Goal: Task Accomplishment & Management: Manage account settings

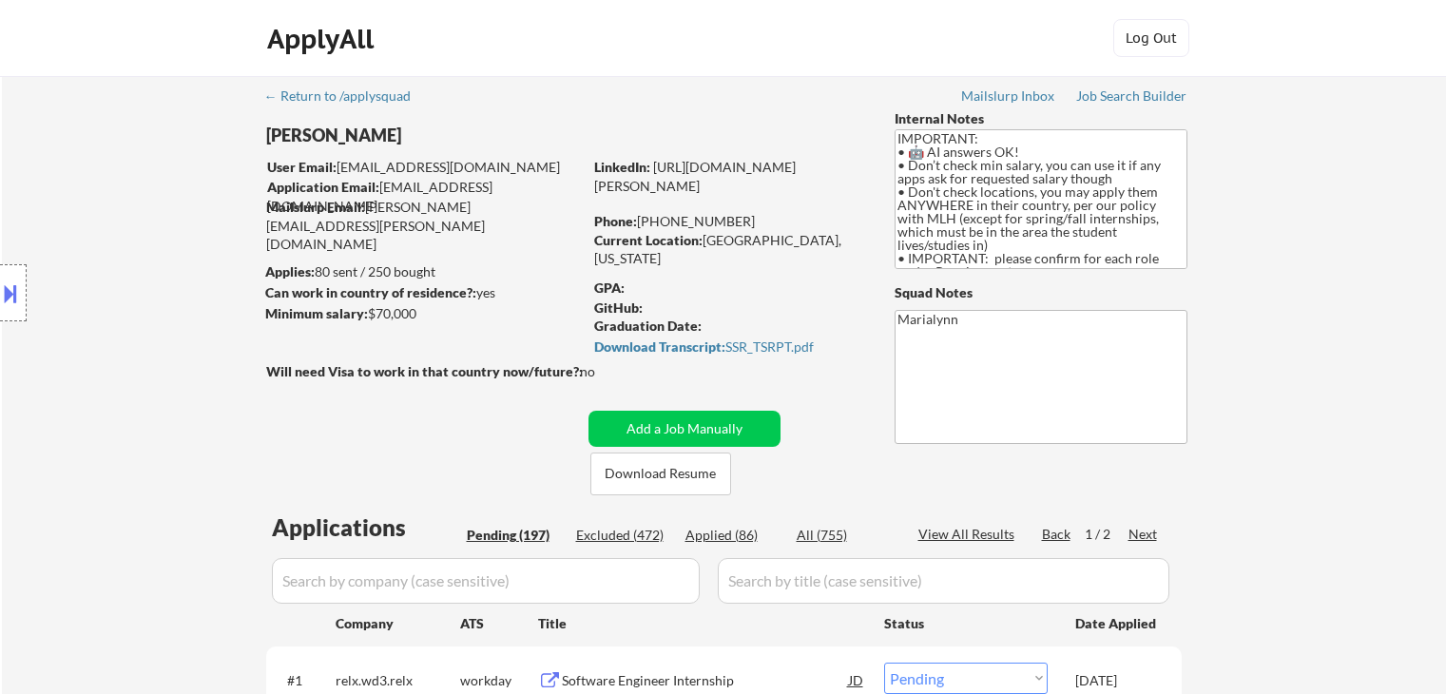
select select ""pending""
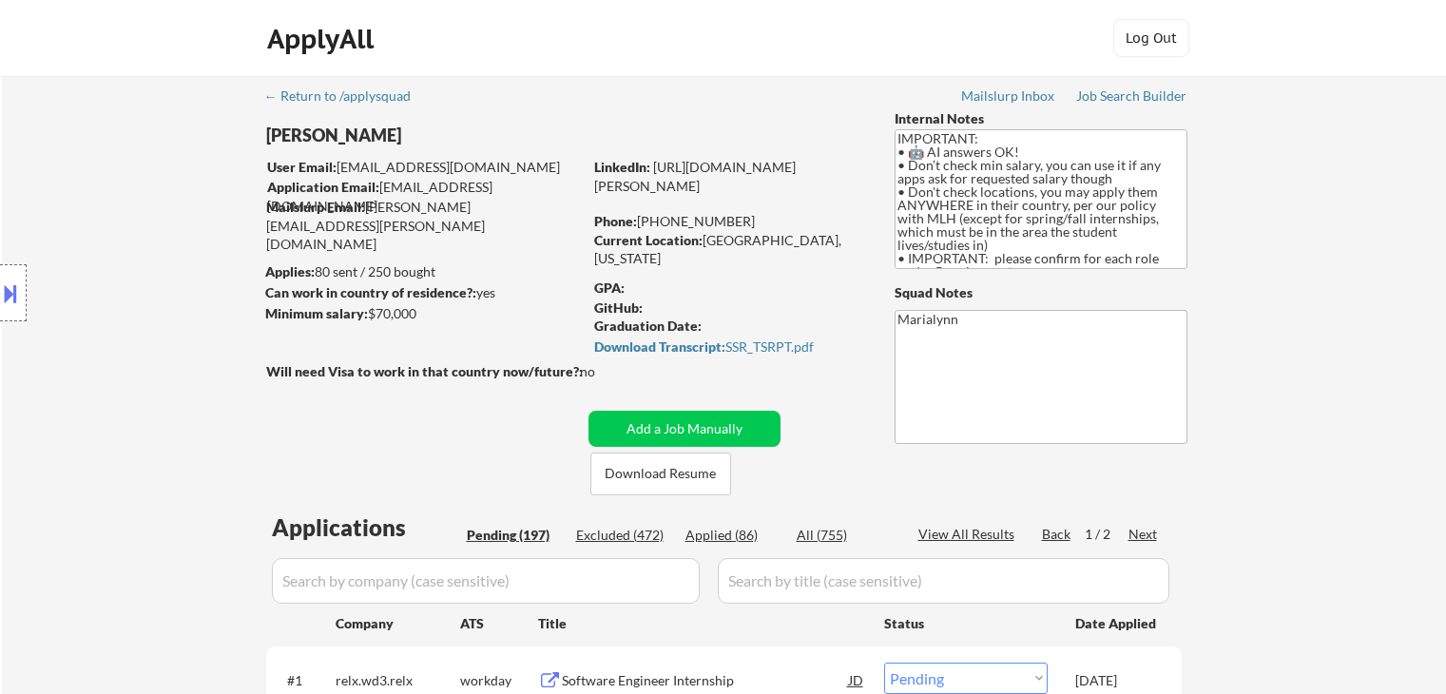
select select ""pending""
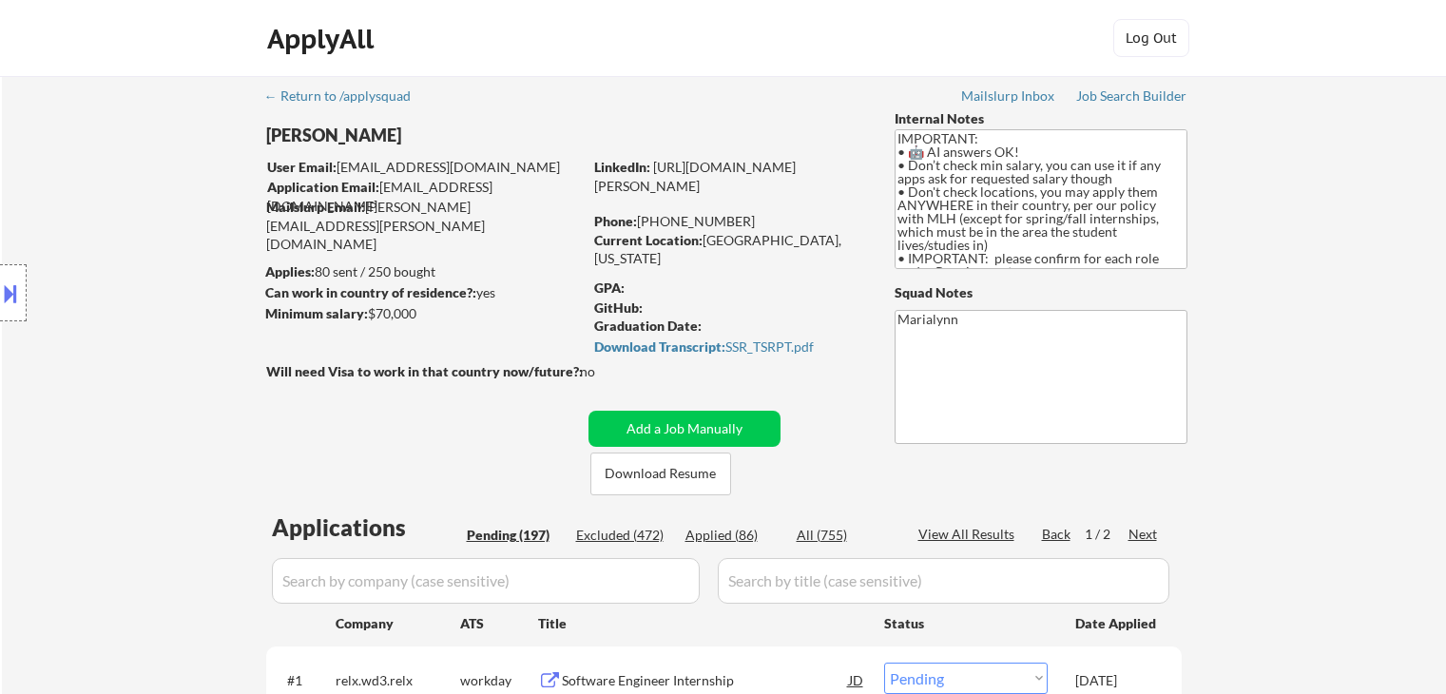
select select ""pending""
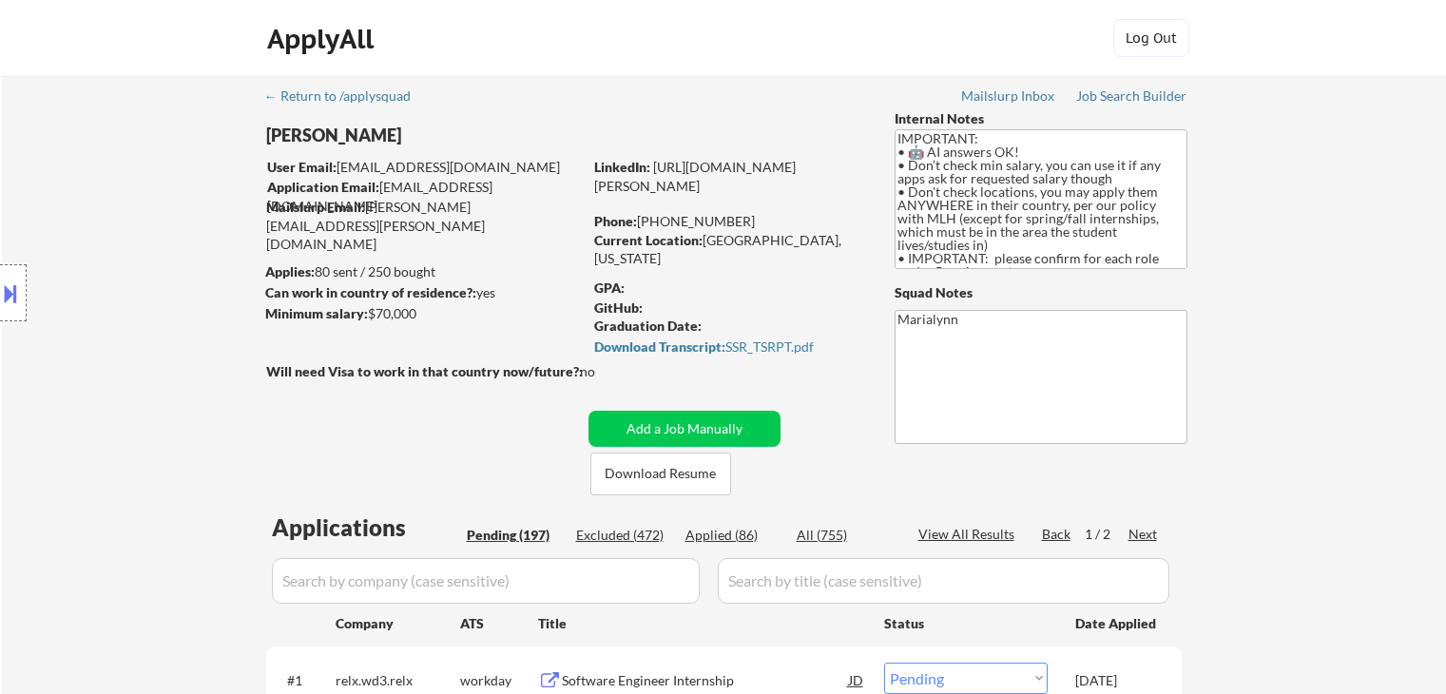
select select ""pending""
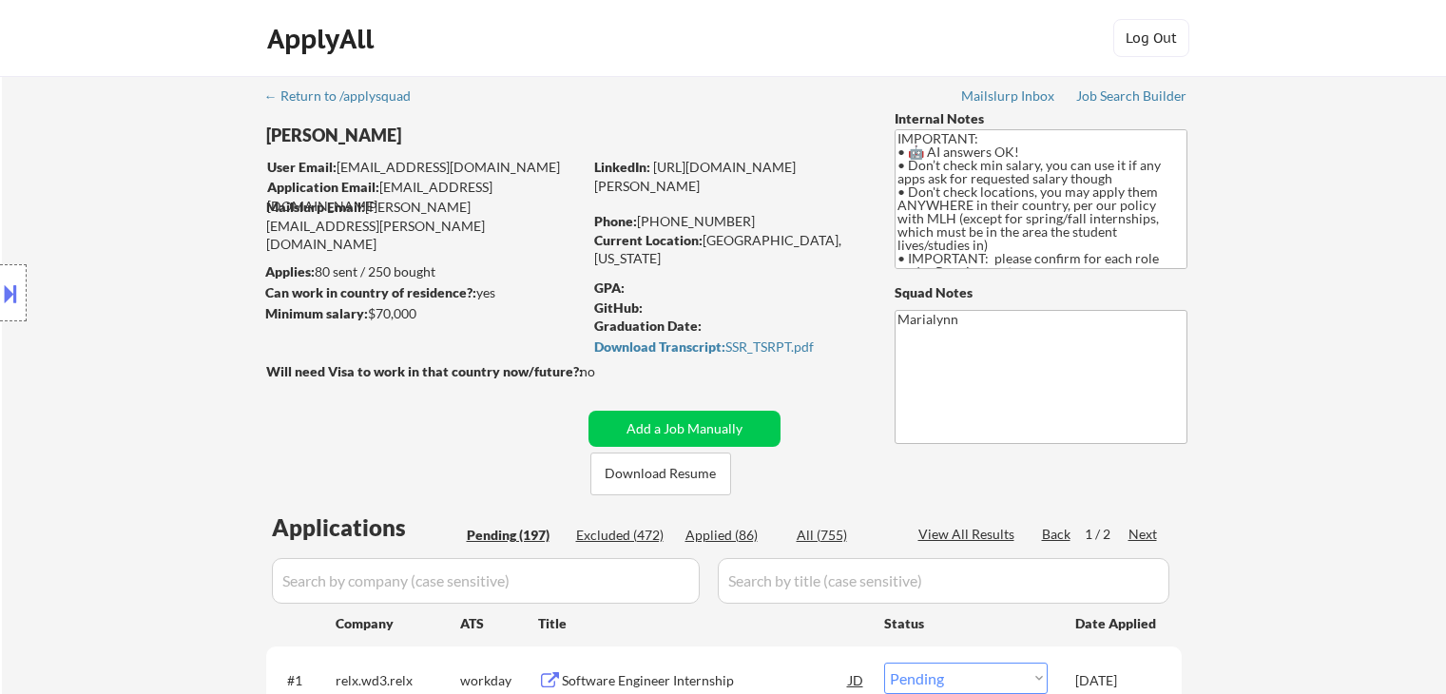
select select ""pending""
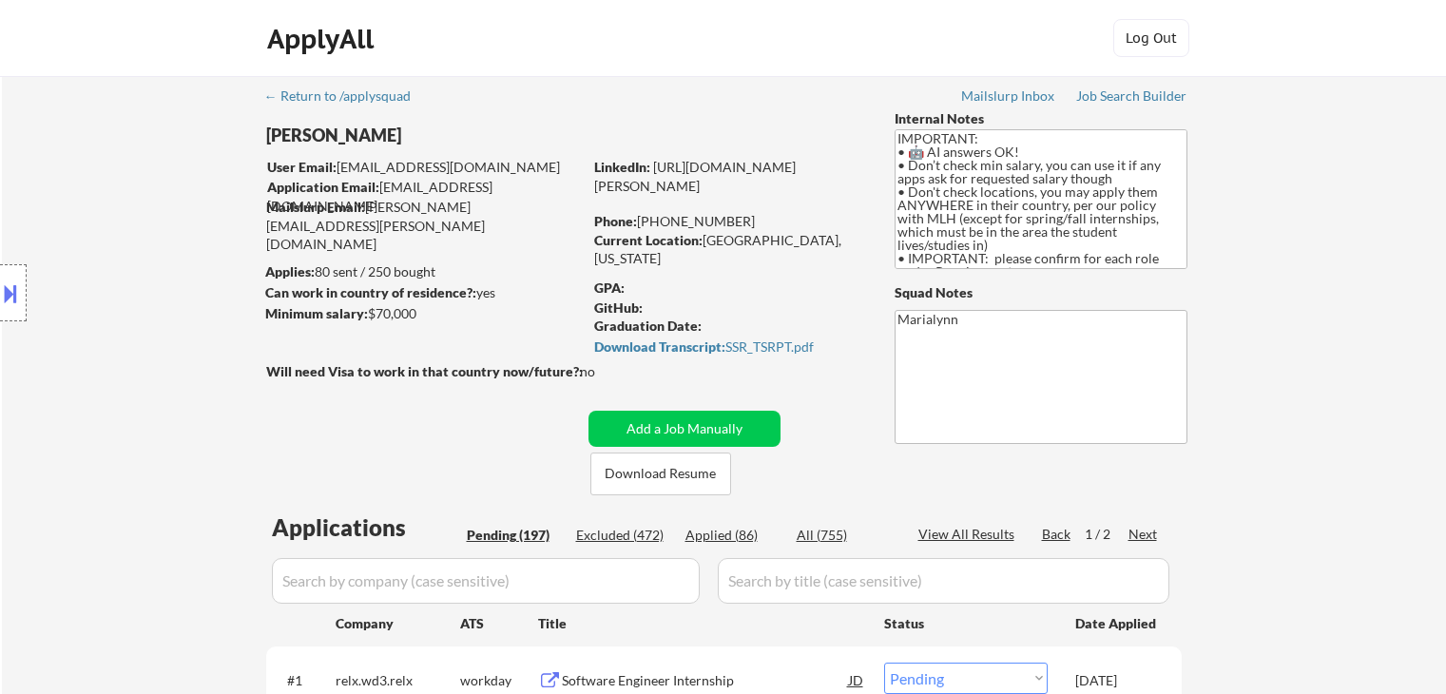
select select ""pending""
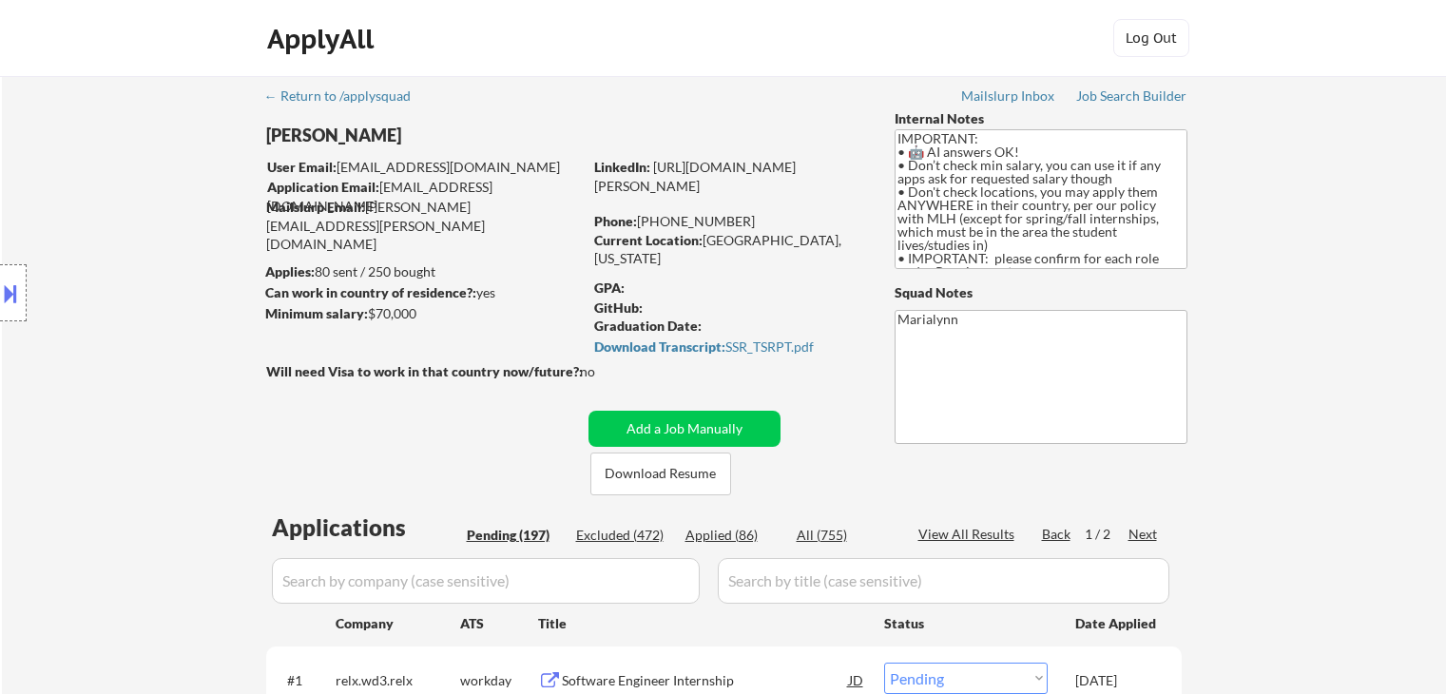
select select ""pending""
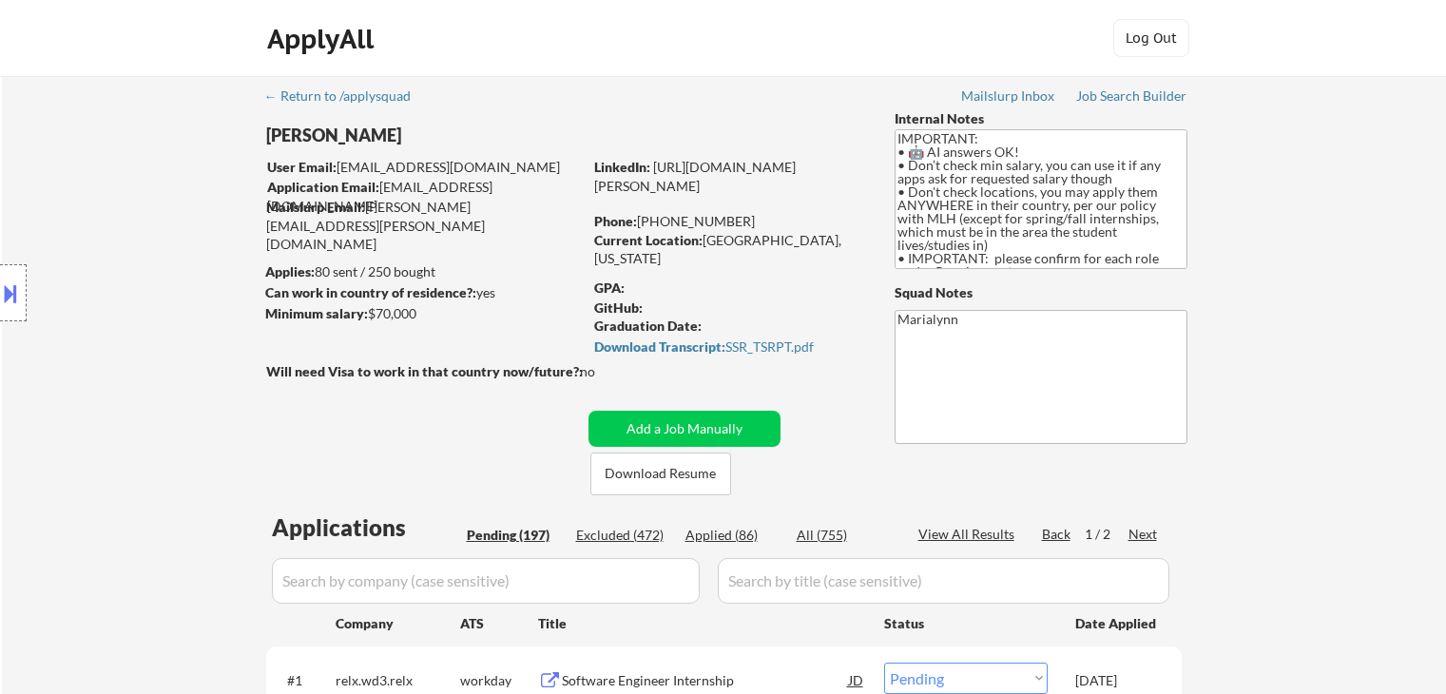
select select ""pending""
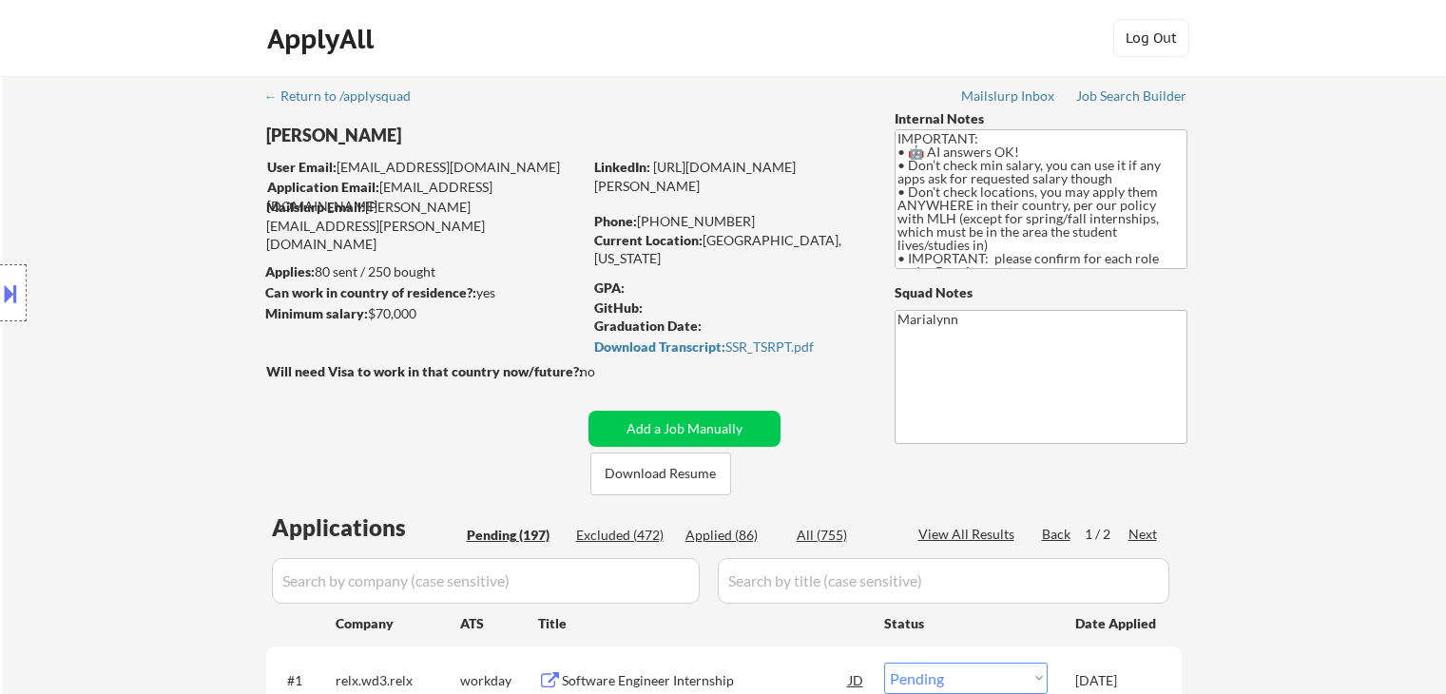
select select ""pending""
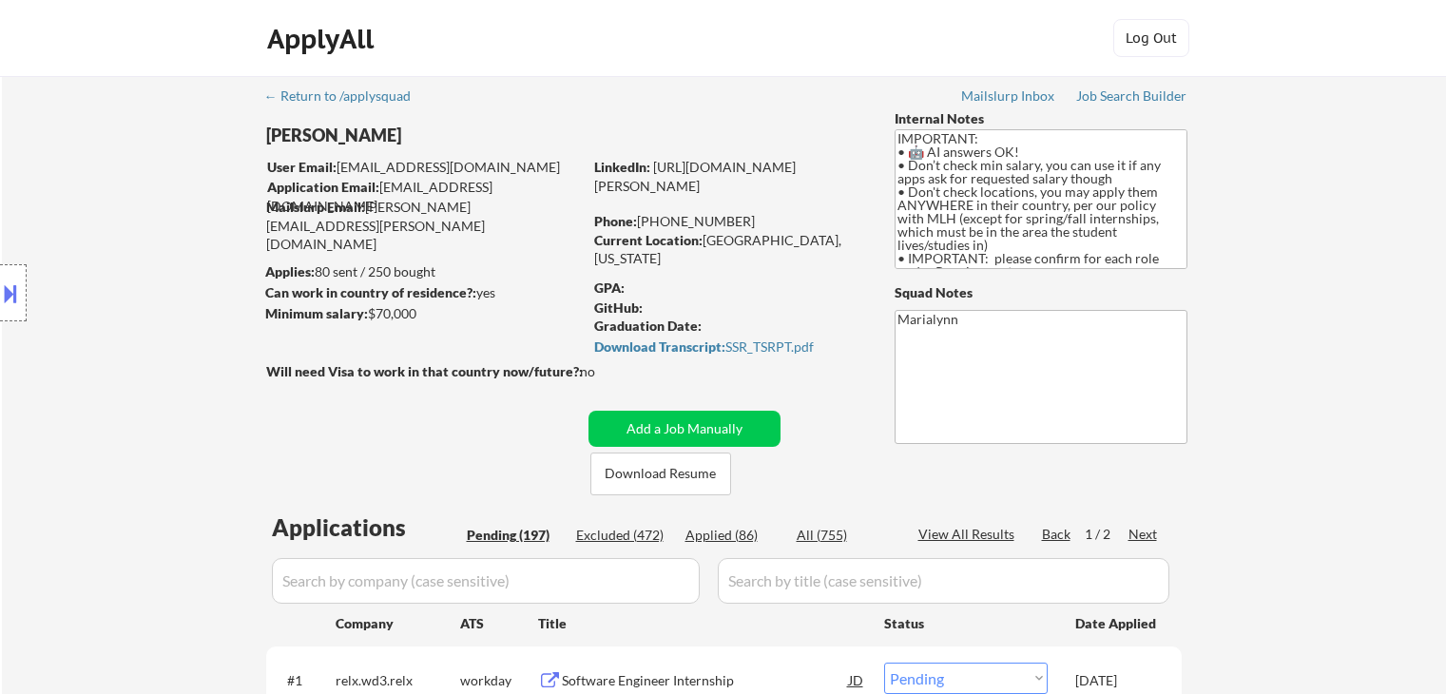
select select ""pending""
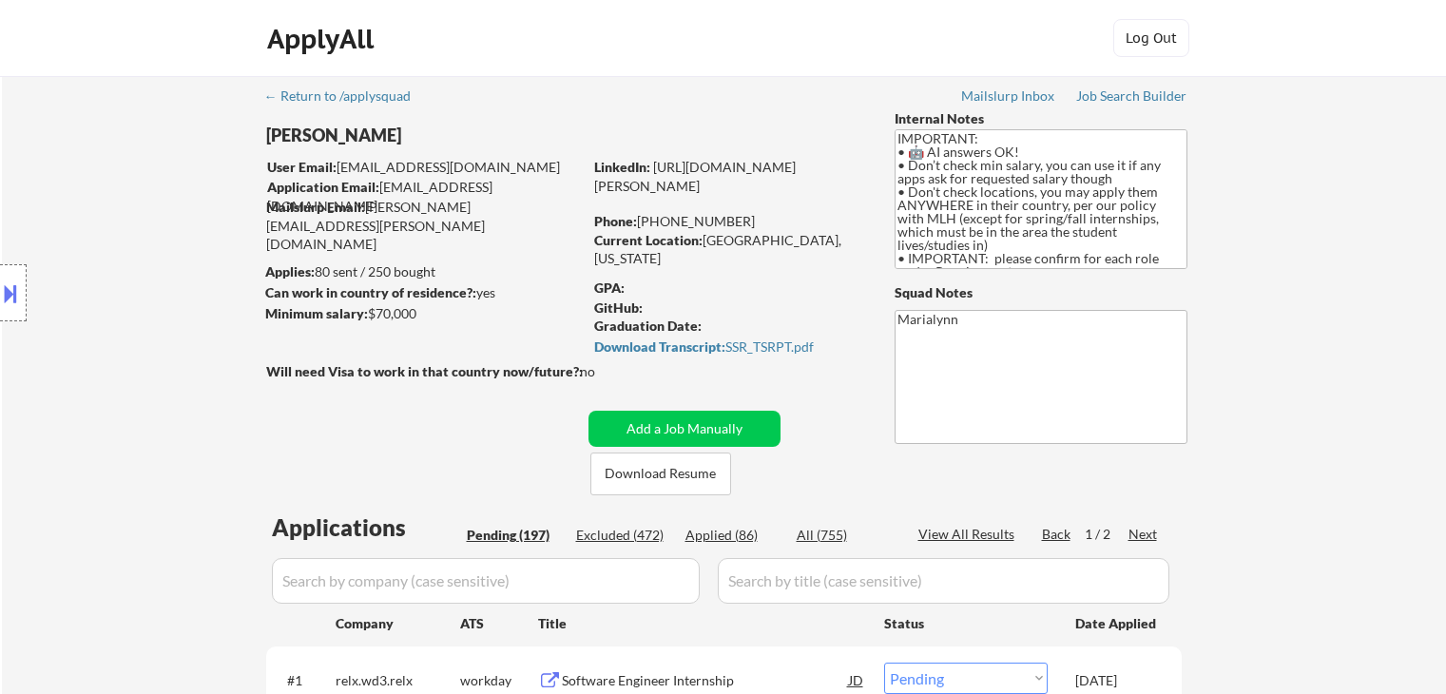
select select ""pending""
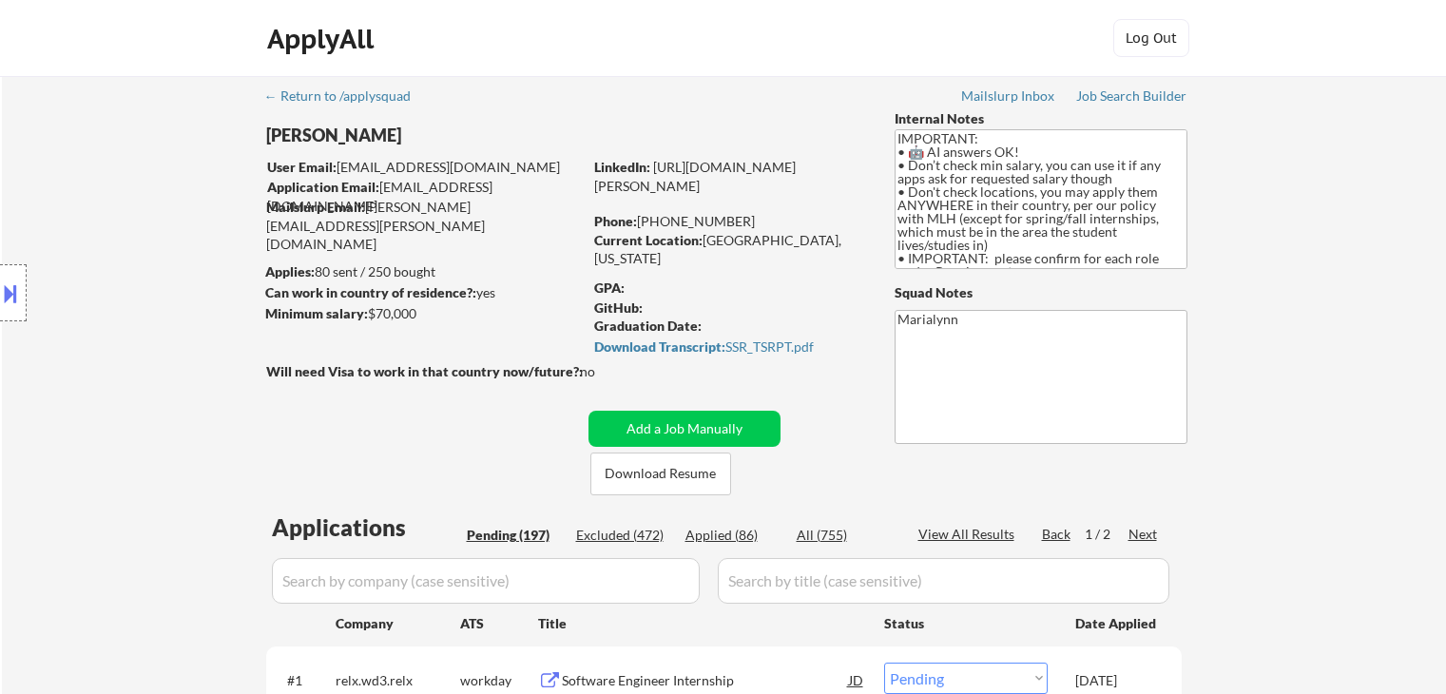
select select ""pending""
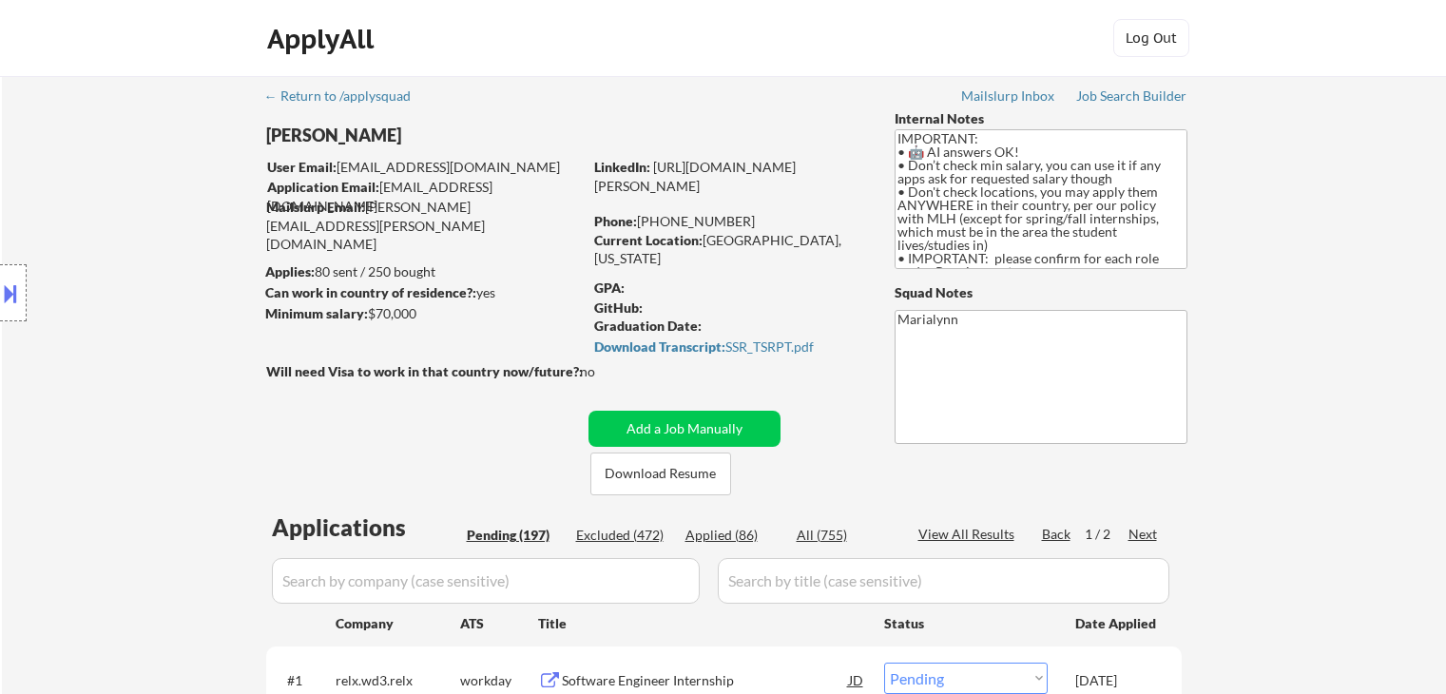
select select ""pending""
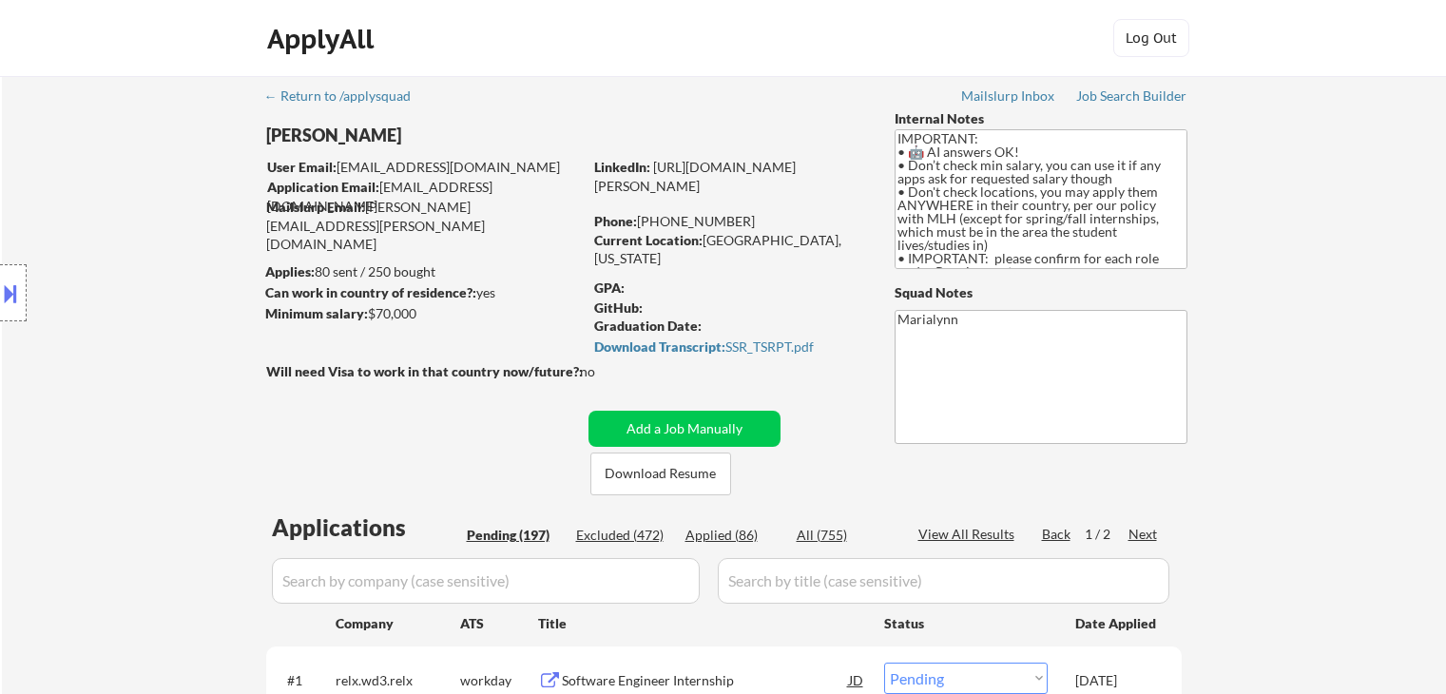
select select ""pending""
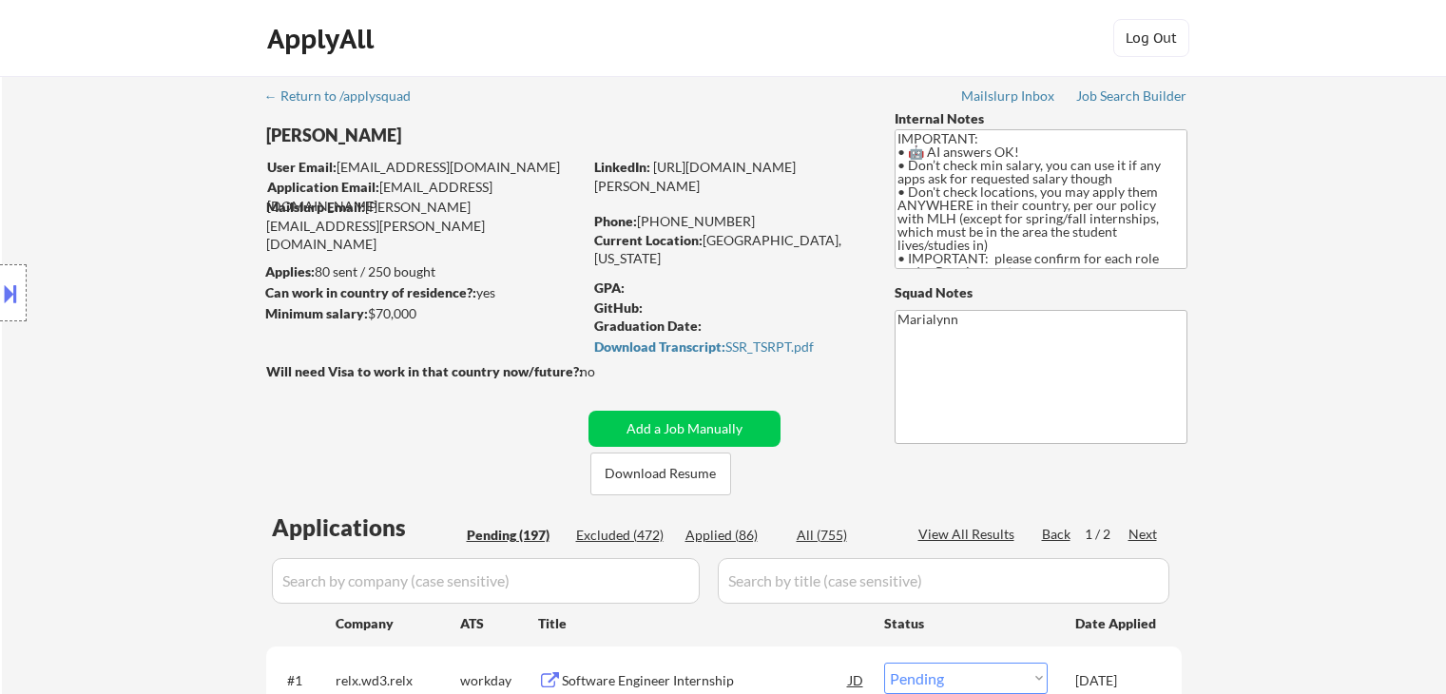
select select ""pending""
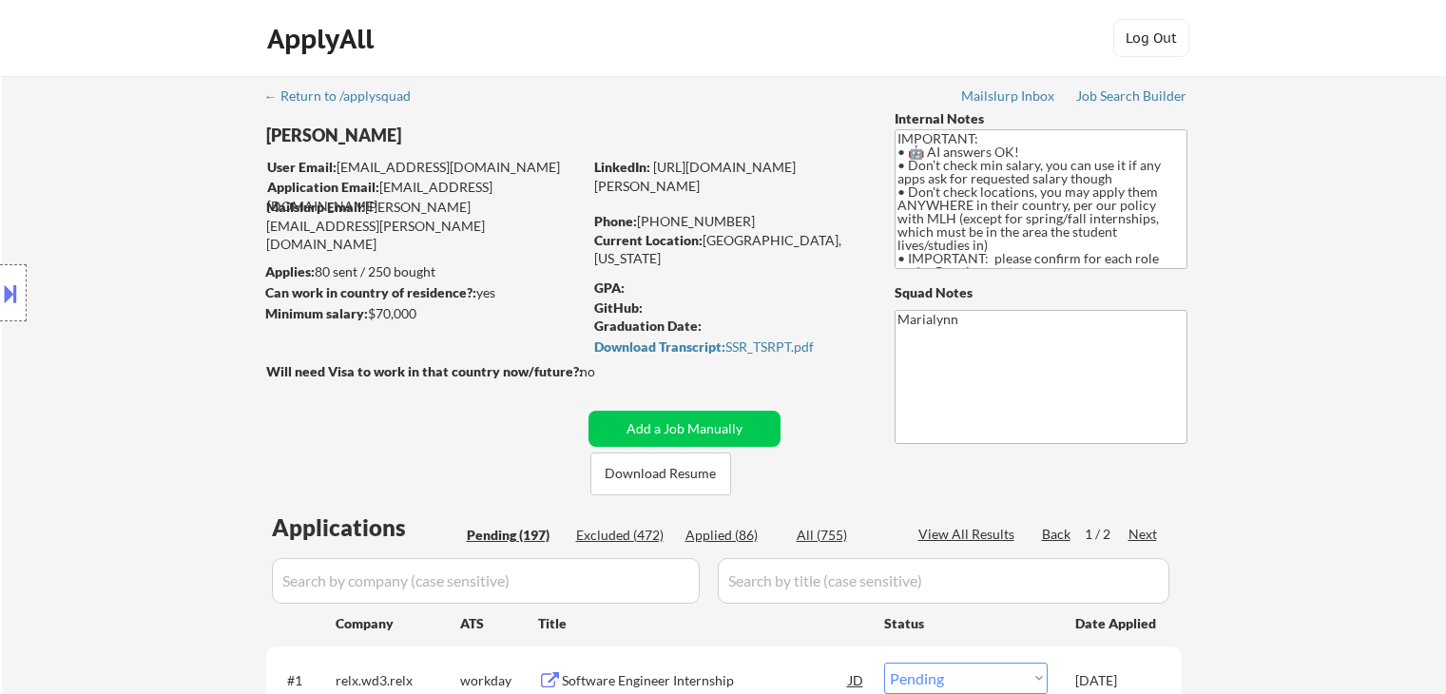
select select ""pending""
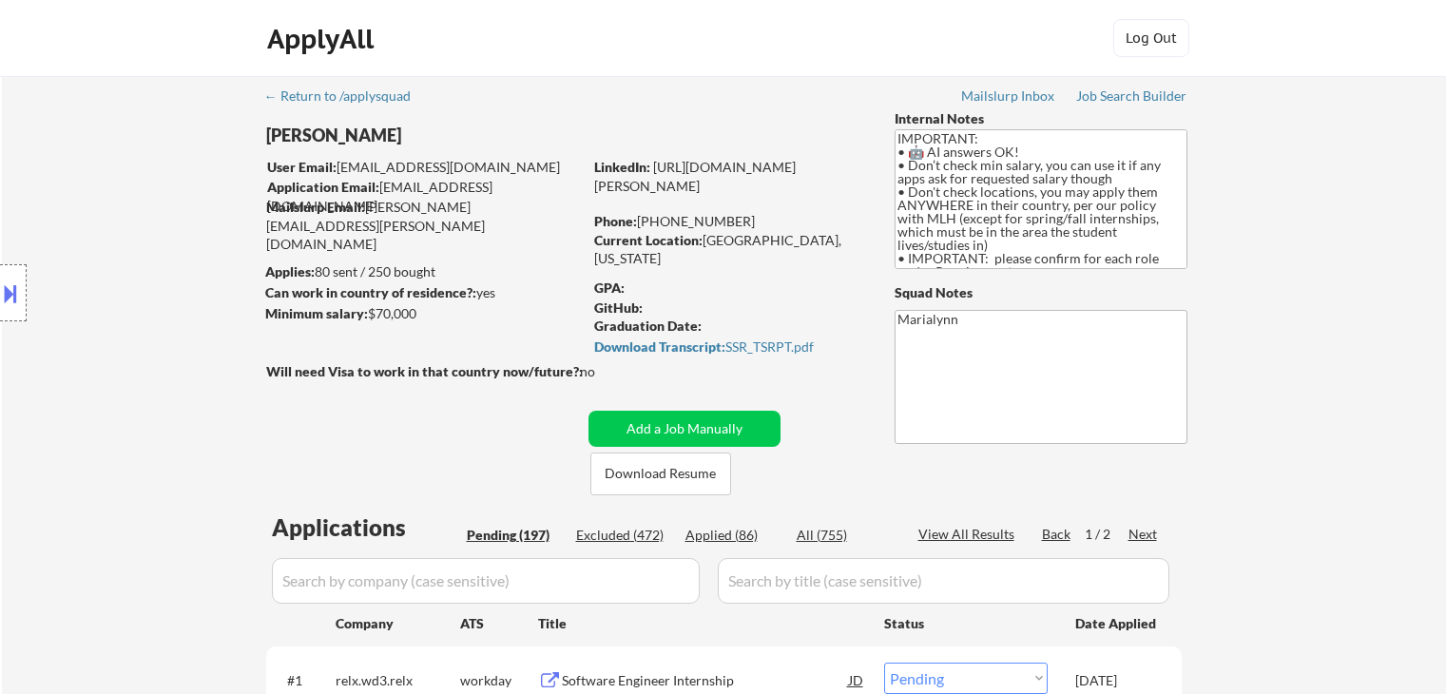
select select ""pending""
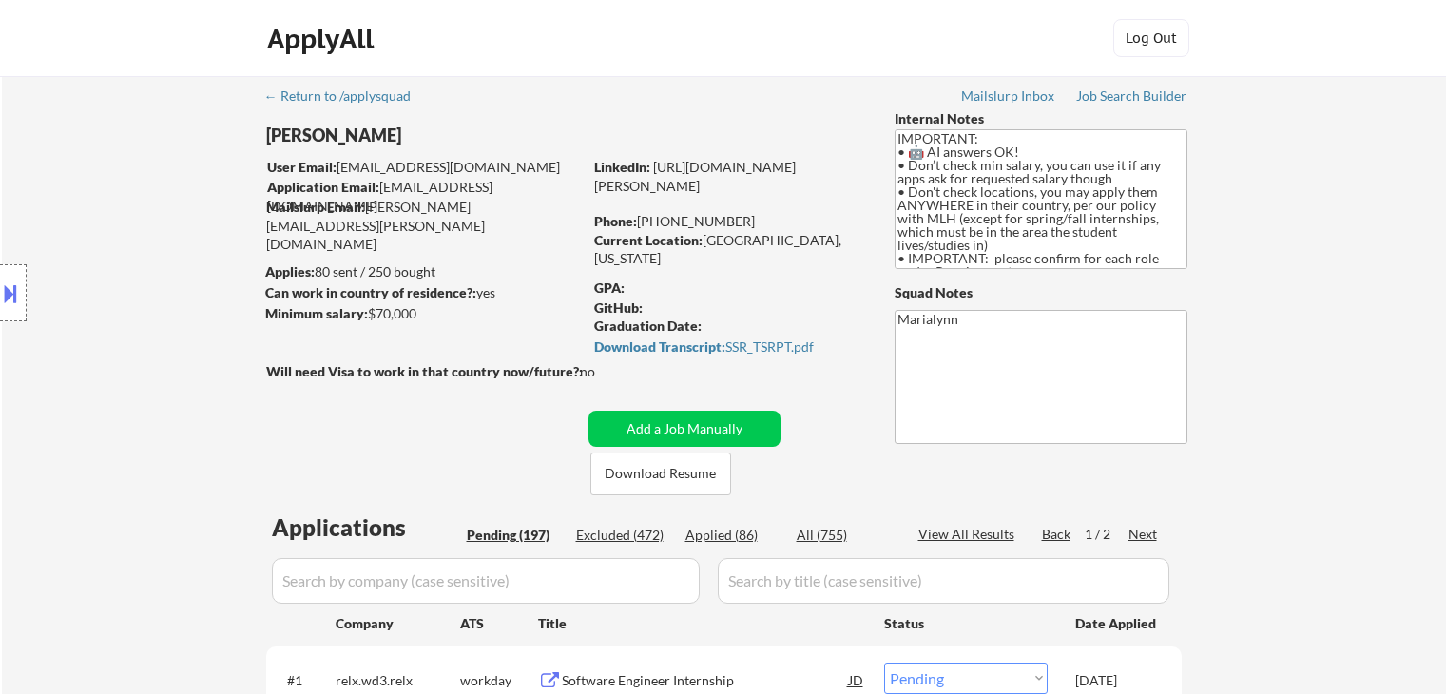
select select ""pending""
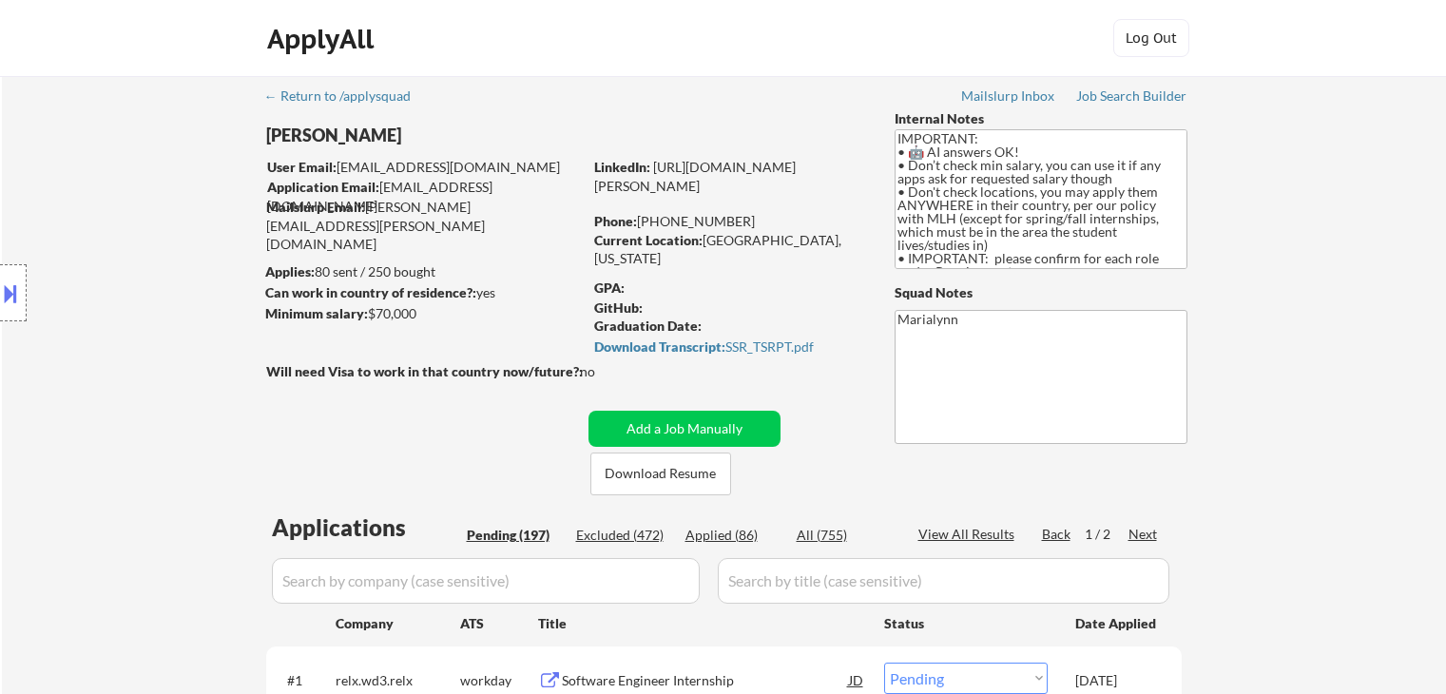
select select ""pending""
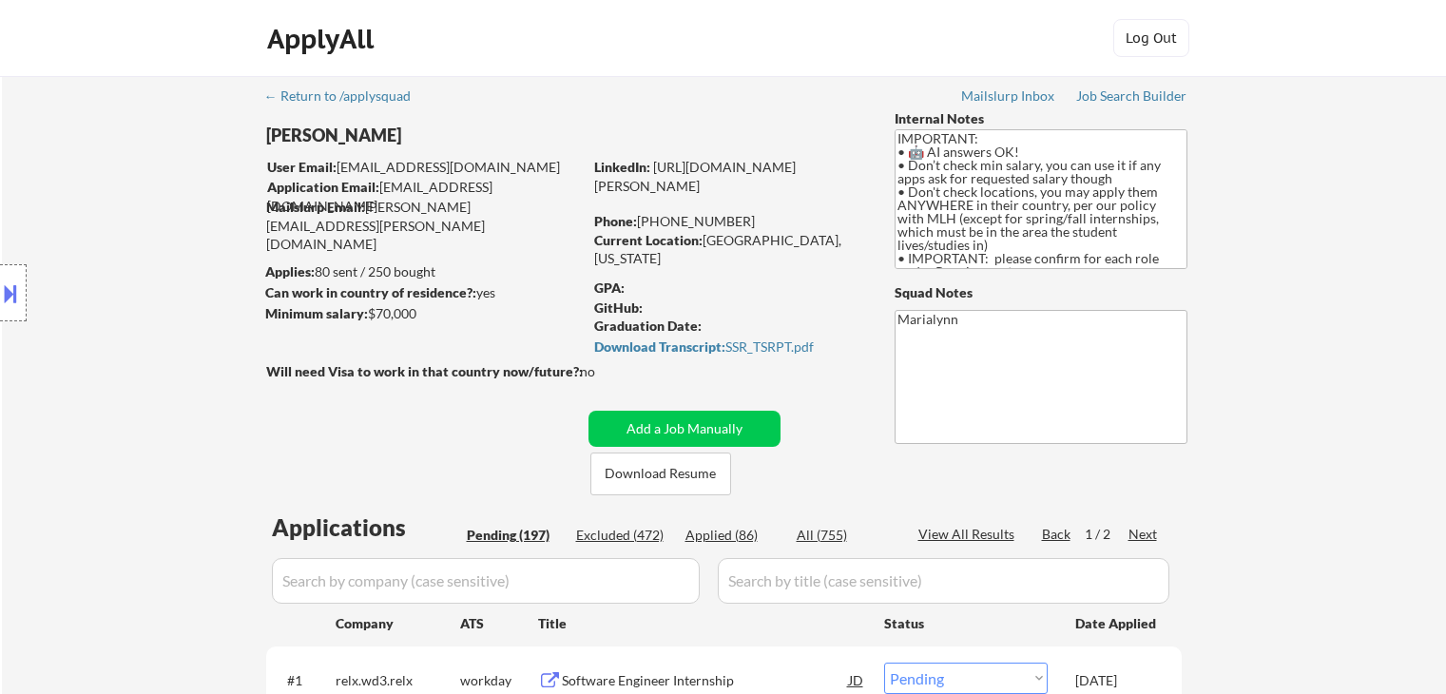
select select ""pending""
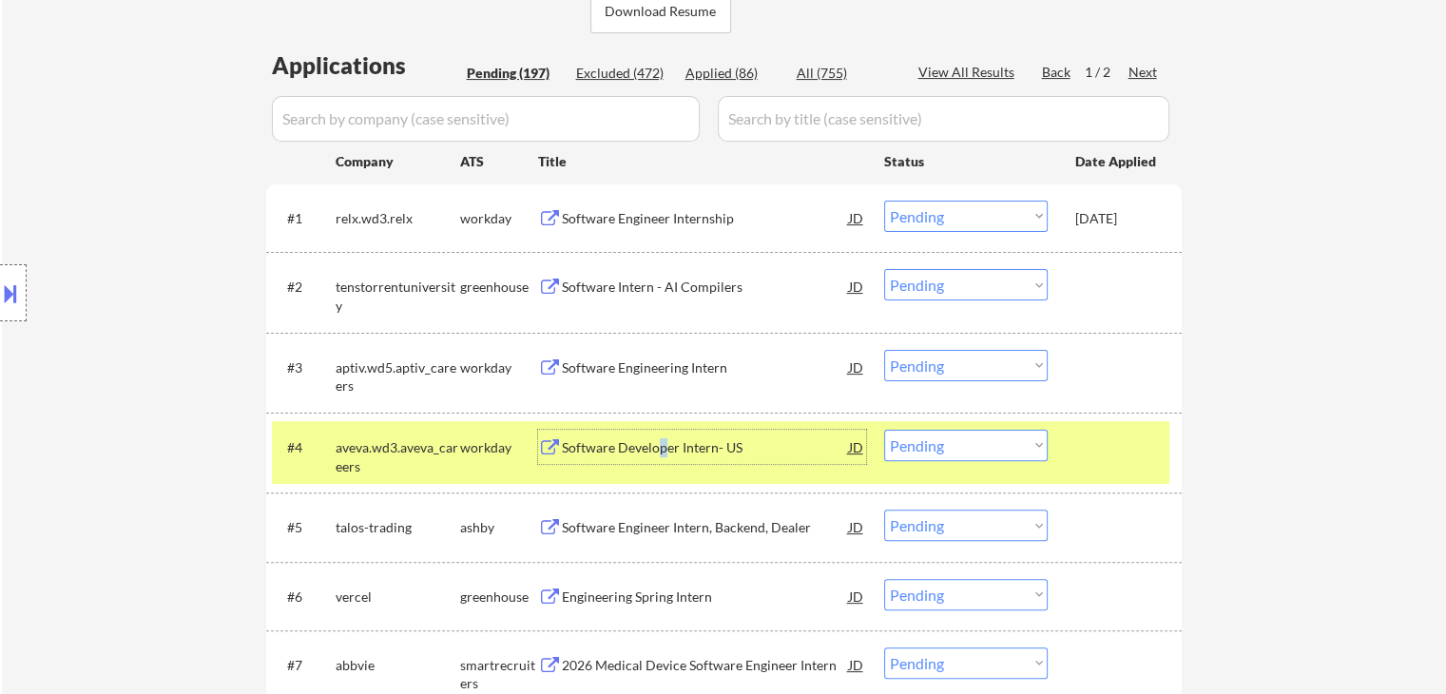
scroll to position [462, 0]
click at [979, 451] on select "Choose an option... Pending Applied Excluded (Questions) Excluded (Expired) Exc…" at bounding box center [966, 445] width 164 height 31
click at [884, 430] on select "Choose an option... Pending Applied Excluded (Questions) Excluded (Expired) Exc…" at bounding box center [966, 445] width 164 height 31
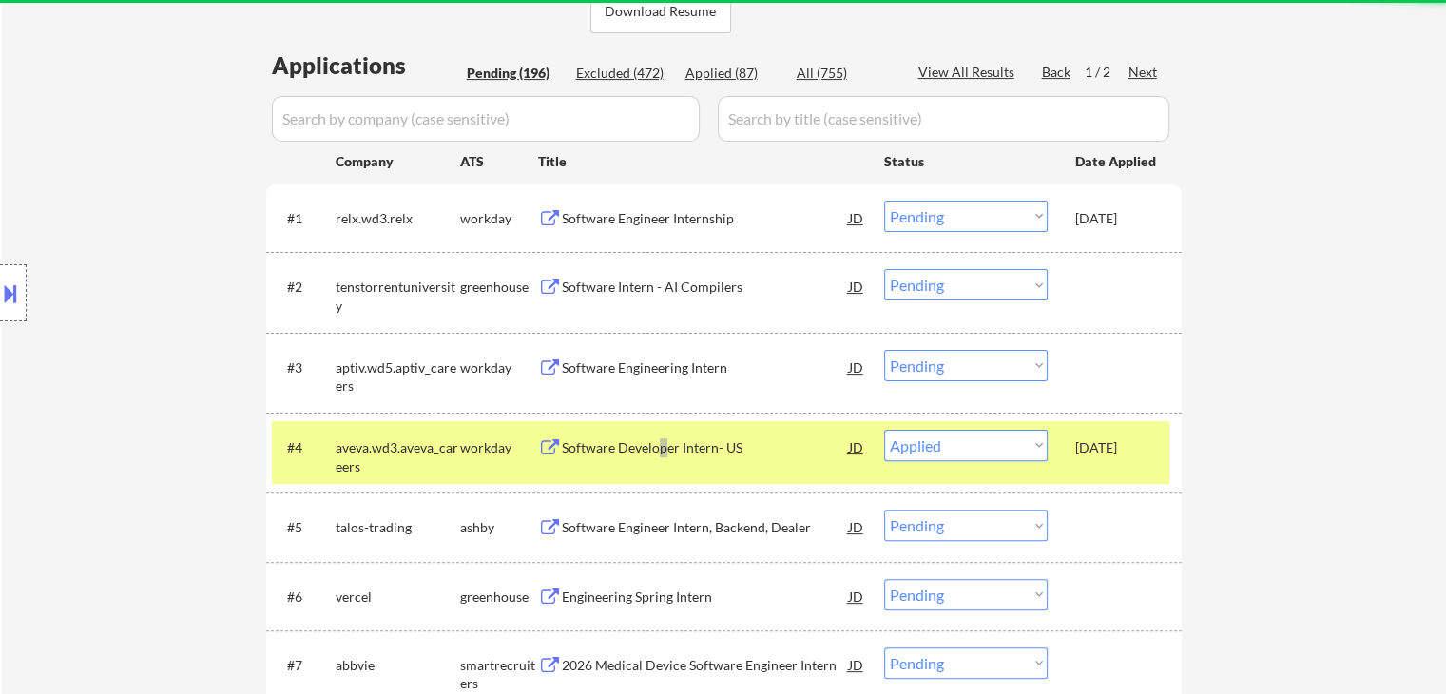
select select ""pending""
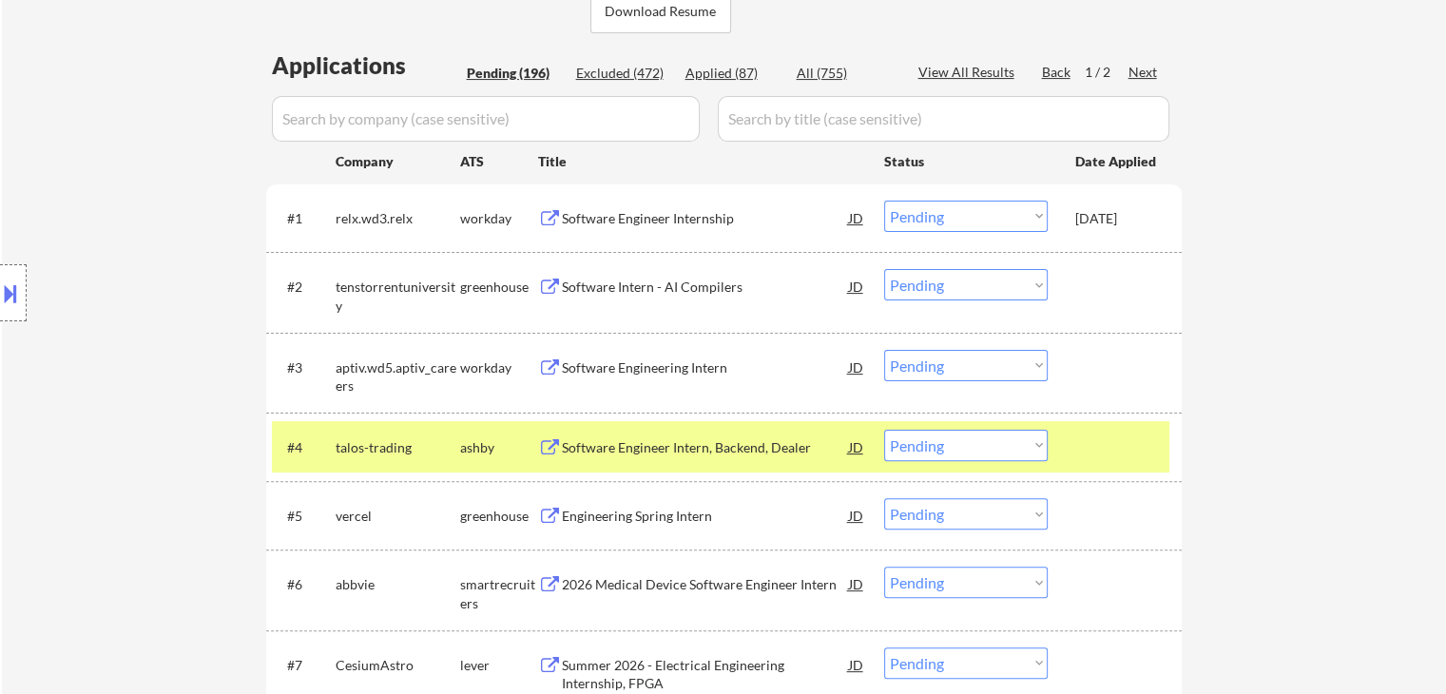
click at [645, 450] on div "Software Engineer Intern, Backend, Dealer" at bounding box center [705, 447] width 287 height 19
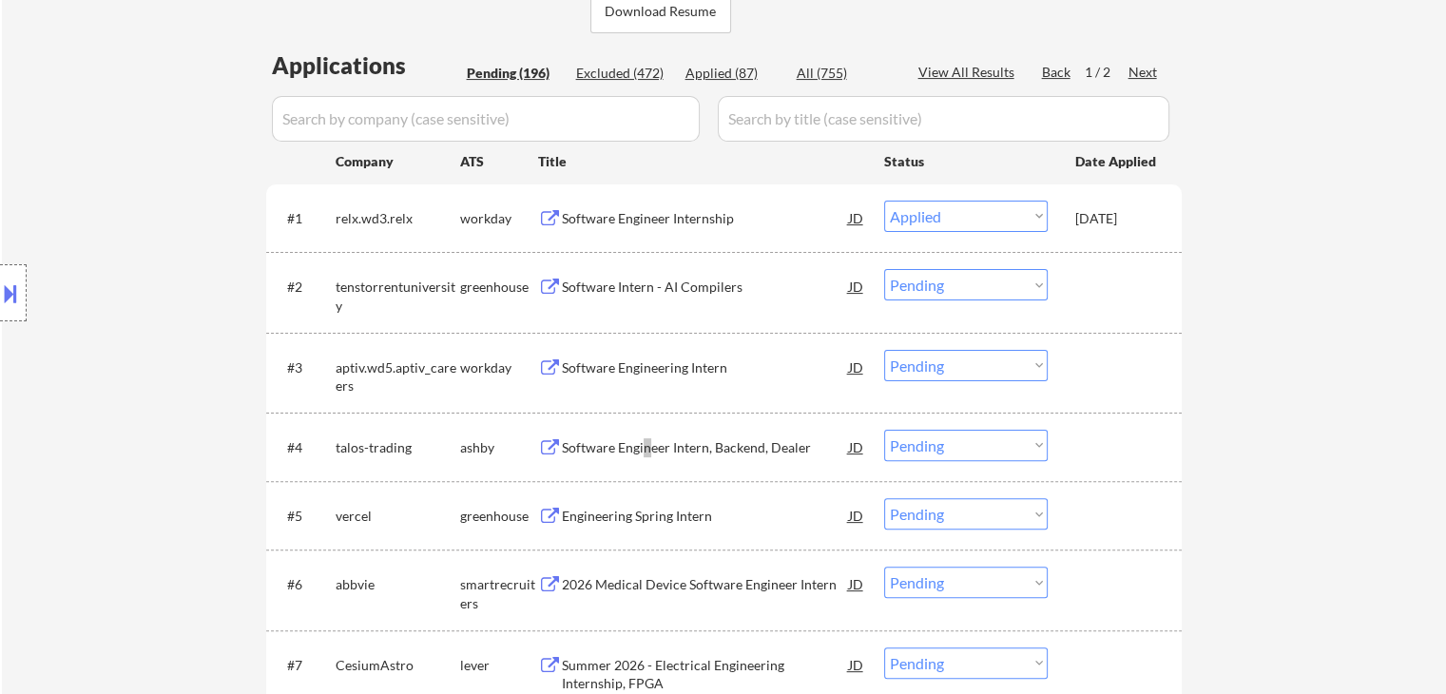
select select ""pending""
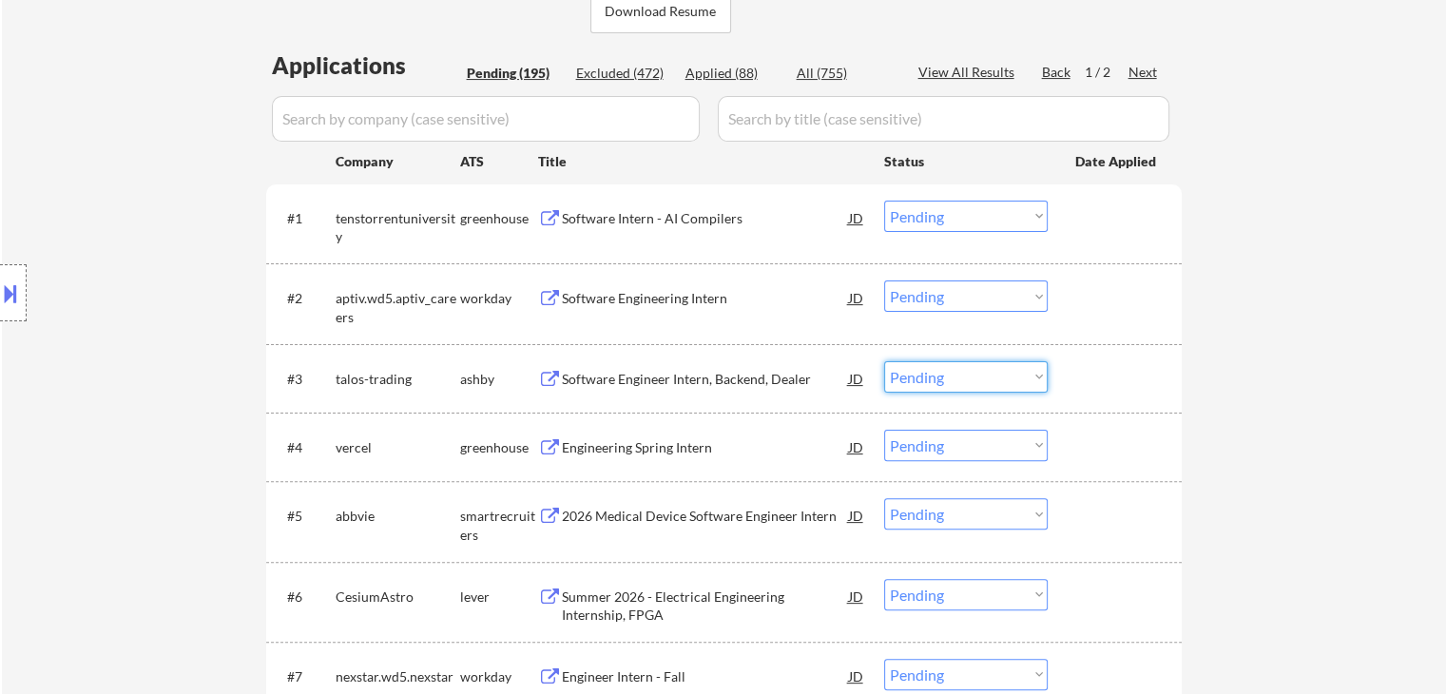
drag, startPoint x: 947, startPoint y: 370, endPoint x: 954, endPoint y: 390, distance: 21.4
click at [947, 374] on select "Choose an option... Pending Applied Excluded (Questions) Excluded (Expired) Exc…" at bounding box center [966, 376] width 164 height 31
click at [884, 361] on select "Choose an option... Pending Applied Excluded (Questions) Excluded (Expired) Exc…" at bounding box center [966, 376] width 164 height 31
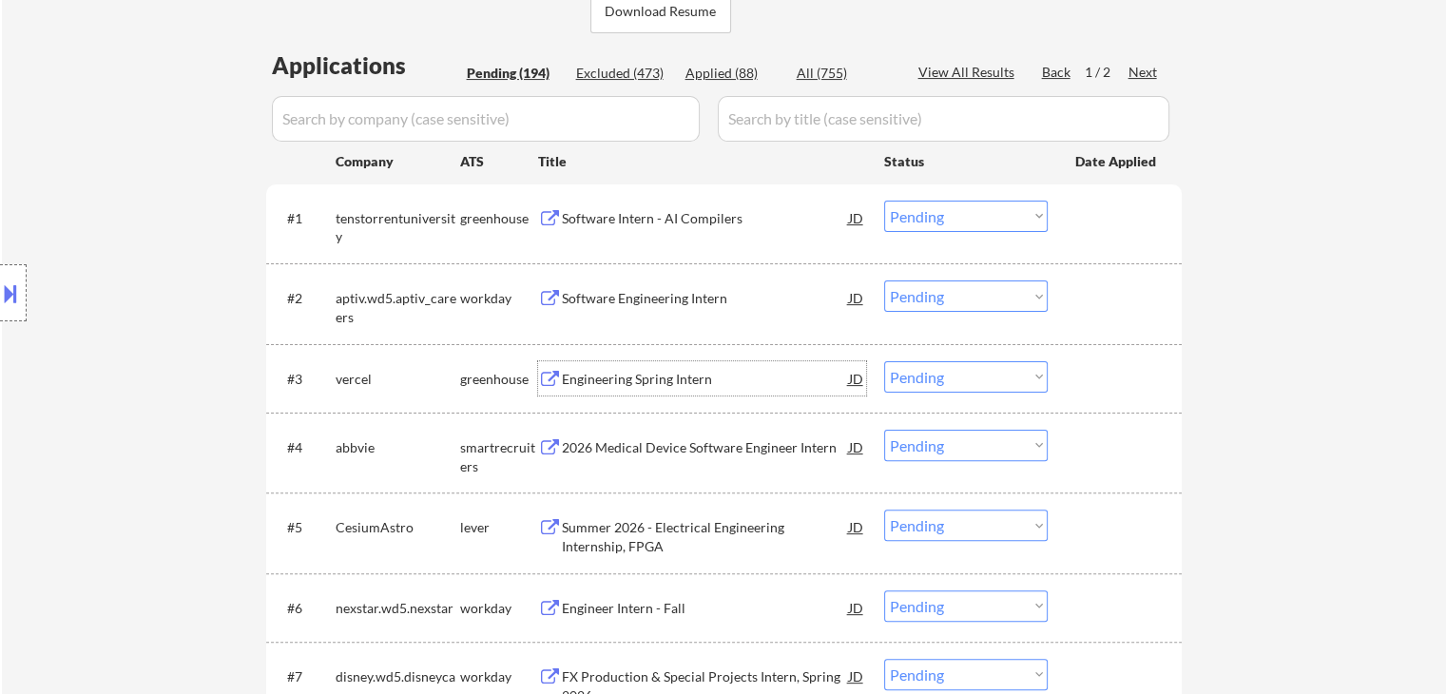
click at [668, 377] on div "Engineering Spring Intern" at bounding box center [705, 379] width 287 height 19
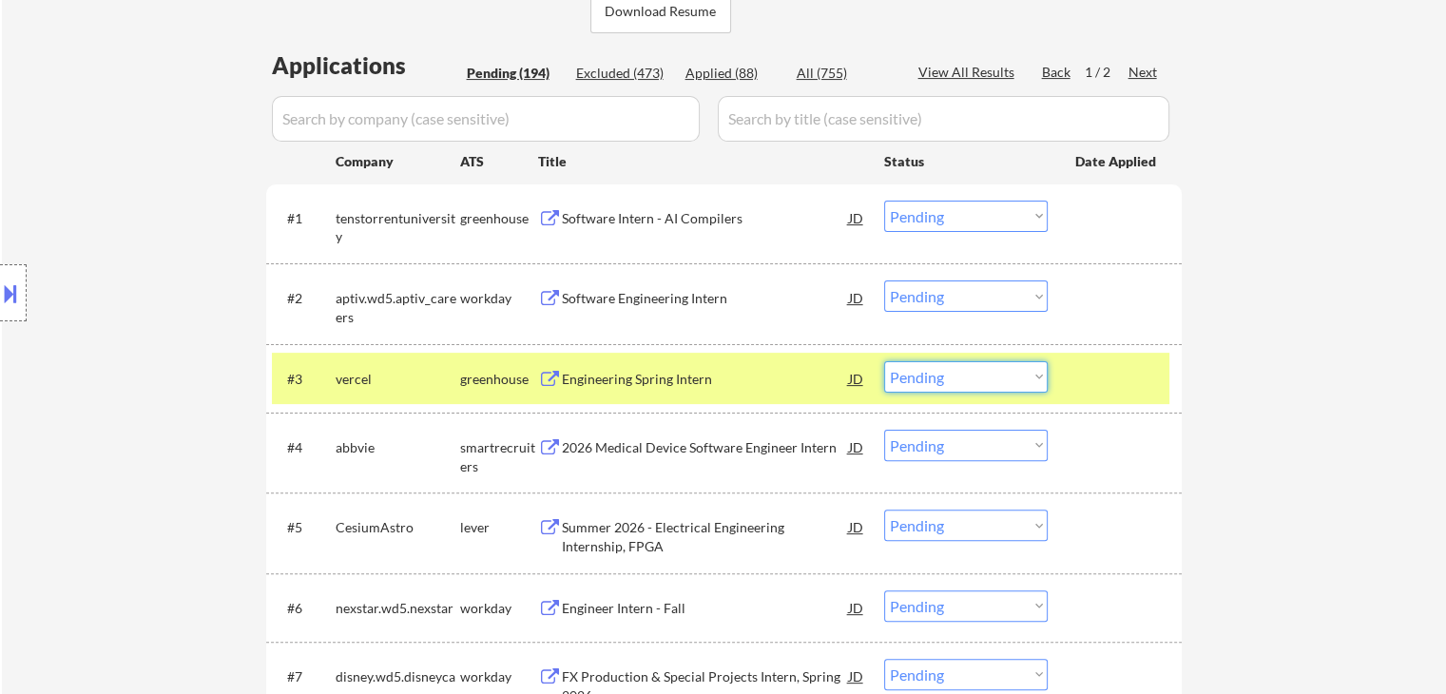
click at [952, 372] on select "Choose an option... Pending Applied Excluded (Questions) Excluded (Expired) Exc…" at bounding box center [966, 376] width 164 height 31
click at [884, 361] on select "Choose an option... Pending Applied Excluded (Questions) Excluded (Expired) Exc…" at bounding box center [966, 376] width 164 height 31
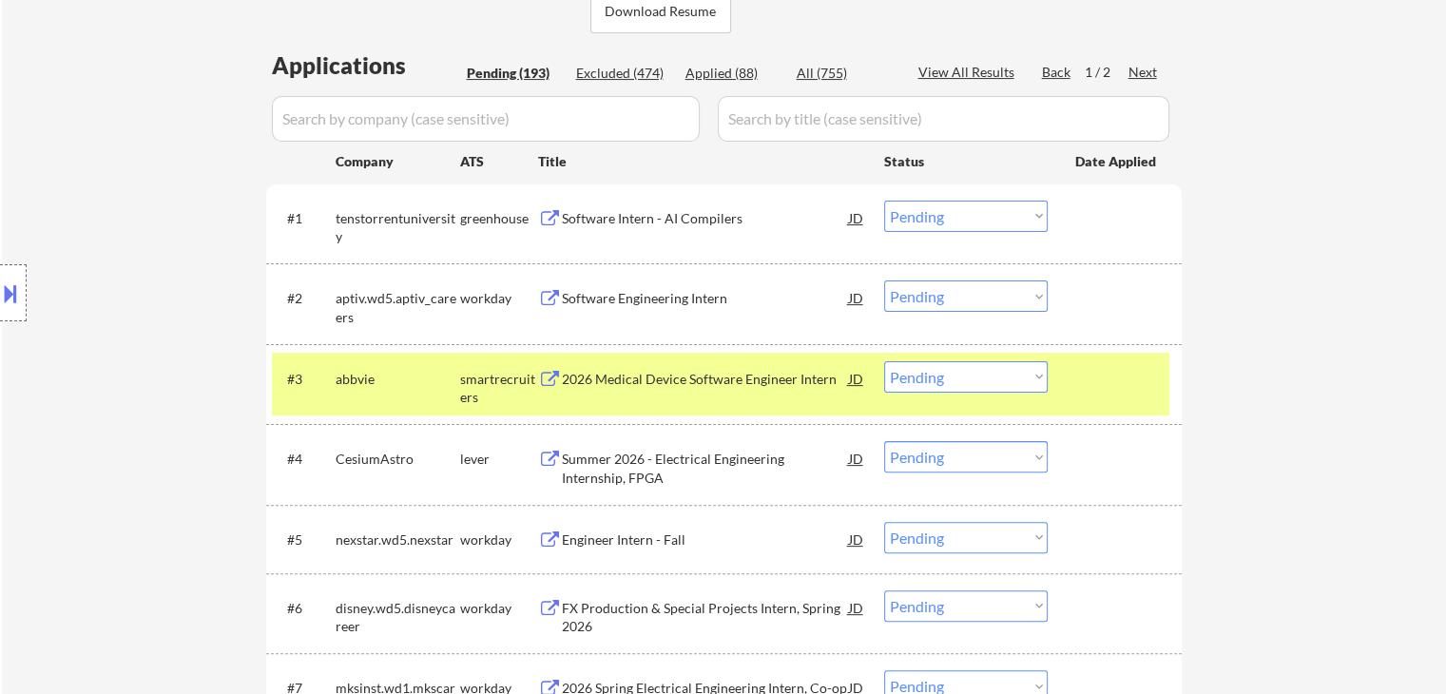
click at [738, 374] on div "2026 Medical Device Software Engineer Intern" at bounding box center [705, 379] width 287 height 19
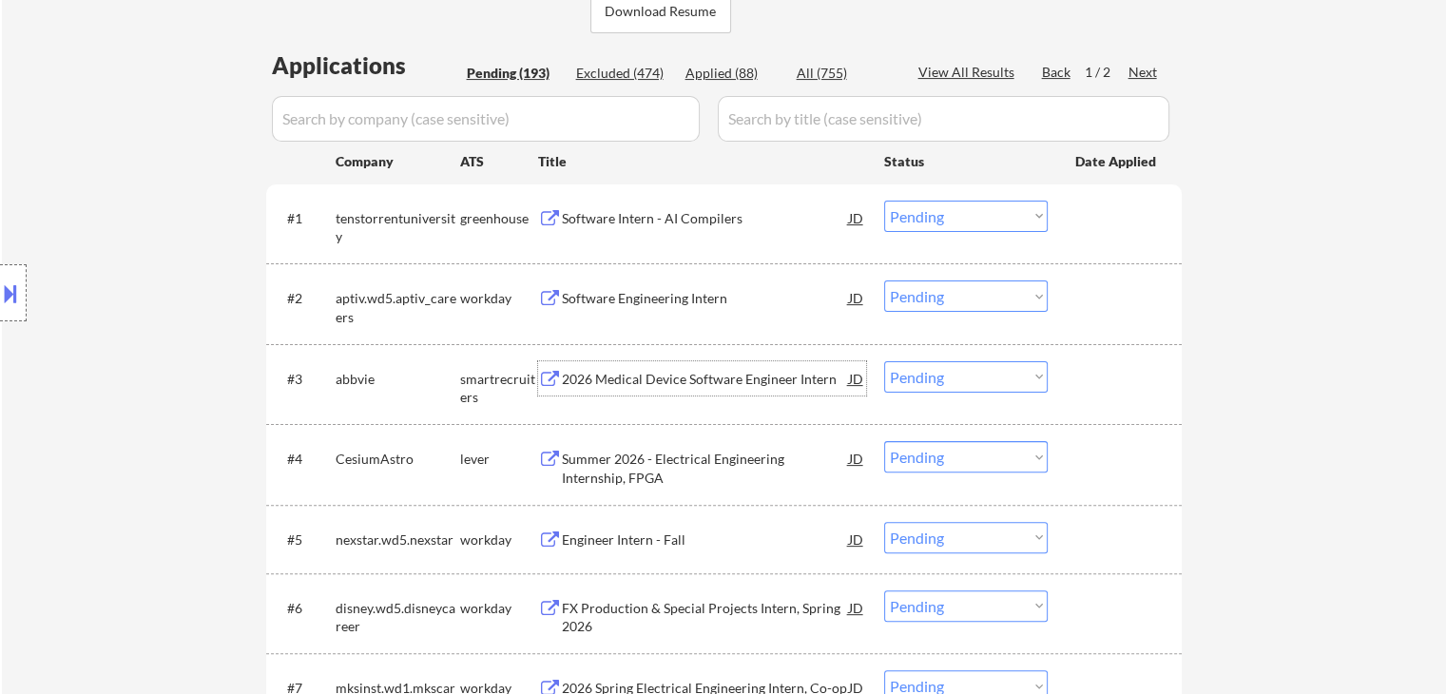
drag, startPoint x: 914, startPoint y: 369, endPoint x: 928, endPoint y: 390, distance: 25.3
click at [917, 377] on select "Choose an option... Pending Applied Excluded (Questions) Excluded (Expired) Exc…" at bounding box center [966, 376] width 164 height 31
click at [884, 361] on select "Choose an option... Pending Applied Excluded (Questions) Excluded (Expired) Exc…" at bounding box center [966, 376] width 164 height 31
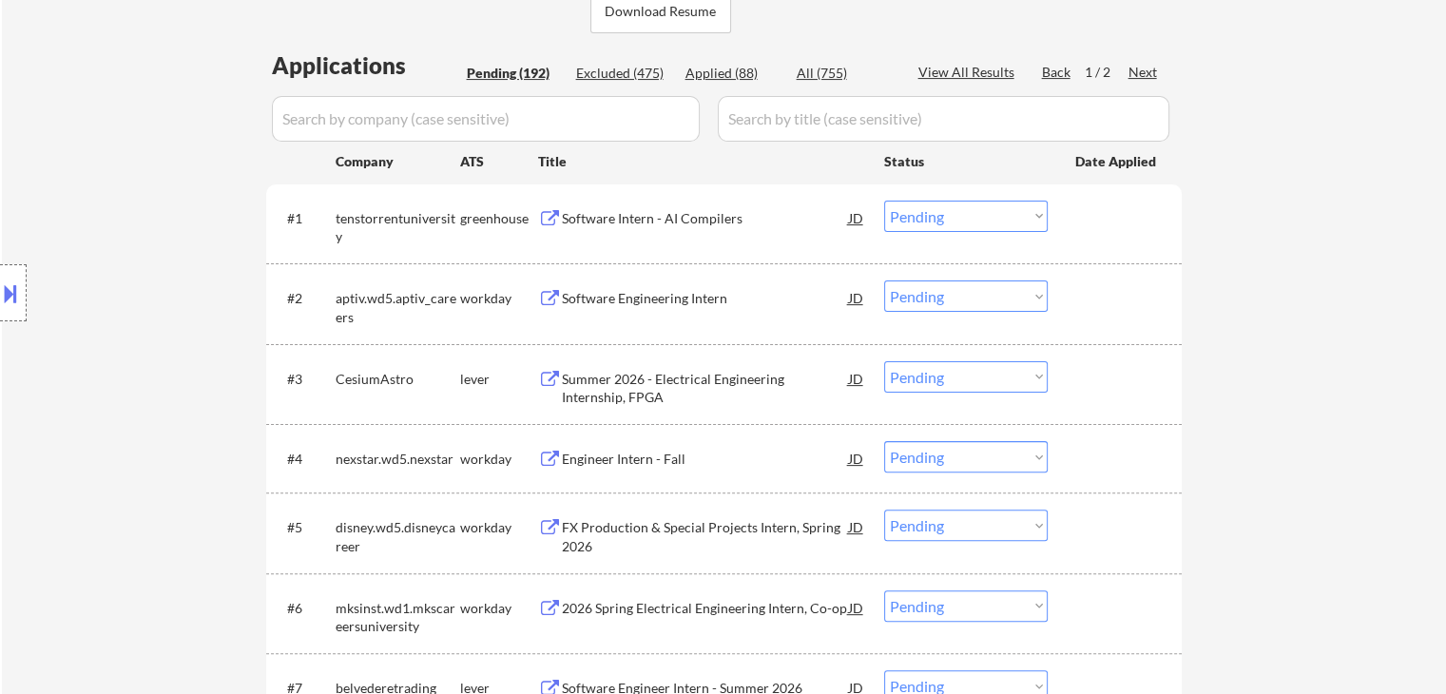
click at [726, 393] on div "Summer 2026 - Electrical Engineering Internship, FPGA" at bounding box center [705, 388] width 287 height 37
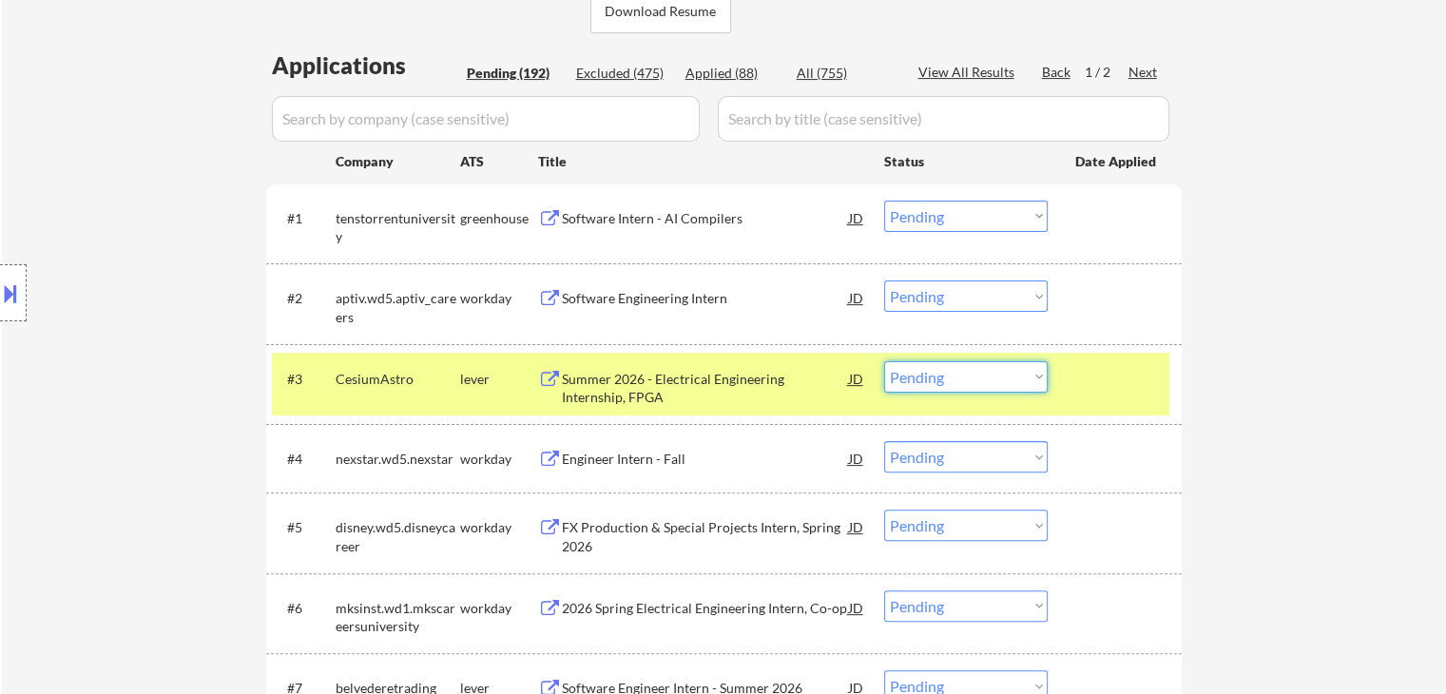
drag, startPoint x: 1006, startPoint y: 367, endPoint x: 1009, endPoint y: 390, distance: 23.0
click at [1006, 368] on select "Choose an option... Pending Applied Excluded (Questions) Excluded (Expired) Exc…" at bounding box center [966, 376] width 164 height 31
click at [884, 361] on select "Choose an option... Pending Applied Excluded (Questions) Excluded (Expired) Exc…" at bounding box center [966, 376] width 164 height 31
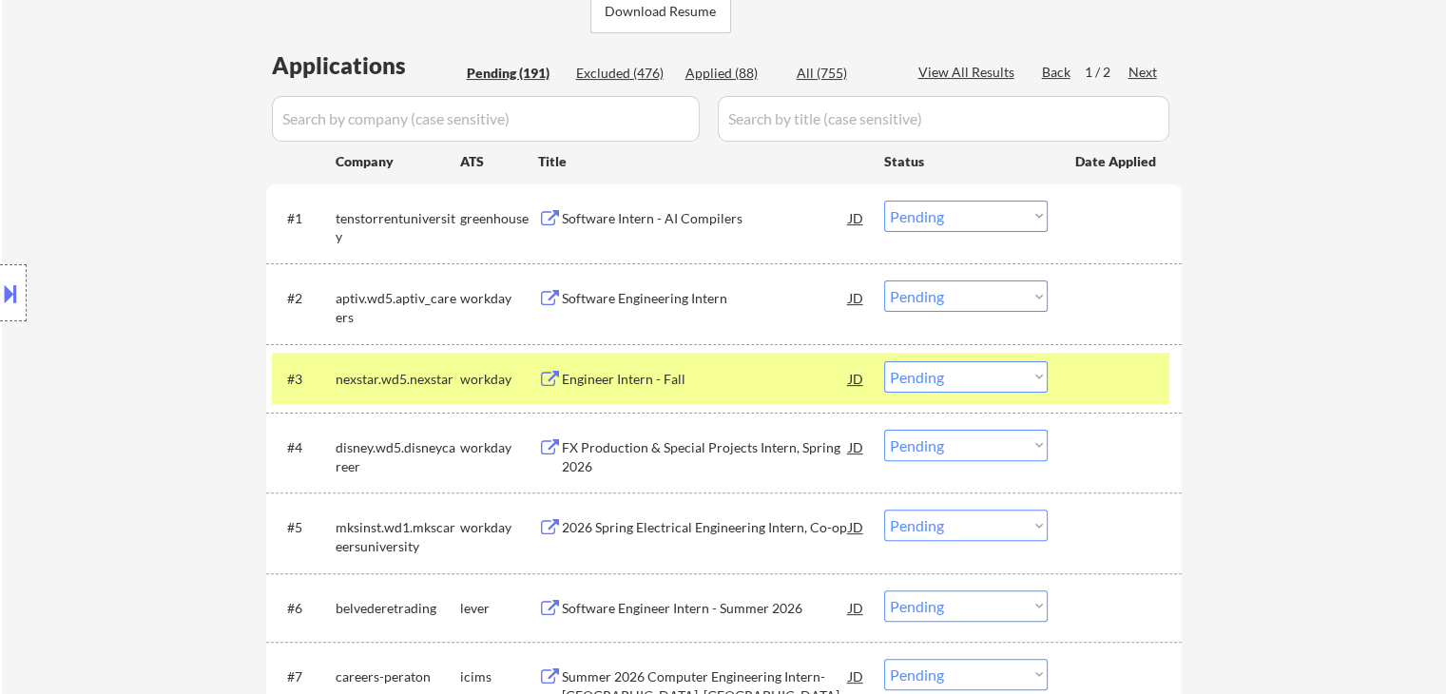
click at [643, 376] on div "Engineer Intern - Fall" at bounding box center [705, 379] width 287 height 19
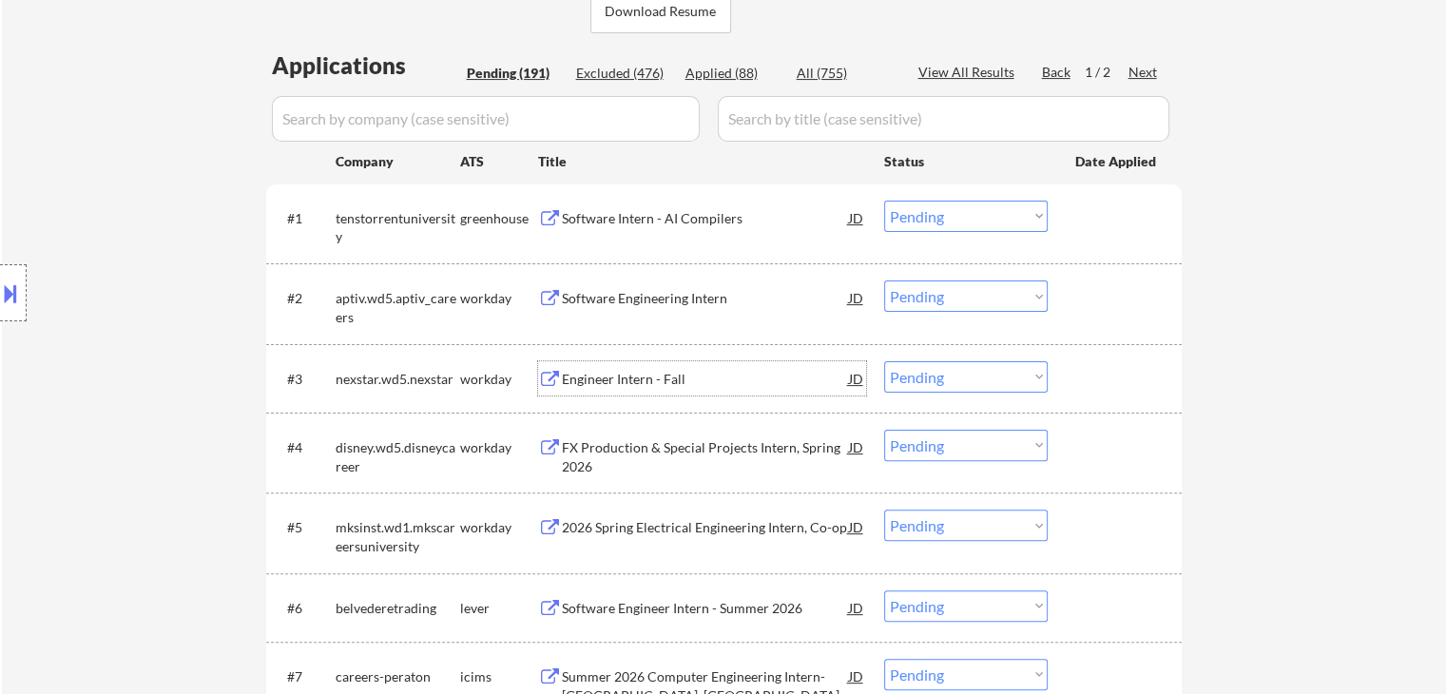
click at [963, 371] on select "Choose an option... Pending Applied Excluded (Questions) Excluded (Expired) Exc…" at bounding box center [966, 376] width 164 height 31
click at [884, 361] on select "Choose an option... Pending Applied Excluded (Questions) Excluded (Expired) Exc…" at bounding box center [966, 376] width 164 height 31
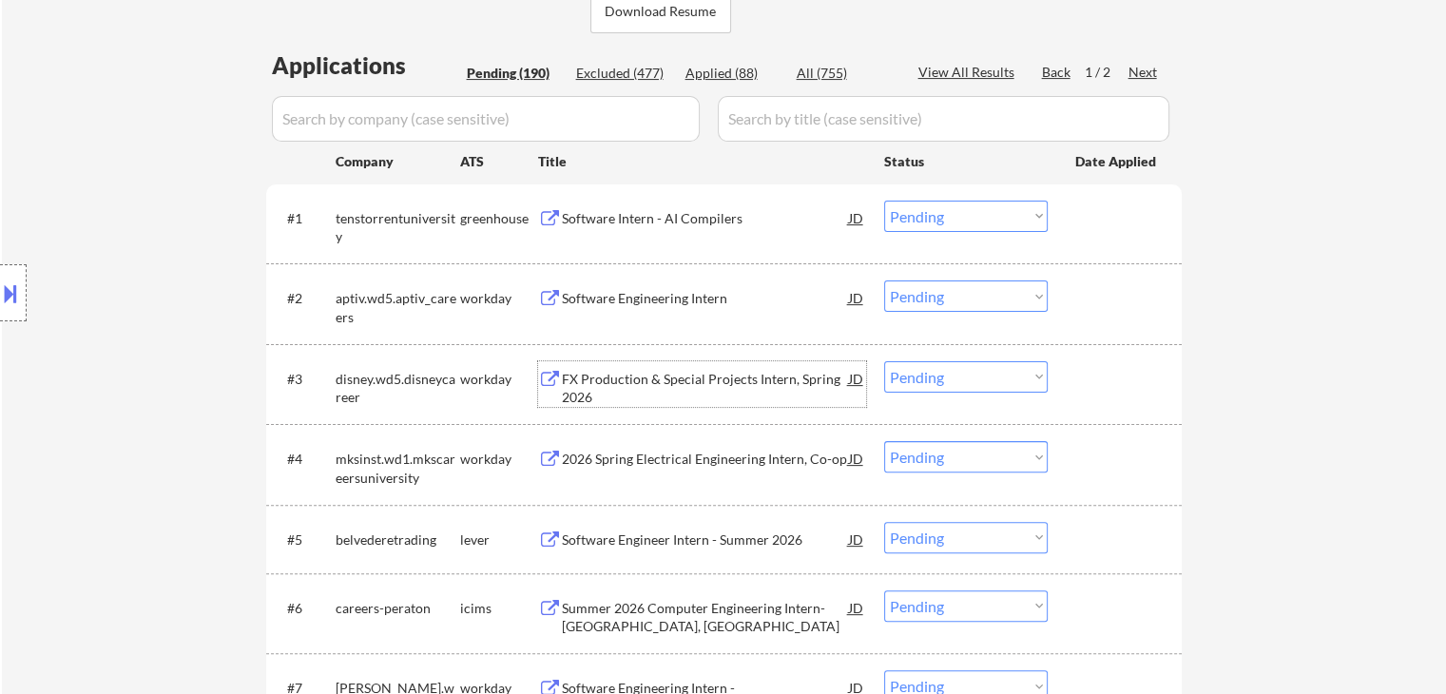
click at [696, 377] on div "FX Production & Special Projects Intern, Spring 2026" at bounding box center [705, 388] width 287 height 37
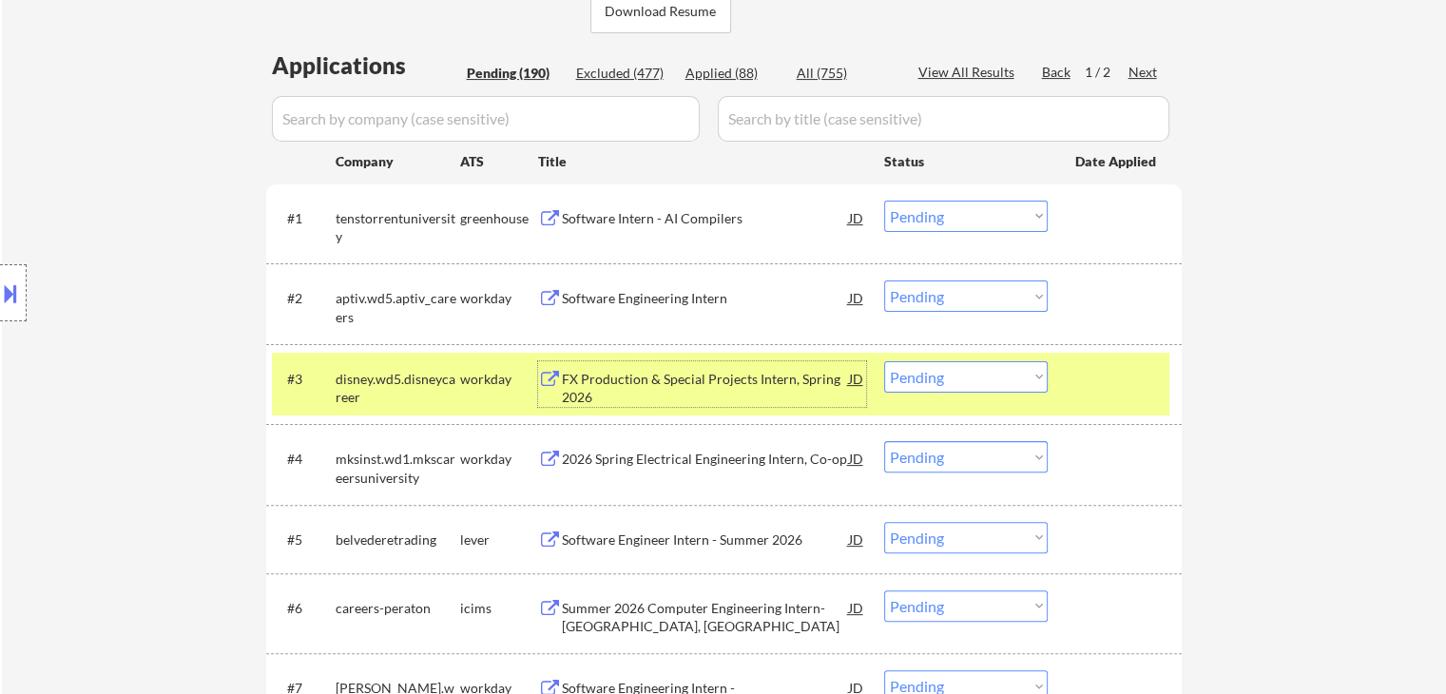
click at [970, 374] on select "Choose an option... Pending Applied Excluded (Questions) Excluded (Expired) Exc…" at bounding box center [966, 376] width 164 height 31
click at [884, 361] on select "Choose an option... Pending Applied Excluded (Questions) Excluded (Expired) Exc…" at bounding box center [966, 376] width 164 height 31
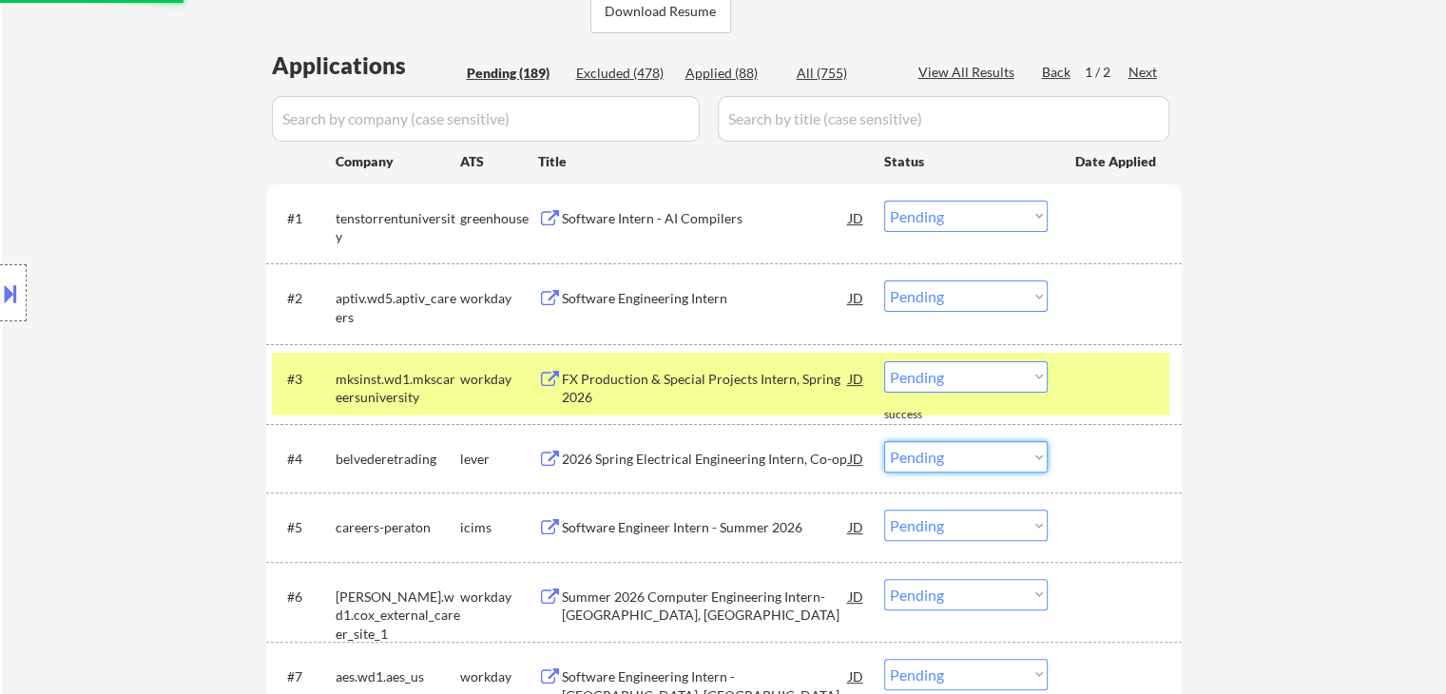
click at [970, 453] on select "Choose an option... Pending Applied Excluded (Questions) Excluded (Expired) Exc…" at bounding box center [966, 456] width 164 height 31
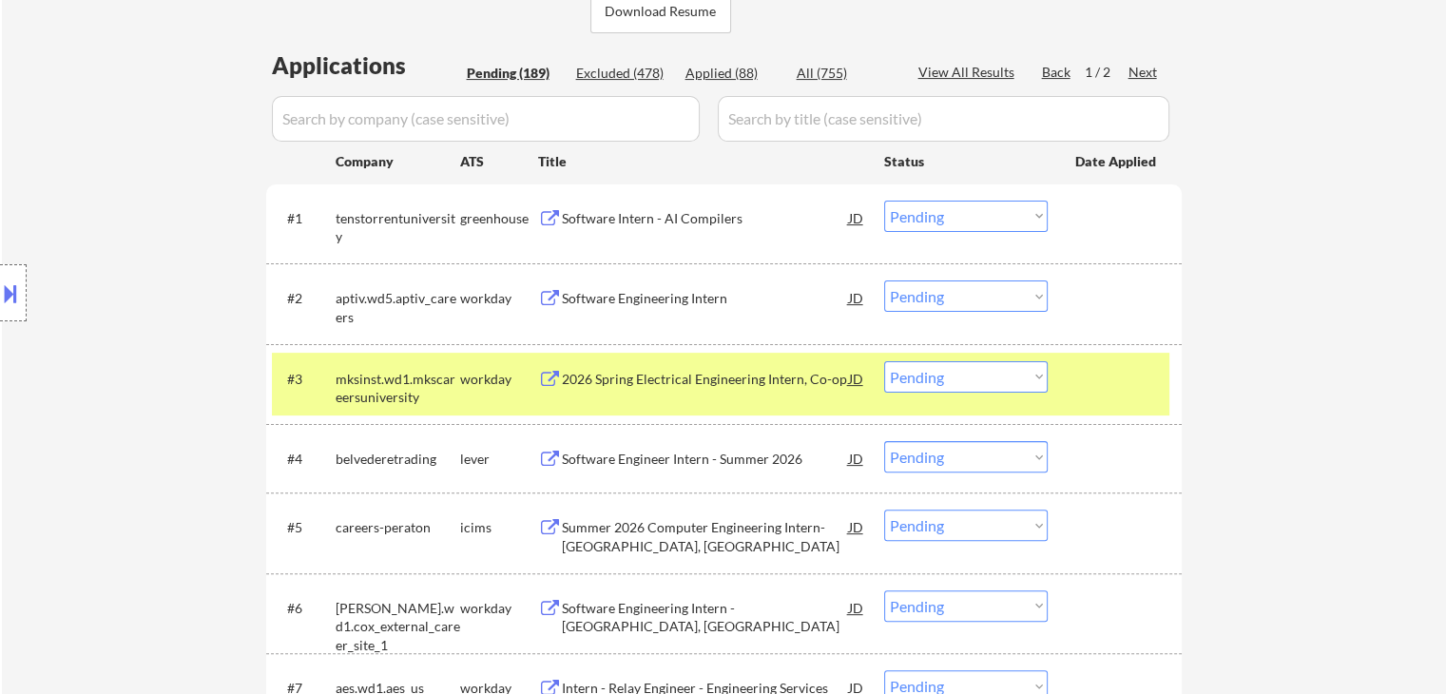
drag, startPoint x: 1337, startPoint y: 463, endPoint x: 1188, endPoint y: 414, distance: 156.0
click at [1019, 374] on select "Choose an option... Pending Applied Excluded (Questions) Excluded (Expired) Exc…" at bounding box center [966, 376] width 164 height 31
click at [884, 361] on select "Choose an option... Pending Applied Excluded (Questions) Excluded (Expired) Exc…" at bounding box center [966, 376] width 164 height 31
drag, startPoint x: 995, startPoint y: 451, endPoint x: 1007, endPoint y: 468, distance: 20.6
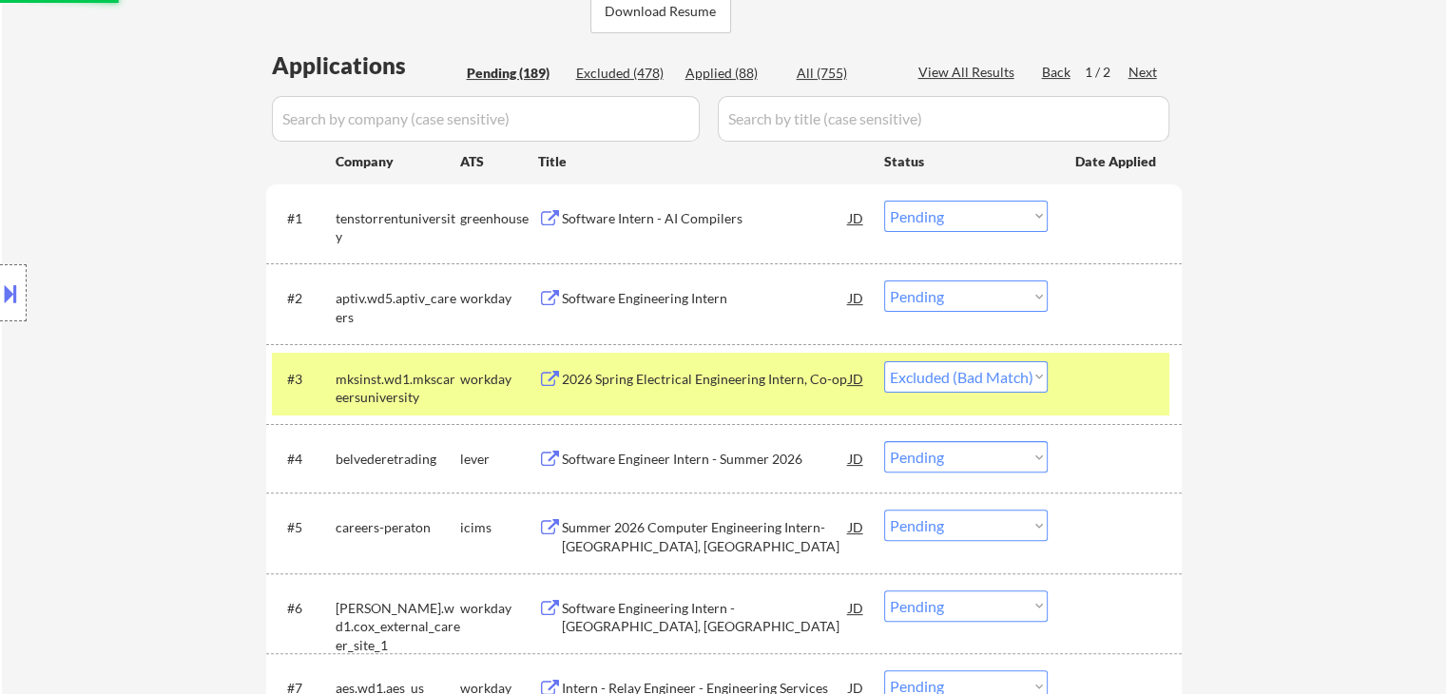
click at [995, 452] on select "Choose an option... Pending Applied Excluded (Questions) Excluded (Expired) Exc…" at bounding box center [966, 456] width 164 height 31
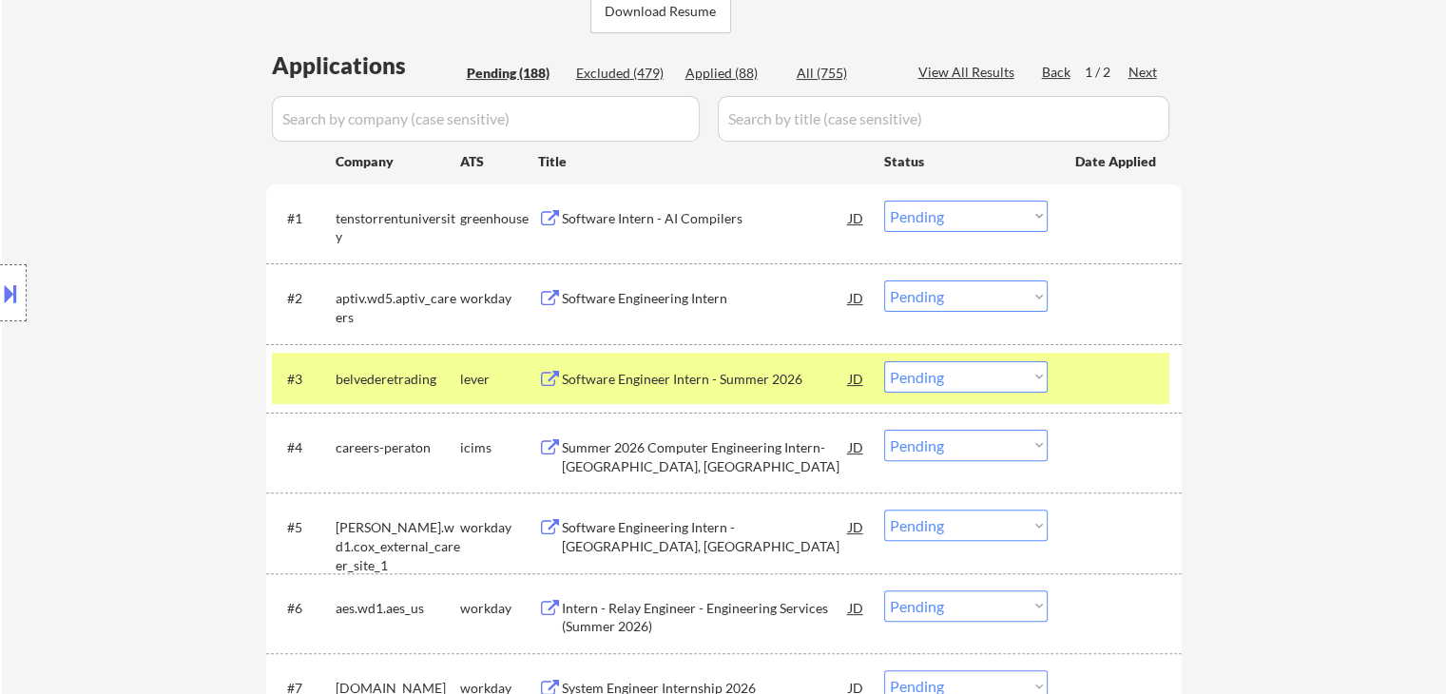
drag, startPoint x: 1003, startPoint y: 374, endPoint x: 1008, endPoint y: 390, distance: 16.8
click at [1003, 374] on select "Choose an option... Pending Applied Excluded (Questions) Excluded (Expired) Exc…" at bounding box center [966, 376] width 164 height 31
click at [884, 361] on select "Choose an option... Pending Applied Excluded (Questions) Excluded (Expired) Exc…" at bounding box center [966, 376] width 164 height 31
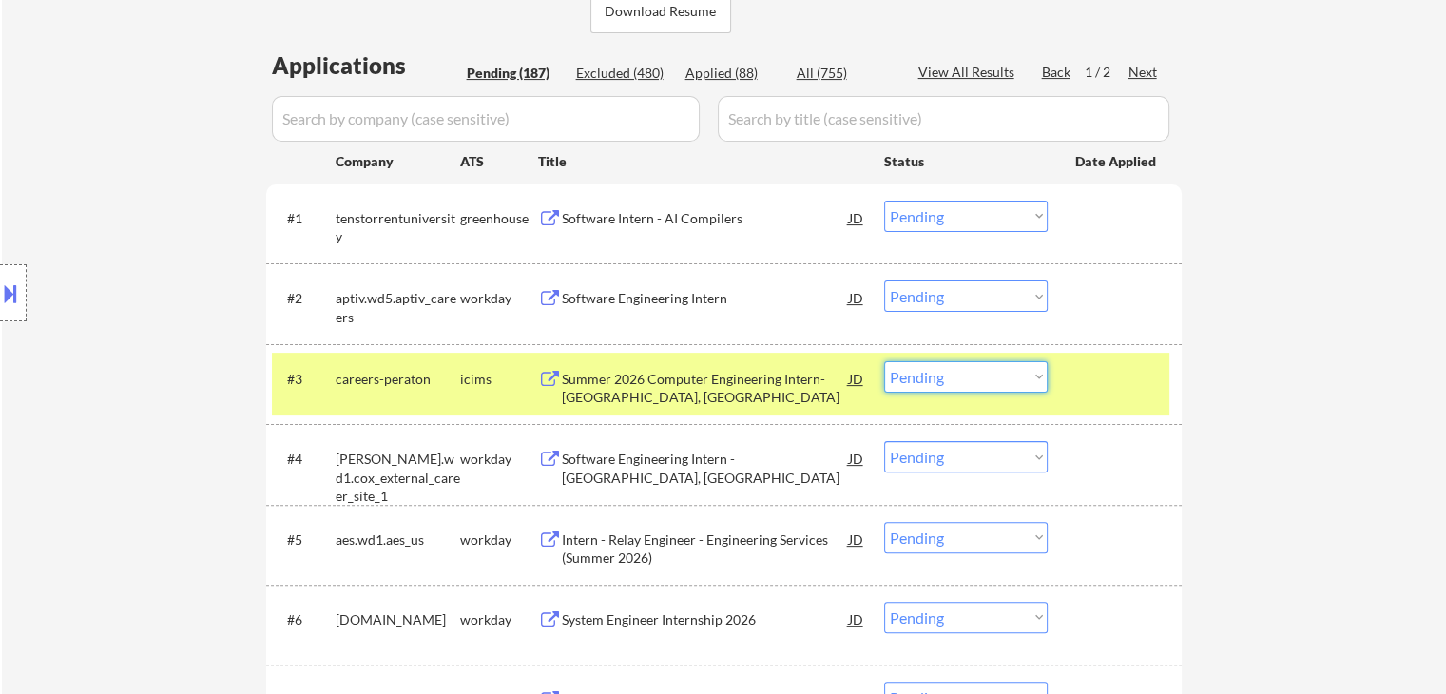
drag, startPoint x: 1020, startPoint y: 374, endPoint x: 1023, endPoint y: 390, distance: 16.4
click at [1021, 381] on select "Choose an option... Pending Applied Excluded (Questions) Excluded (Expired) Exc…" at bounding box center [966, 376] width 164 height 31
click at [884, 361] on select "Choose an option... Pending Applied Excluded (Questions) Excluded (Expired) Exc…" at bounding box center [966, 376] width 164 height 31
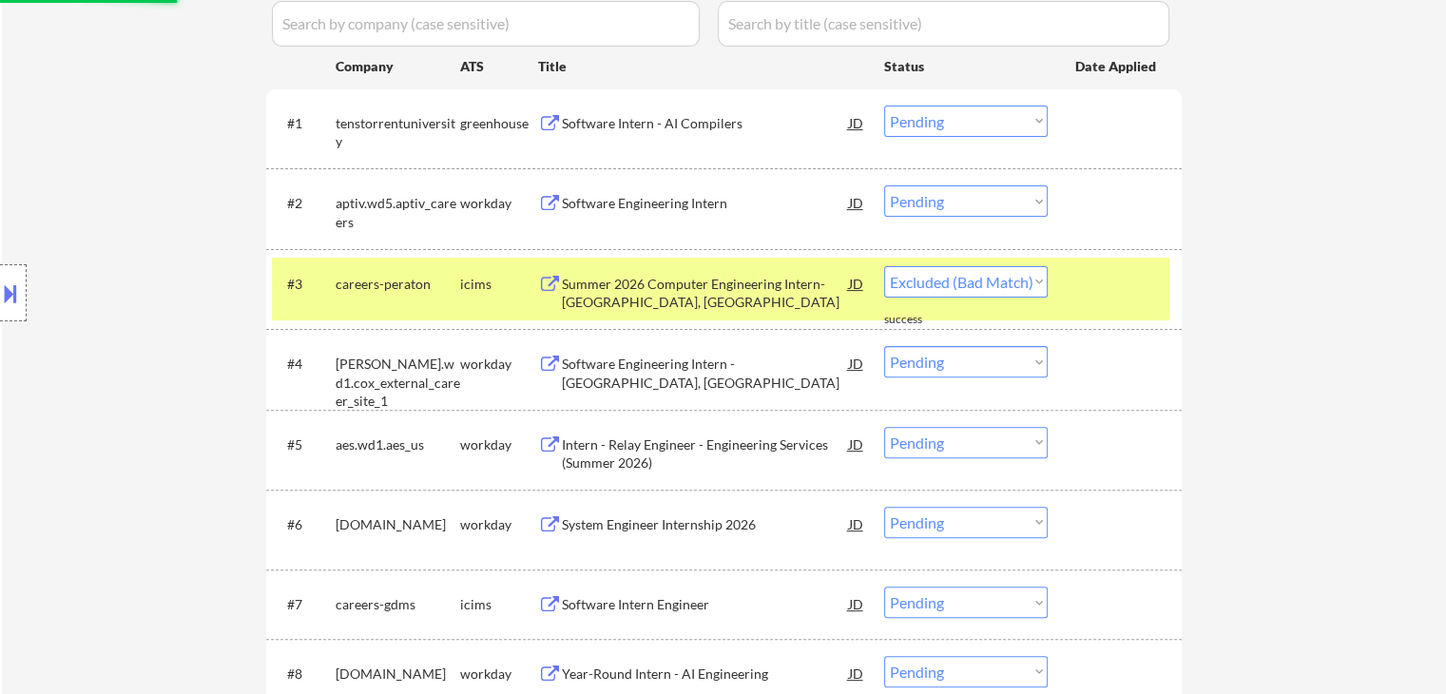
select select ""pending""
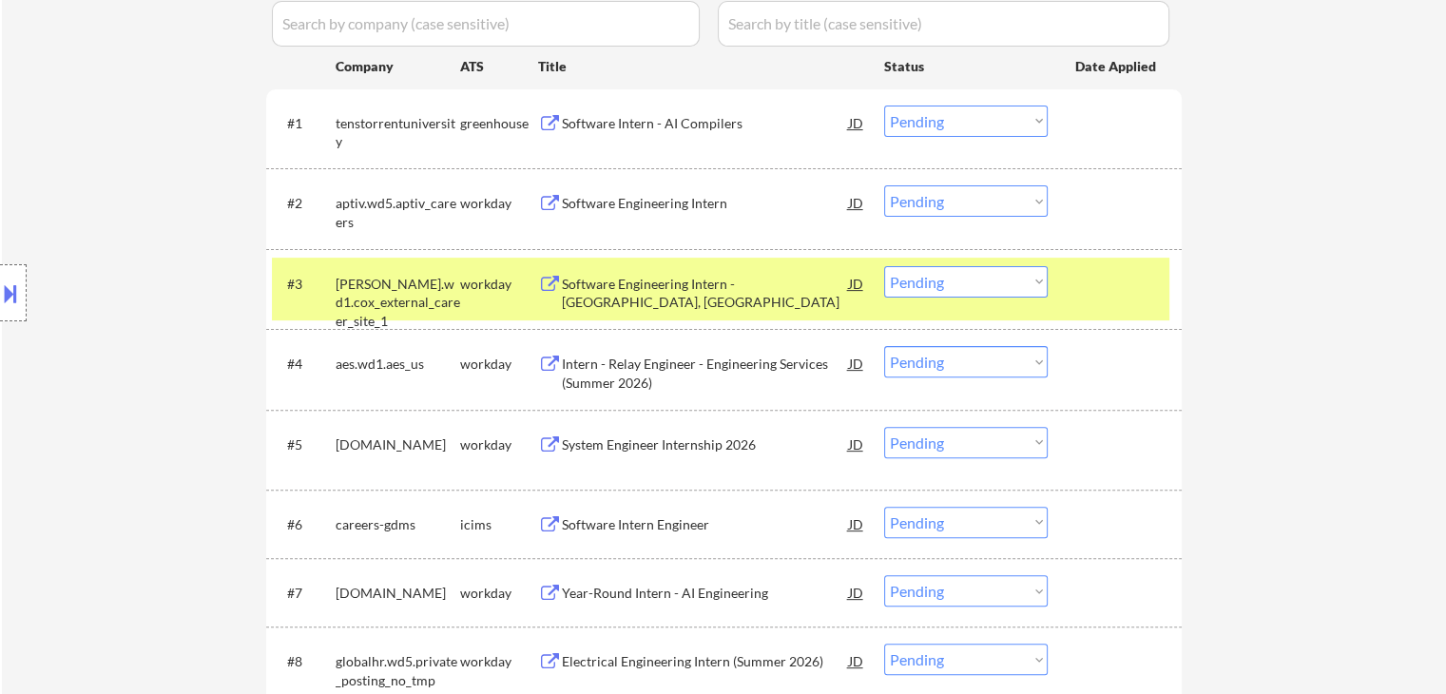
drag, startPoint x: 981, startPoint y: 359, endPoint x: 980, endPoint y: 375, distance: 15.2
click at [981, 362] on select "Choose an option... Pending Applied Excluded (Questions) Excluded (Expired) Exc…" at bounding box center [966, 361] width 164 height 31
click at [884, 346] on select "Choose an option... Pending Applied Excluded (Questions) Excluded (Expired) Exc…" at bounding box center [966, 361] width 164 height 31
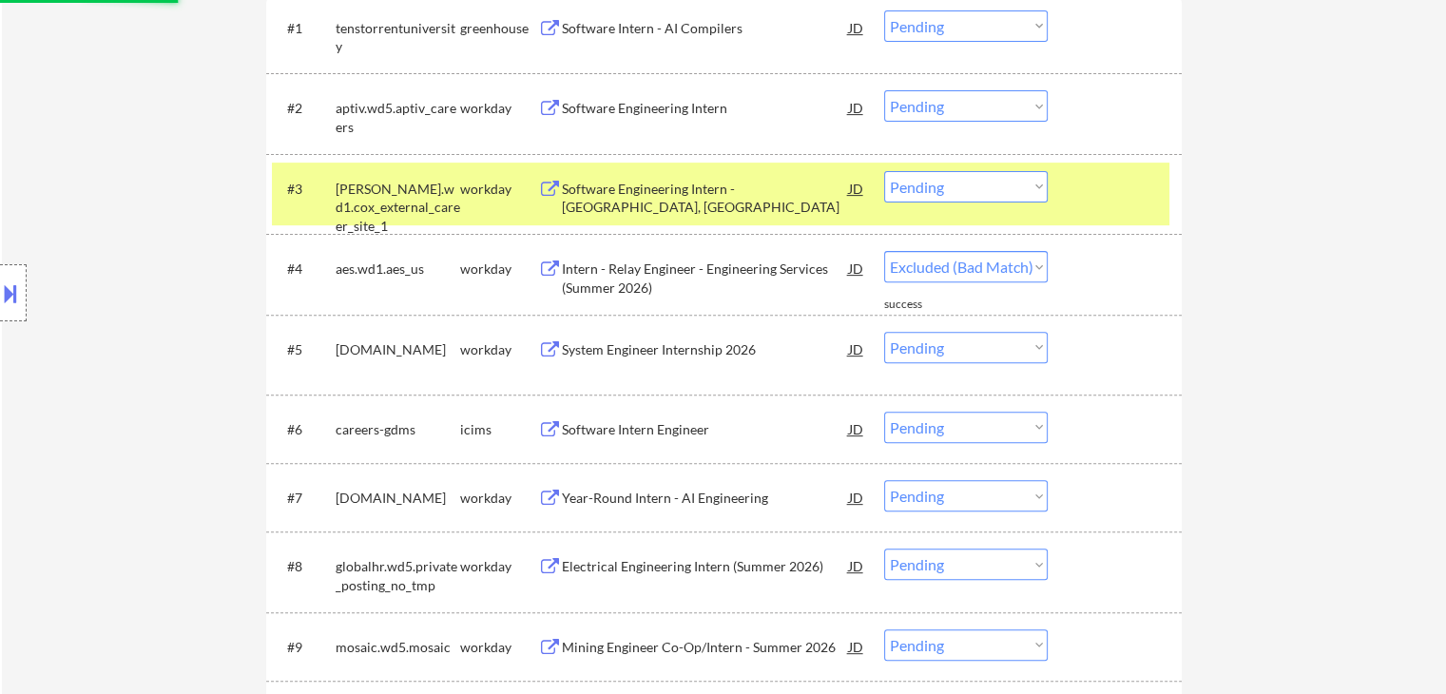
select select ""pending""
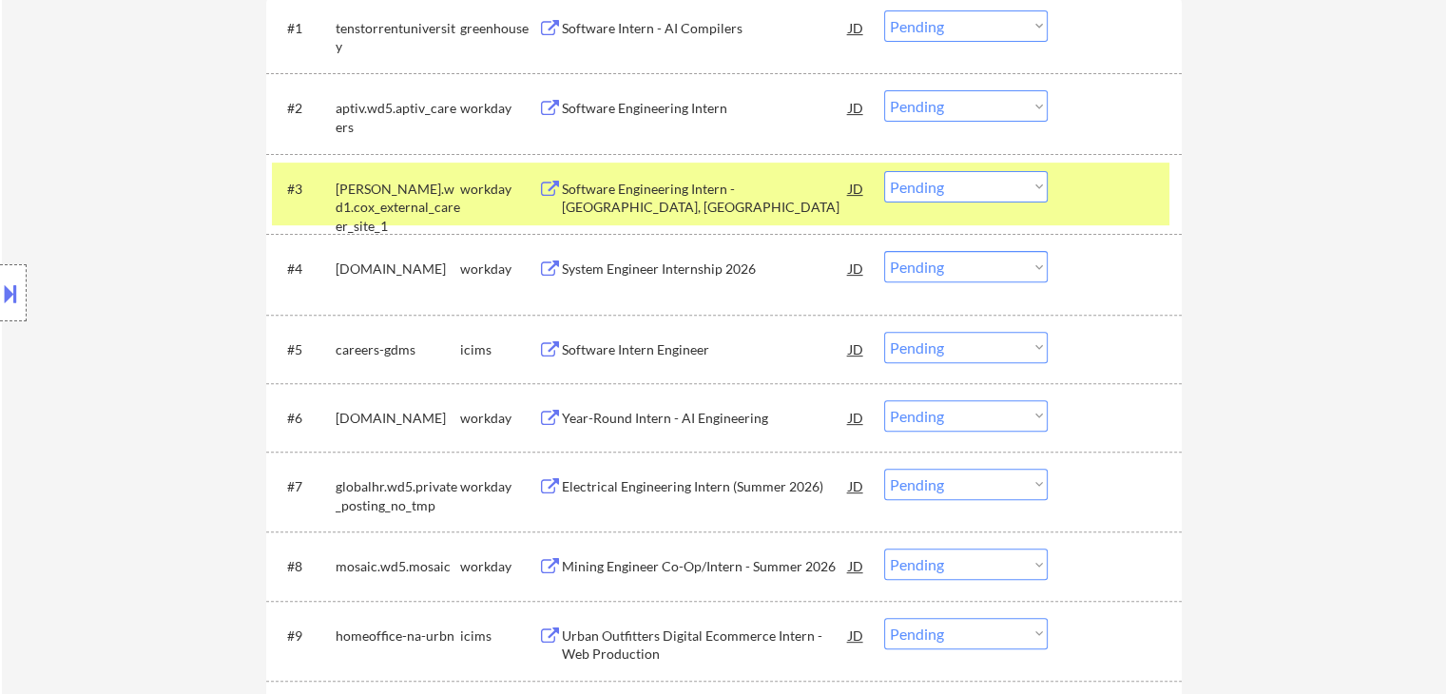
scroll to position [557, 0]
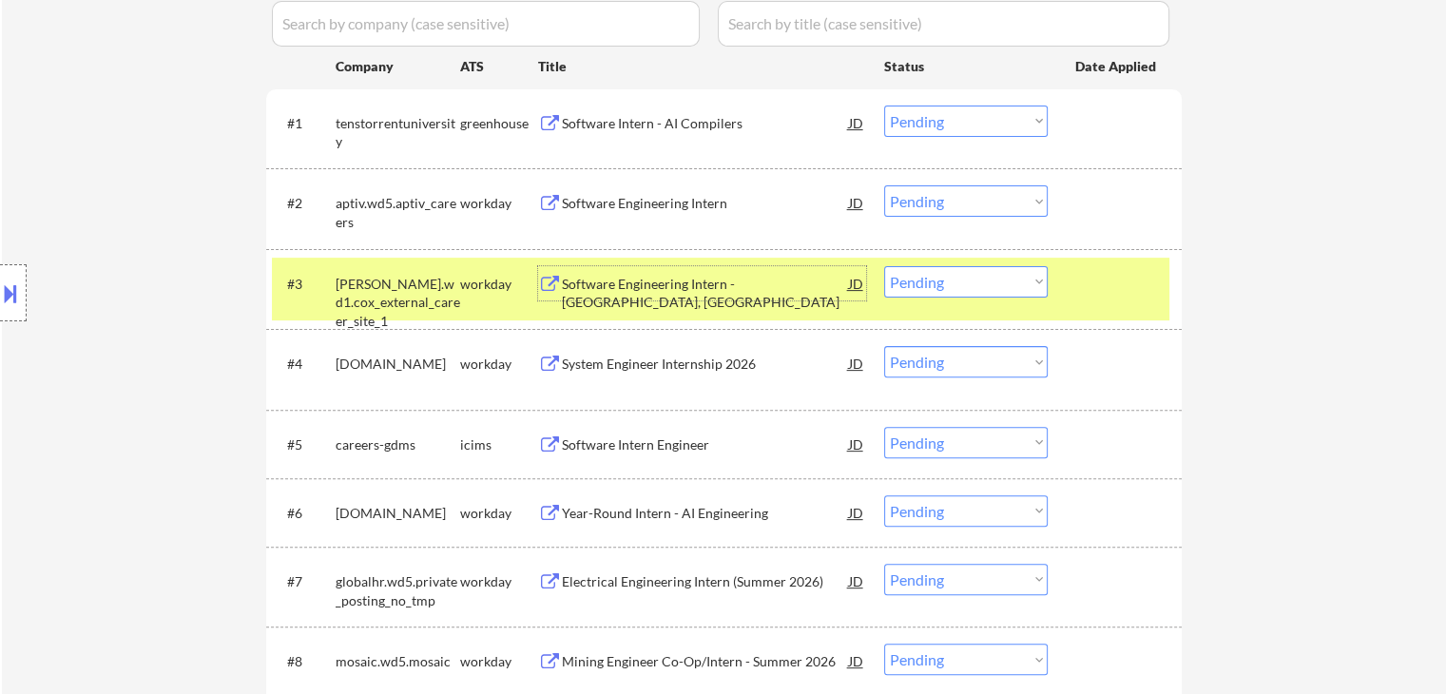
click at [635, 279] on div "Software Engineering Intern - [GEOGRAPHIC_DATA], [GEOGRAPHIC_DATA]" at bounding box center [705, 293] width 287 height 37
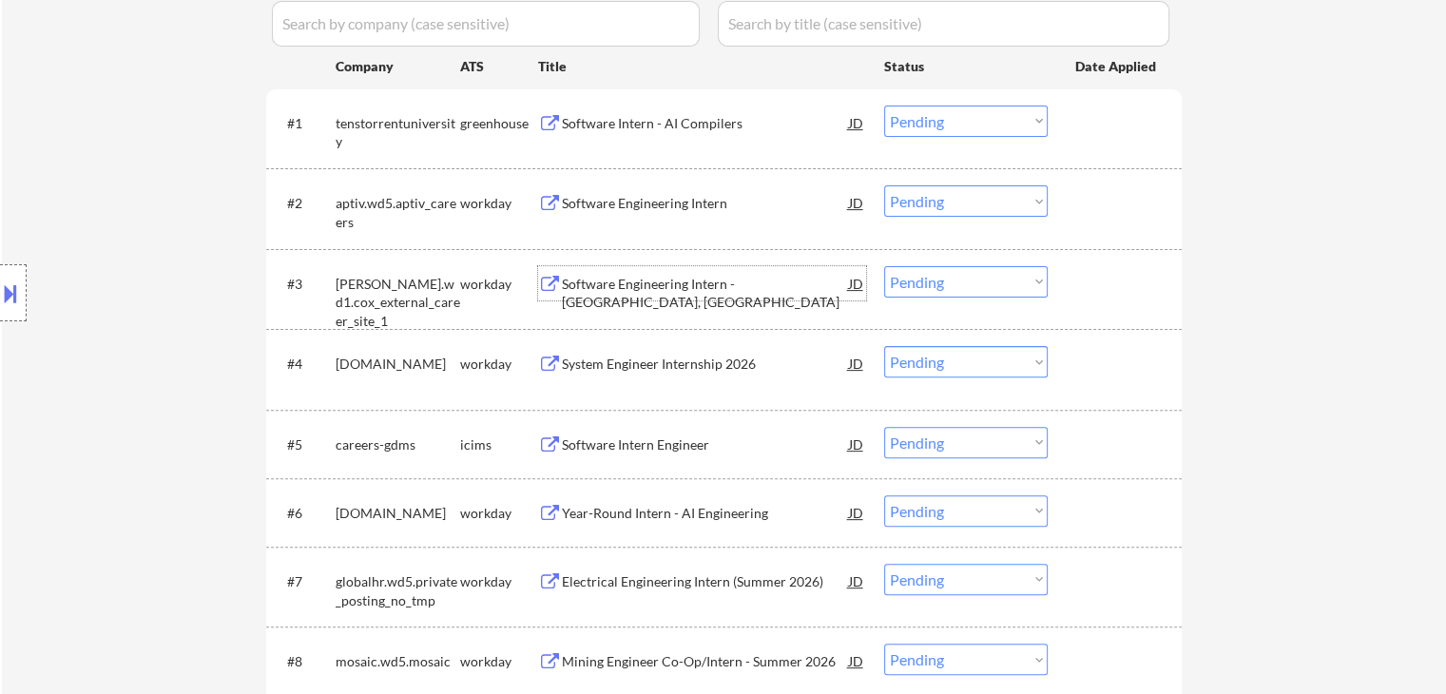
click at [951, 280] on select "Choose an option... Pending Applied Excluded (Questions) Excluded (Expired) Exc…" at bounding box center [966, 281] width 164 height 31
click at [884, 266] on select "Choose an option... Pending Applied Excluded (Questions) Excluded (Expired) Exc…" at bounding box center [966, 281] width 164 height 31
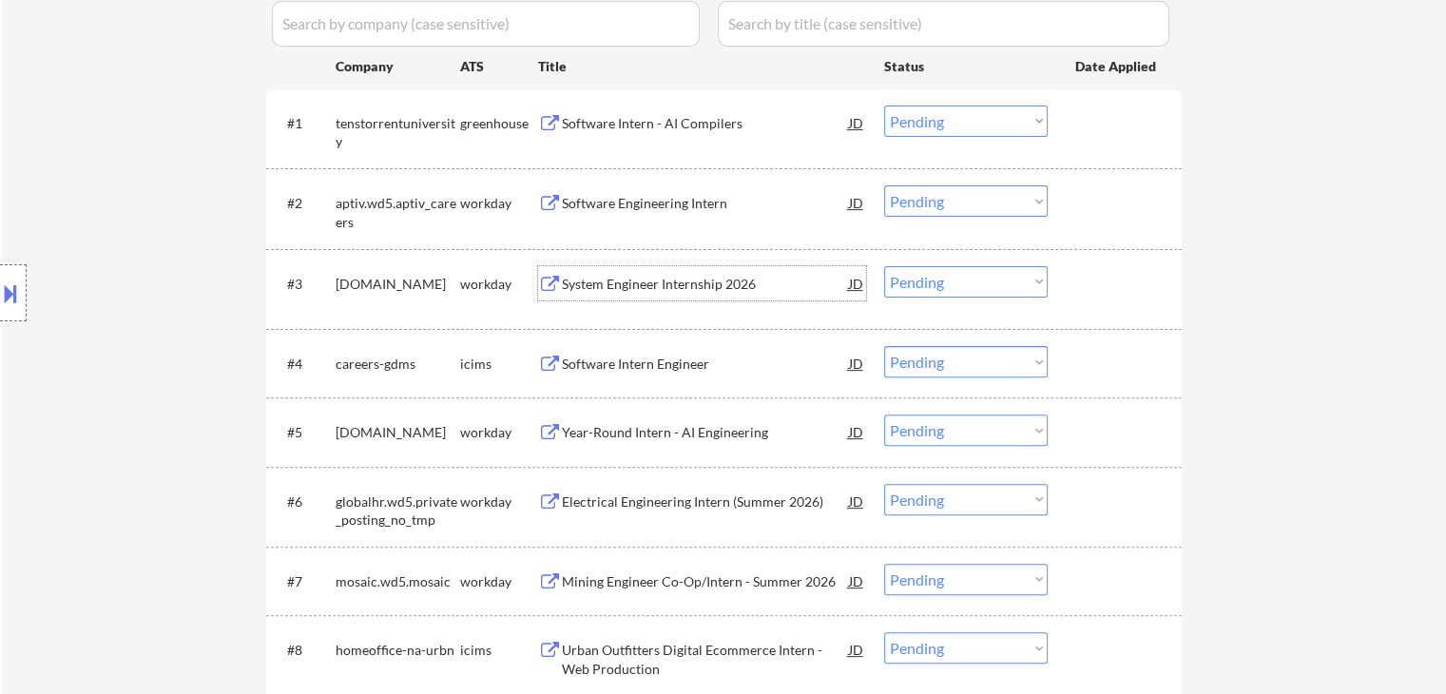
click at [672, 281] on div "System Engineer Internship 2026" at bounding box center [705, 284] width 287 height 19
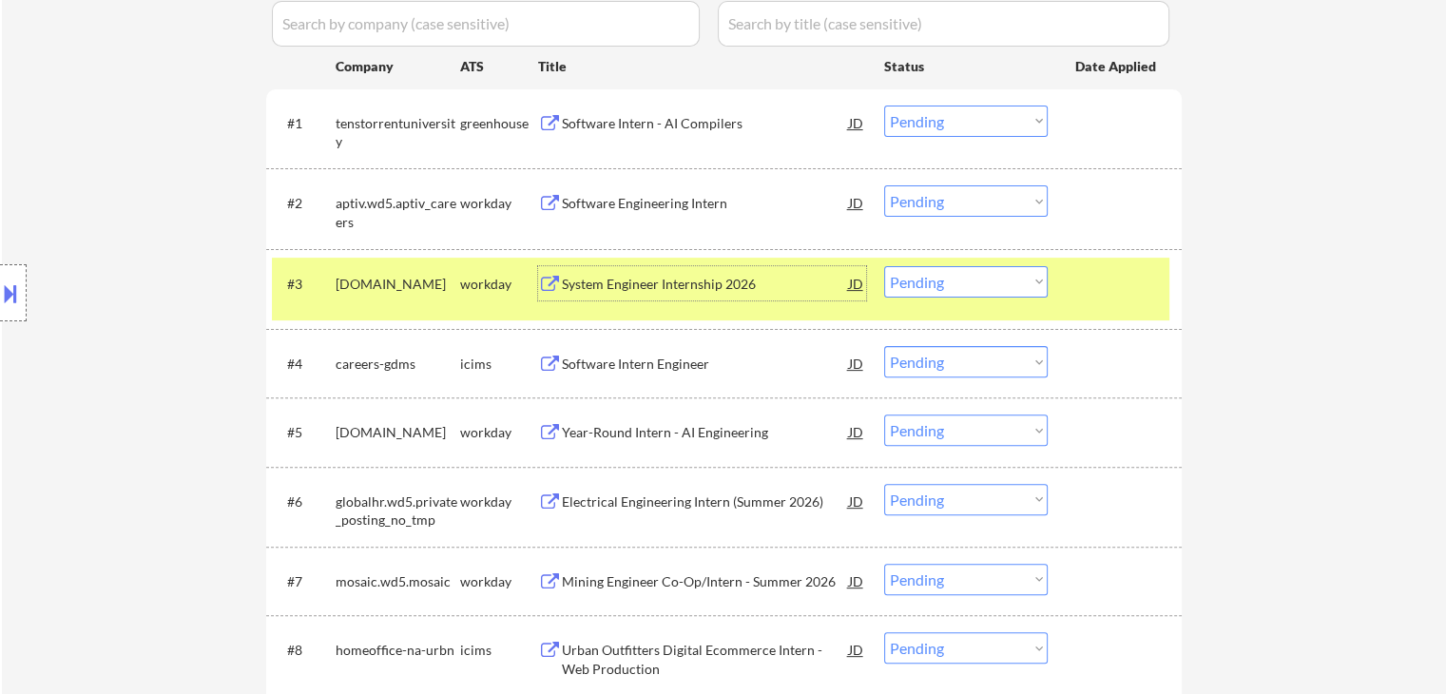
drag, startPoint x: 966, startPoint y: 279, endPoint x: 979, endPoint y: 294, distance: 20.2
click at [966, 281] on select "Choose an option... Pending Applied Excluded (Questions) Excluded (Expired) Exc…" at bounding box center [966, 281] width 164 height 31
click at [884, 266] on select "Choose an option... Pending Applied Excluded (Questions) Excluded (Expired) Exc…" at bounding box center [966, 281] width 164 height 31
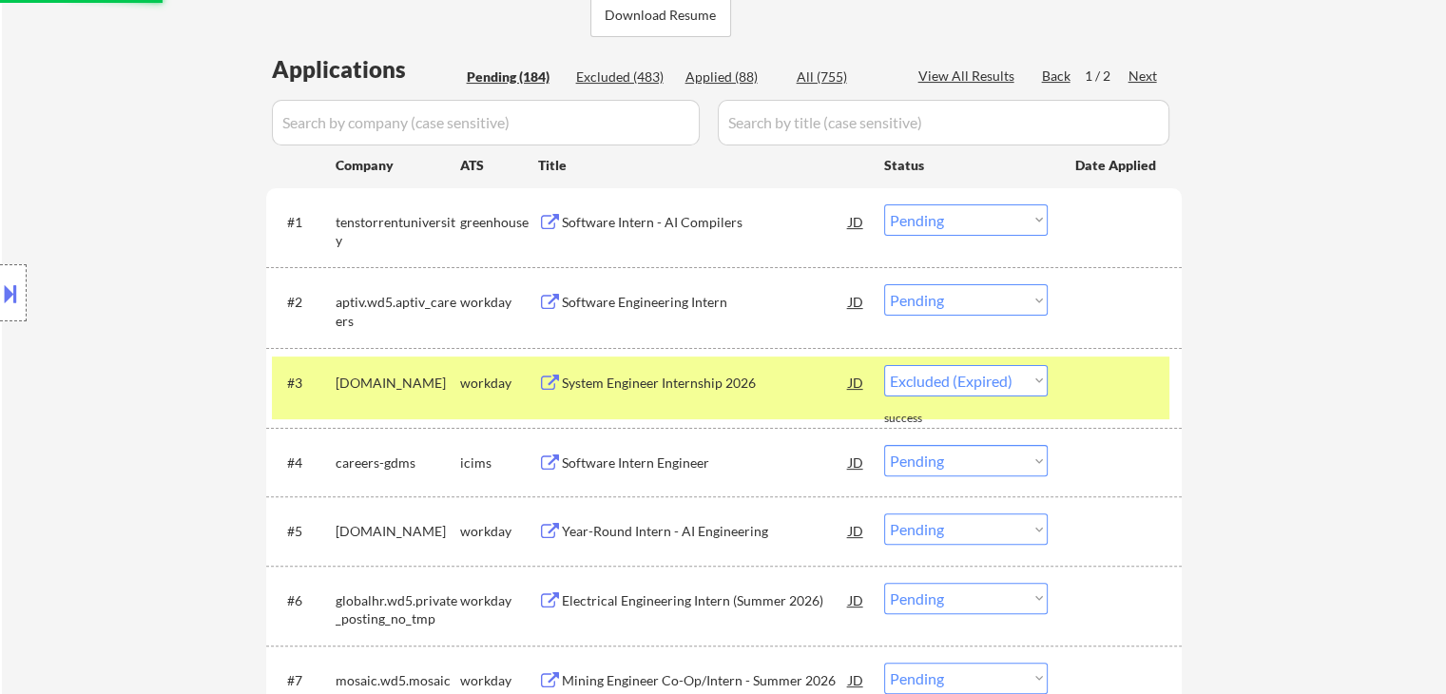
scroll to position [272, 0]
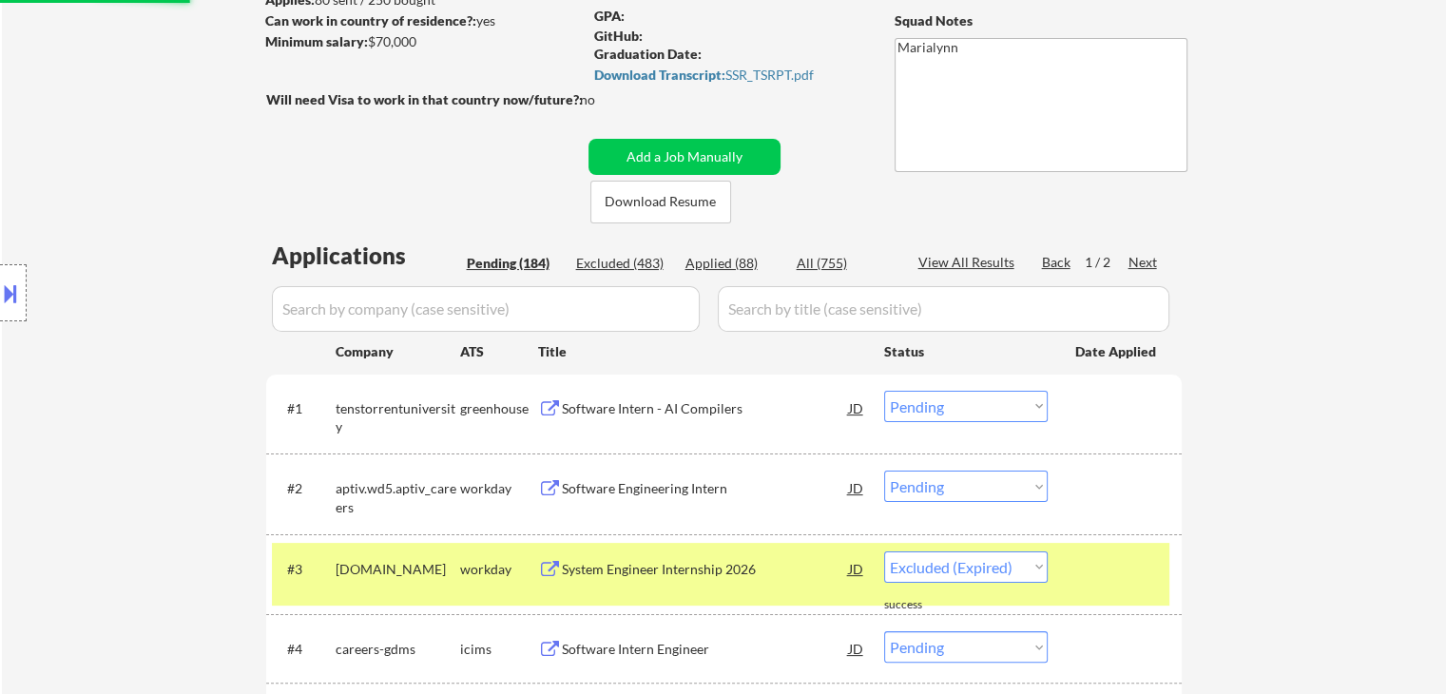
select select ""pending""
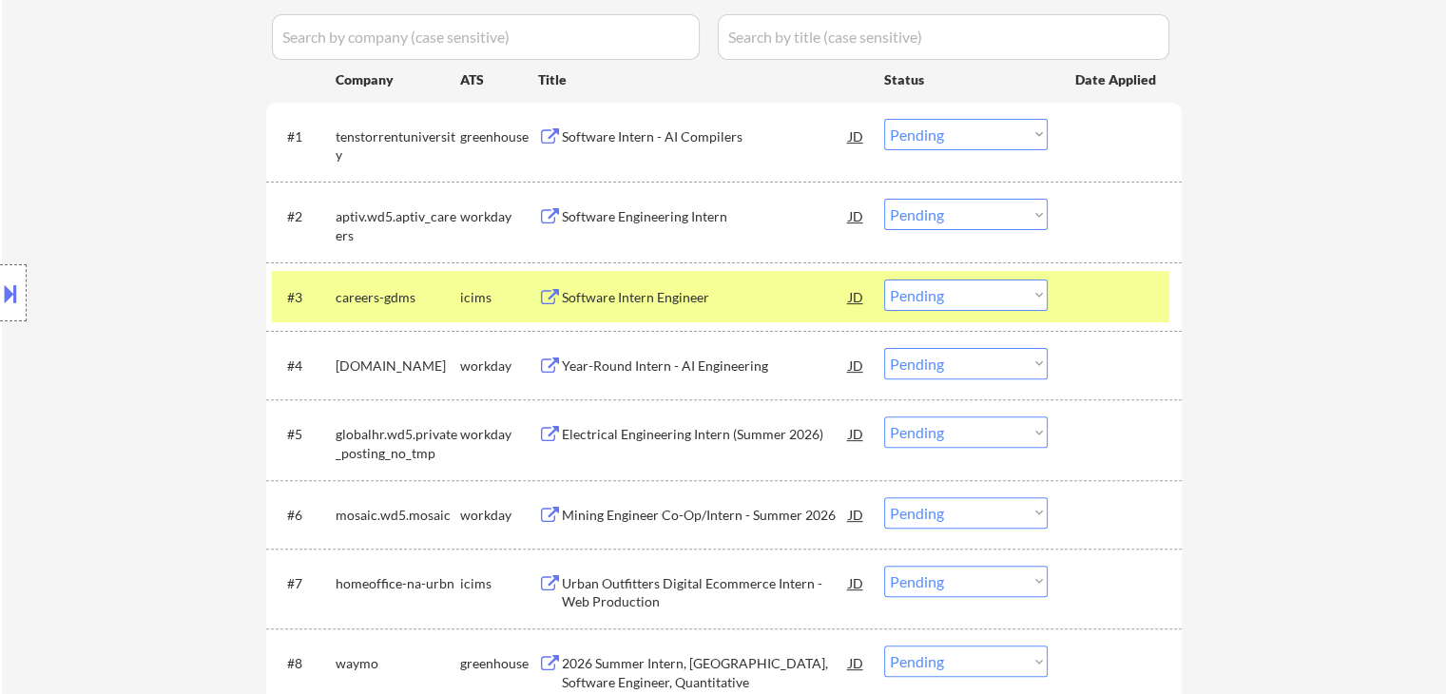
scroll to position [747, 0]
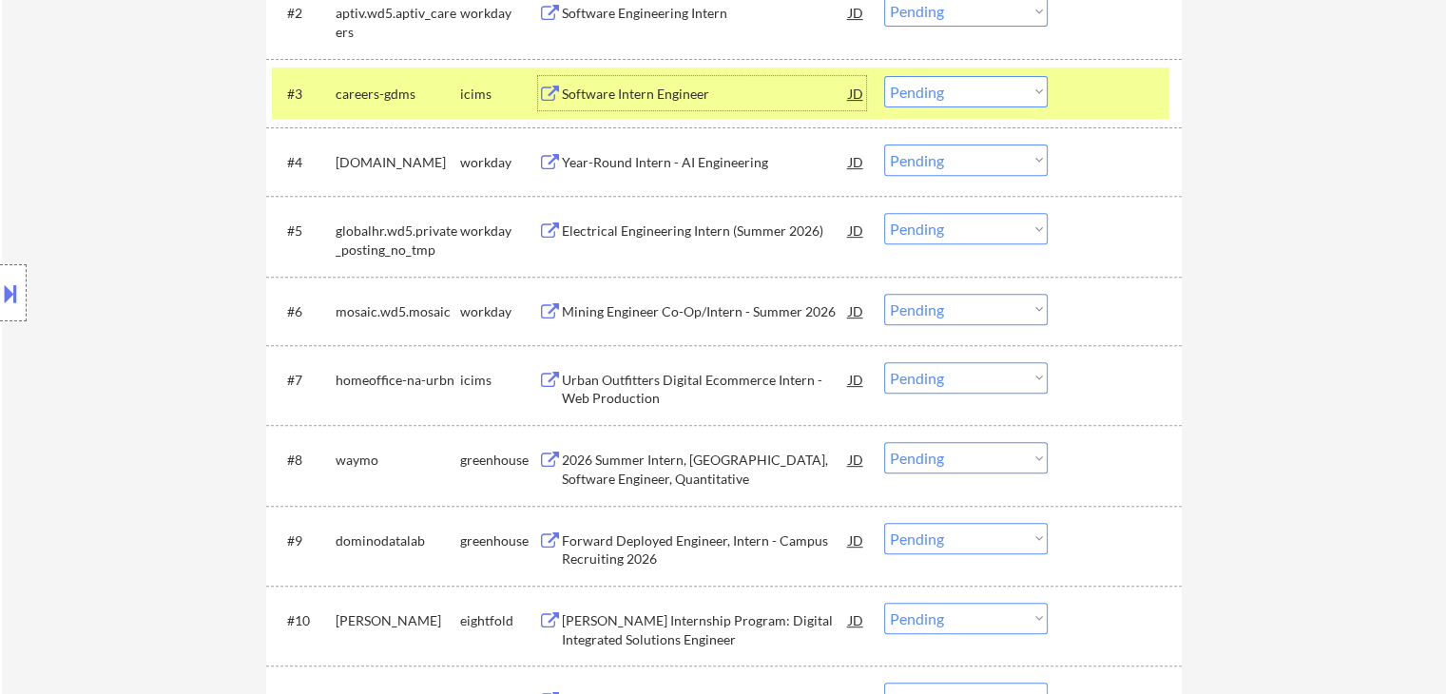
click at [635, 87] on div "Software Intern Engineer" at bounding box center [705, 94] width 287 height 19
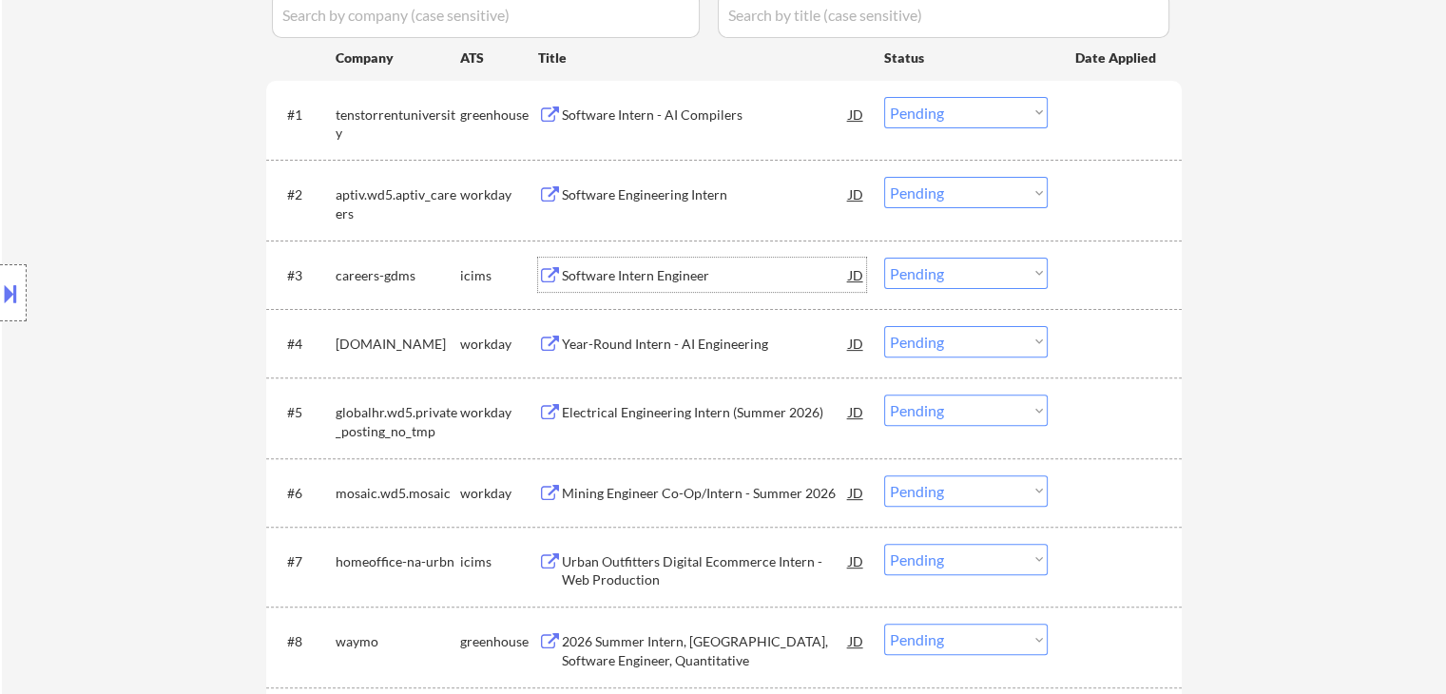
scroll to position [367, 0]
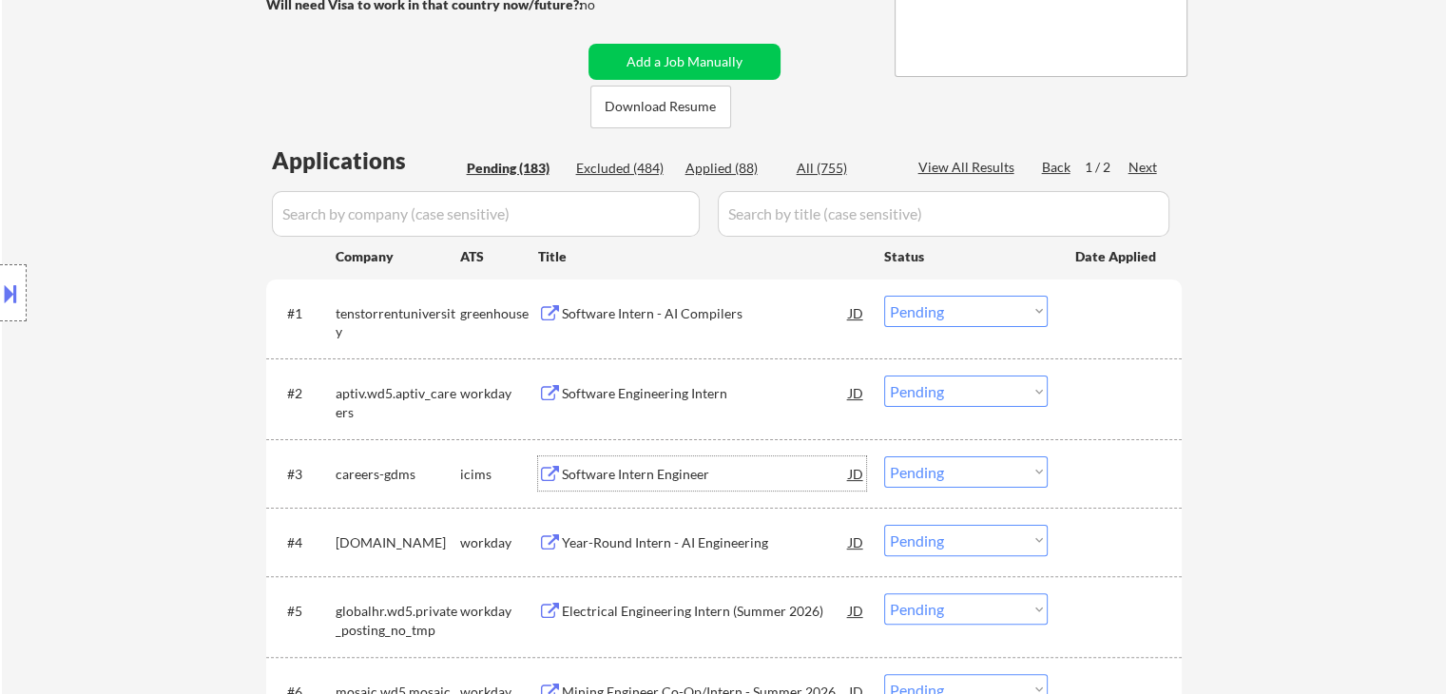
click at [921, 305] on select "Choose an option... Pending Applied Excluded (Questions) Excluded (Expired) Exc…" at bounding box center [966, 311] width 164 height 31
click at [884, 296] on select "Choose an option... Pending Applied Excluded (Questions) Excluded (Expired) Exc…" at bounding box center [966, 311] width 164 height 31
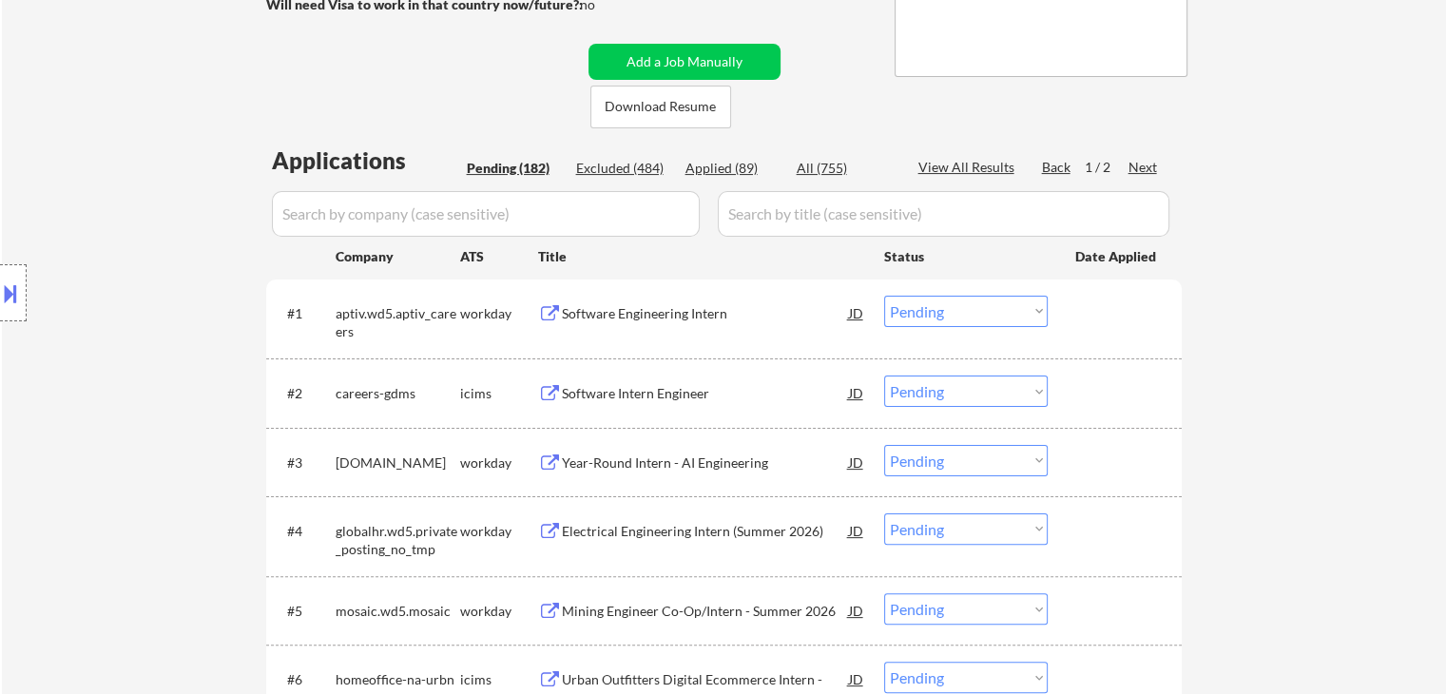
click at [941, 315] on select "Choose an option... Pending Applied Excluded (Questions) Excluded (Expired) Exc…" at bounding box center [966, 311] width 164 height 31
click at [884, 296] on select "Choose an option... Pending Applied Excluded (Questions) Excluded (Expired) Exc…" at bounding box center [966, 311] width 164 height 31
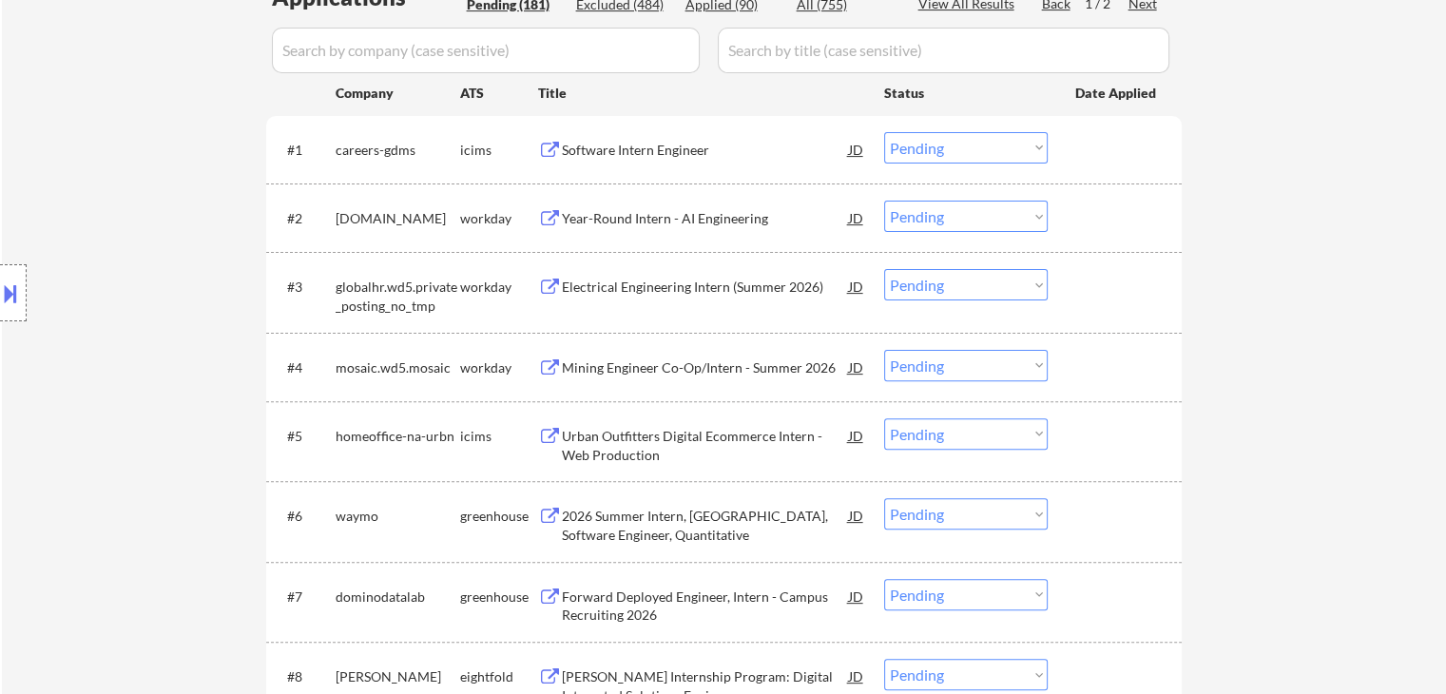
scroll to position [462, 0]
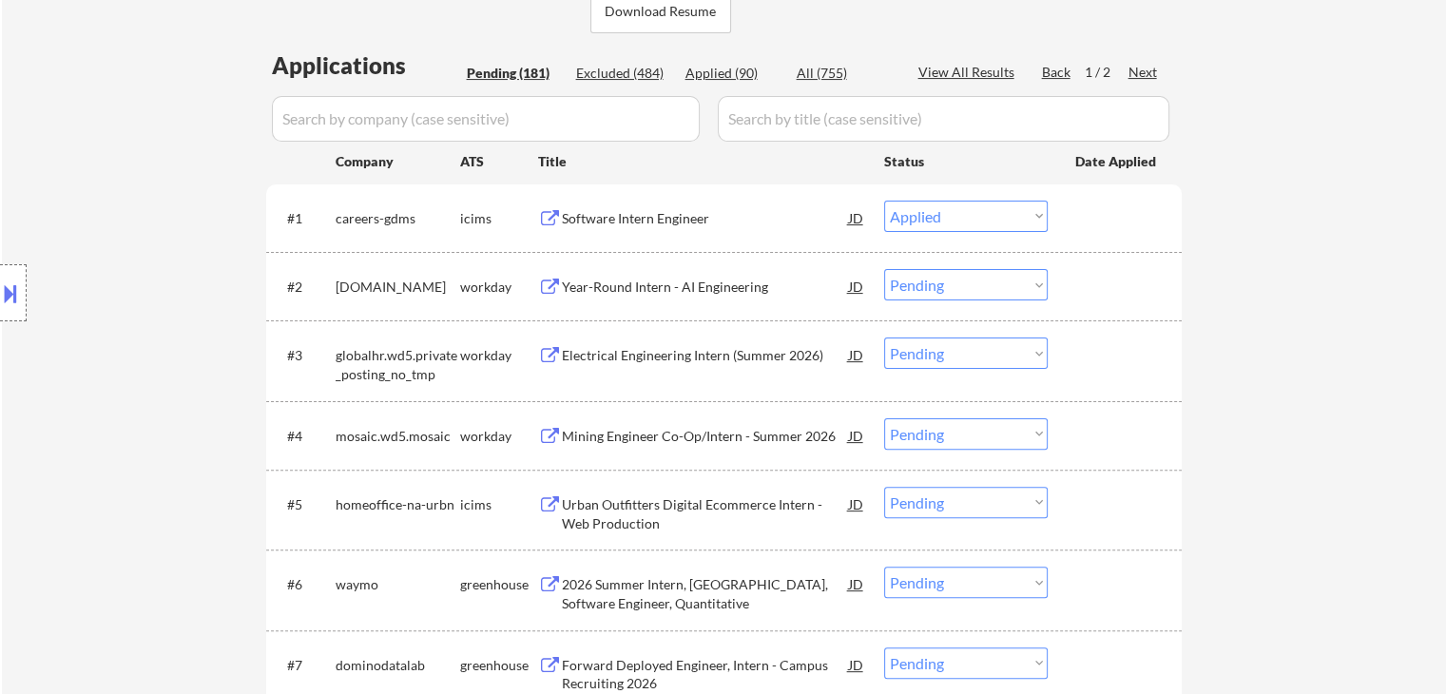
select select ""pending""
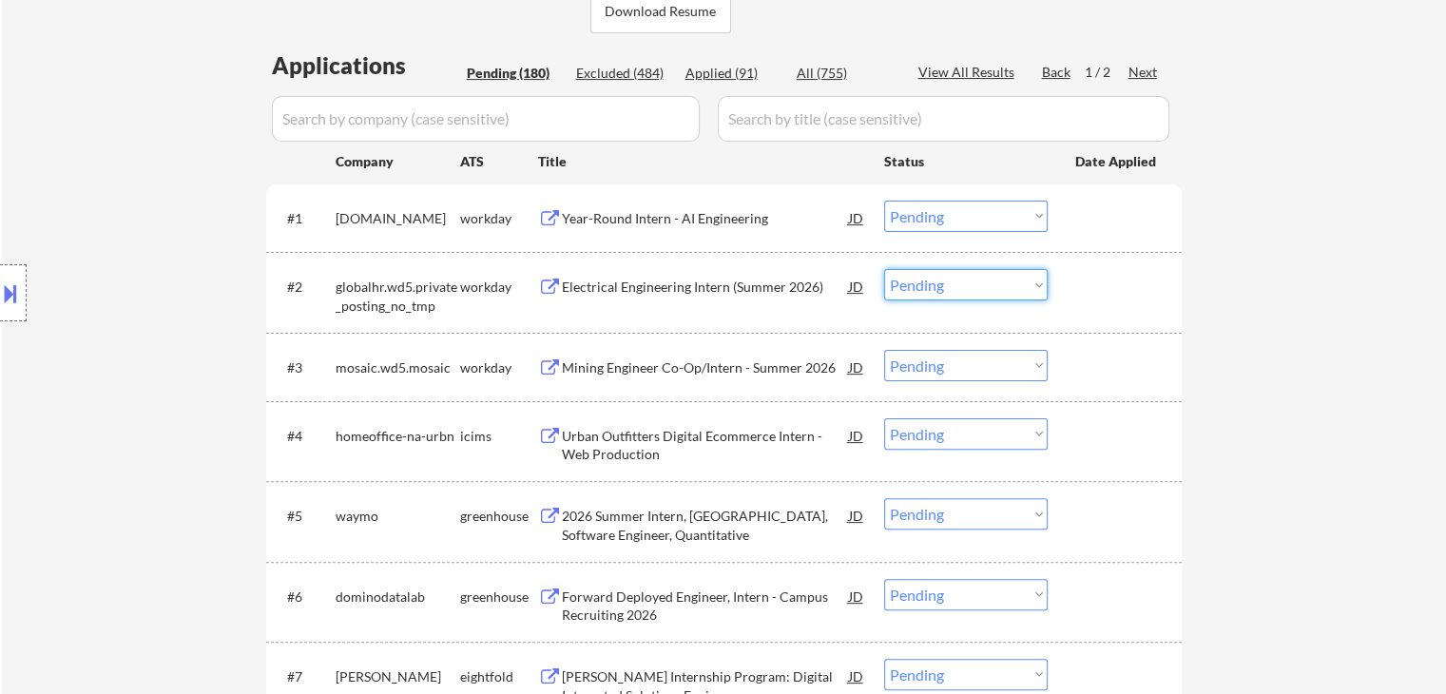
drag, startPoint x: 958, startPoint y: 283, endPoint x: 958, endPoint y: 298, distance: 14.3
click at [958, 289] on select "Choose an option... Pending Applied Excluded (Questions) Excluded (Expired) Exc…" at bounding box center [966, 284] width 164 height 31
select select ""excluded__bad_match_""
click at [884, 269] on select "Choose an option... Pending Applied Excluded (Questions) Excluded (Expired) Exc…" at bounding box center [966, 284] width 164 height 31
drag, startPoint x: 1008, startPoint y: 356, endPoint x: 1004, endPoint y: 368, distance: 12.0
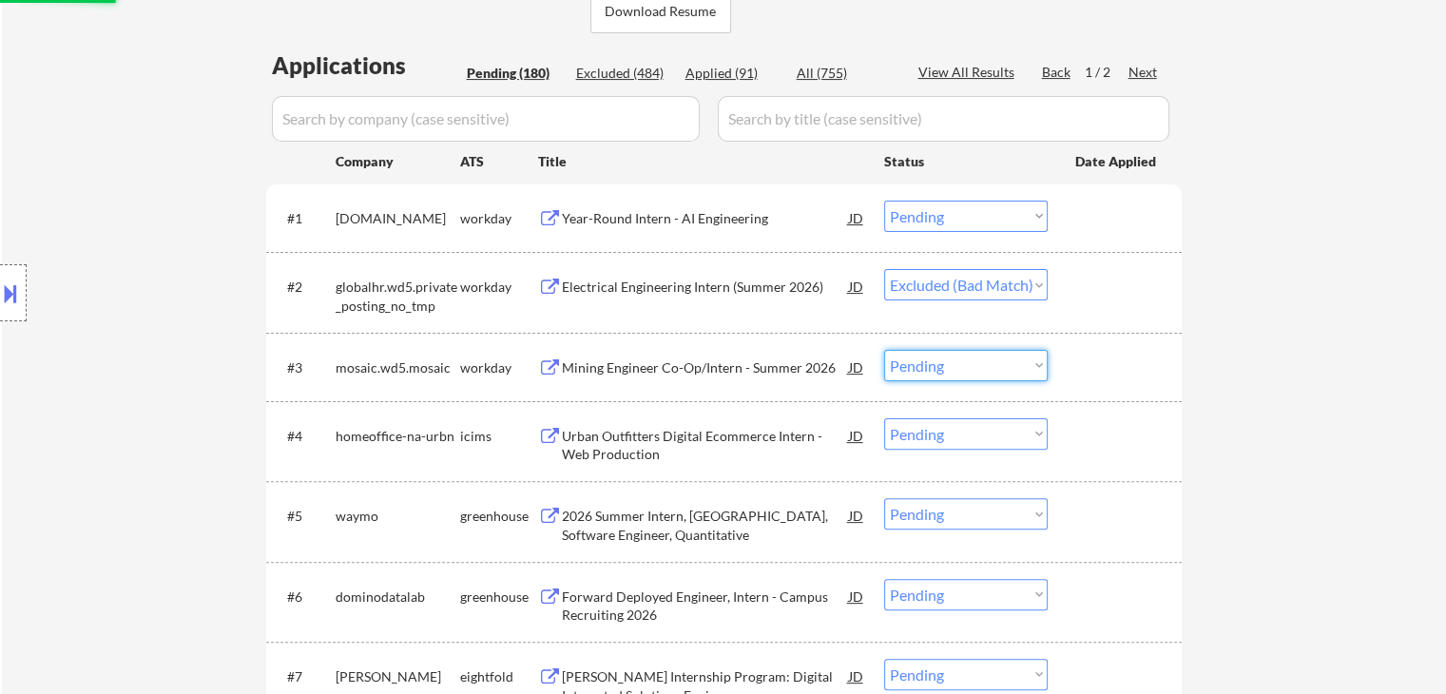
click at [1008, 358] on select "Choose an option... Pending Applied Excluded (Questions) Excluded (Expired) Exc…" at bounding box center [966, 365] width 164 height 31
select select ""excluded__bad_match_""
click at [884, 350] on select "Choose an option... Pending Applied Excluded (Questions) Excluded (Expired) Exc…" at bounding box center [966, 365] width 164 height 31
select select ""pending""
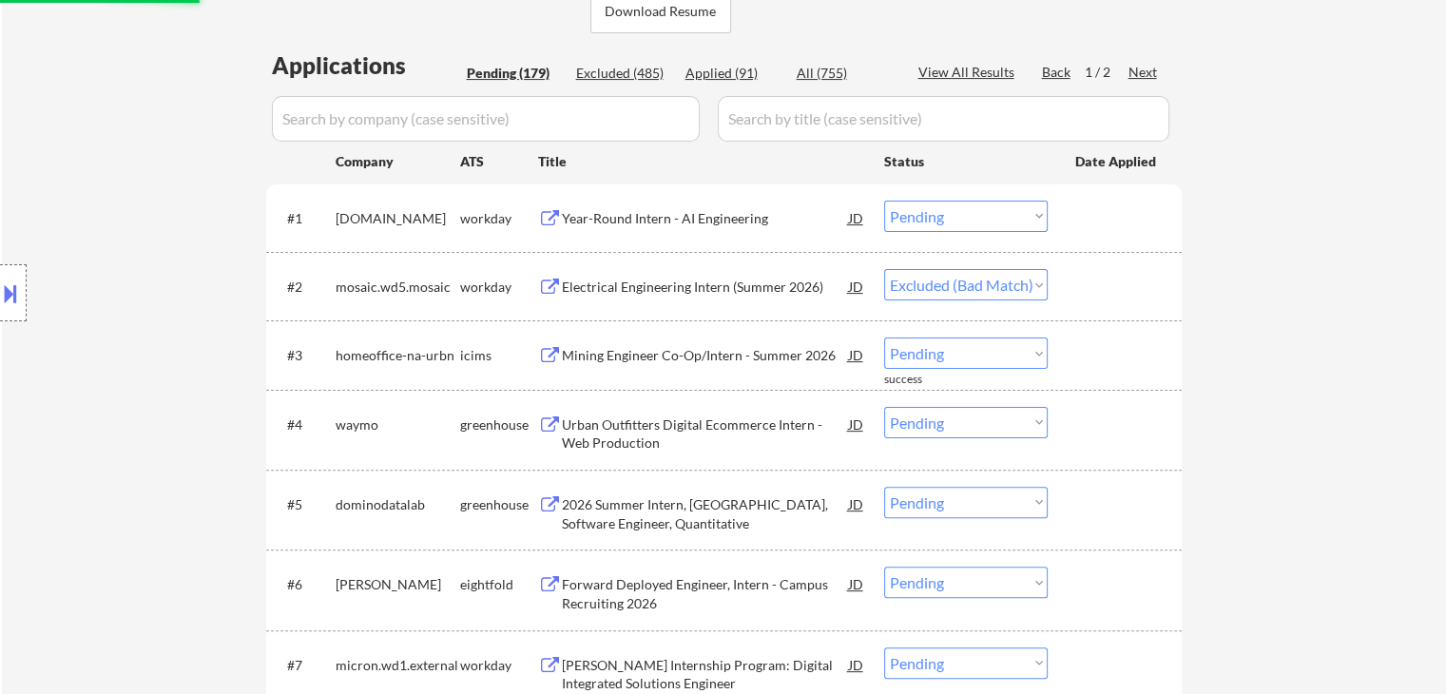
select select ""pending""
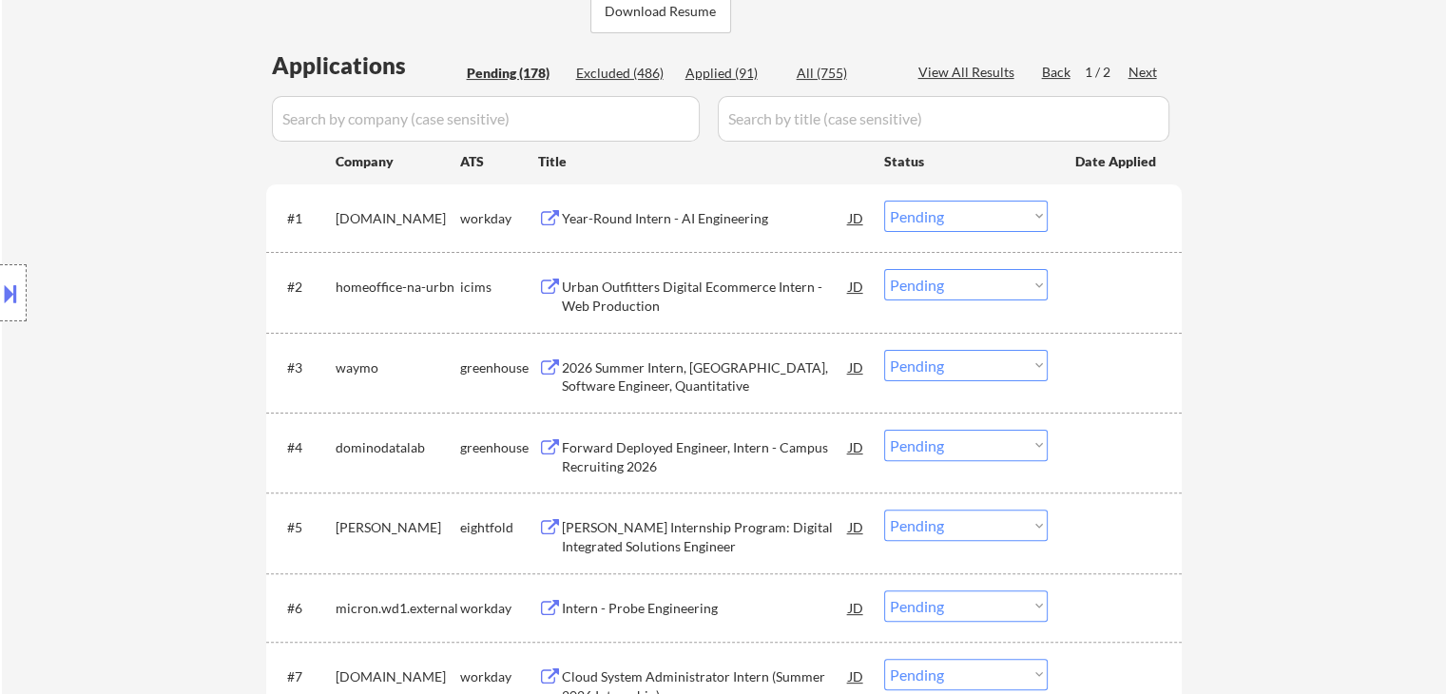
drag, startPoint x: 977, startPoint y: 362, endPoint x: 976, endPoint y: 378, distance: 16.2
click at [977, 365] on select "Choose an option... Pending Applied Excluded (Questions) Excluded (Expired) Exc…" at bounding box center [966, 365] width 164 height 31
click at [884, 350] on select "Choose an option... Pending Applied Excluded (Questions) Excluded (Expired) Exc…" at bounding box center [966, 365] width 164 height 31
select select ""pending""
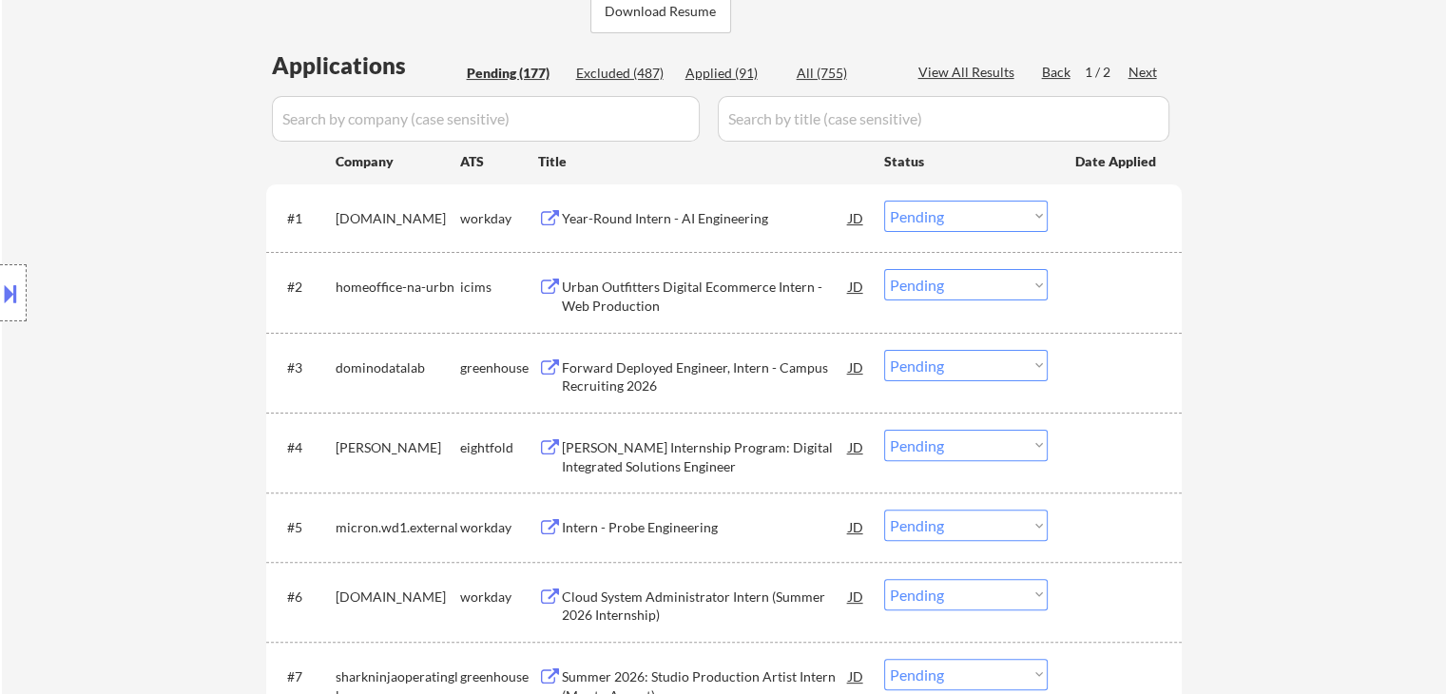
scroll to position [652, 0]
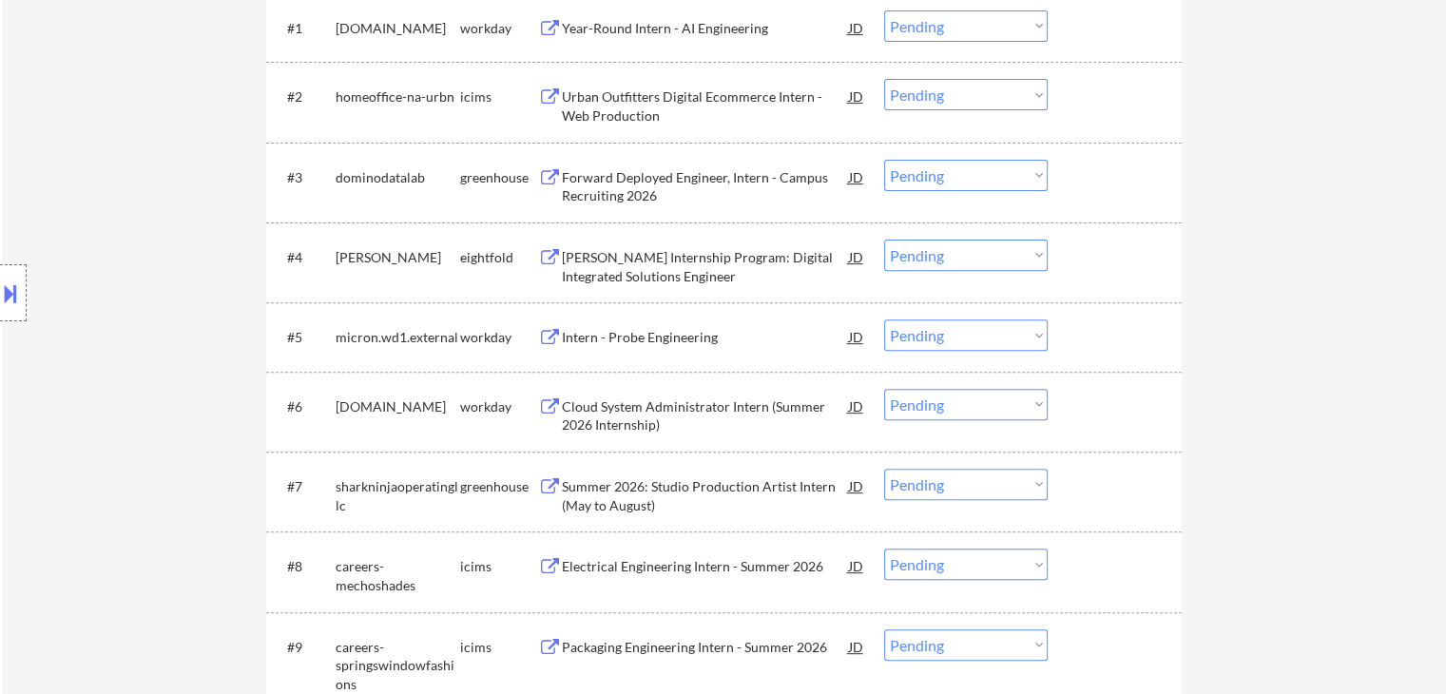
click at [939, 409] on select "Choose an option... Pending Applied Excluded (Questions) Excluded (Expired) Exc…" at bounding box center [966, 404] width 164 height 31
click at [884, 389] on select "Choose an option... Pending Applied Excluded (Questions) Excluded (Expired) Exc…" at bounding box center [966, 404] width 164 height 31
click at [966, 486] on select "Choose an option... Pending Applied Excluded (Questions) Excluded (Expired) Exc…" at bounding box center [966, 484] width 164 height 31
drag, startPoint x: 992, startPoint y: 487, endPoint x: 1019, endPoint y: 517, distance: 40.4
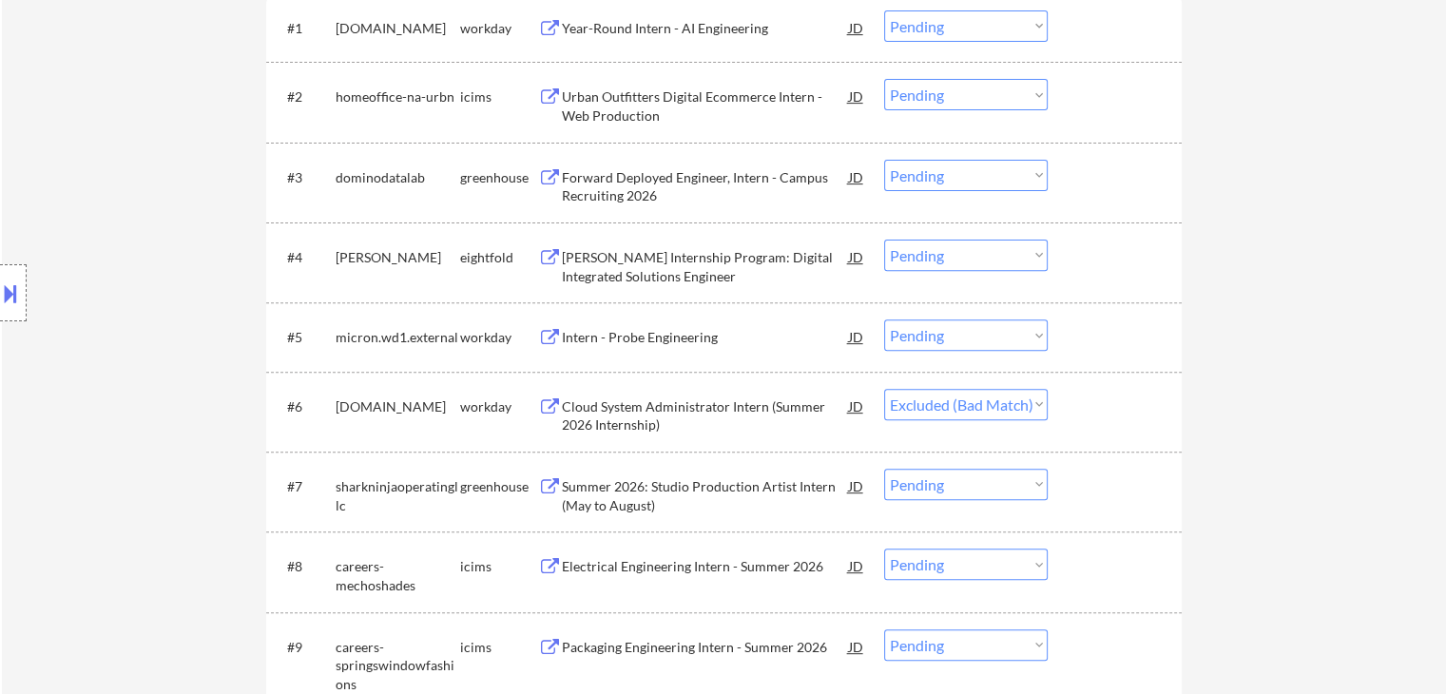
click at [993, 487] on select "Choose an option... Pending Applied Excluded (Questions) Excluded (Expired) Exc…" at bounding box center [966, 484] width 164 height 31
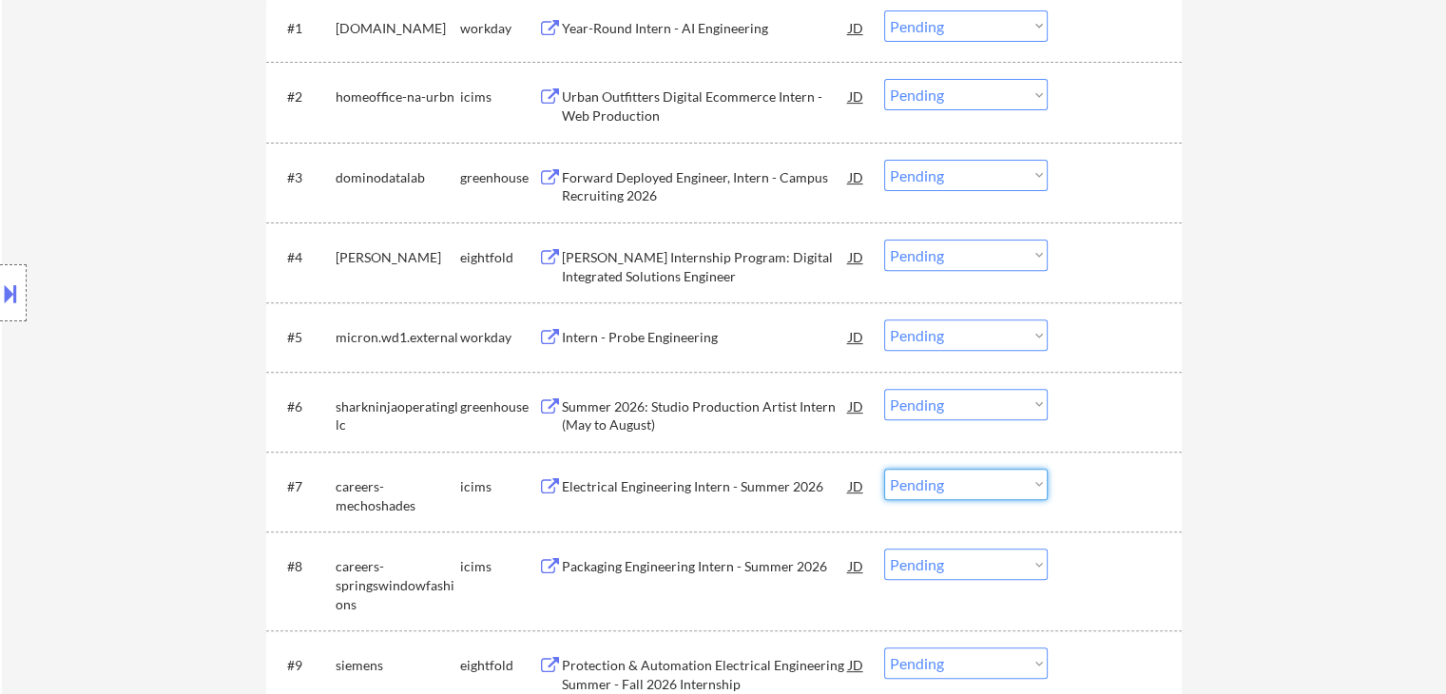
click at [1148, 419] on div at bounding box center [1117, 406] width 84 height 34
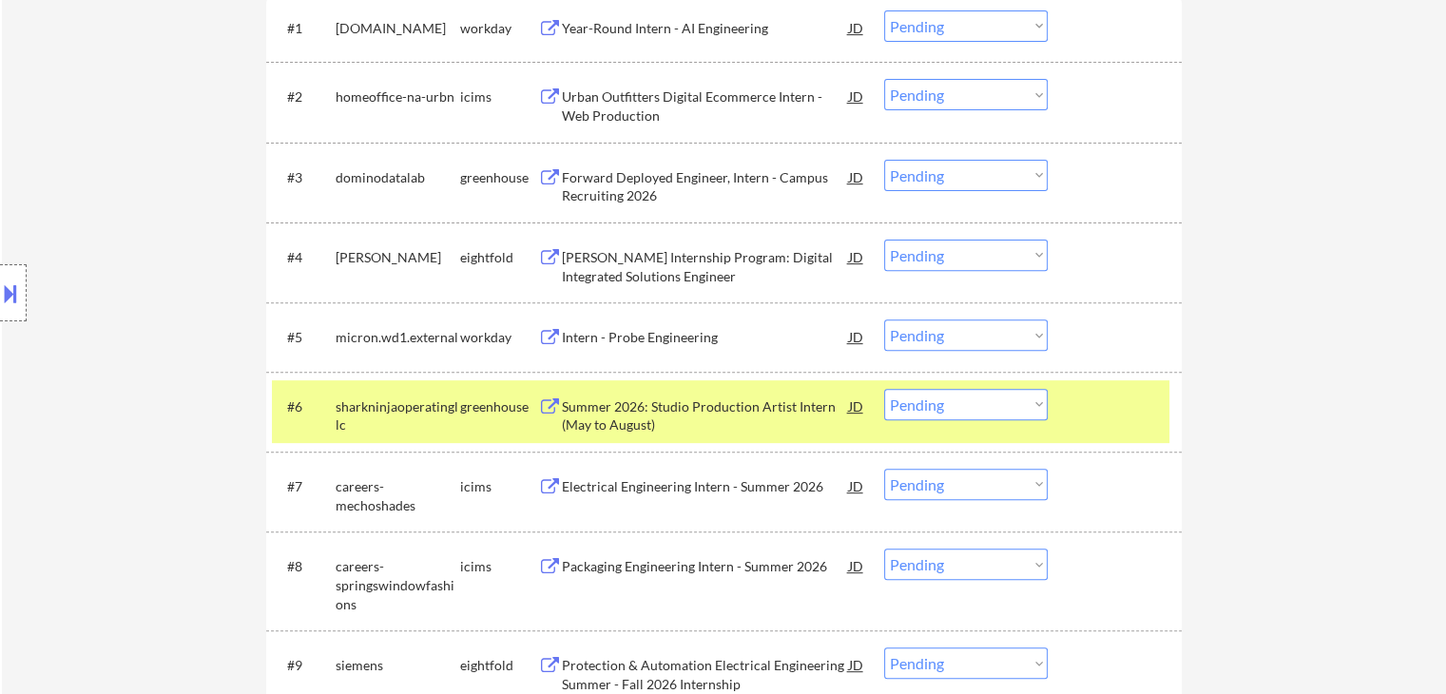
click at [1008, 406] on select "Choose an option... Pending Applied Excluded (Questions) Excluded (Expired) Exc…" at bounding box center [966, 404] width 164 height 31
click at [884, 389] on select "Choose an option... Pending Applied Excluded (Questions) Excluded (Expired) Exc…" at bounding box center [966, 404] width 164 height 31
select select ""pending""
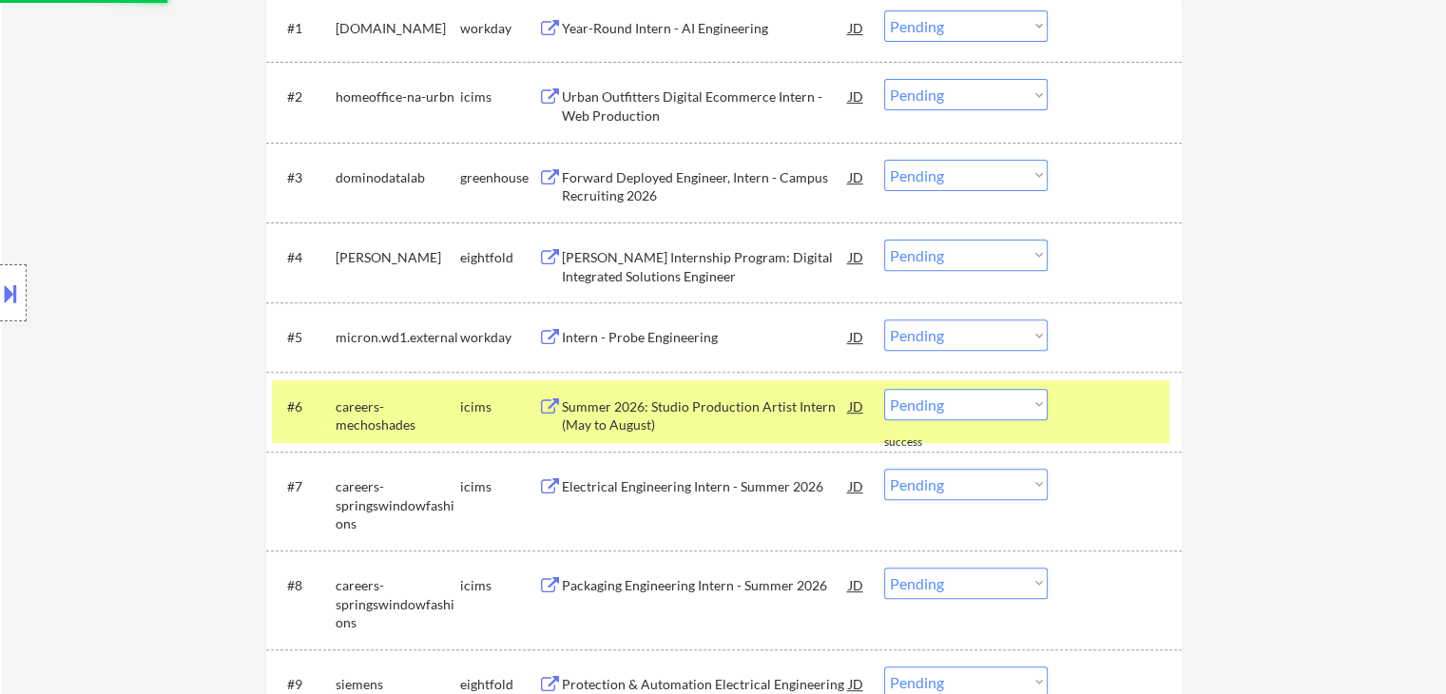
click at [986, 472] on select "Choose an option... Pending Applied Excluded (Questions) Excluded (Expired) Exc…" at bounding box center [966, 484] width 164 height 31
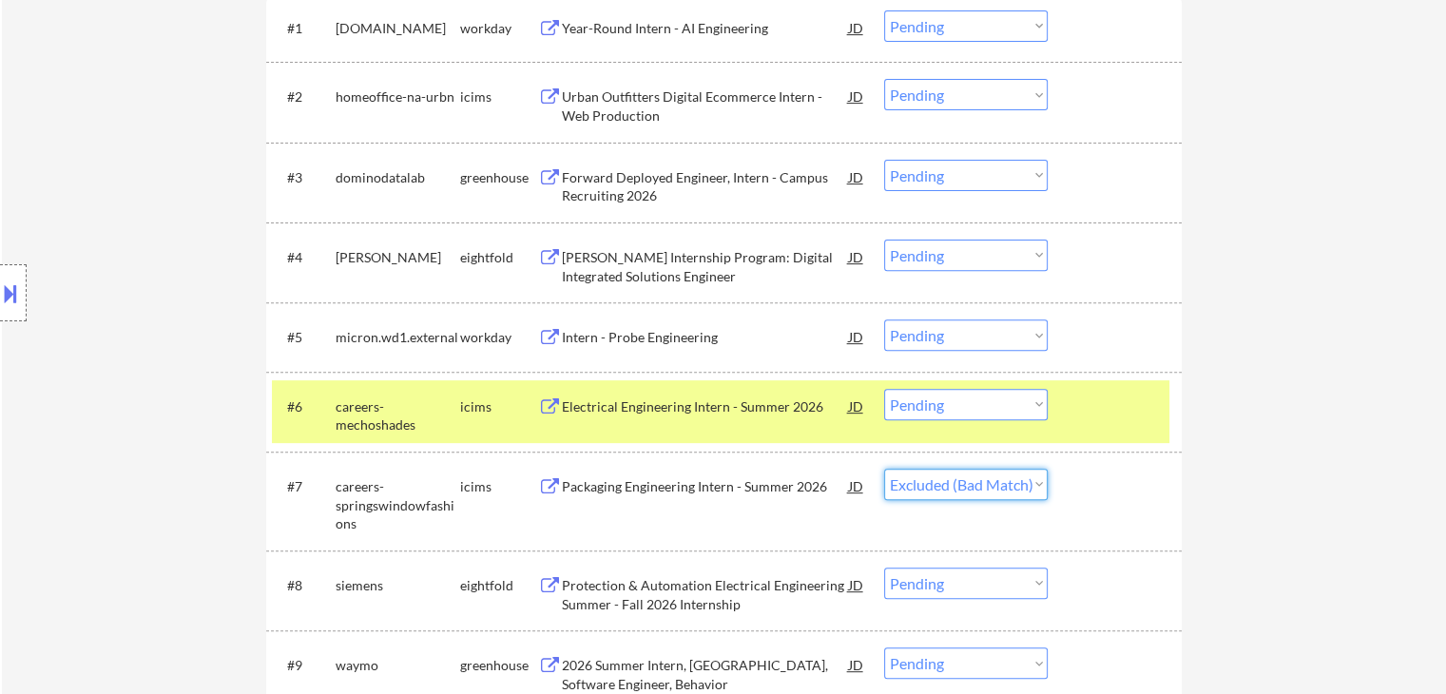
click at [884, 469] on select "Choose an option... Pending Applied Excluded (Questions) Excluded (Expired) Exc…" at bounding box center [966, 484] width 164 height 31
click at [1008, 411] on select "Choose an option... Pending Applied Excluded (Questions) Excluded (Expired) Exc…" at bounding box center [966, 404] width 164 height 31
select select ""pending""
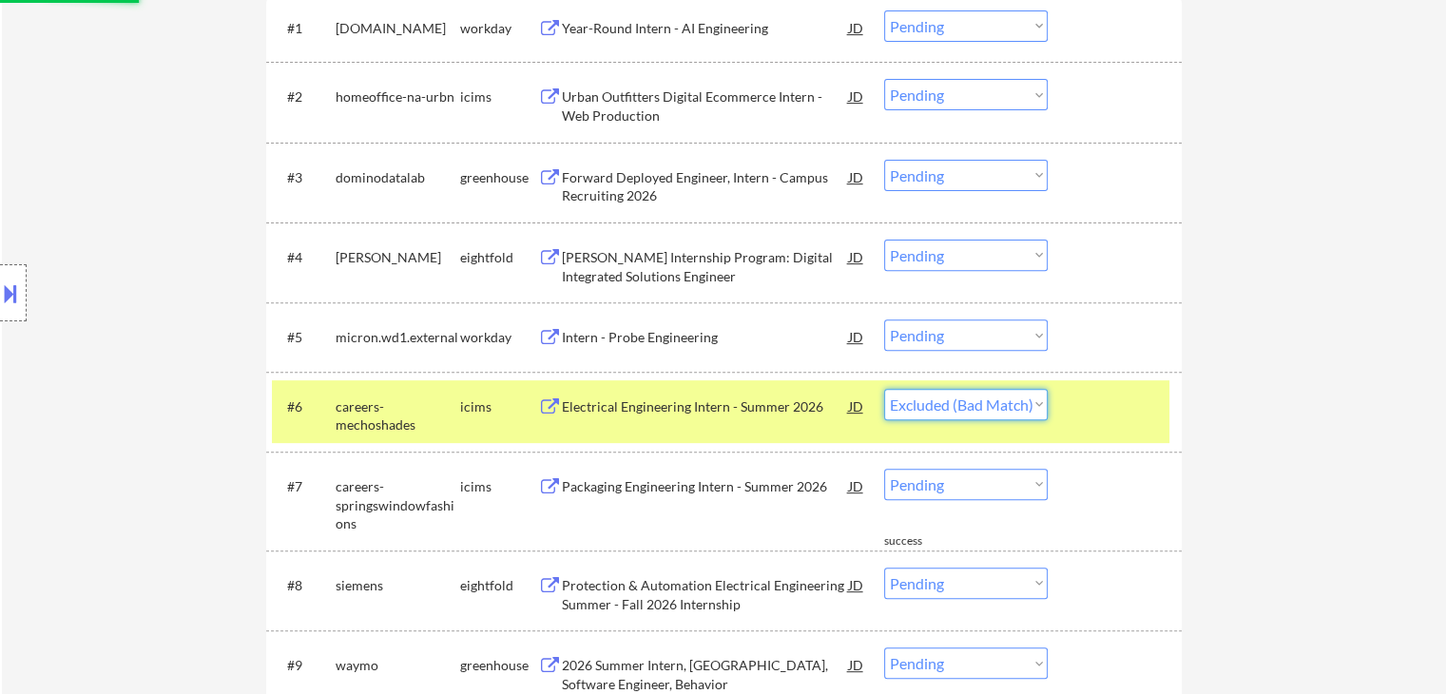
click at [884, 389] on select "Choose an option... Pending Applied Excluded (Questions) Excluded (Expired) Exc…" at bounding box center [966, 404] width 164 height 31
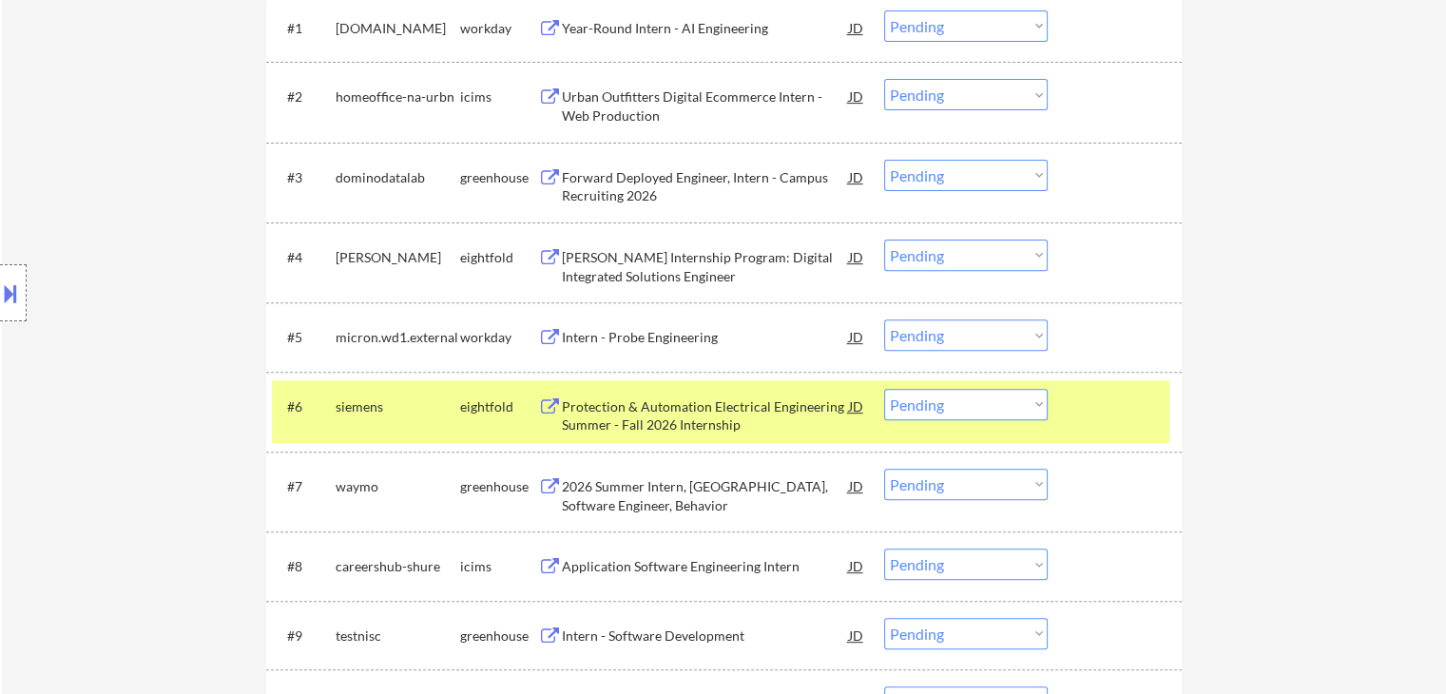
click at [955, 406] on select "Choose an option... Pending Applied Excluded (Questions) Excluded (Expired) Exc…" at bounding box center [966, 404] width 164 height 31
select select ""excluded__bad_match_""
click at [884, 389] on select "Choose an option... Pending Applied Excluded (Questions) Excluded (Expired) Exc…" at bounding box center [966, 404] width 164 height 31
click at [975, 483] on select "Choose an option... Pending Applied Excluded (Questions) Excluded (Expired) Exc…" at bounding box center [966, 484] width 164 height 31
select select ""excluded__bad_match_""
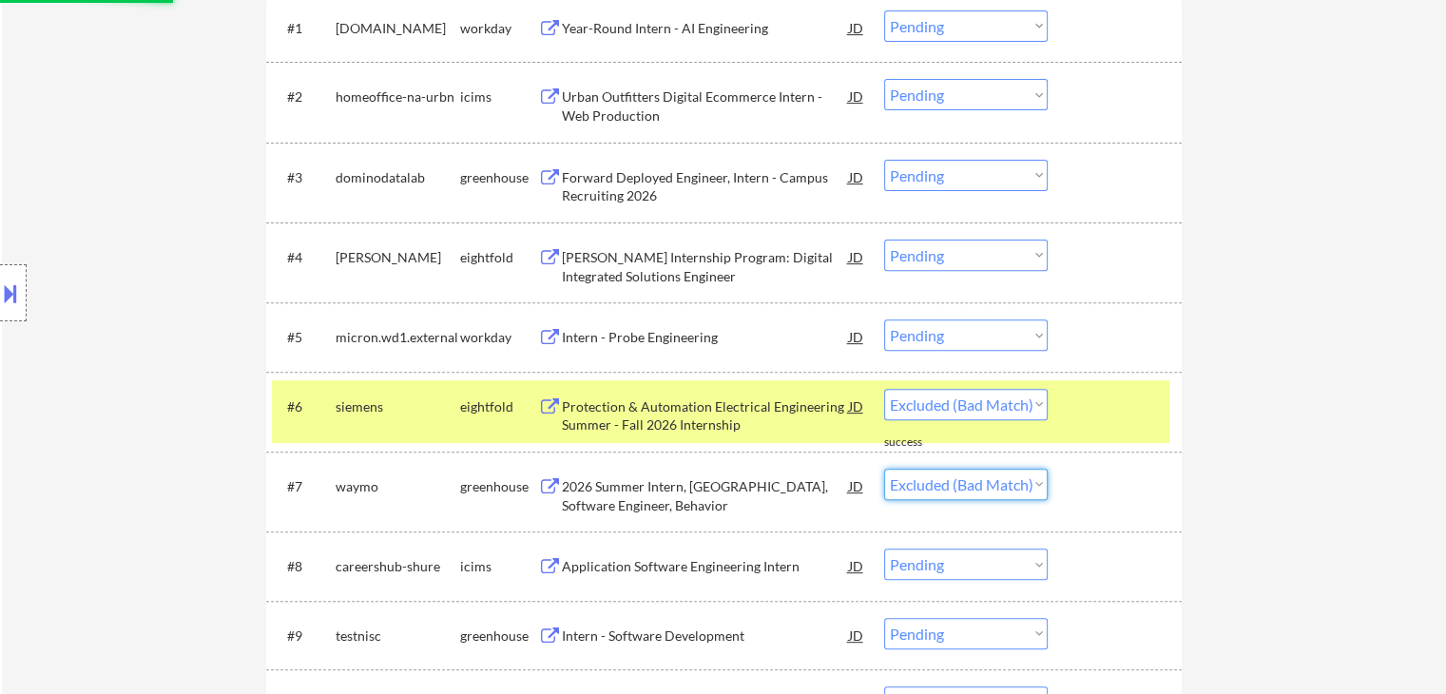
click at [884, 469] on select "Choose an option... Pending Applied Excluded (Questions) Excluded (Expired) Exc…" at bounding box center [966, 484] width 164 height 31
select select ""pending""
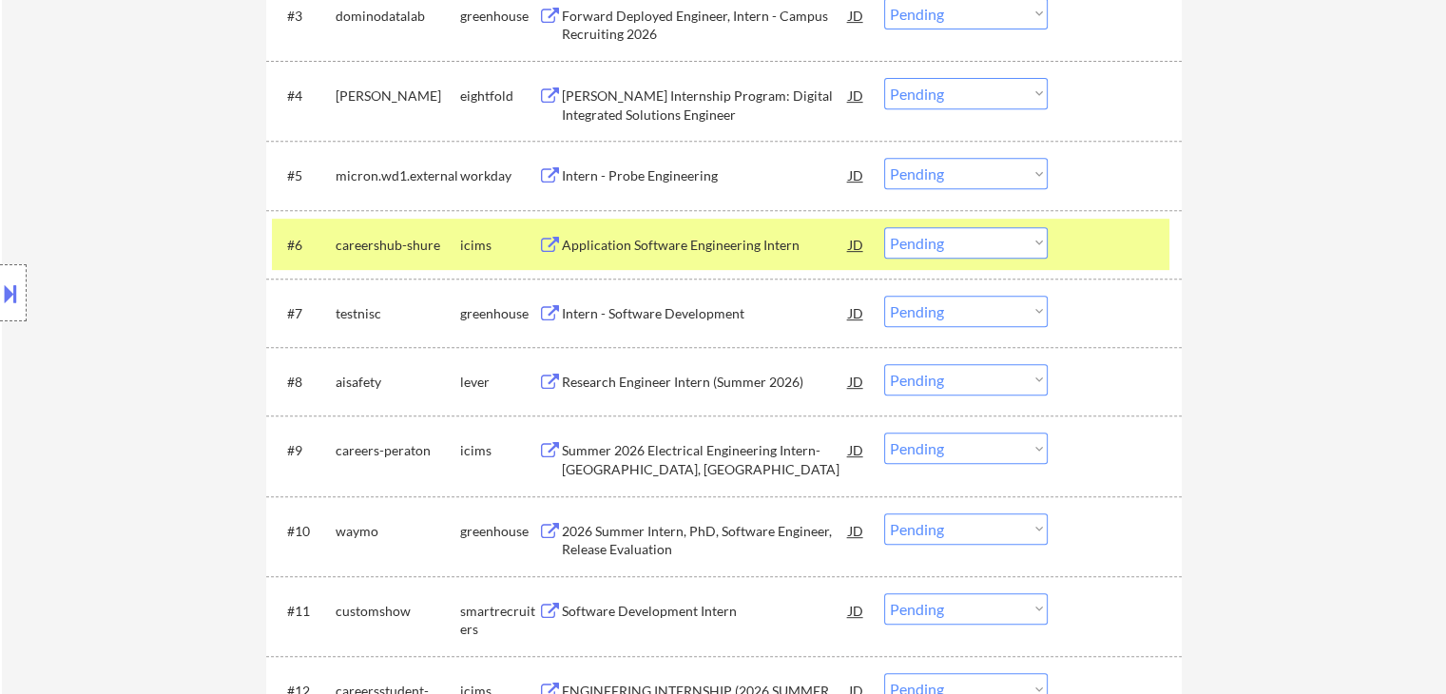
scroll to position [842, 0]
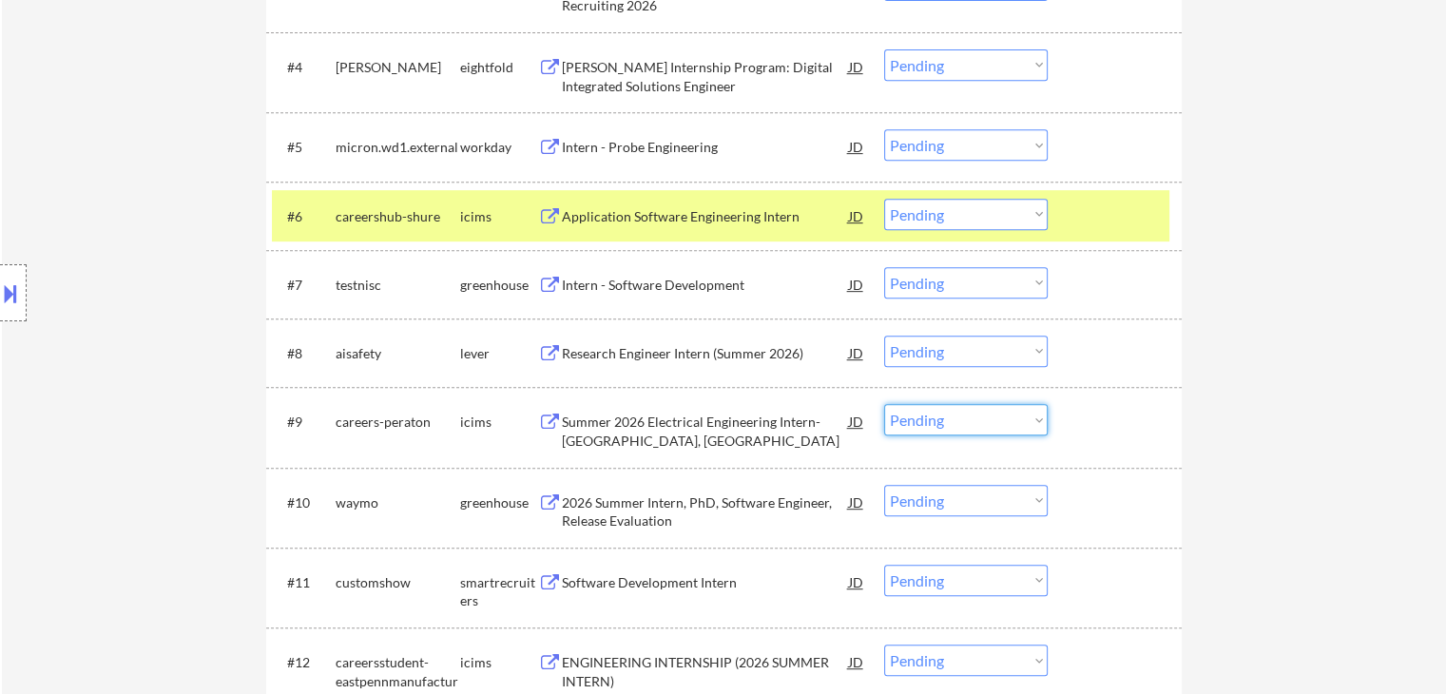
drag, startPoint x: 1010, startPoint y: 414, endPoint x: 1010, endPoint y: 433, distance: 20.0
click at [1010, 415] on select "Choose an option... Pending Applied Excluded (Questions) Excluded (Expired) Exc…" at bounding box center [966, 419] width 164 height 31
click at [884, 404] on select "Choose an option... Pending Applied Excluded (Questions) Excluded (Expired) Exc…" at bounding box center [966, 419] width 164 height 31
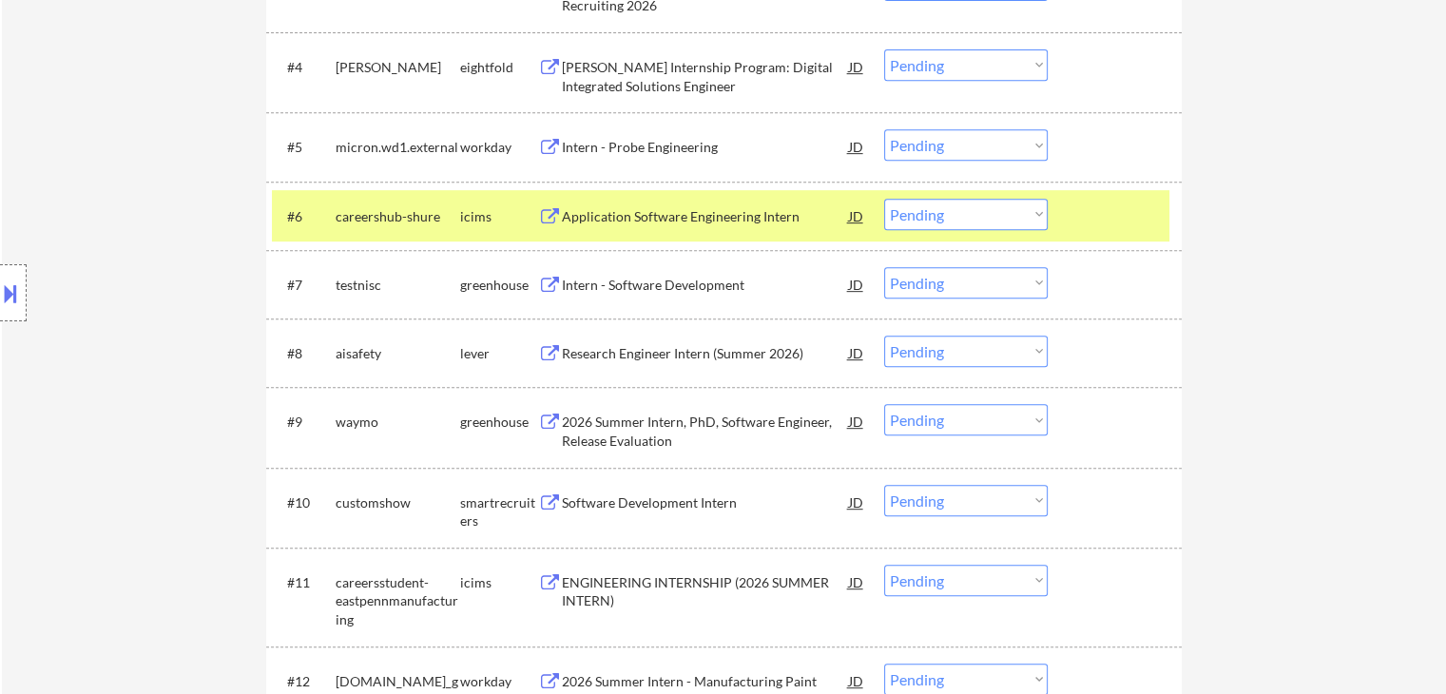
click at [985, 418] on select "Choose an option... Pending Applied Excluded (Questions) Excluded (Expired) Exc…" at bounding box center [966, 419] width 164 height 31
select select ""excluded__bad_match_""
click at [884, 404] on select "Choose an option... Pending Applied Excluded (Questions) Excluded (Expired) Exc…" at bounding box center [966, 419] width 164 height 31
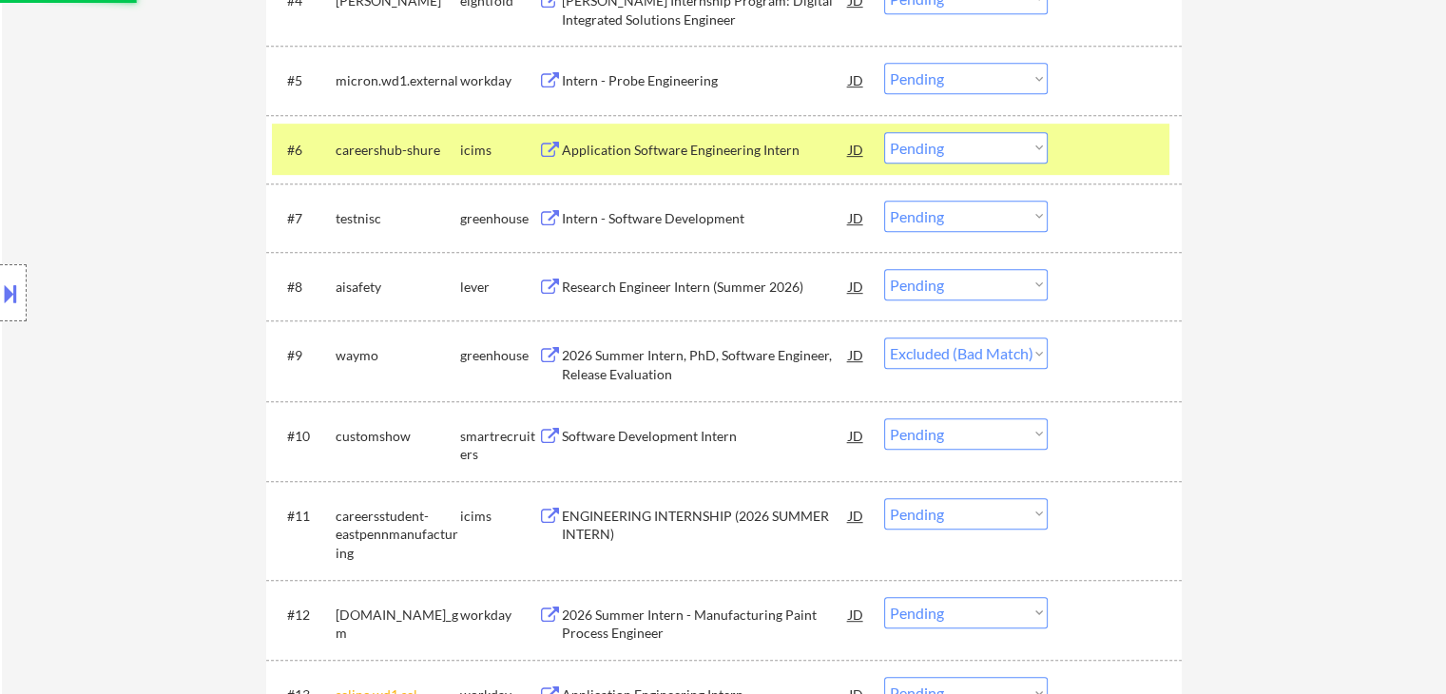
scroll to position [937, 0]
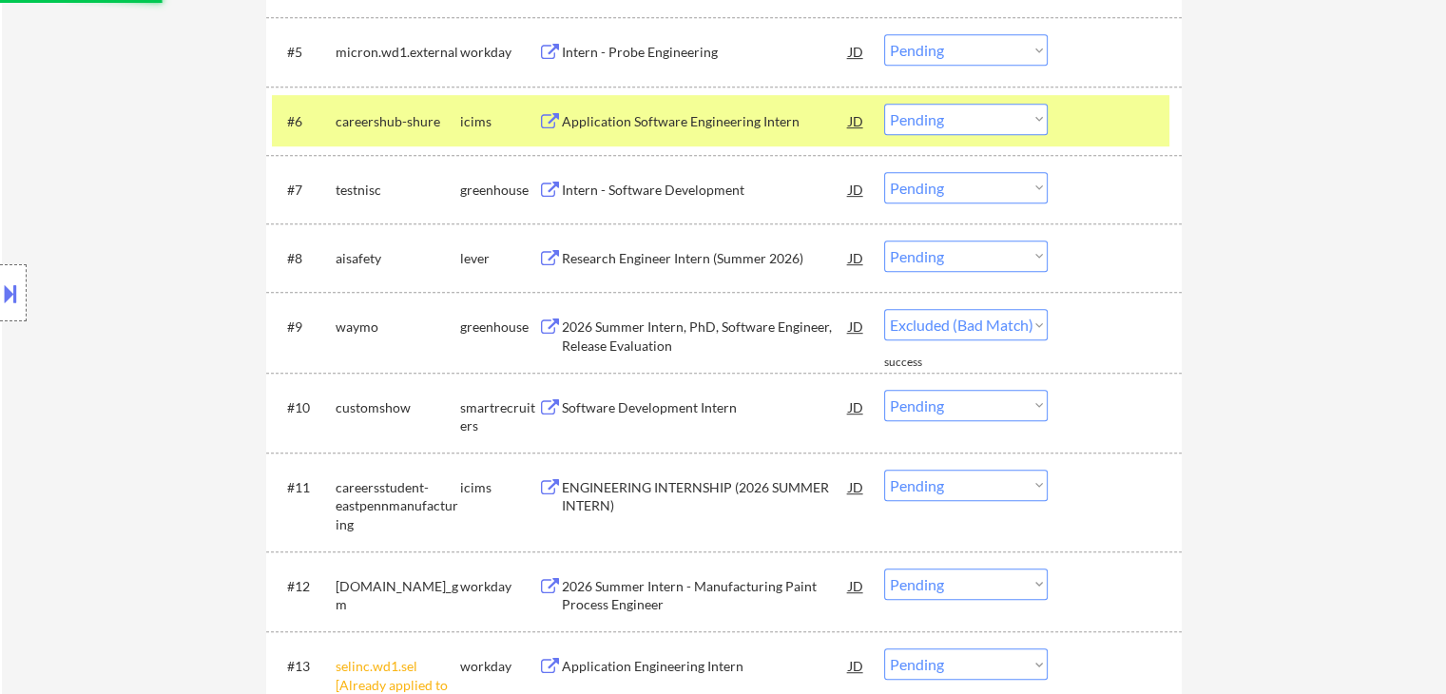
click at [993, 485] on select "Choose an option... Pending Applied Excluded (Questions) Excluded (Expired) Exc…" at bounding box center [966, 485] width 164 height 31
select select ""excluded__bad_match_""
click at [884, 470] on select "Choose an option... Pending Applied Excluded (Questions) Excluded (Expired) Exc…" at bounding box center [966, 485] width 164 height 31
select select ""pending""
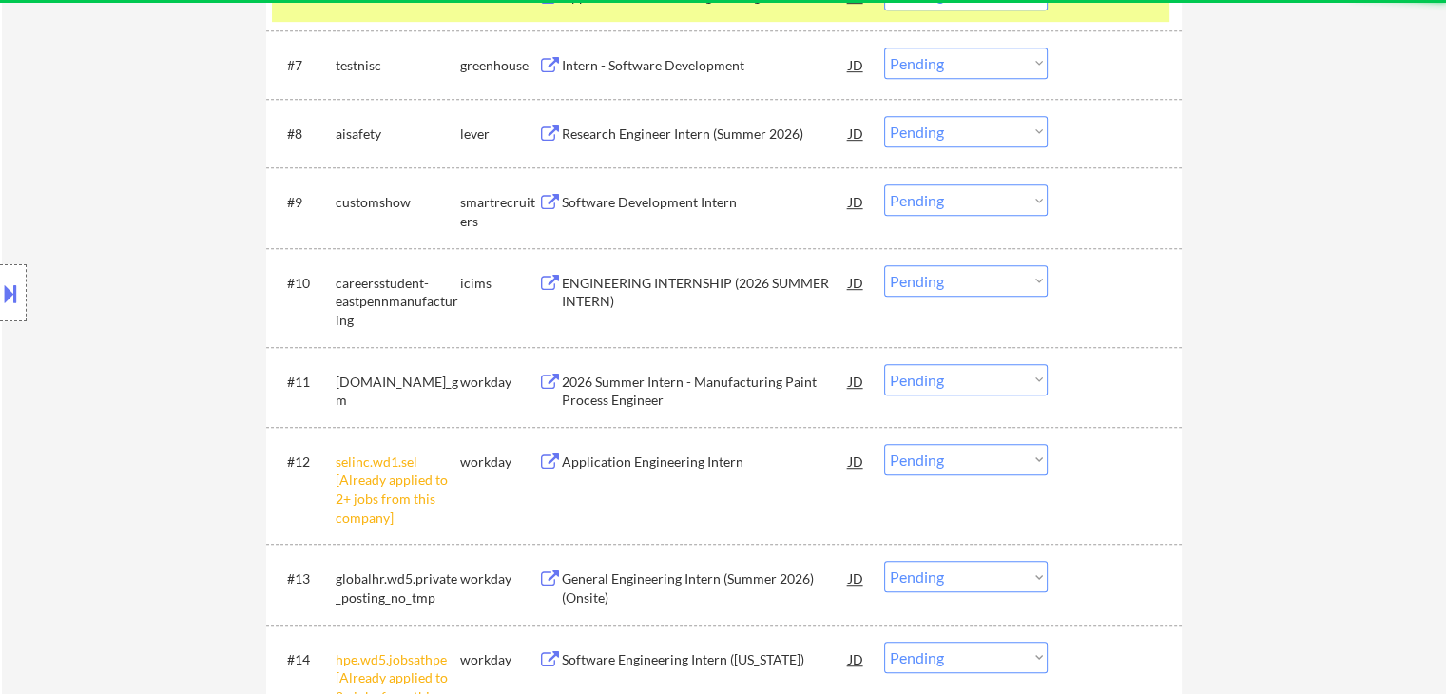
scroll to position [1127, 0]
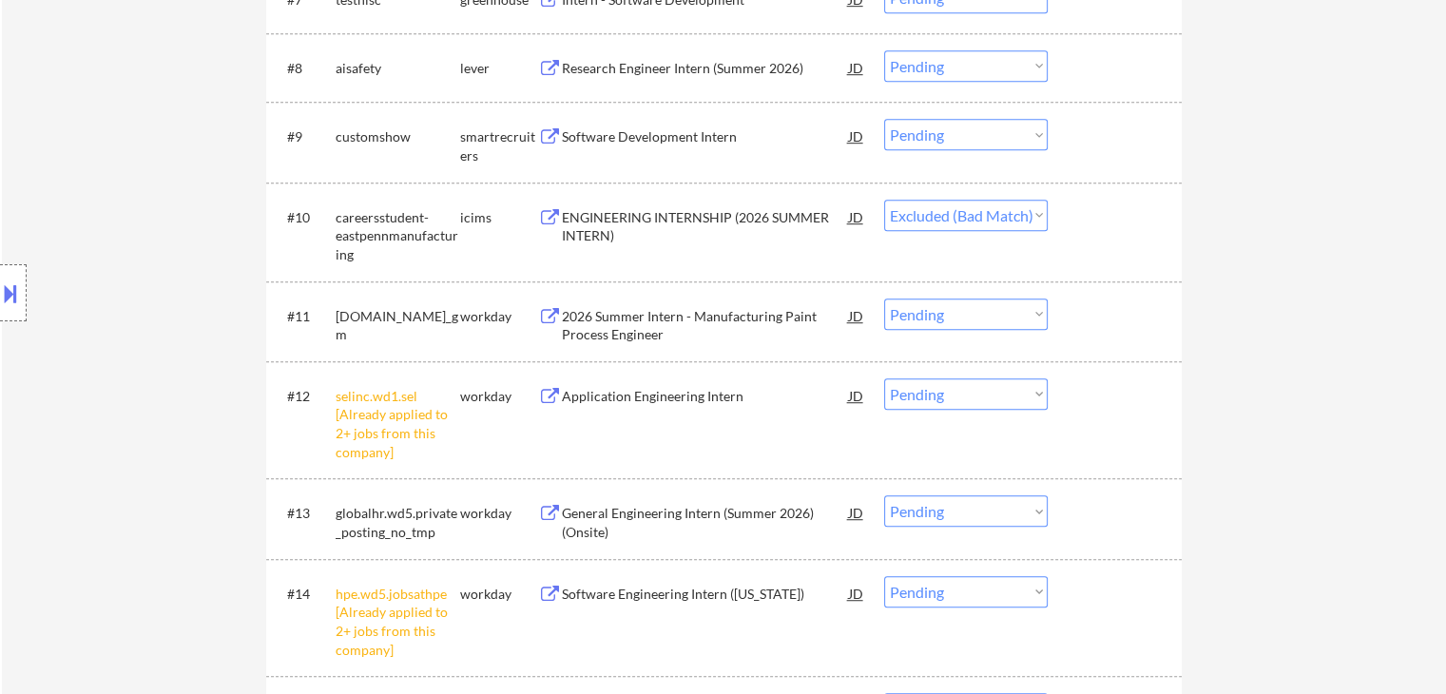
select select ""pending""
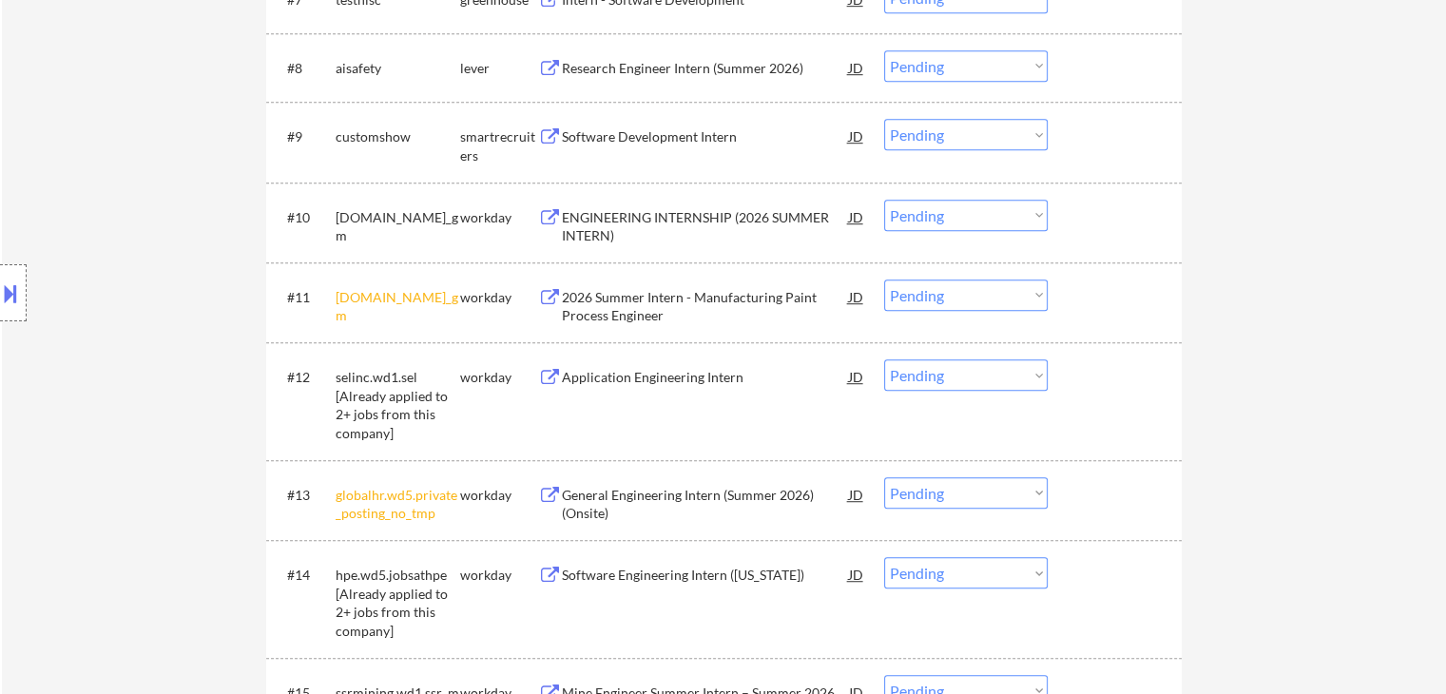
click at [980, 393] on div "#12 selinc.wd1.sel [Already applied to 2+ jobs from this company] workday Appli…" at bounding box center [720, 401] width 897 height 100
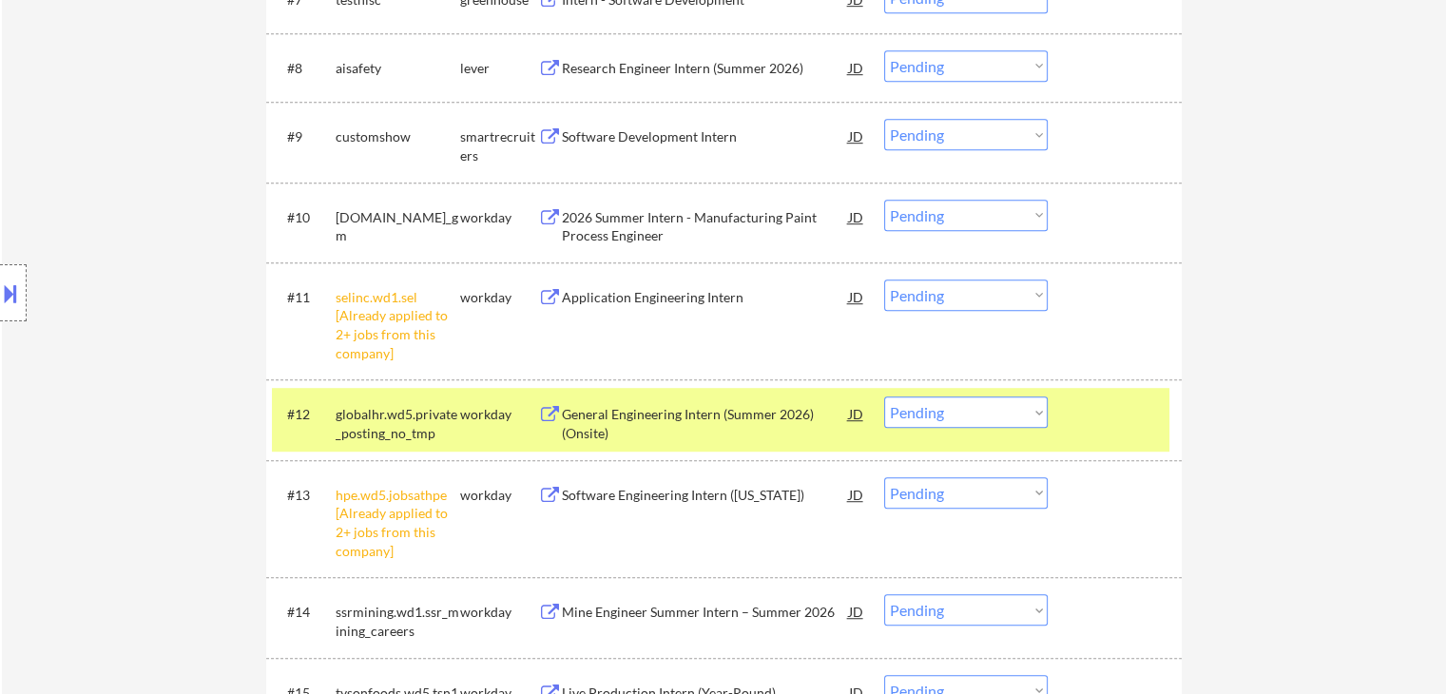
click at [1129, 407] on div at bounding box center [1117, 413] width 84 height 34
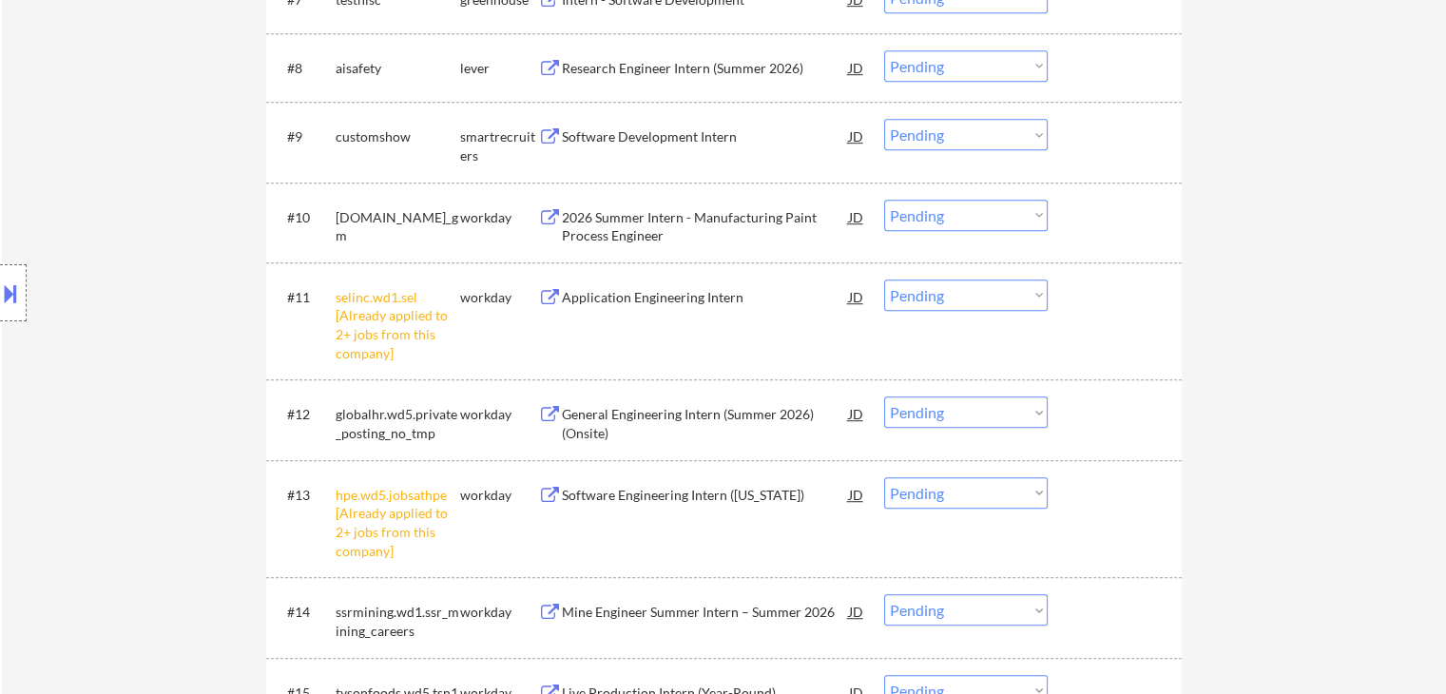
drag, startPoint x: 1023, startPoint y: 293, endPoint x: 1022, endPoint y: 306, distance: 13.3
click at [1024, 298] on select "Choose an option... Pending Applied Excluded (Questions) Excluded (Expired) Exc…" at bounding box center [966, 294] width 164 height 31
click at [884, 279] on select "Choose an option... Pending Applied Excluded (Questions) Excluded (Expired) Exc…" at bounding box center [966, 294] width 164 height 31
select select ""pending""
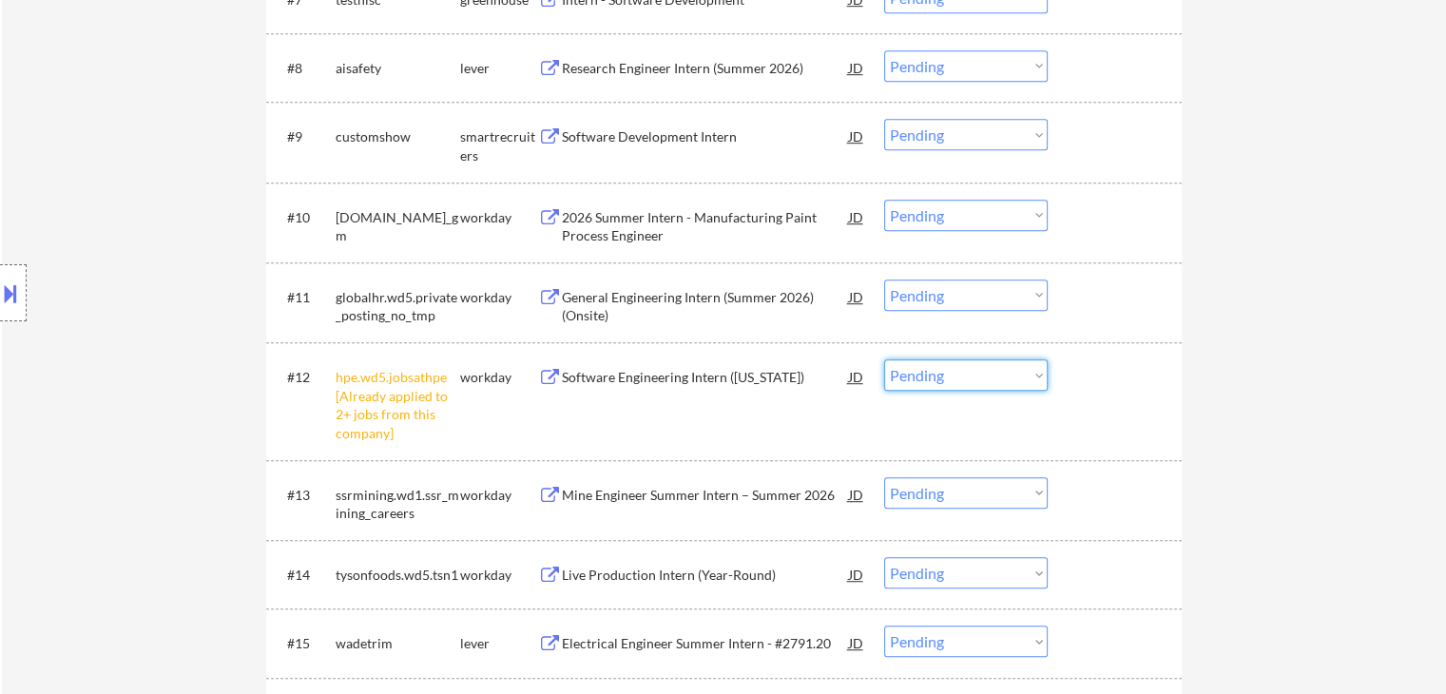
drag, startPoint x: 982, startPoint y: 375, endPoint x: 982, endPoint y: 389, distance: 14.3
click at [982, 376] on select "Choose an option... Pending Applied Excluded (Questions) Excluded (Expired) Exc…" at bounding box center [966, 374] width 164 height 31
click at [884, 359] on select "Choose an option... Pending Applied Excluded (Questions) Excluded (Expired) Exc…" at bounding box center [966, 374] width 164 height 31
select select ""pending""
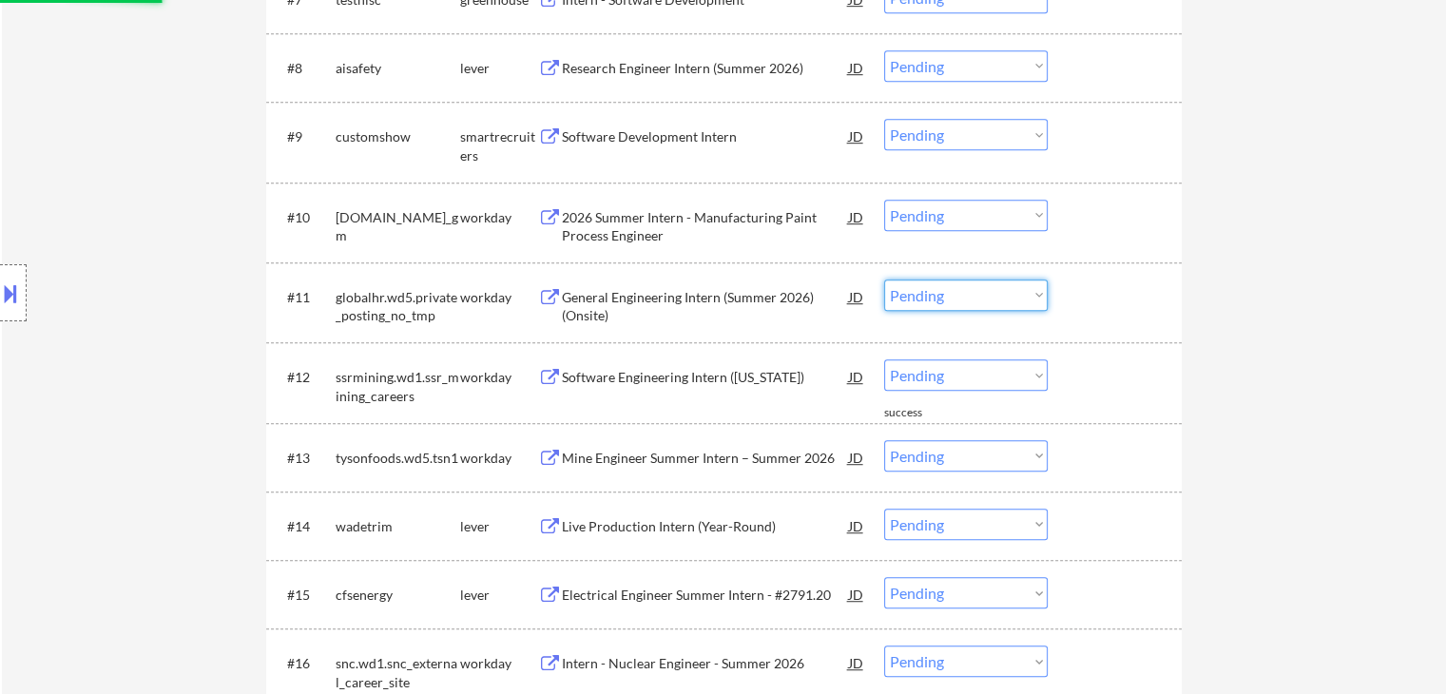
drag, startPoint x: 986, startPoint y: 297, endPoint x: 988, endPoint y: 309, distance: 12.5
click at [986, 298] on select "Choose an option... Pending Applied Excluded (Questions) Excluded (Expired) Exc…" at bounding box center [966, 294] width 164 height 31
click at [884, 279] on select "Choose an option... Pending Applied Excluded (Questions) Excluded (Expired) Exc…" at bounding box center [966, 294] width 164 height 31
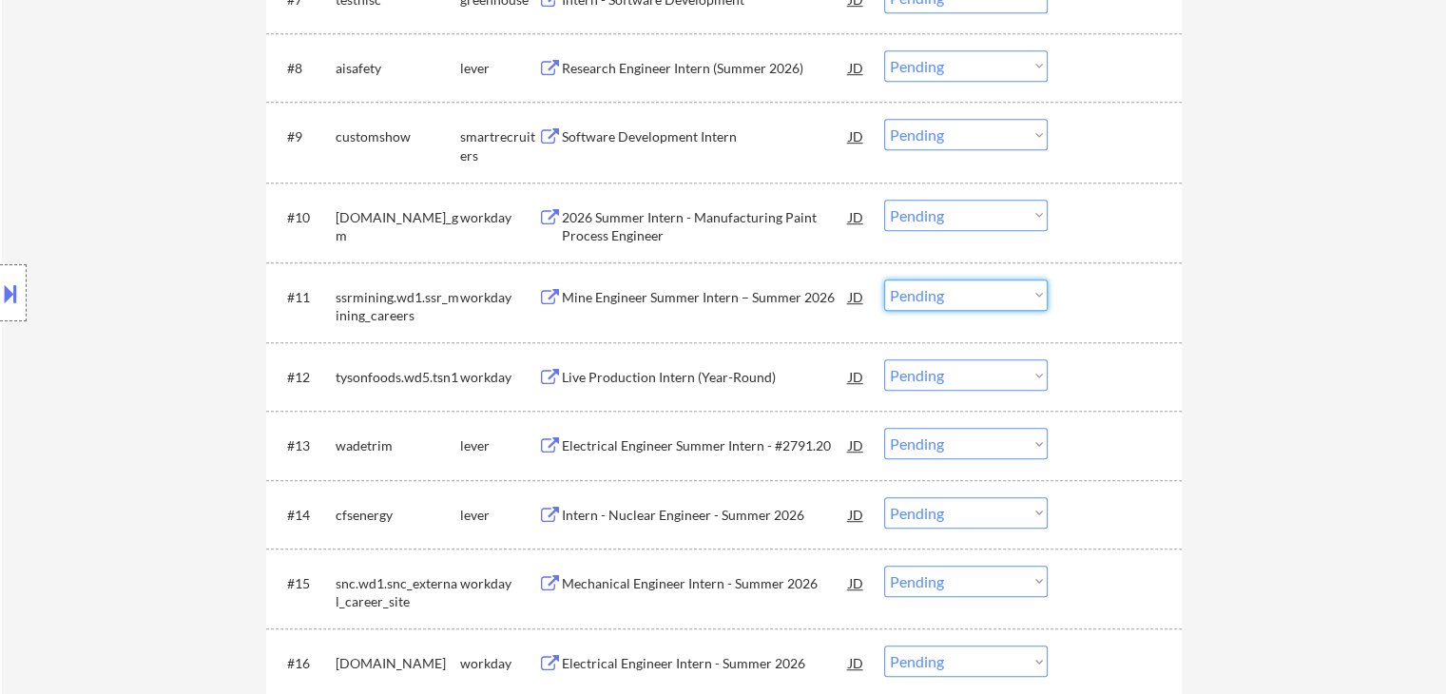
click at [982, 297] on select "Choose an option... Pending Applied Excluded (Questions) Excluded (Expired) Exc…" at bounding box center [966, 294] width 164 height 31
click at [983, 289] on select "Choose an option... Pending Applied Excluded (Questions) Excluded (Expired) Exc…" at bounding box center [966, 294] width 164 height 31
click at [984, 291] on select "Choose an option... Pending Applied Excluded (Questions) Excluded (Expired) Exc…" at bounding box center [966, 294] width 164 height 31
click at [884, 279] on select "Choose an option... Pending Applied Excluded (Questions) Excluded (Expired) Exc…" at bounding box center [966, 294] width 164 height 31
select select ""pending""
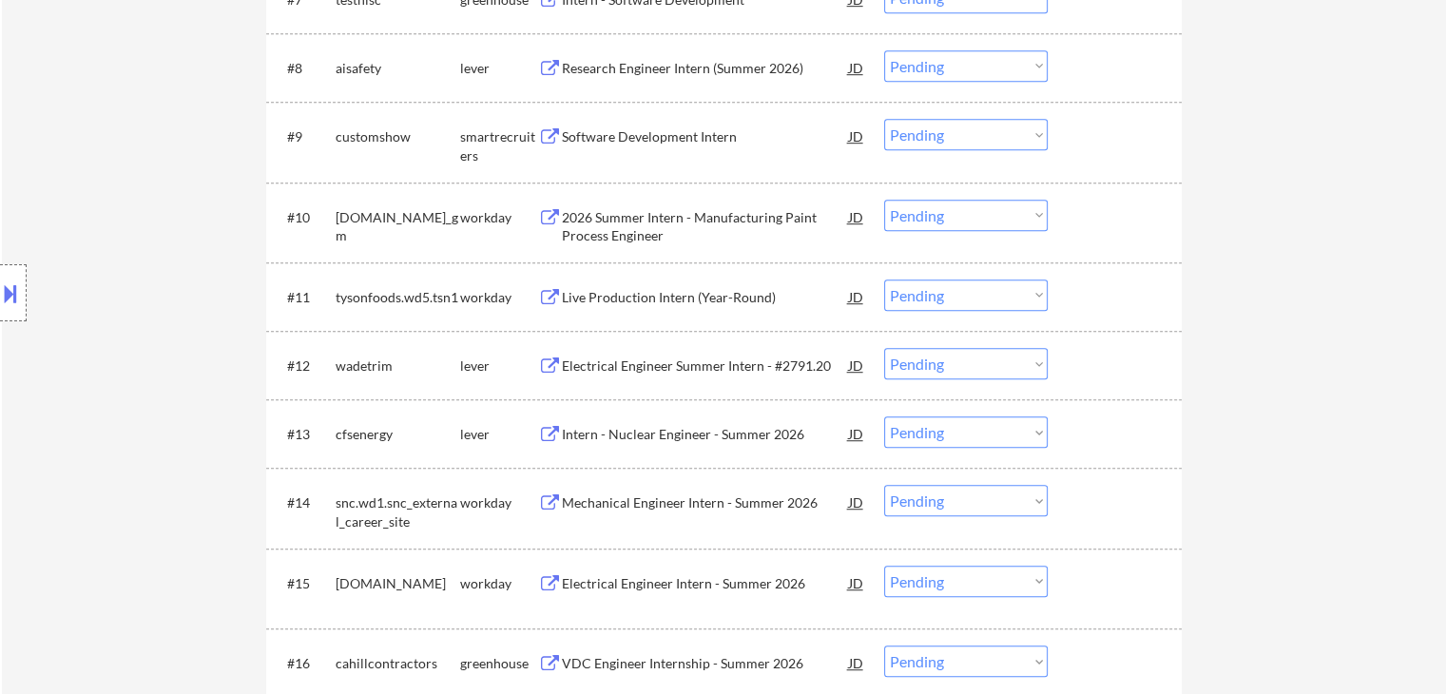
click at [993, 428] on select "Choose an option... Pending Applied Excluded (Questions) Excluded (Expired) Exc…" at bounding box center [966, 431] width 164 height 31
click at [884, 416] on select "Choose an option... Pending Applied Excluded (Questions) Excluded (Expired) Exc…" at bounding box center [966, 431] width 164 height 31
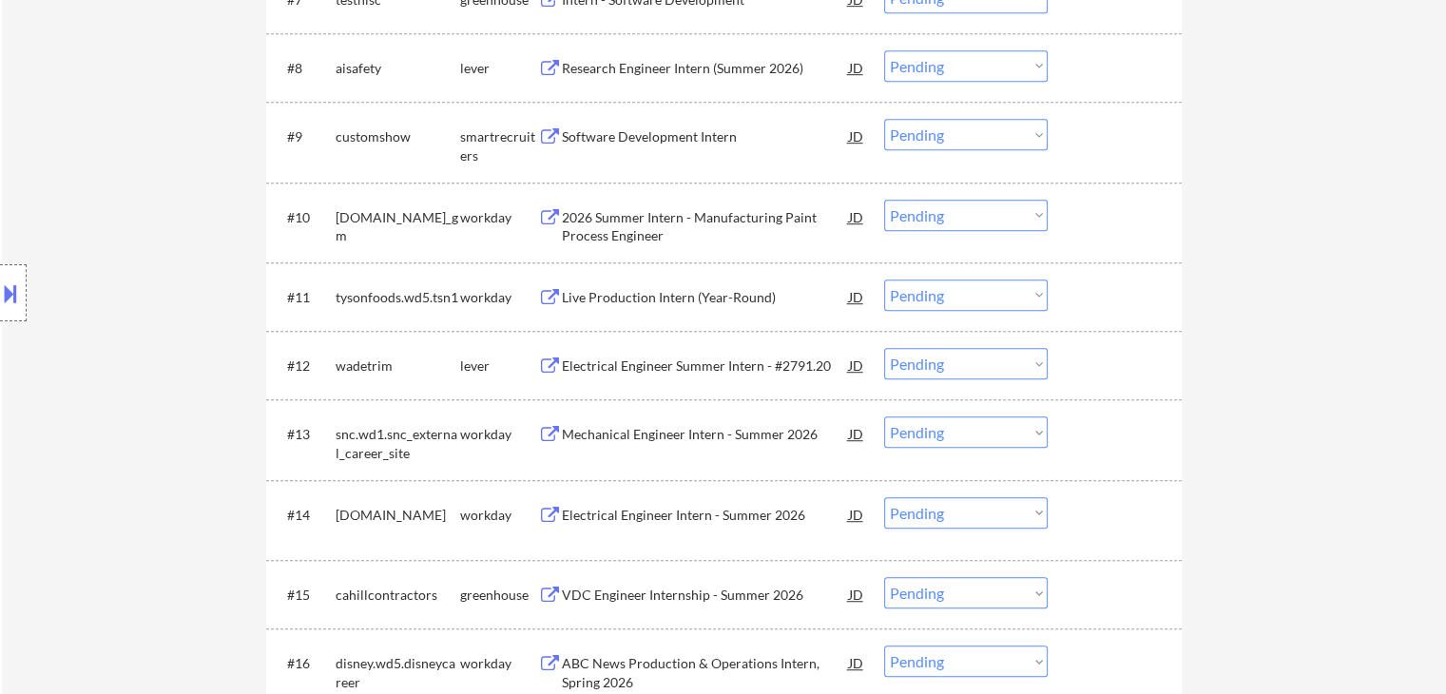
click at [960, 433] on select "Choose an option... Pending Applied Excluded (Questions) Excluded (Expired) Exc…" at bounding box center [966, 431] width 164 height 31
click at [884, 416] on select "Choose an option... Pending Applied Excluded (Questions) Excluded (Expired) Exc…" at bounding box center [966, 431] width 164 height 31
select select ""pending""
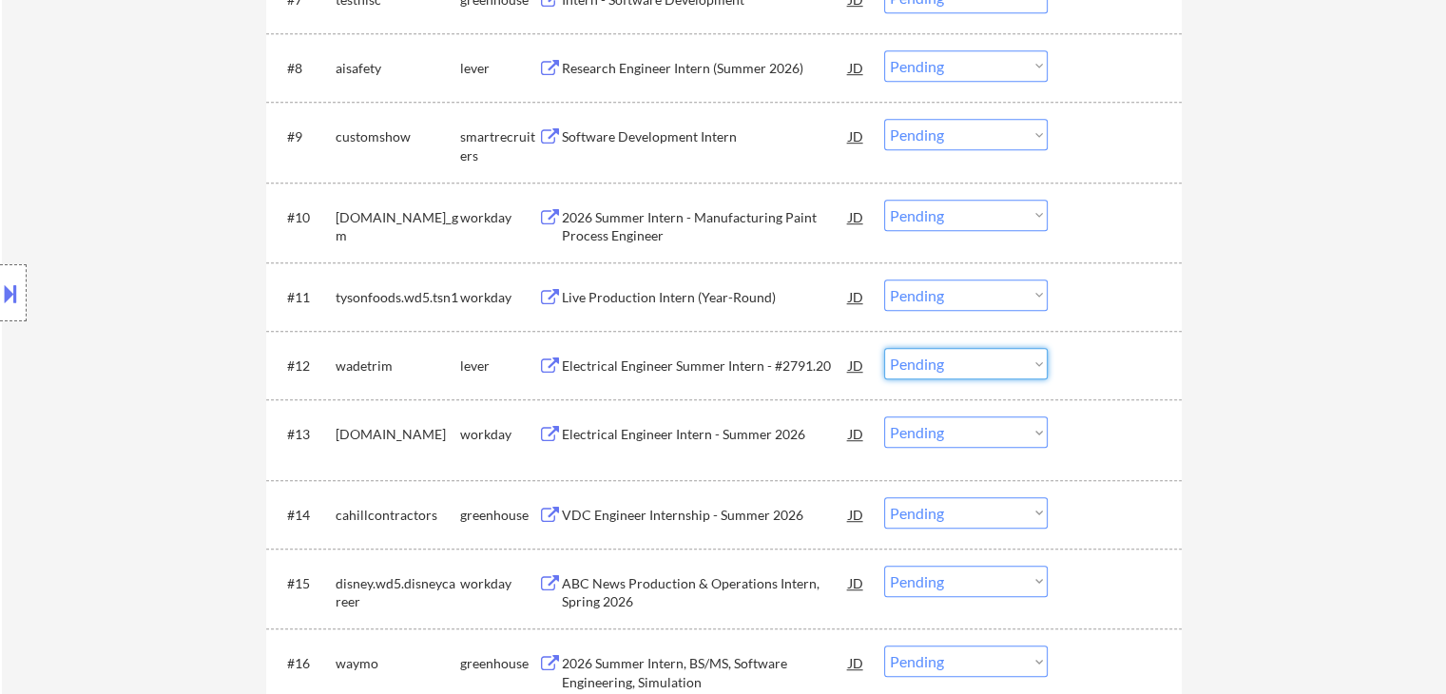
click at [1001, 362] on select "Choose an option... Pending Applied Excluded (Questions) Excluded (Expired) Exc…" at bounding box center [966, 363] width 164 height 31
click at [884, 348] on select "Choose an option... Pending Applied Excluded (Questions) Excluded (Expired) Exc…" at bounding box center [966, 363] width 164 height 31
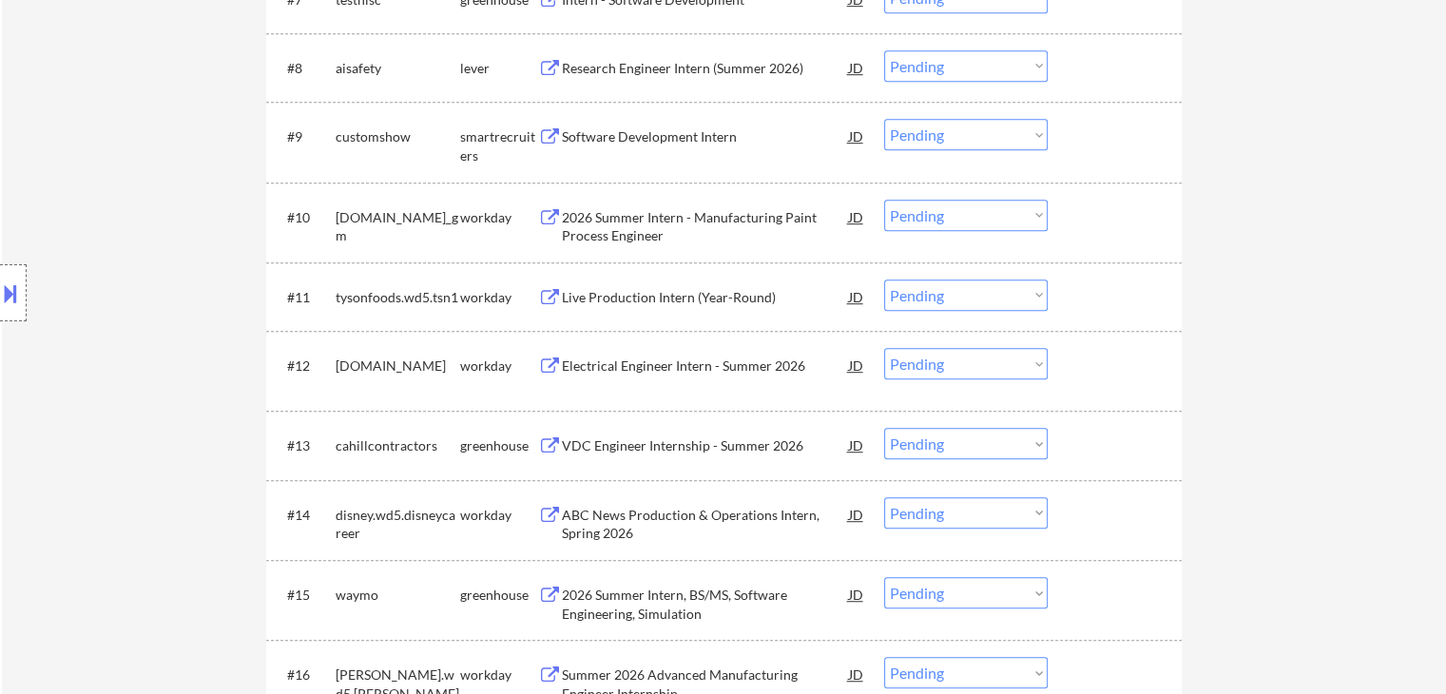
click at [982, 362] on select "Choose an option... Pending Applied Excluded (Questions) Excluded (Expired) Exc…" at bounding box center [966, 363] width 164 height 31
click at [884, 348] on select "Choose an option... Pending Applied Excluded (Questions) Excluded (Expired) Exc…" at bounding box center [966, 363] width 164 height 31
click at [990, 446] on select "Choose an option... Pending Applied Excluded (Questions) Excluded (Expired) Exc…" at bounding box center [966, 443] width 164 height 31
select select ""pending""
click at [884, 428] on select "Choose an option... Pending Applied Excluded (Questions) Excluded (Expired) Exc…" at bounding box center [966, 443] width 164 height 31
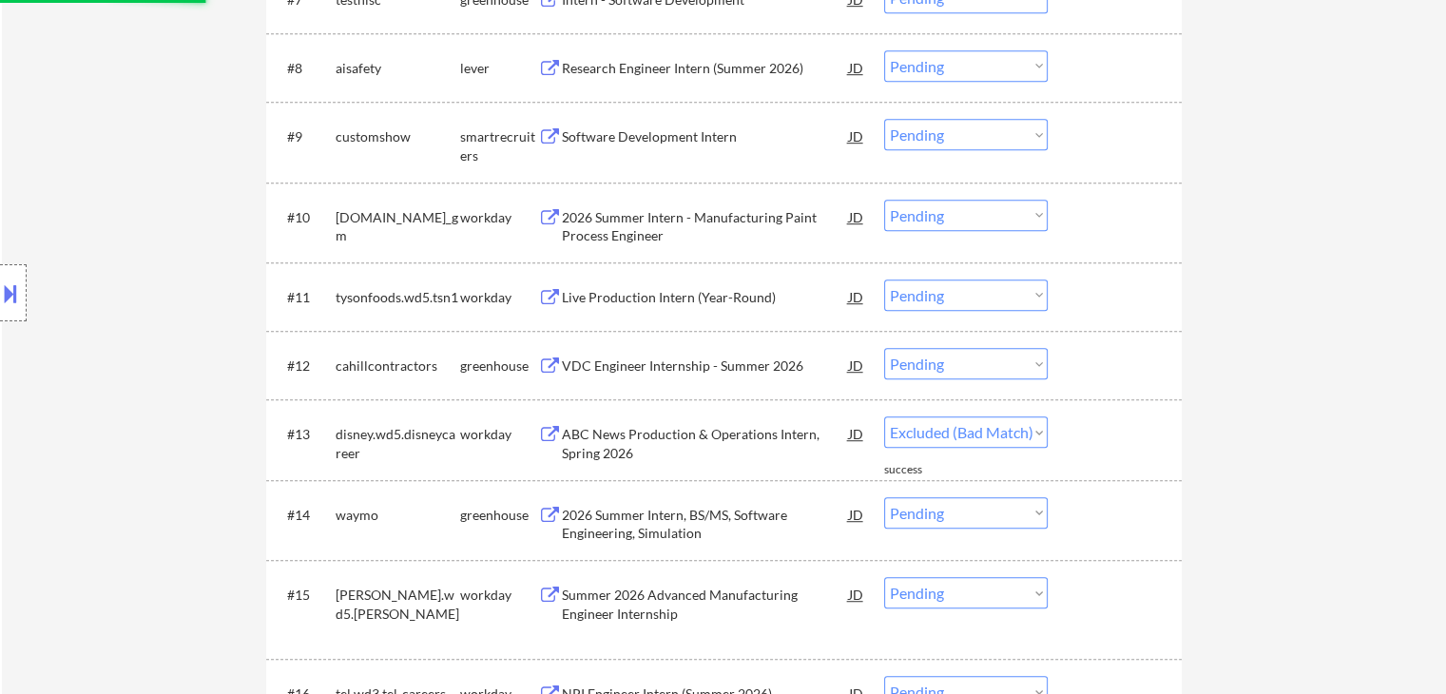
select select ""pending""
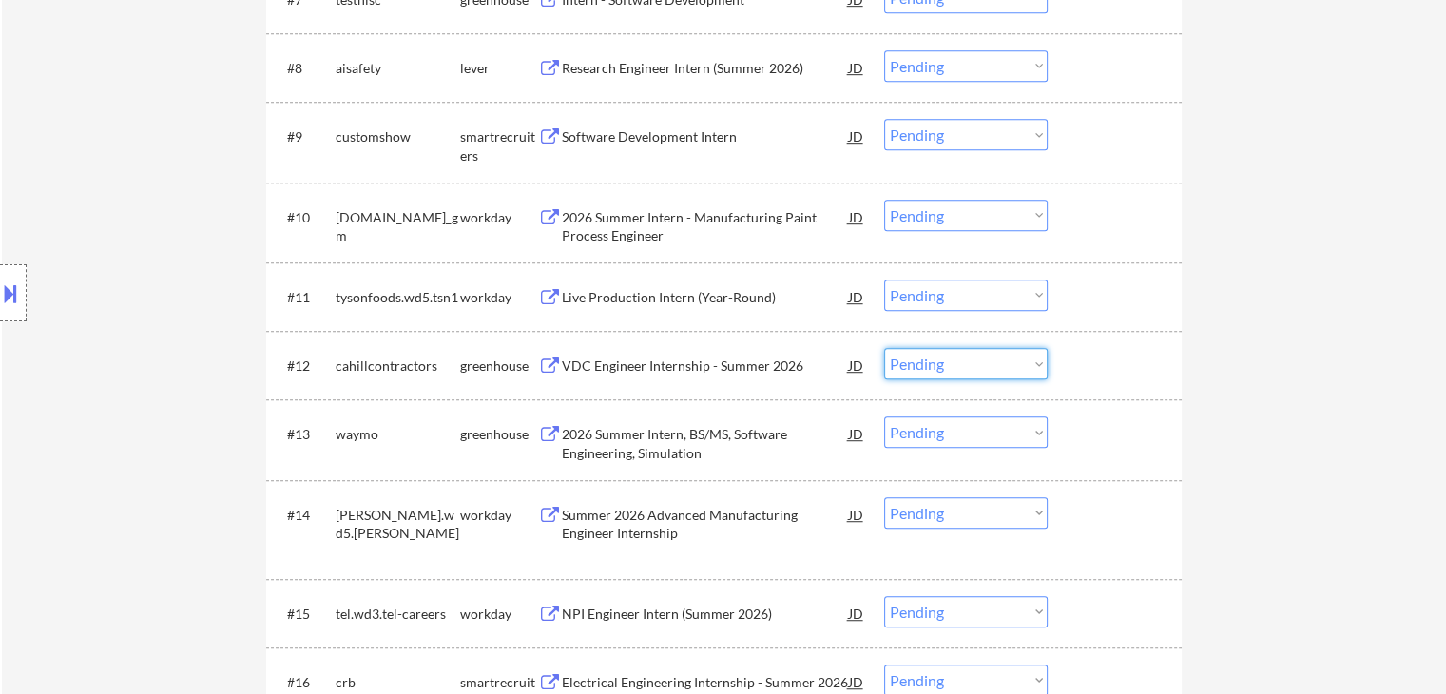
click at [943, 356] on select "Choose an option... Pending Applied Excluded (Questions) Excluded (Expired) Exc…" at bounding box center [966, 363] width 164 height 31
click at [884, 348] on select "Choose an option... Pending Applied Excluded (Questions) Excluded (Expired) Exc…" at bounding box center [966, 363] width 164 height 31
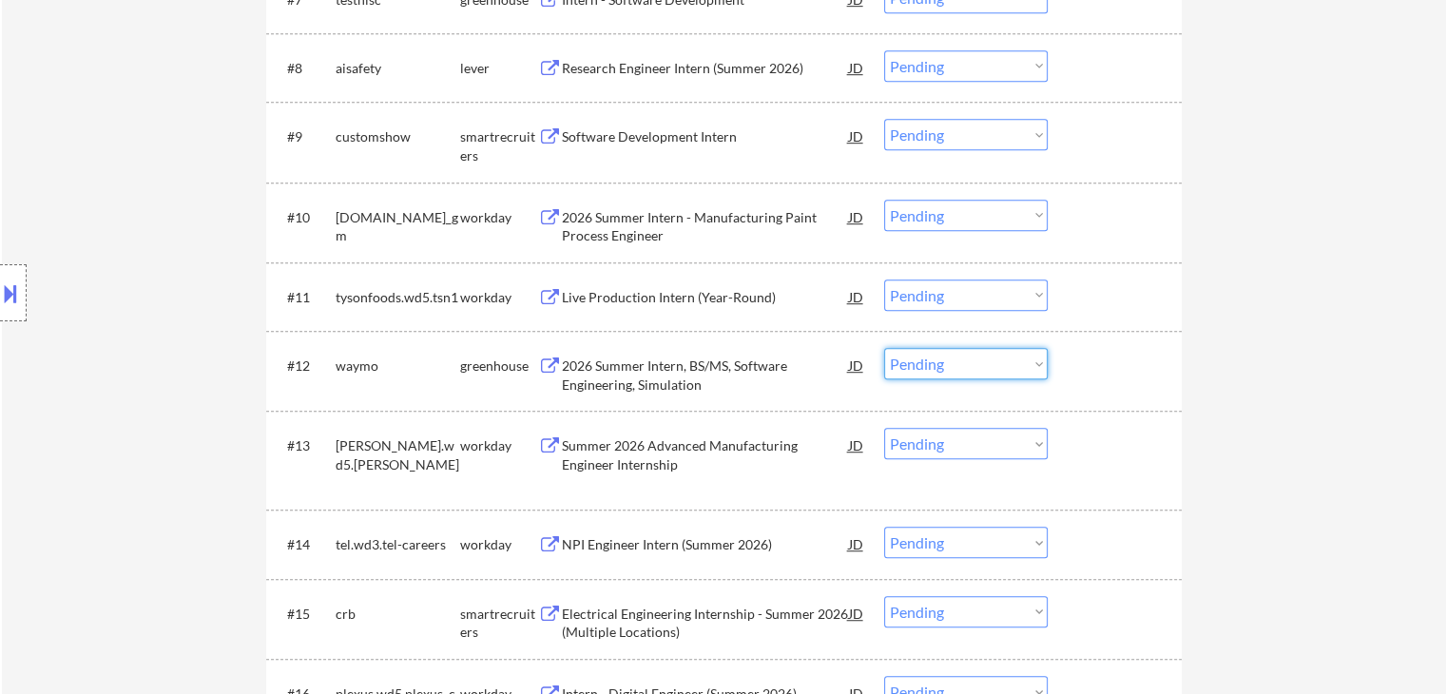
drag, startPoint x: 995, startPoint y: 363, endPoint x: 995, endPoint y: 377, distance: 14.3
click at [995, 365] on select "Choose an option... Pending Applied Excluded (Questions) Excluded (Expired) Exc…" at bounding box center [966, 363] width 164 height 31
click at [884, 348] on select "Choose an option... Pending Applied Excluded (Questions) Excluded (Expired) Exc…" at bounding box center [966, 363] width 164 height 31
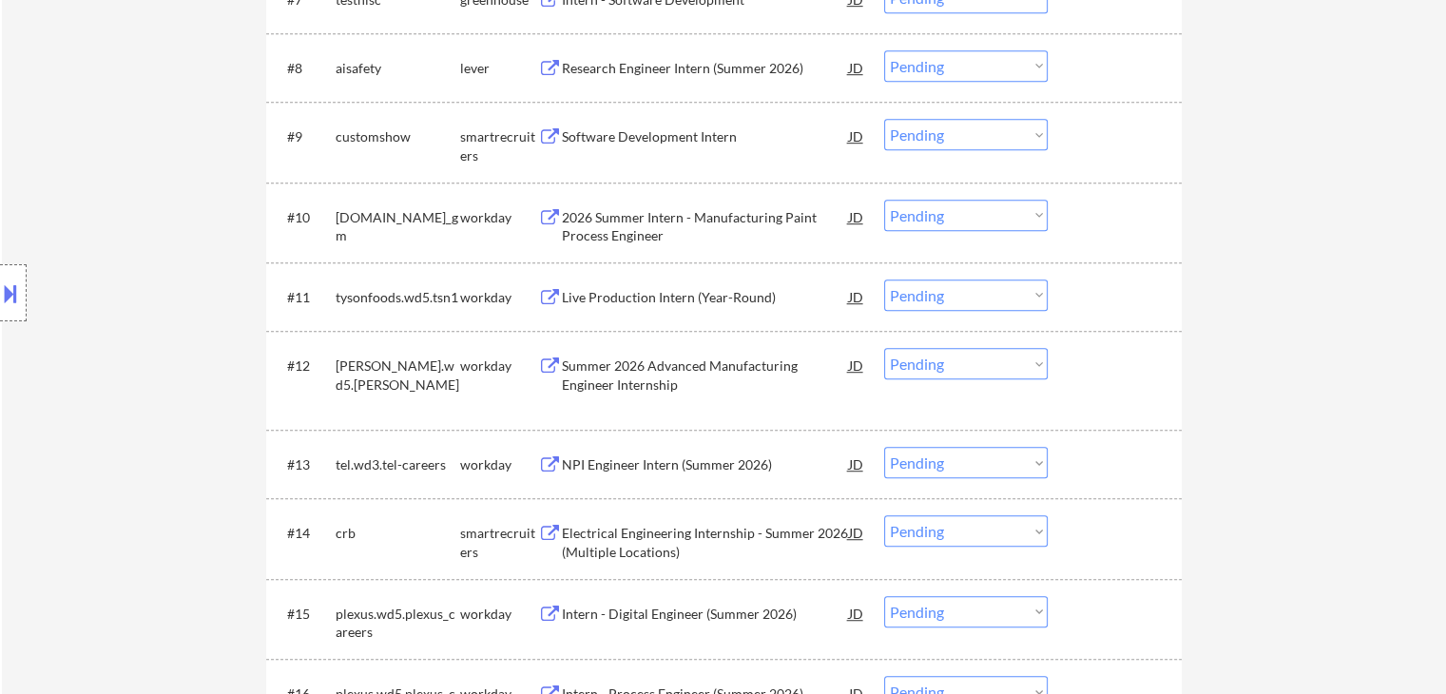
click at [974, 362] on select "Choose an option... Pending Applied Excluded (Questions) Excluded (Expired) Exc…" at bounding box center [966, 363] width 164 height 31
click at [884, 348] on select "Choose an option... Pending Applied Excluded (Questions) Excluded (Expired) Exc…" at bounding box center [966, 363] width 164 height 31
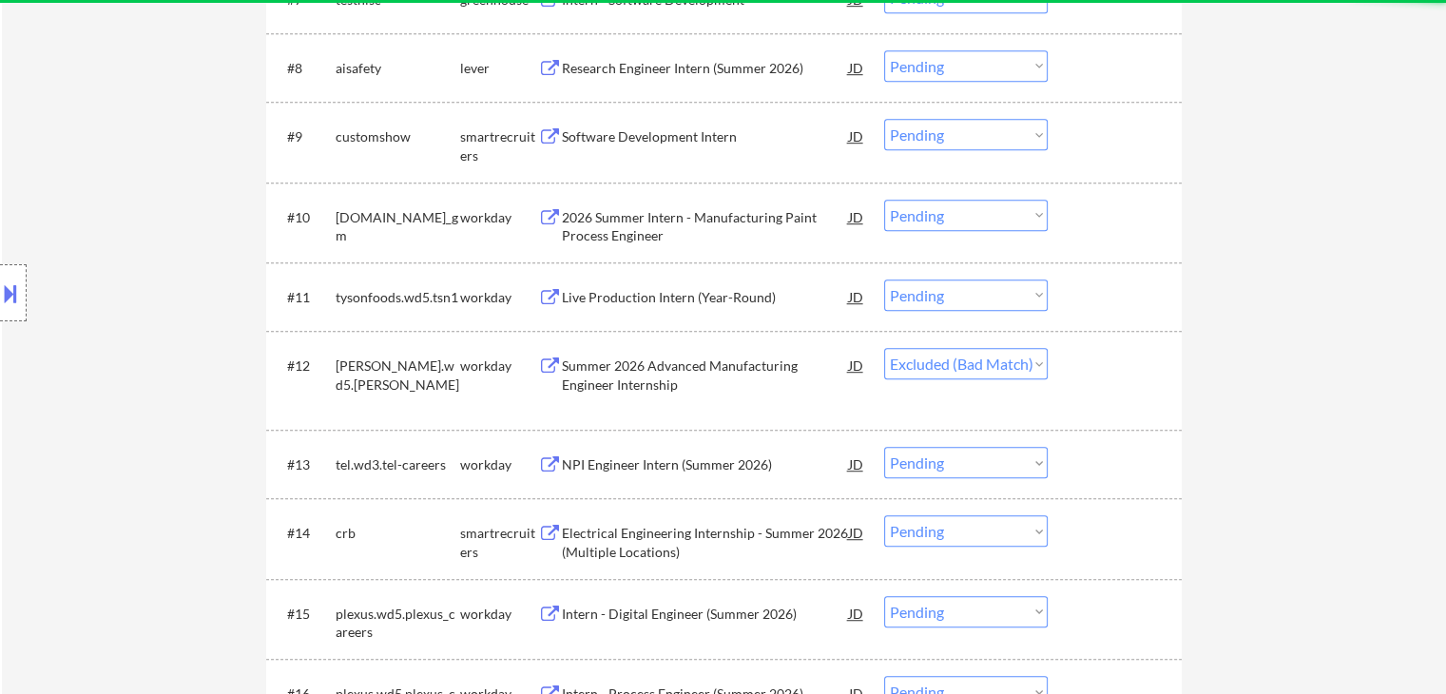
select select ""pending""
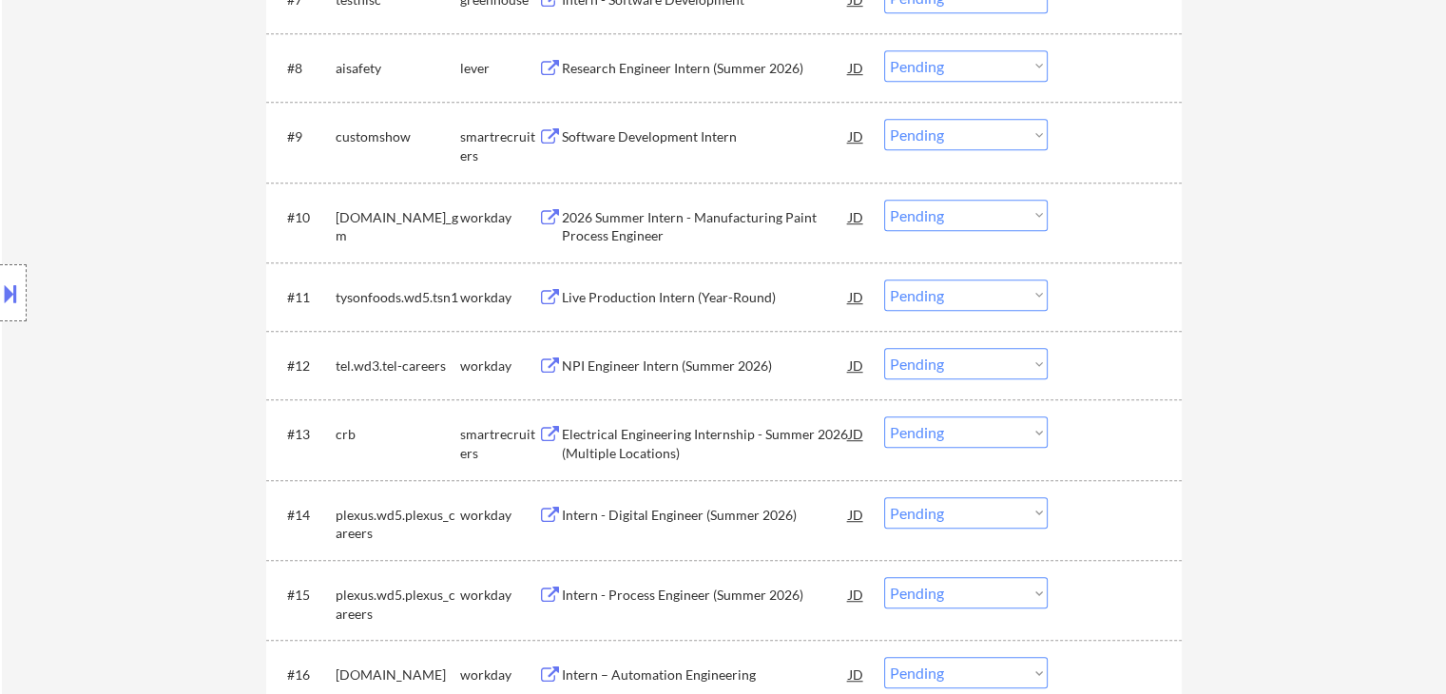
drag, startPoint x: 928, startPoint y: 214, endPoint x: 931, endPoint y: 229, distance: 15.5
click at [931, 214] on select "Choose an option... Pending Applied Excluded (Questions) Excluded (Expired) Exc…" at bounding box center [966, 215] width 164 height 31
click at [884, 200] on select "Choose an option... Pending Applied Excluded (Questions) Excluded (Expired) Exc…" at bounding box center [966, 215] width 164 height 31
click at [950, 58] on select "Choose an option... Pending Applied Excluded (Questions) Excluded (Expired) Exc…" at bounding box center [966, 65] width 164 height 31
select select ""pending""
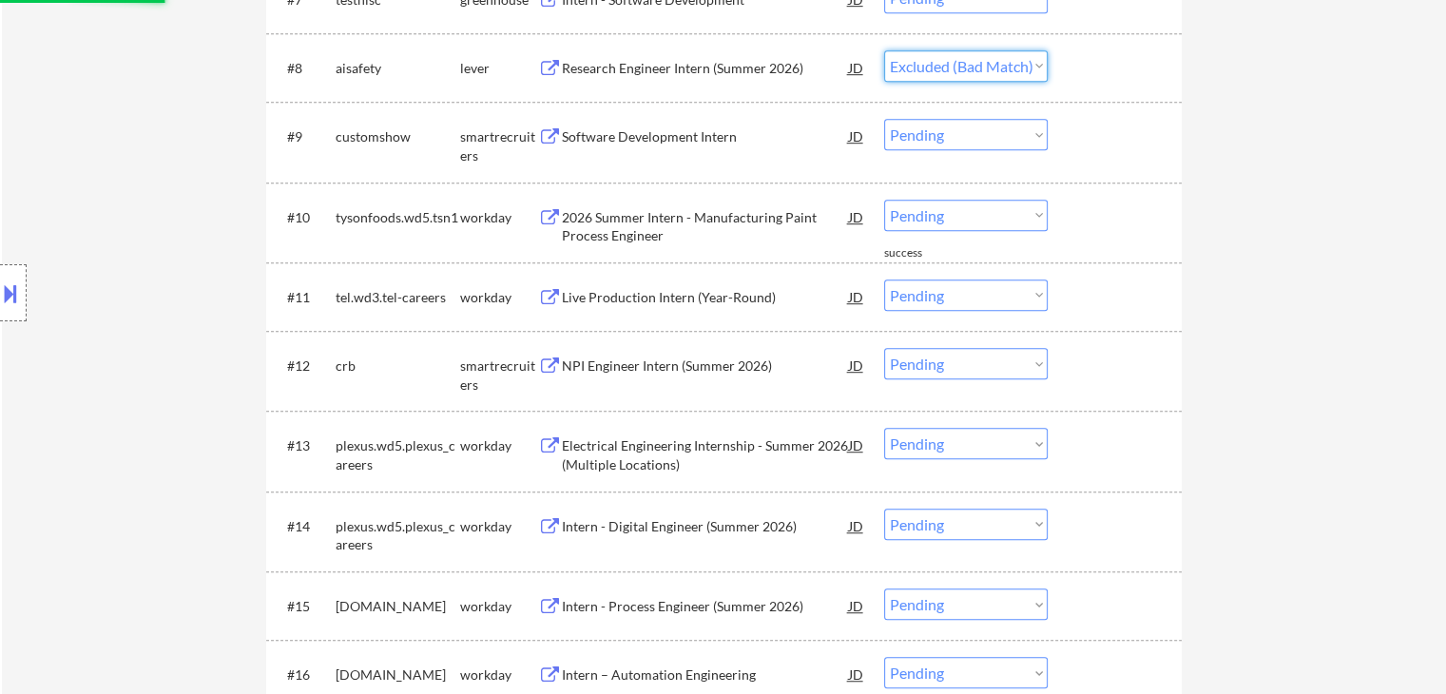
click at [884, 50] on select "Choose an option... Pending Applied Excluded (Questions) Excluded (Expired) Exc…" at bounding box center [966, 65] width 164 height 31
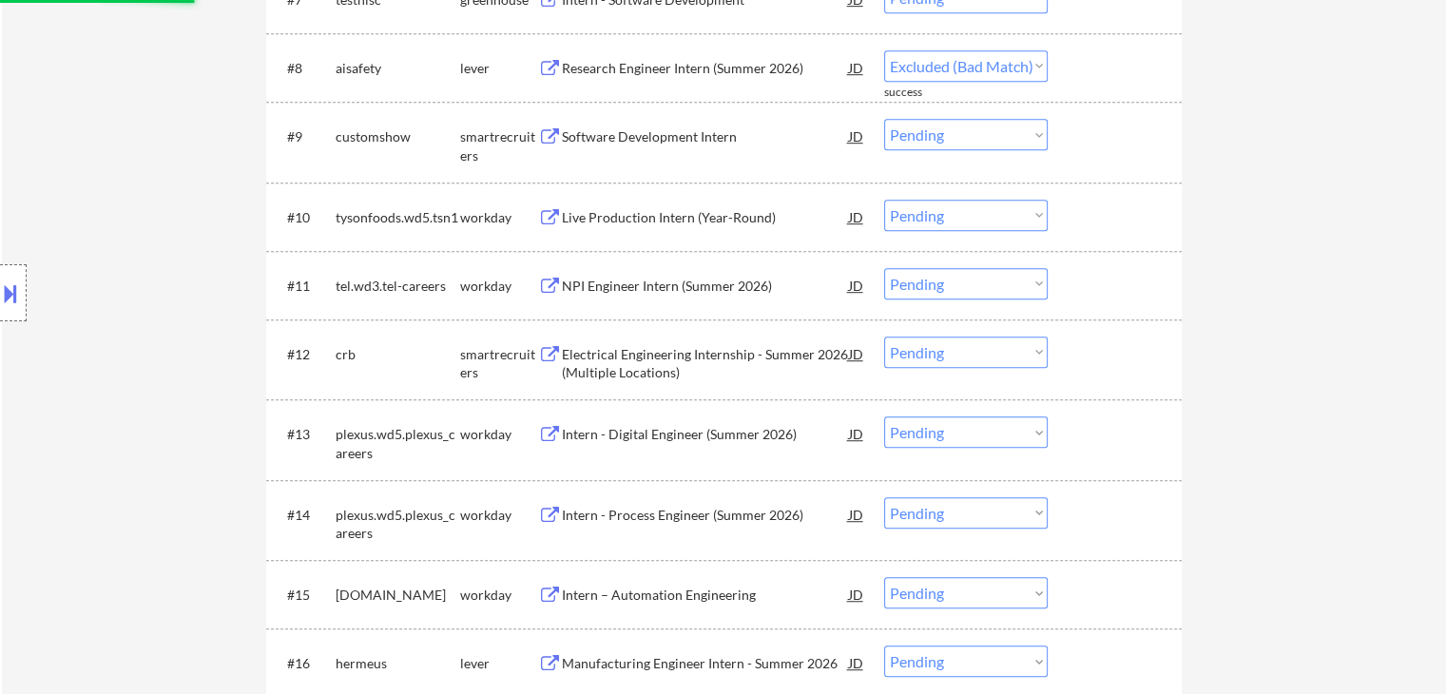
select select ""pending""
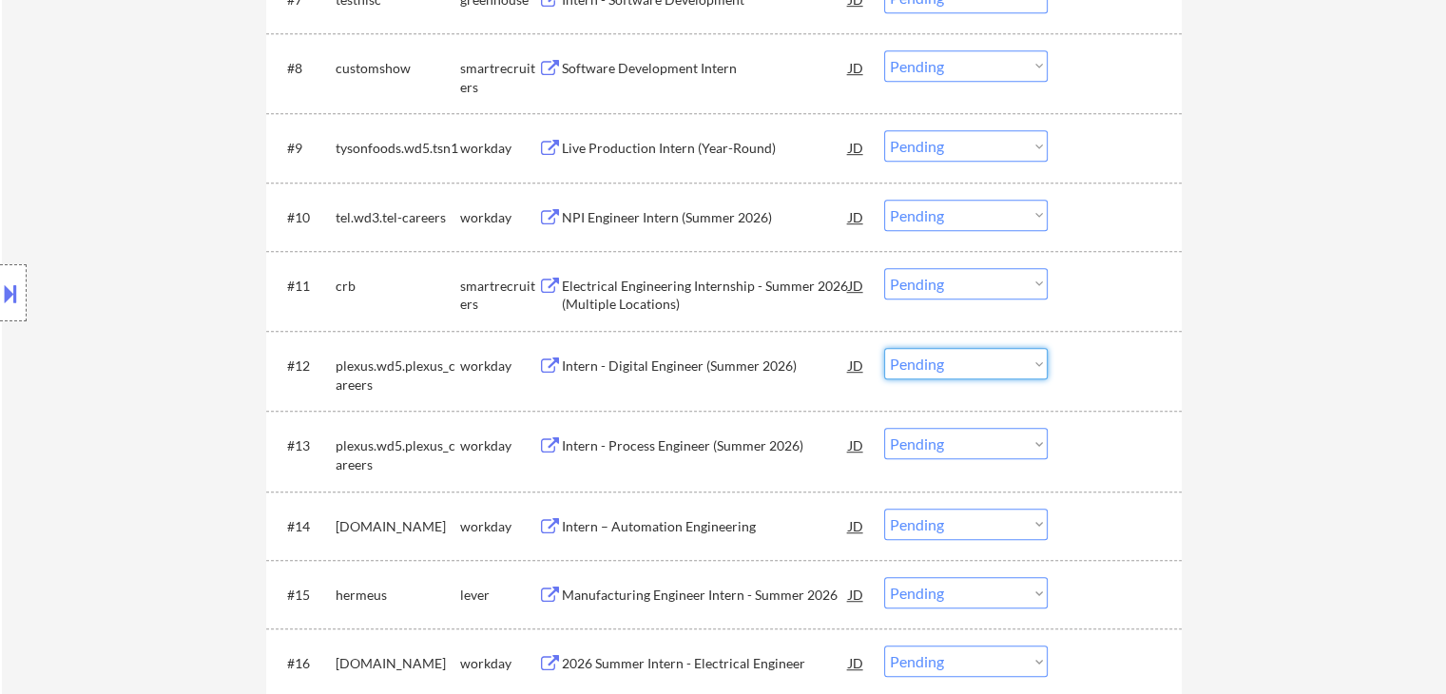
click at [997, 361] on select "Choose an option... Pending Applied Excluded (Questions) Excluded (Expired) Exc…" at bounding box center [966, 363] width 164 height 31
click at [884, 348] on select "Choose an option... Pending Applied Excluded (Questions) Excluded (Expired) Exc…" at bounding box center [966, 363] width 164 height 31
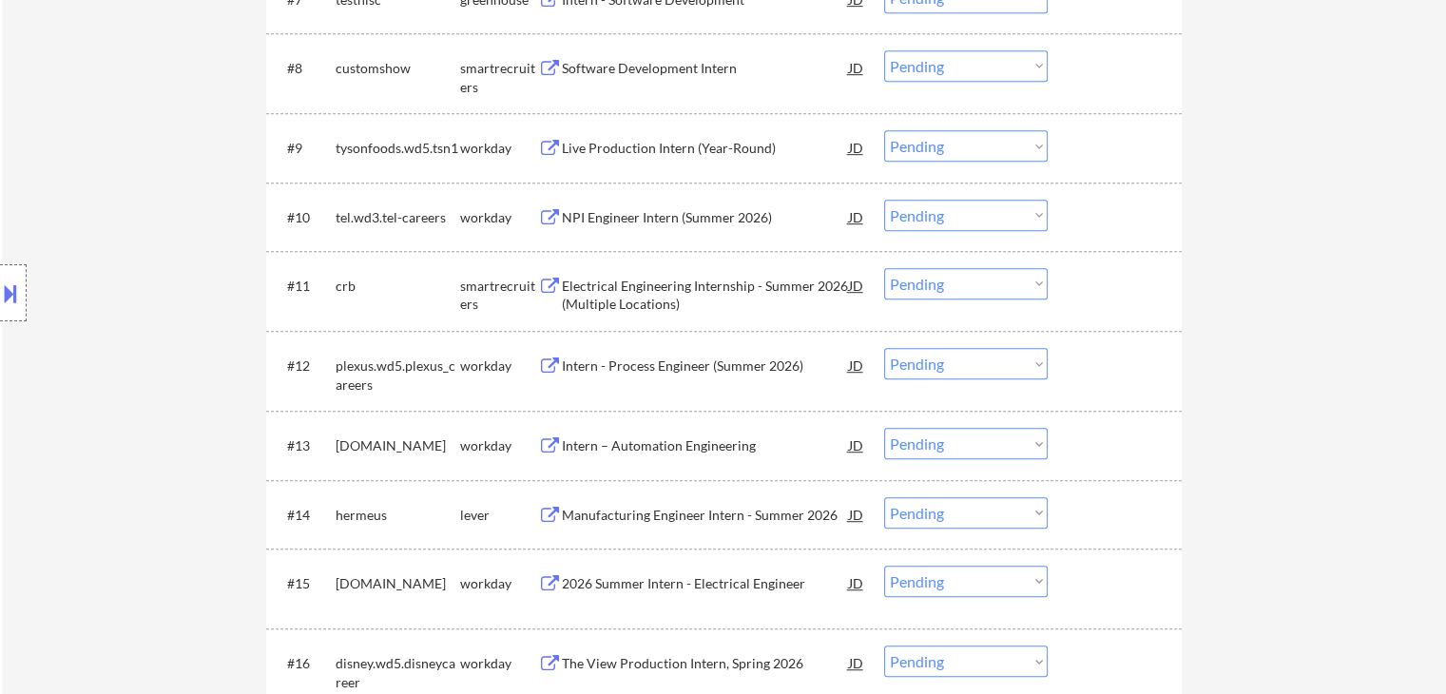
click at [977, 351] on select "Choose an option... Pending Applied Excluded (Questions) Excluded (Expired) Exc…" at bounding box center [966, 363] width 164 height 31
select select ""excluded__bad_match_""
click at [884, 348] on select "Choose an option... Pending Applied Excluded (Questions) Excluded (Expired) Exc…" at bounding box center [966, 363] width 164 height 31
click at [992, 279] on select "Choose an option... Pending Applied Excluded (Questions) Excluded (Expired) Exc…" at bounding box center [966, 283] width 164 height 31
select select ""excluded__bad_match_""
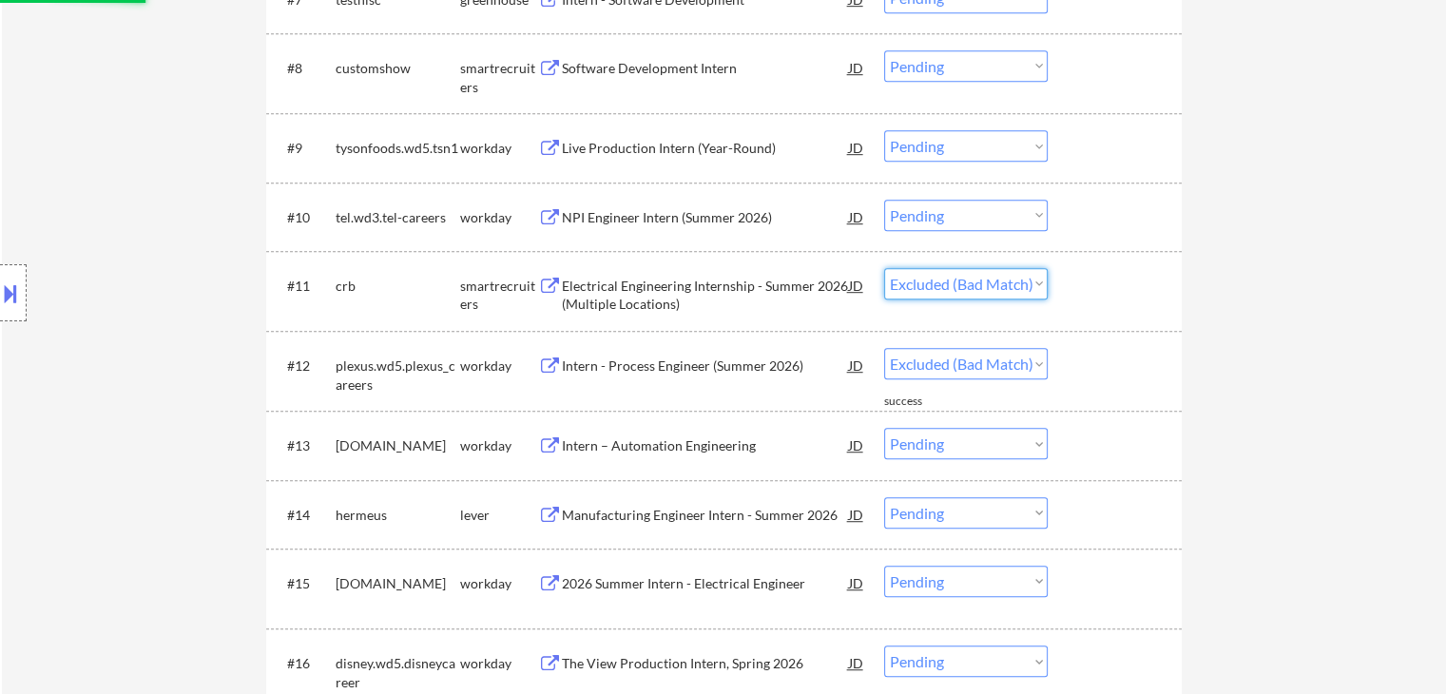
click at [884, 268] on select "Choose an option... Pending Applied Excluded (Questions) Excluded (Expired) Exc…" at bounding box center [966, 283] width 164 height 31
click at [973, 212] on select "Choose an option... Pending Applied Excluded (Questions) Excluded (Expired) Exc…" at bounding box center [966, 215] width 164 height 31
select select ""excluded__bad_match_""
click at [884, 200] on select "Choose an option... Pending Applied Excluded (Questions) Excluded (Expired) Exc…" at bounding box center [966, 215] width 164 height 31
click at [1009, 507] on select "Choose an option... Pending Applied Excluded (Questions) Excluded (Expired) Exc…" at bounding box center [966, 512] width 164 height 31
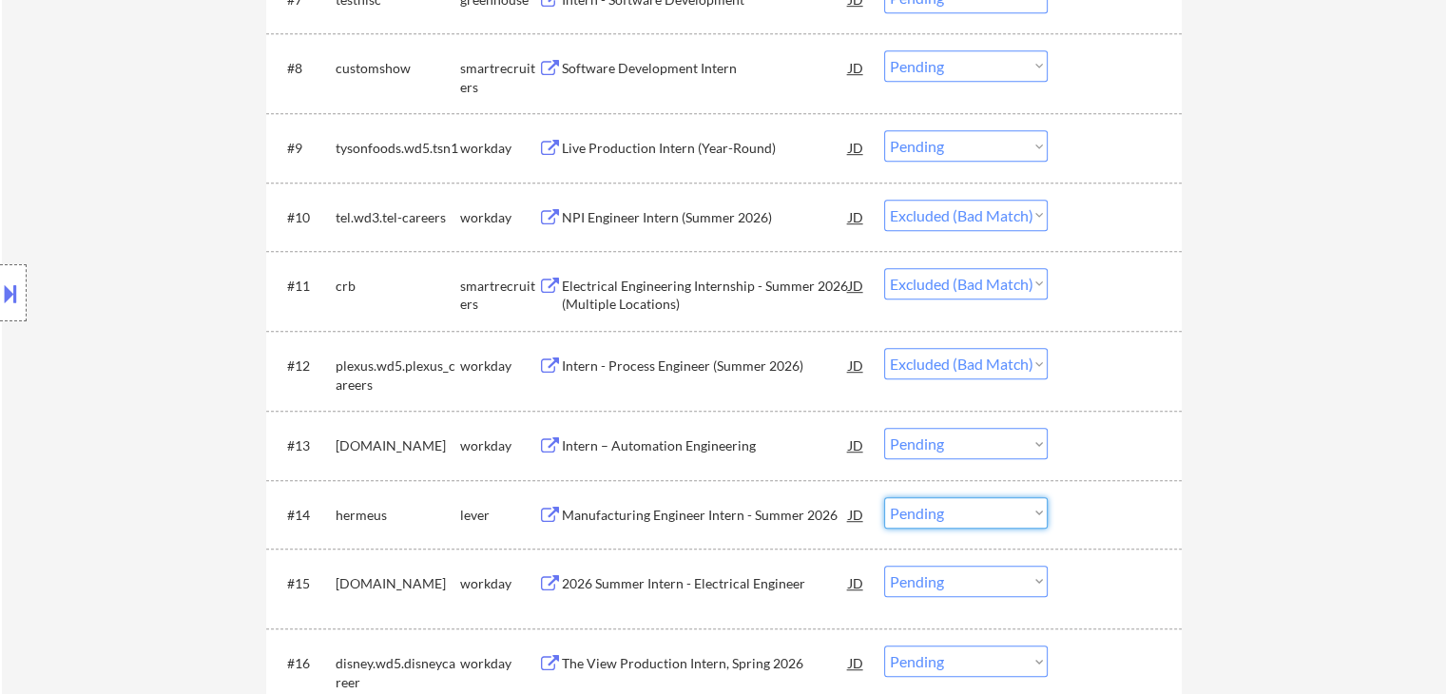
select select ""excluded__bad_match_""
click at [884, 497] on select "Choose an option... Pending Applied Excluded (Questions) Excluded (Expired) Exc…" at bounding box center [966, 512] width 164 height 31
select select ""pending""
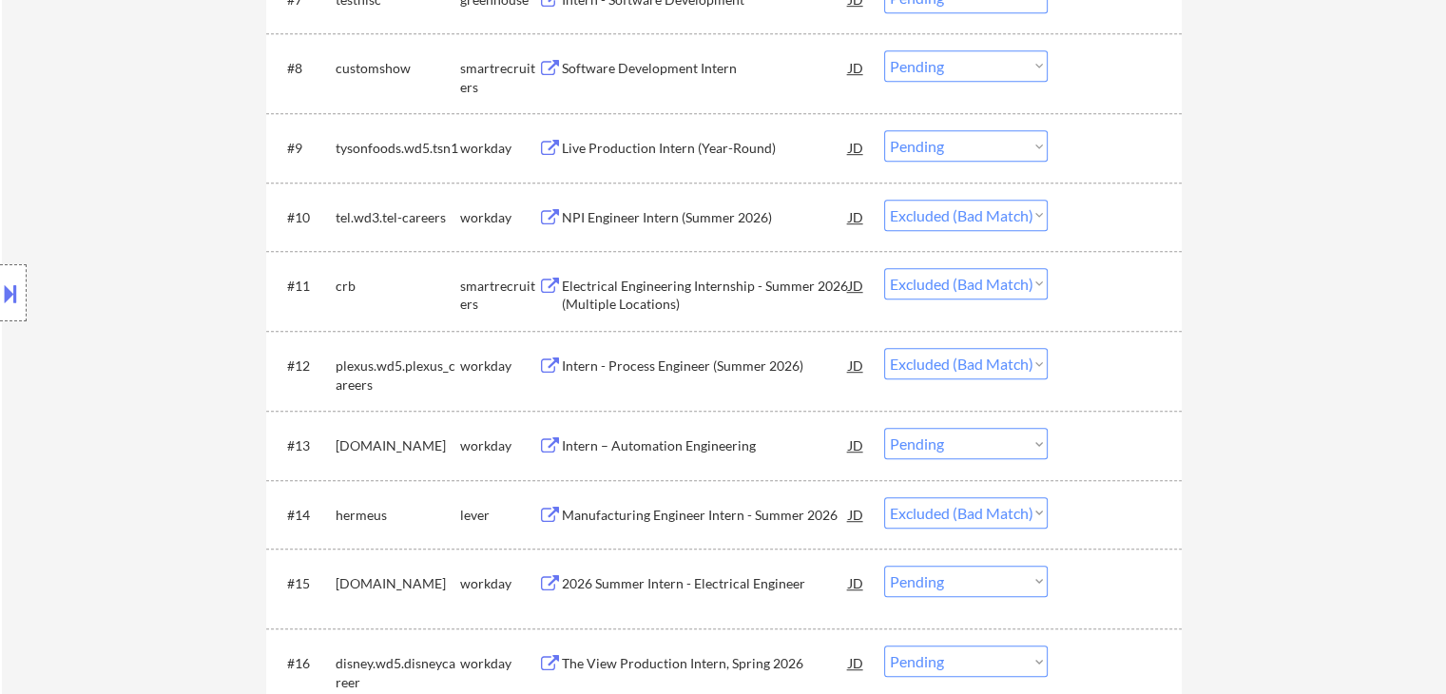
select select ""pending""
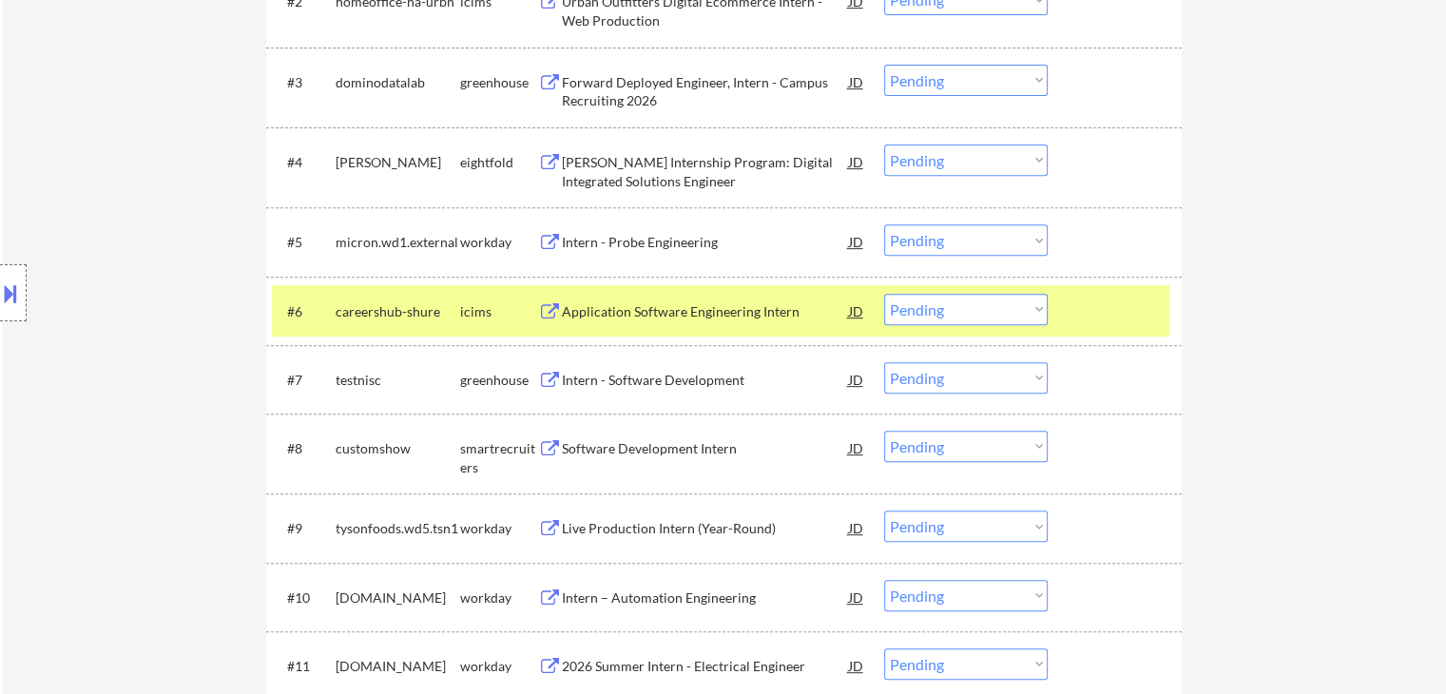
scroll to position [842, 0]
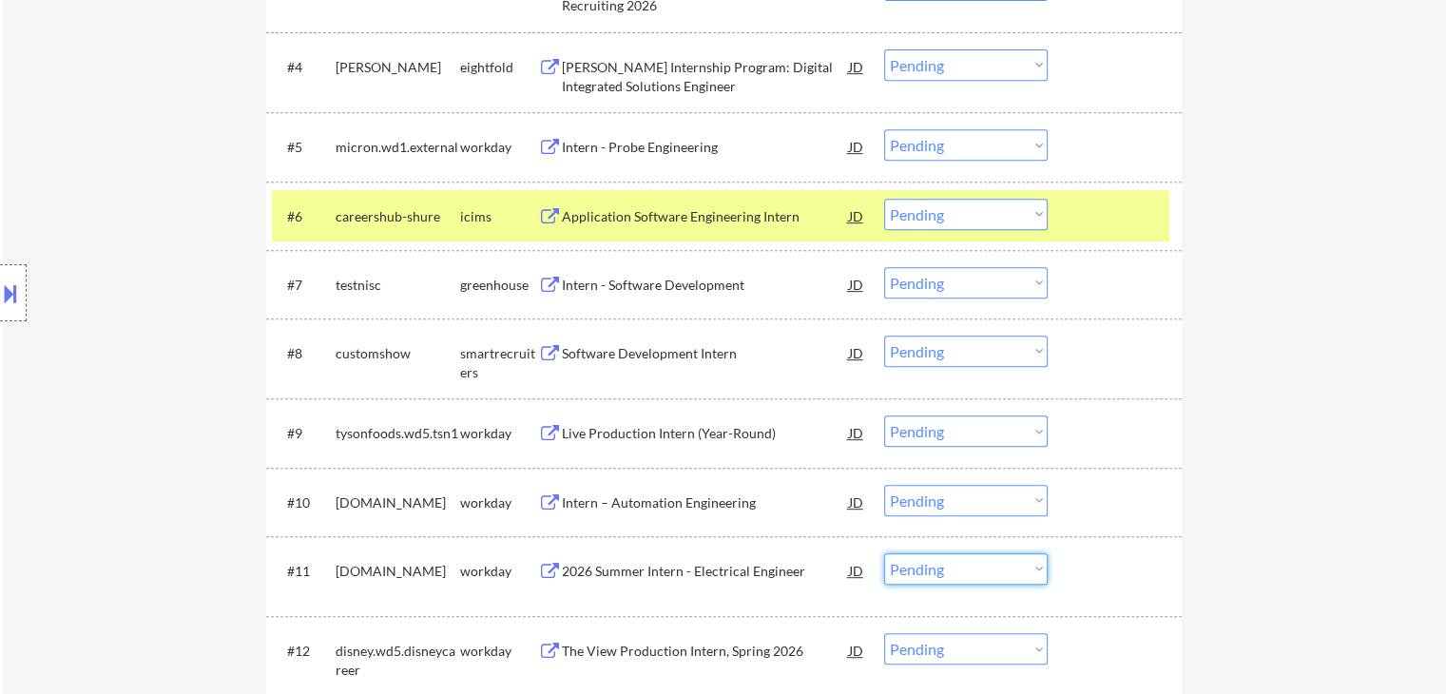
click at [960, 564] on select "Choose an option... Pending Applied Excluded (Questions) Excluded (Expired) Exc…" at bounding box center [966, 568] width 164 height 31
click at [884, 553] on select "Choose an option... Pending Applied Excluded (Questions) Excluded (Expired) Exc…" at bounding box center [966, 568] width 164 height 31
select select ""pending""
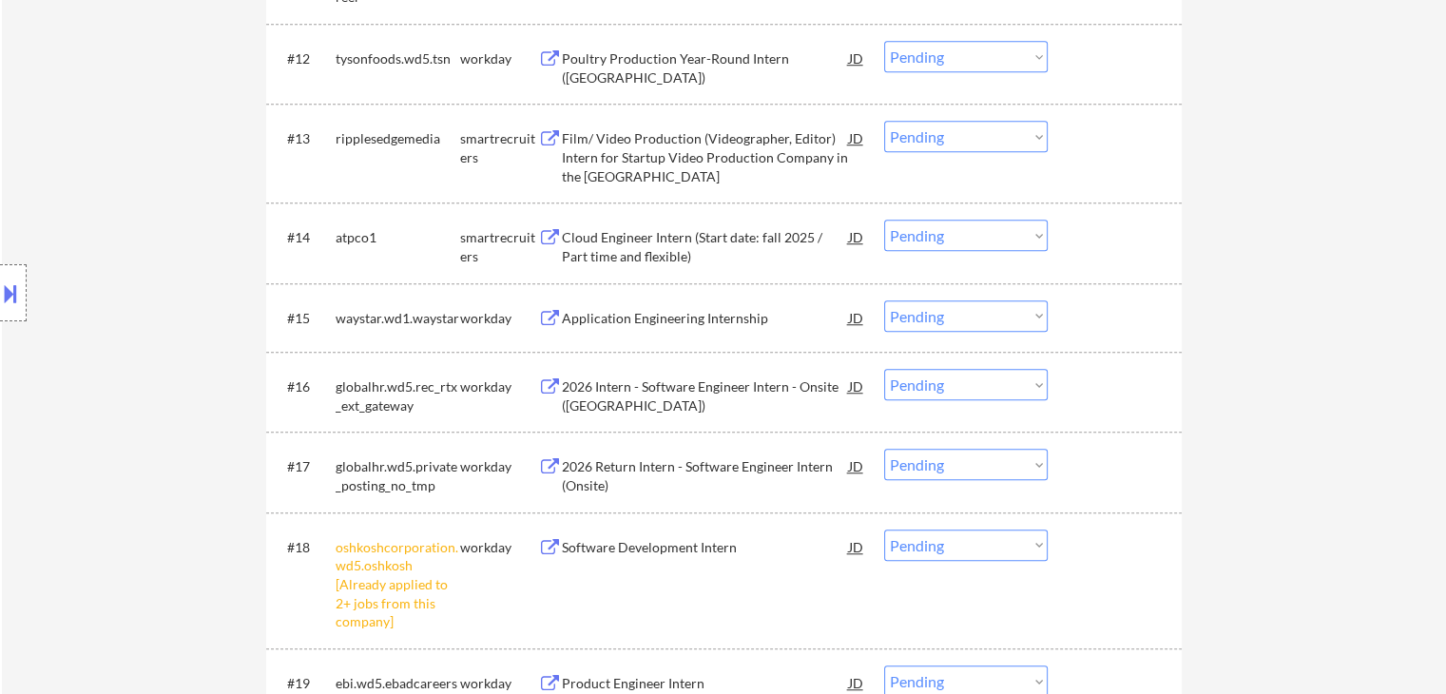
scroll to position [1603, 0]
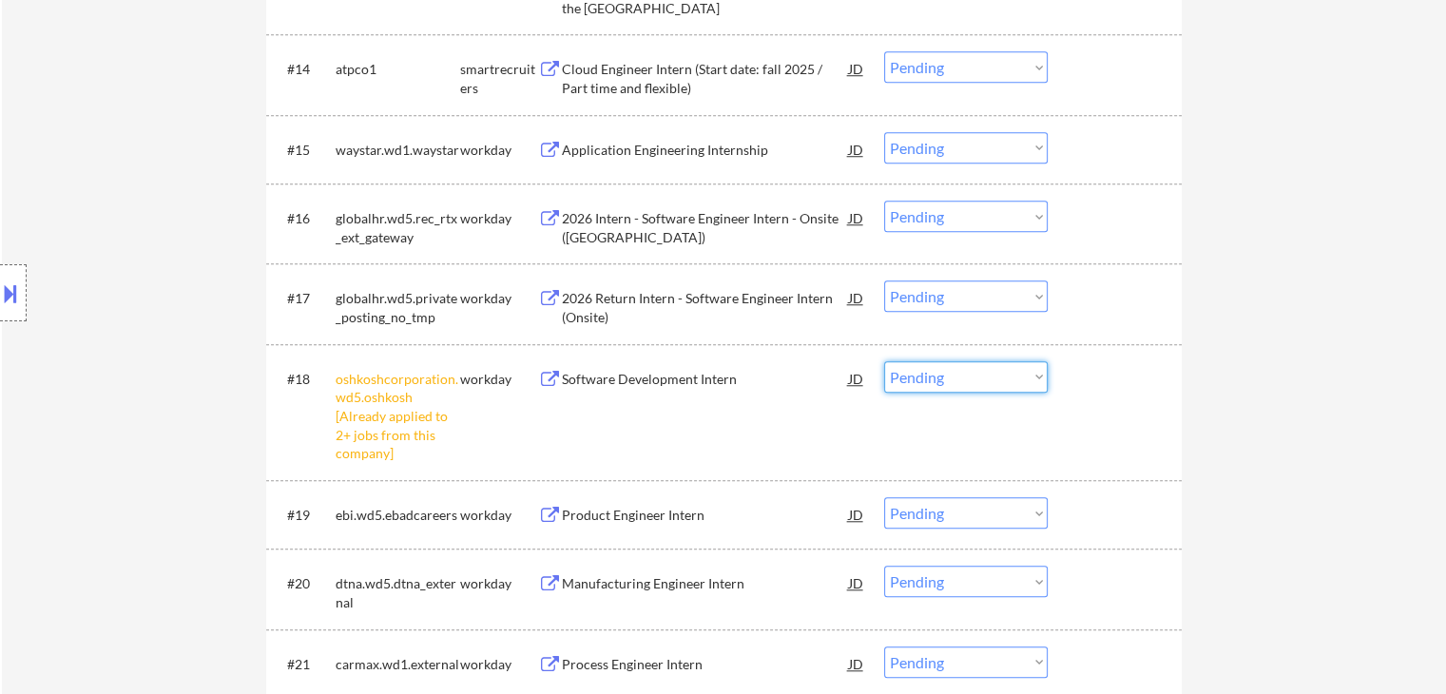
drag, startPoint x: 962, startPoint y: 368, endPoint x: 962, endPoint y: 381, distance: 13.3
click at [962, 371] on select "Choose an option... Pending Applied Excluded (Questions) Excluded (Expired) Exc…" at bounding box center [966, 376] width 164 height 31
click at [884, 361] on select "Choose an option... Pending Applied Excluded (Questions) Excluded (Expired) Exc…" at bounding box center [966, 376] width 164 height 31
select select ""pending""
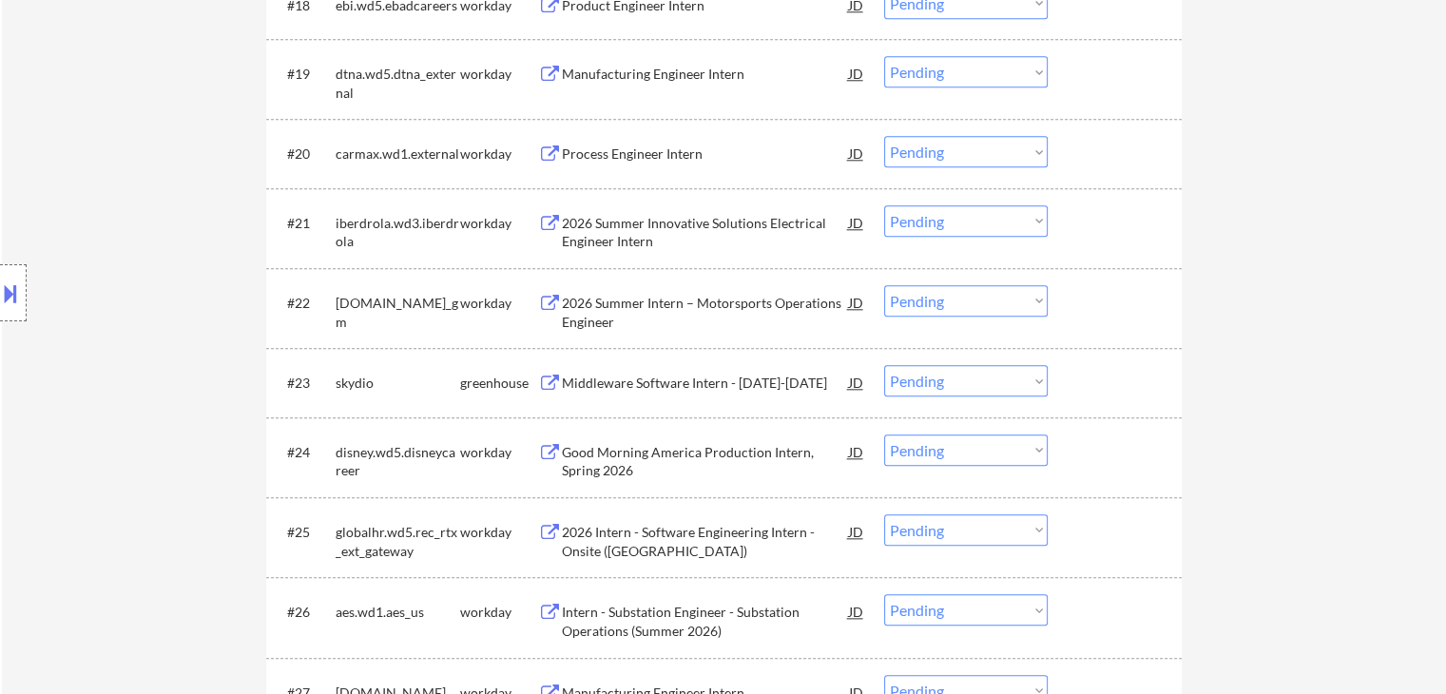
scroll to position [2078, 0]
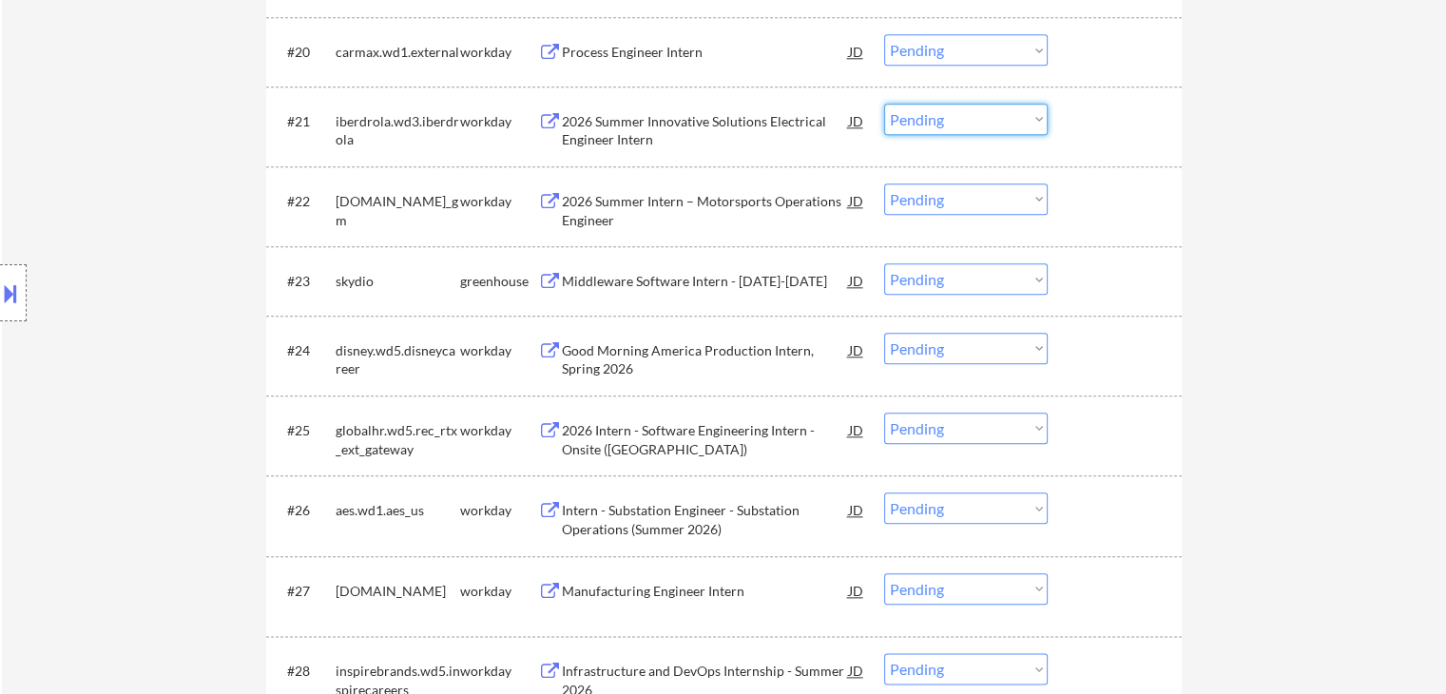
drag, startPoint x: 968, startPoint y: 118, endPoint x: 972, endPoint y: 133, distance: 15.7
click at [968, 122] on select "Choose an option... Pending Applied Excluded (Questions) Excluded (Expired) Exc…" at bounding box center [966, 119] width 164 height 31
click at [884, 104] on select "Choose an option... Pending Applied Excluded (Questions) Excluded (Expired) Exc…" at bounding box center [966, 119] width 164 height 31
click at [983, 197] on select "Choose an option... Pending Applied Excluded (Questions) Excluded (Expired) Exc…" at bounding box center [966, 198] width 164 height 31
select select ""pending""
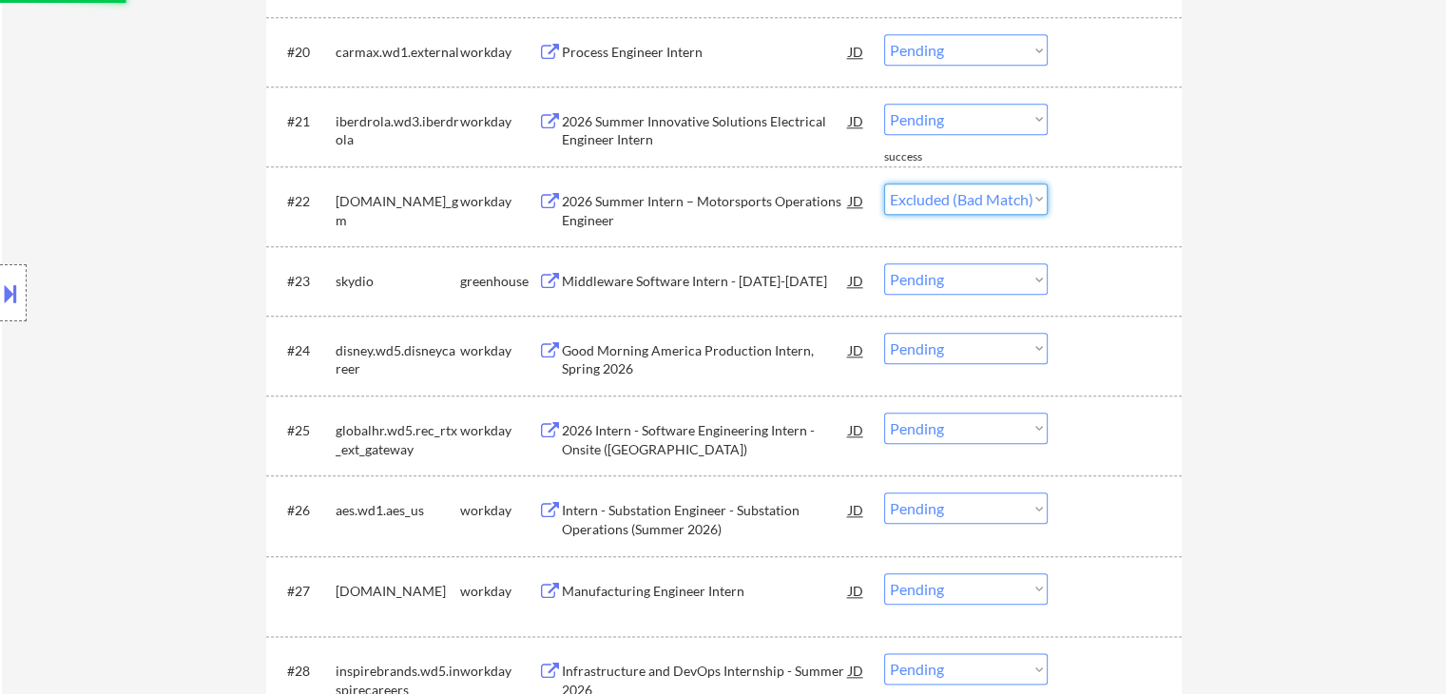
click at [884, 183] on select "Choose an option... Pending Applied Excluded (Questions) Excluded (Expired) Exc…" at bounding box center [966, 198] width 164 height 31
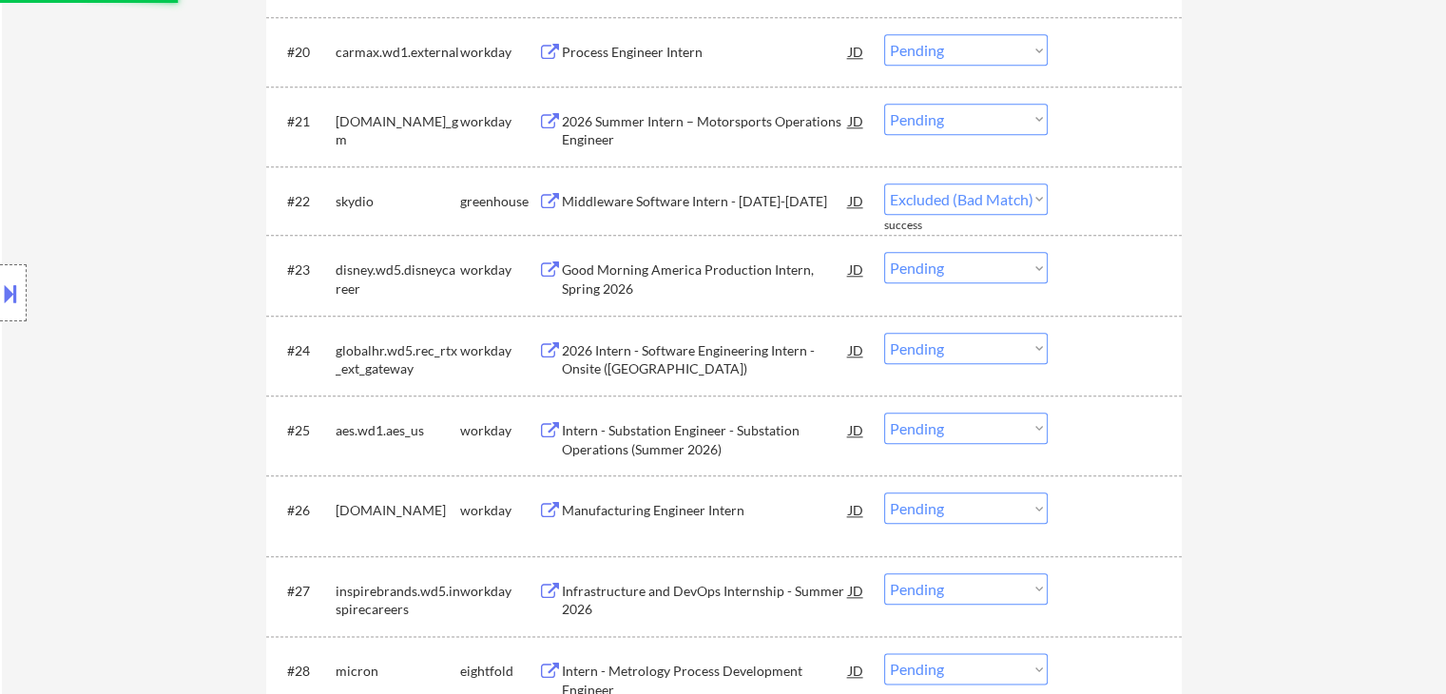
select select ""pending""
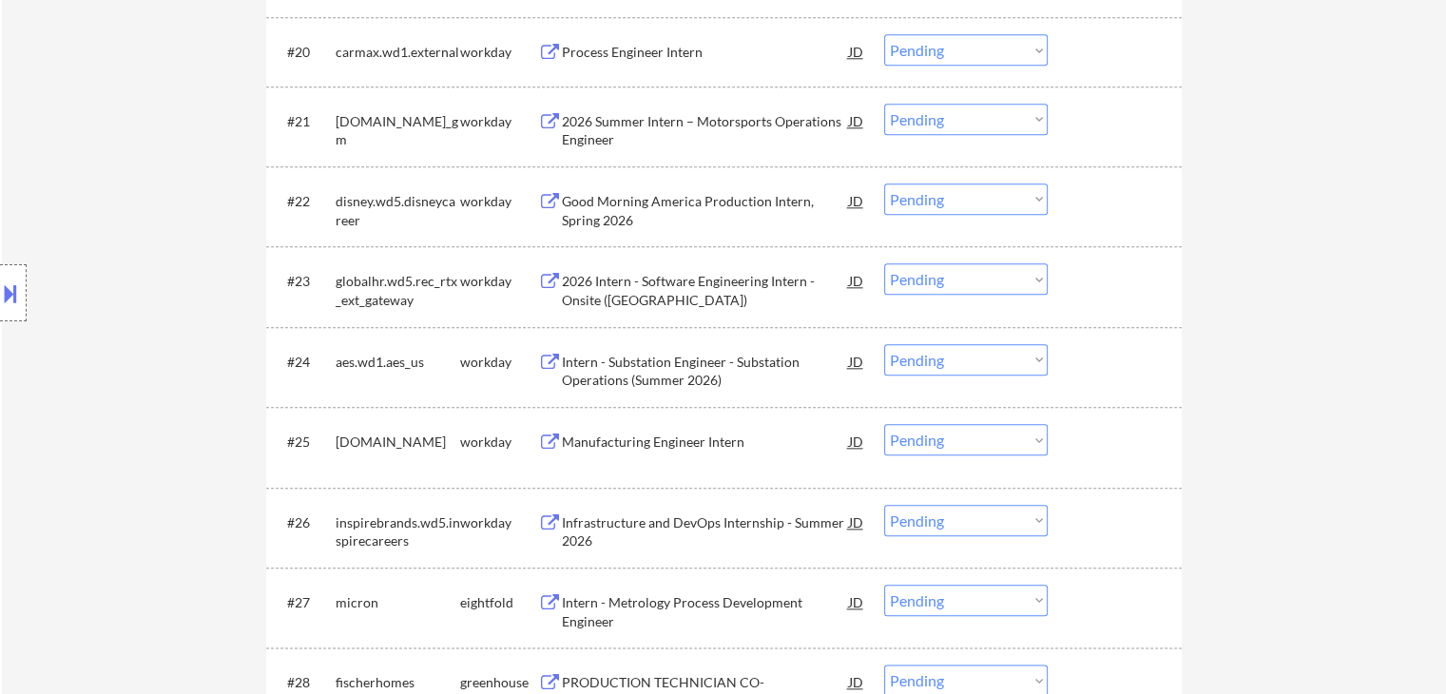
click at [973, 125] on select "Choose an option... Pending Applied Excluded (Questions) Excluded (Expired) Exc…" at bounding box center [966, 119] width 164 height 31
click at [884, 104] on select "Choose an option... Pending Applied Excluded (Questions) Excluded (Expired) Exc…" at bounding box center [966, 119] width 164 height 31
select select ""pending""
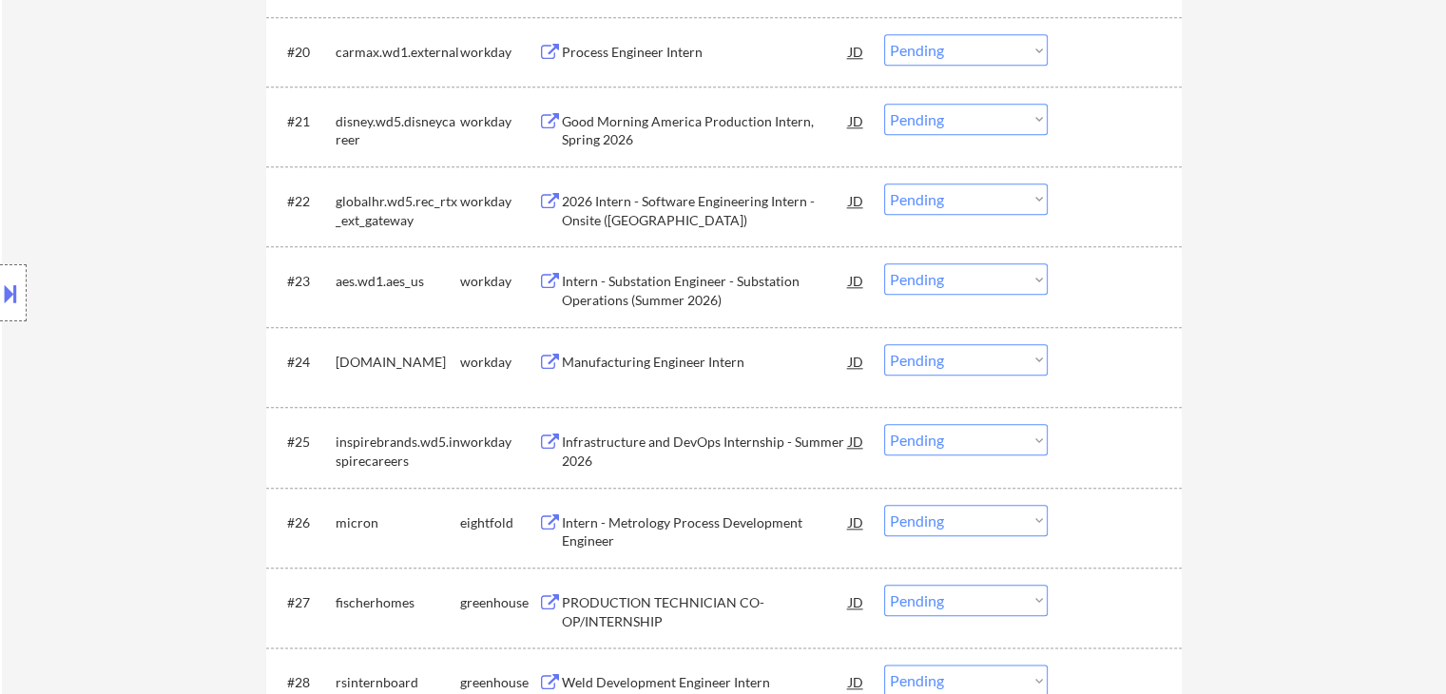
click at [681, 123] on div "Good Morning America Production Intern, Spring 2026" at bounding box center [705, 130] width 287 height 37
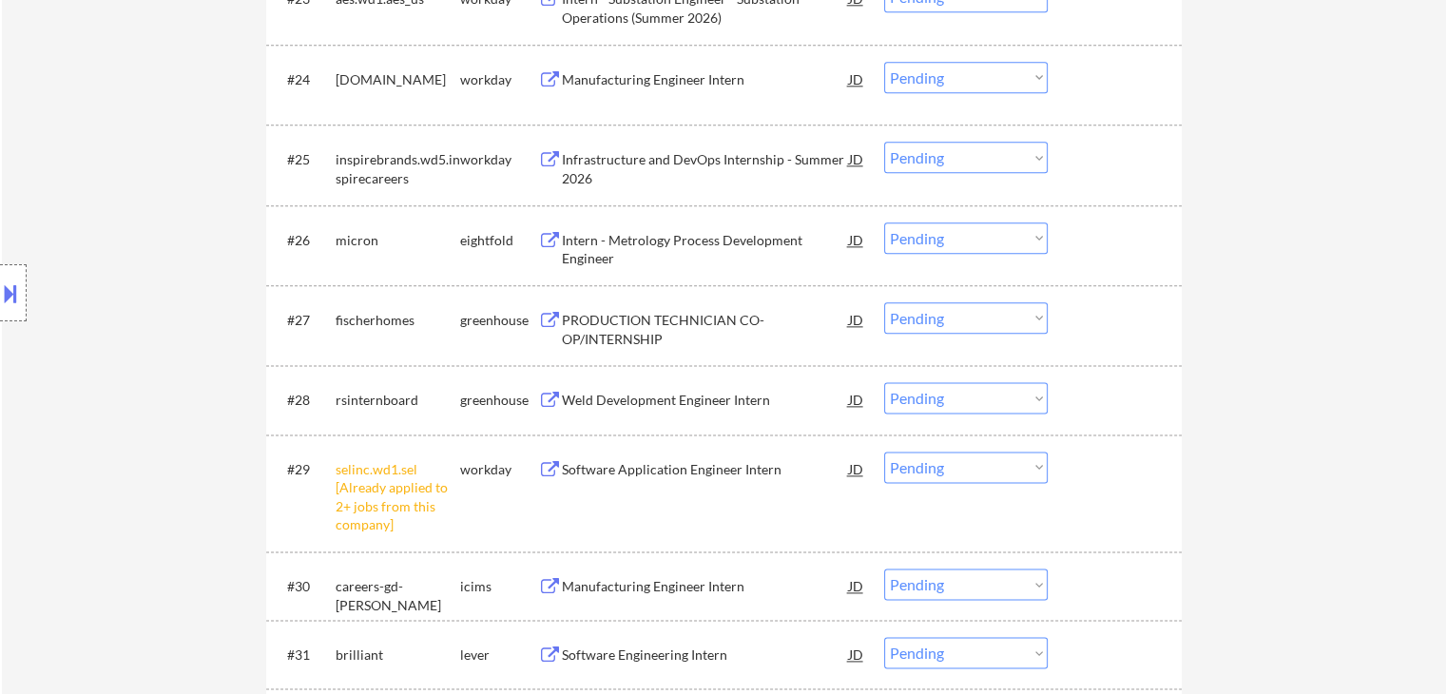
scroll to position [2363, 0]
drag, startPoint x: 1009, startPoint y: 467, endPoint x: 1030, endPoint y: 481, distance: 25.3
click at [1013, 468] on select "Choose an option... Pending Applied Excluded (Questions) Excluded (Expired) Exc…" at bounding box center [966, 464] width 164 height 31
click at [884, 449] on select "Choose an option... Pending Applied Excluded (Questions) Excluded (Expired) Exc…" at bounding box center [966, 464] width 164 height 31
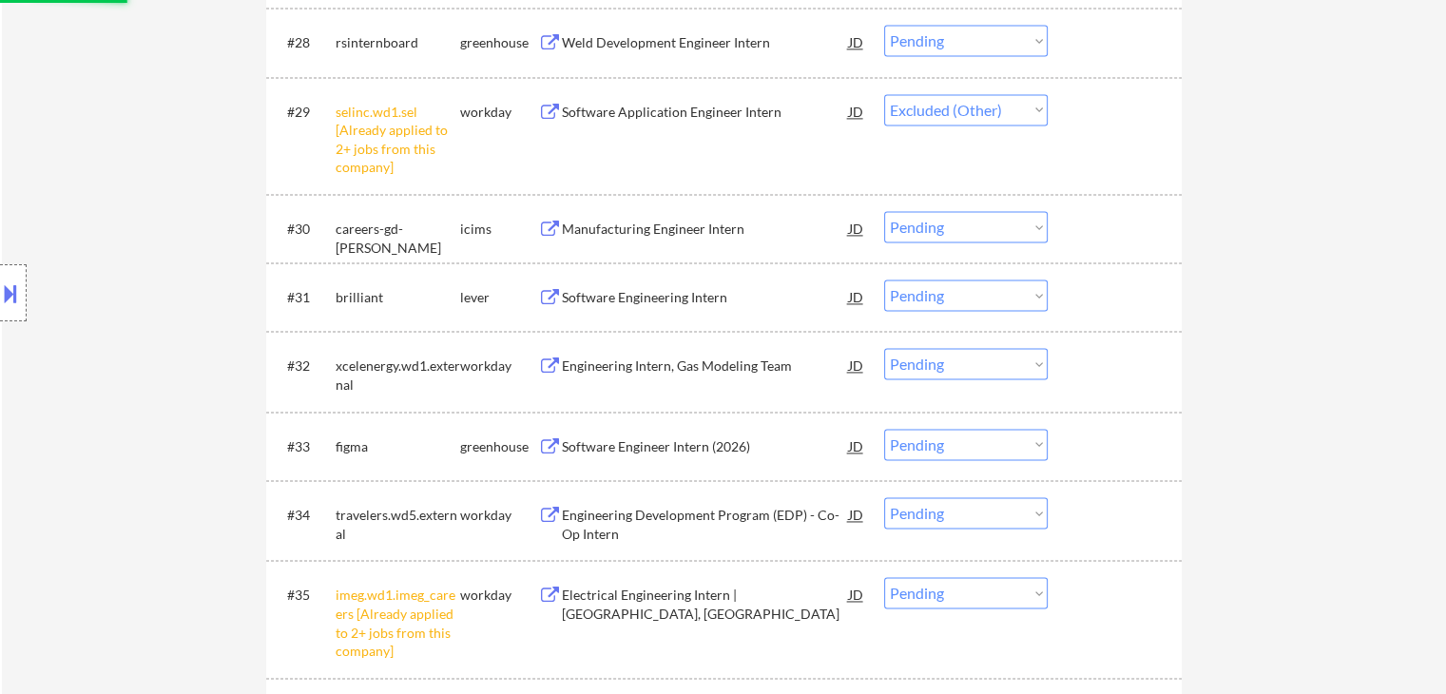
scroll to position [2934, 0]
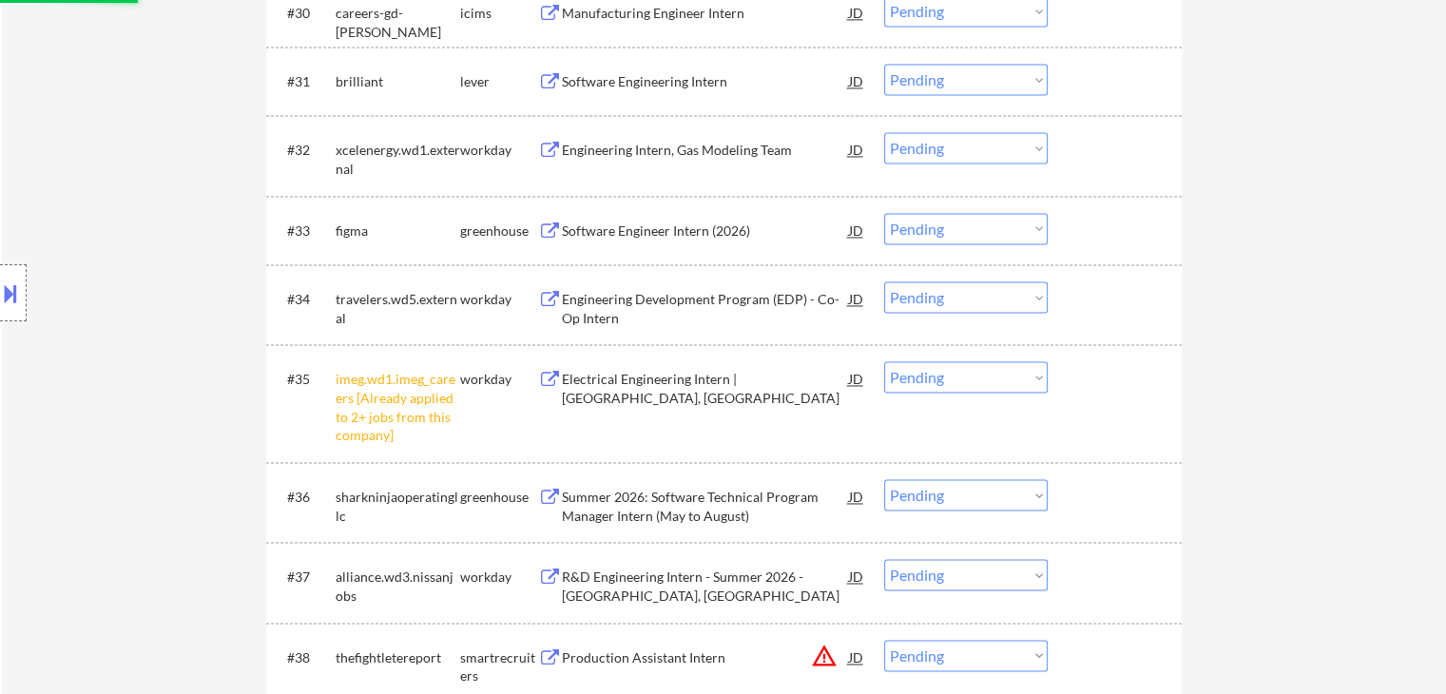
select select ""pending""
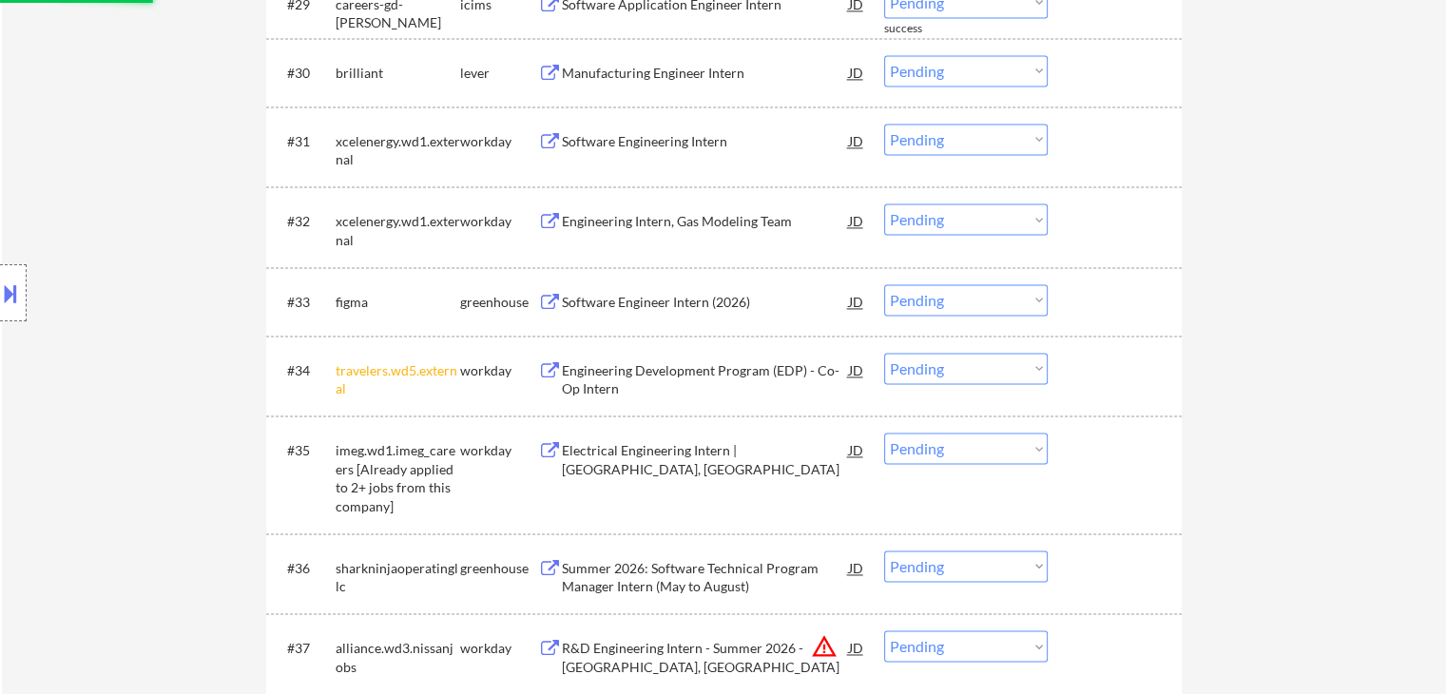
scroll to position [2744, 0]
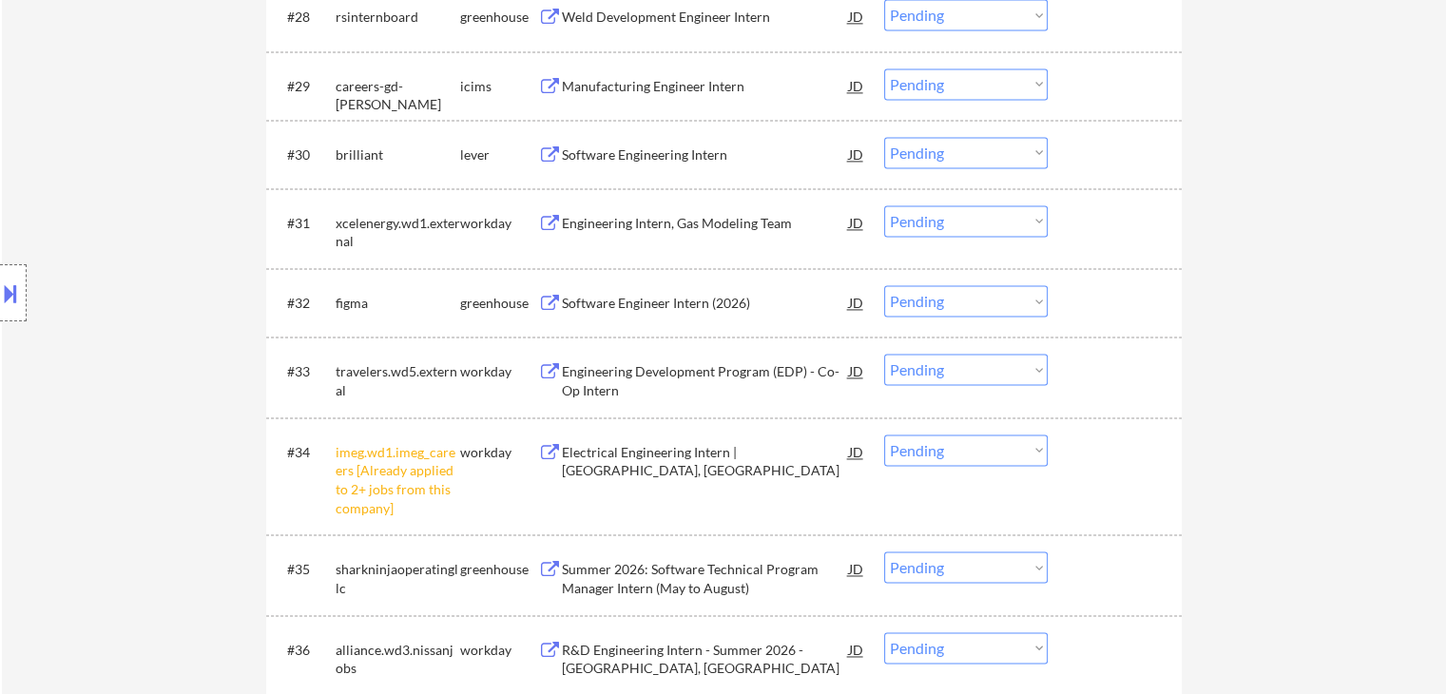
click at [1008, 451] on select "Choose an option... Pending Applied Excluded (Questions) Excluded (Expired) Exc…" at bounding box center [966, 449] width 164 height 31
click at [884, 434] on select "Choose an option... Pending Applied Excluded (Questions) Excluded (Expired) Exc…" at bounding box center [966, 449] width 164 height 31
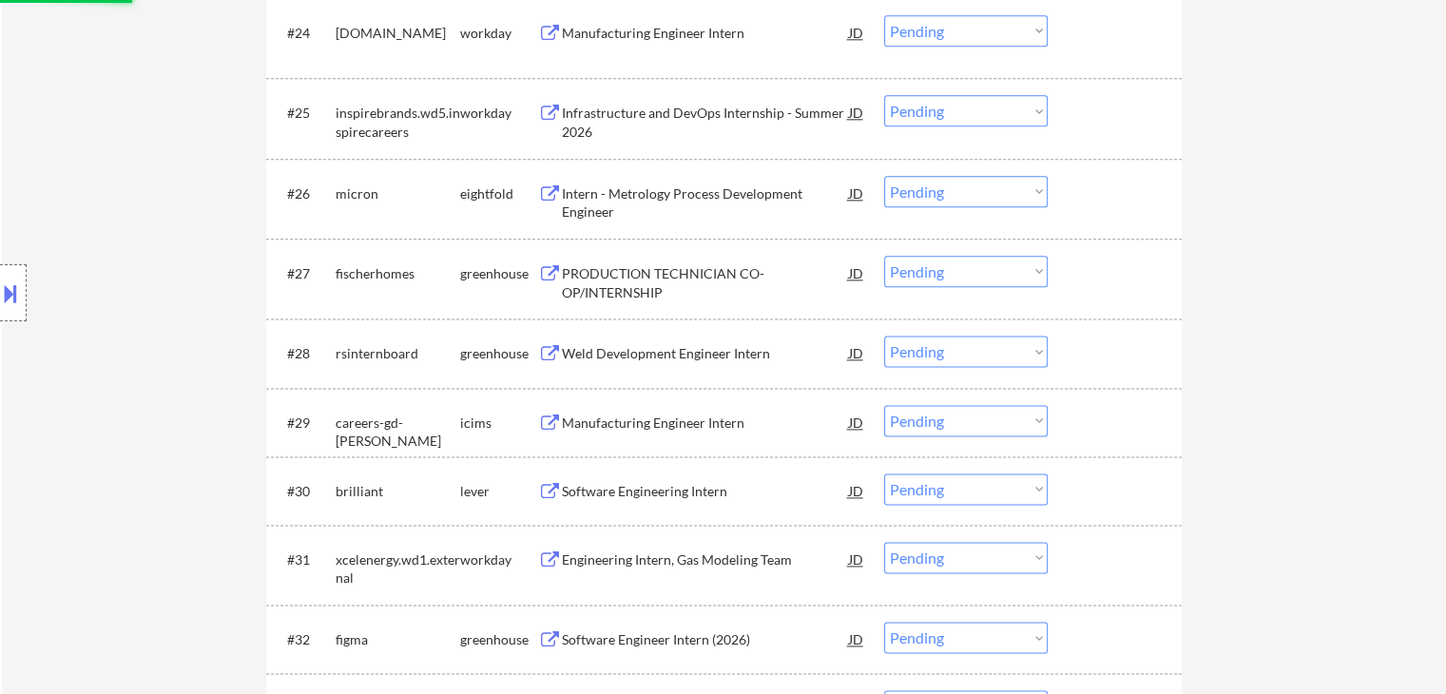
scroll to position [2363, 0]
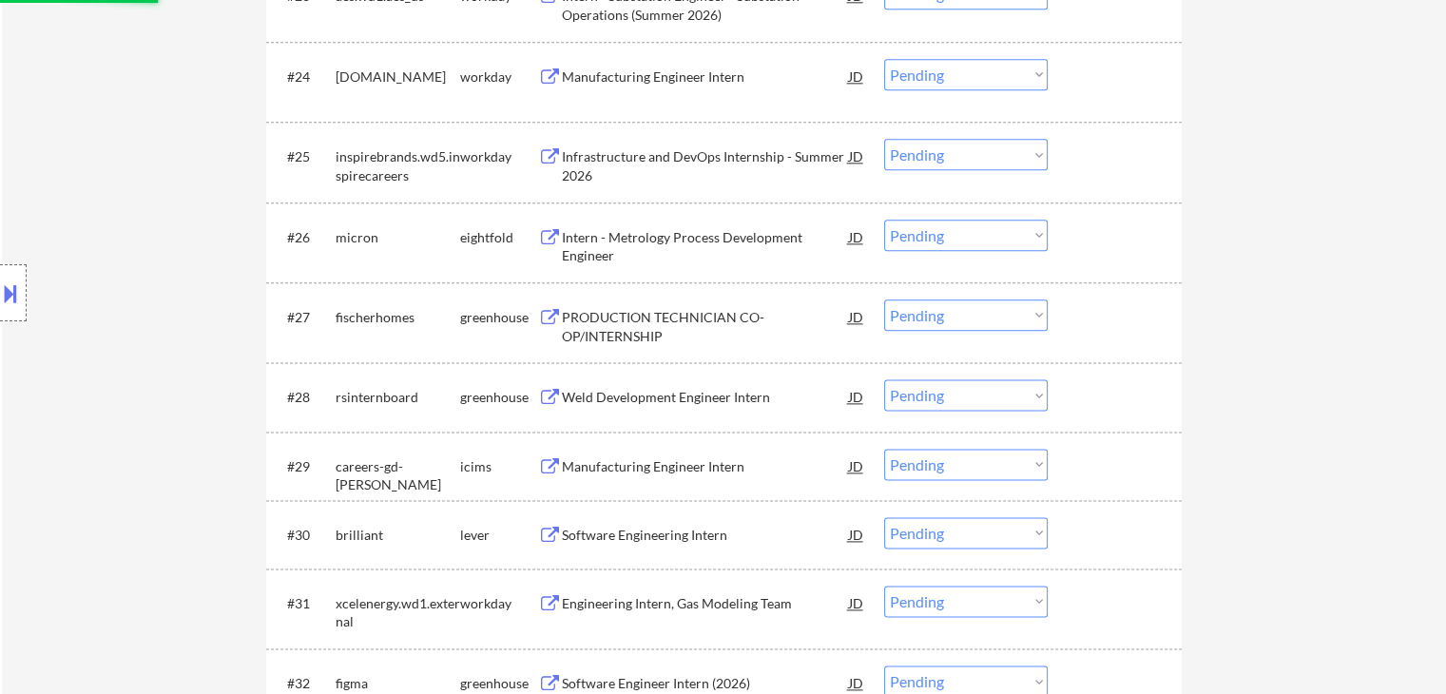
select select ""pending""
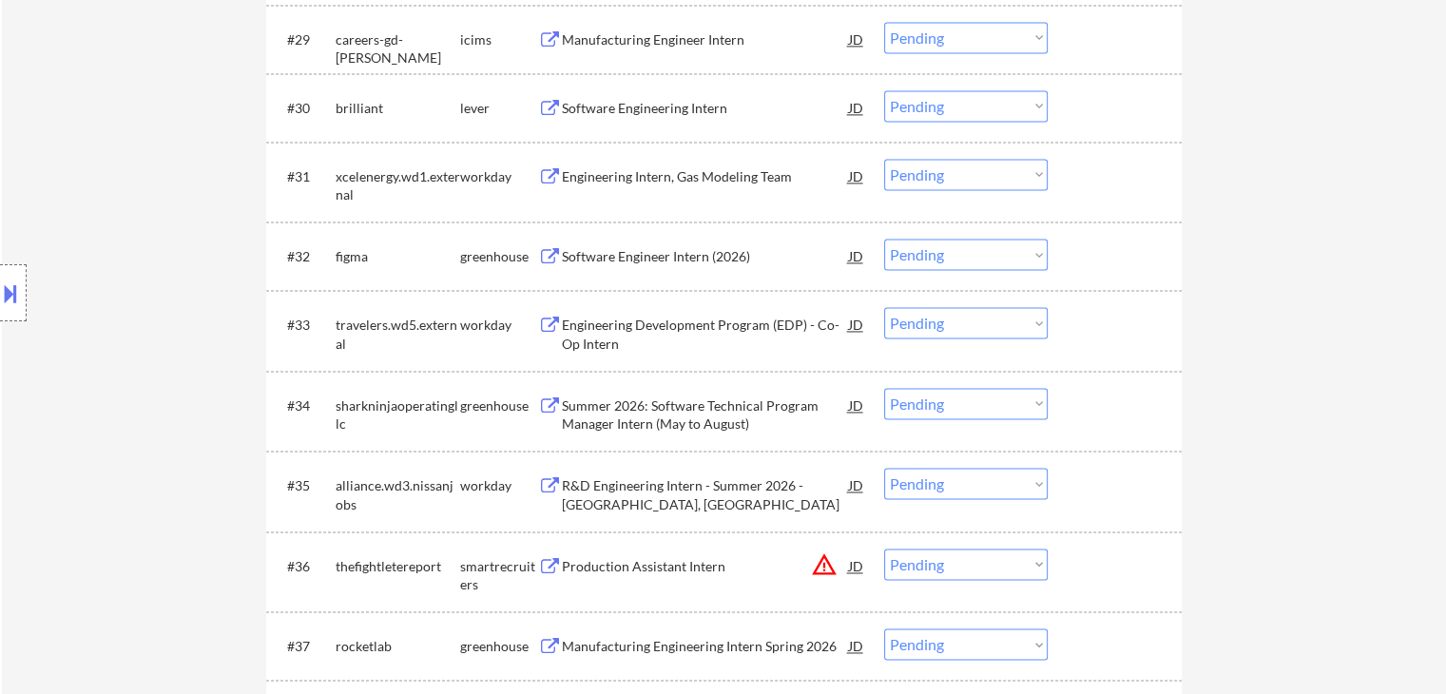
scroll to position [2839, 0]
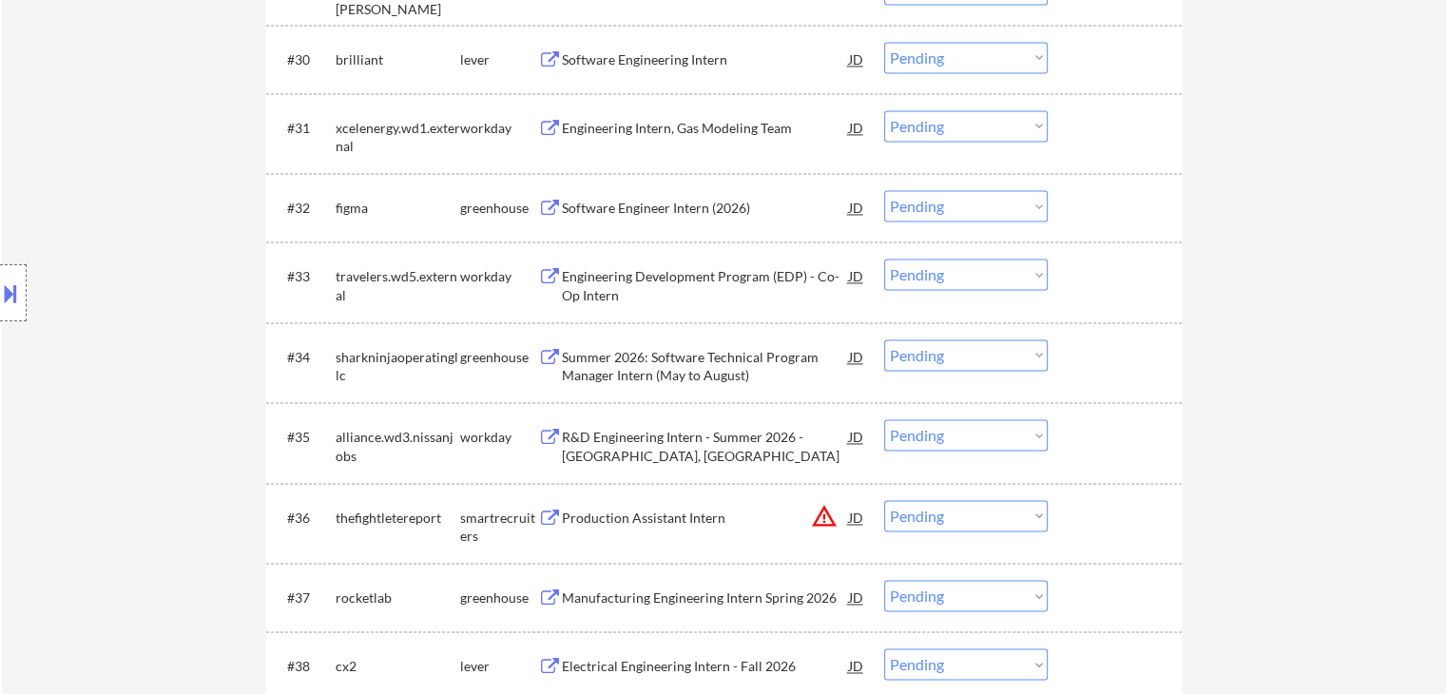
drag, startPoint x: 1008, startPoint y: 434, endPoint x: 1023, endPoint y: 439, distance: 15.9
click at [1008, 435] on select "Choose an option... Pending Applied Excluded (Questions) Excluded (Expired) Exc…" at bounding box center [966, 434] width 164 height 31
click at [884, 419] on select "Choose an option... Pending Applied Excluded (Questions) Excluded (Expired) Exc…" at bounding box center [966, 434] width 164 height 31
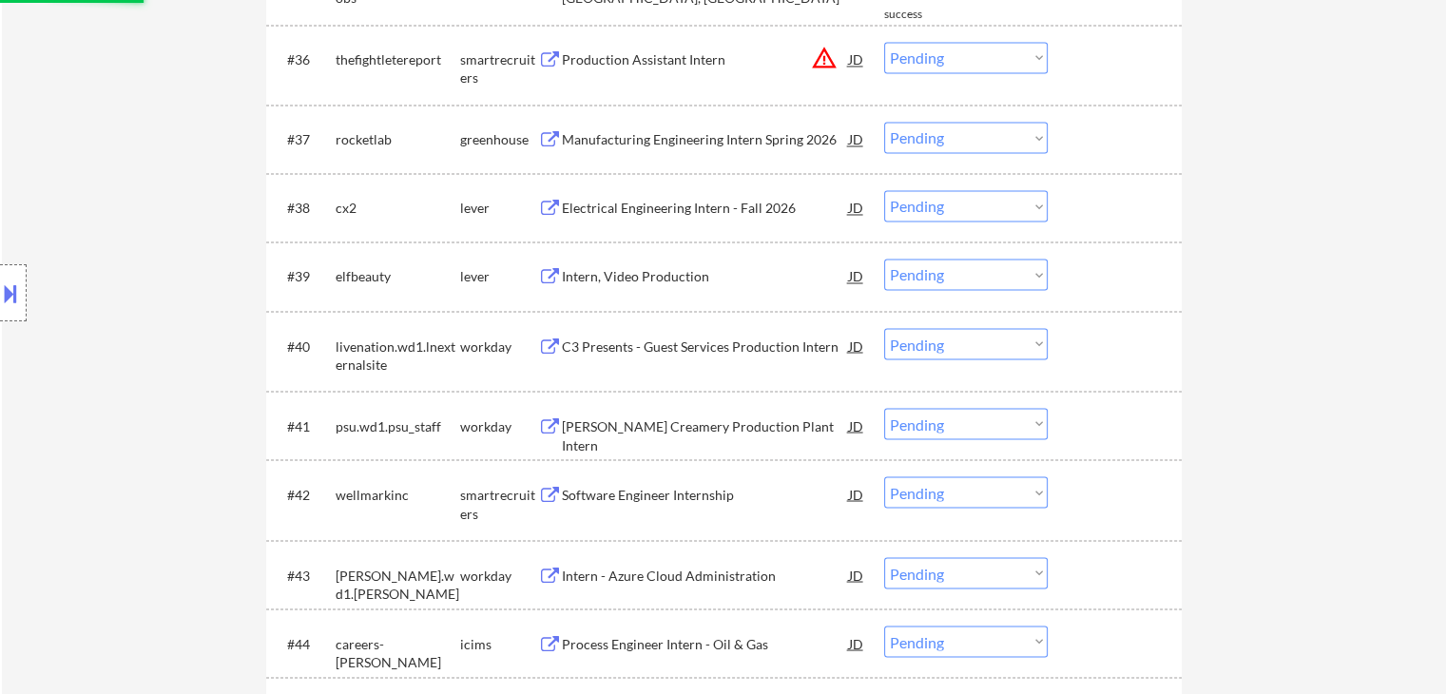
scroll to position [3409, 0]
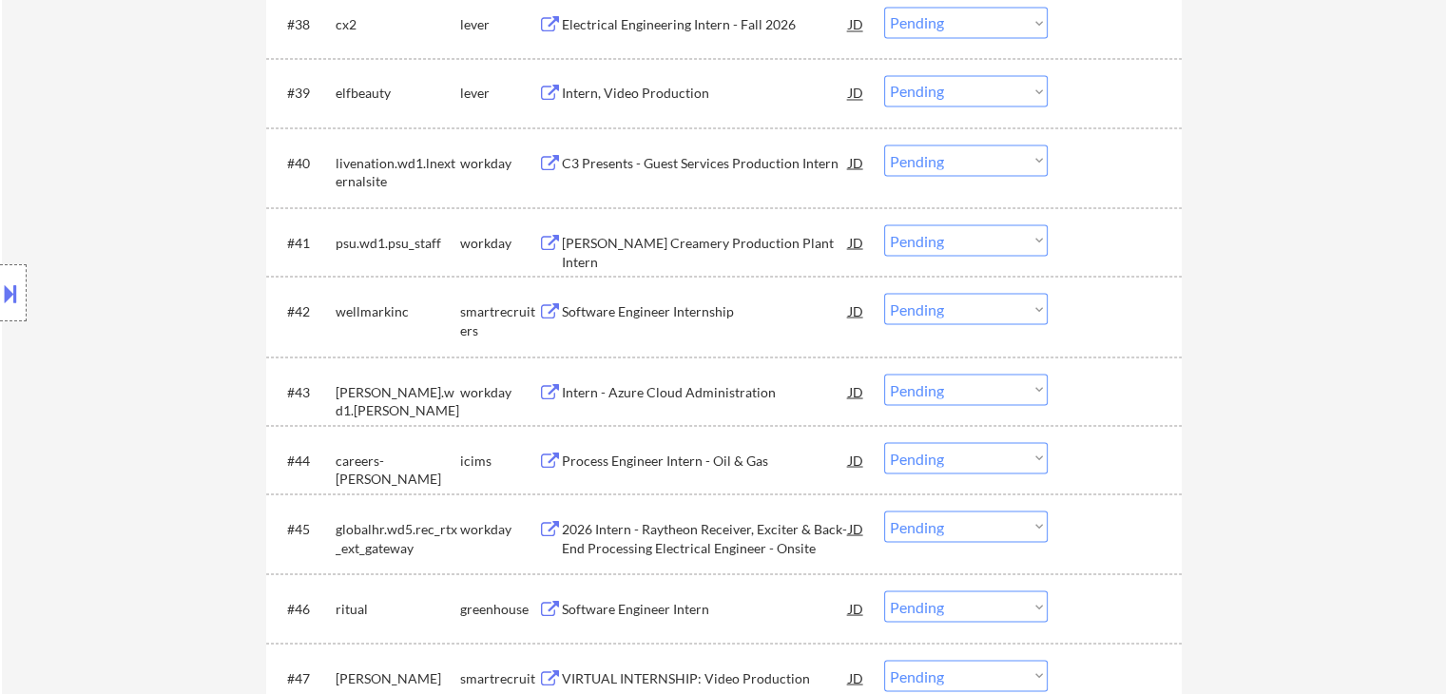
select select ""pending""
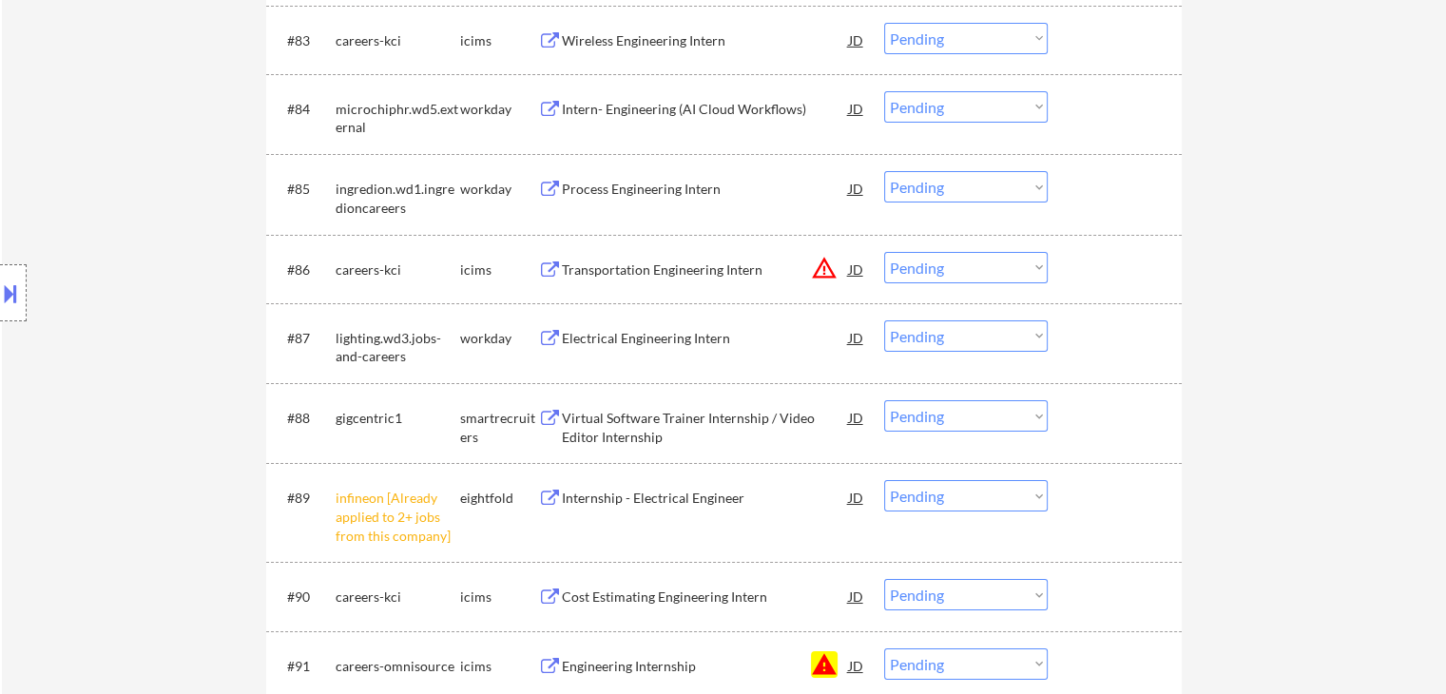
scroll to position [7117, 0]
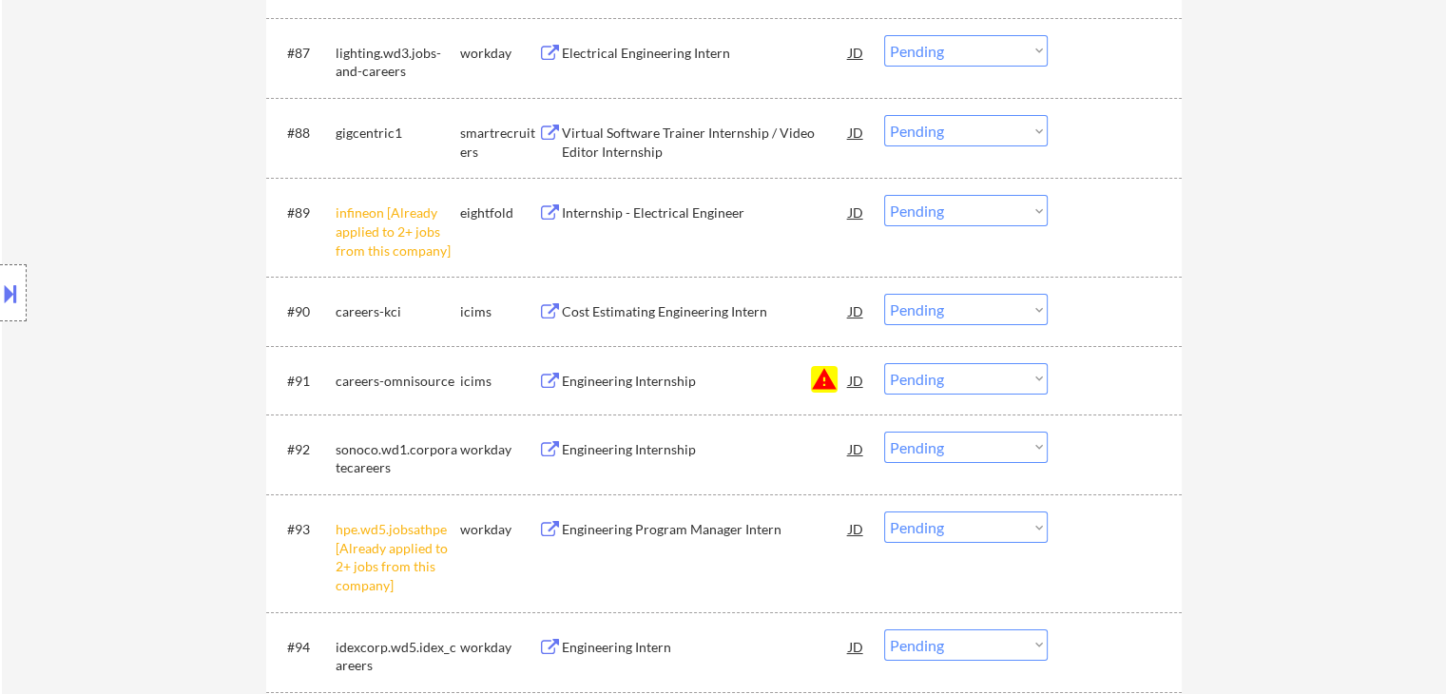
click at [1009, 377] on select "Choose an option... Pending Applied Excluded (Questions) Excluded (Expired) Exc…" at bounding box center [966, 378] width 164 height 31
click at [884, 363] on select "Choose an option... Pending Applied Excluded (Questions) Excluded (Expired) Exc…" at bounding box center [966, 378] width 164 height 31
click at [977, 216] on select "Choose an option... Pending Applied Excluded (Questions) Excluded (Expired) Exc…" at bounding box center [966, 210] width 164 height 31
select select ""pending""
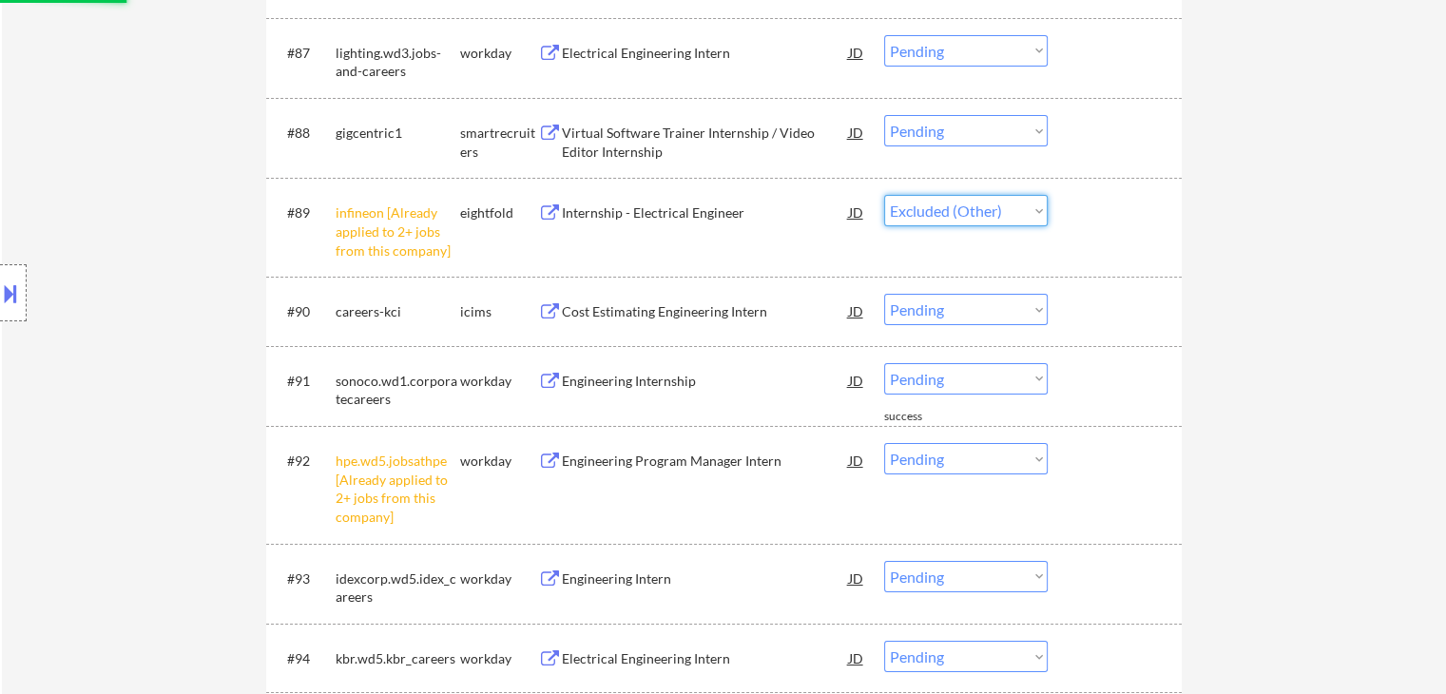
click at [884, 195] on select "Choose an option... Pending Applied Excluded (Questions) Excluded (Expired) Exc…" at bounding box center [966, 210] width 164 height 31
select select ""pending""
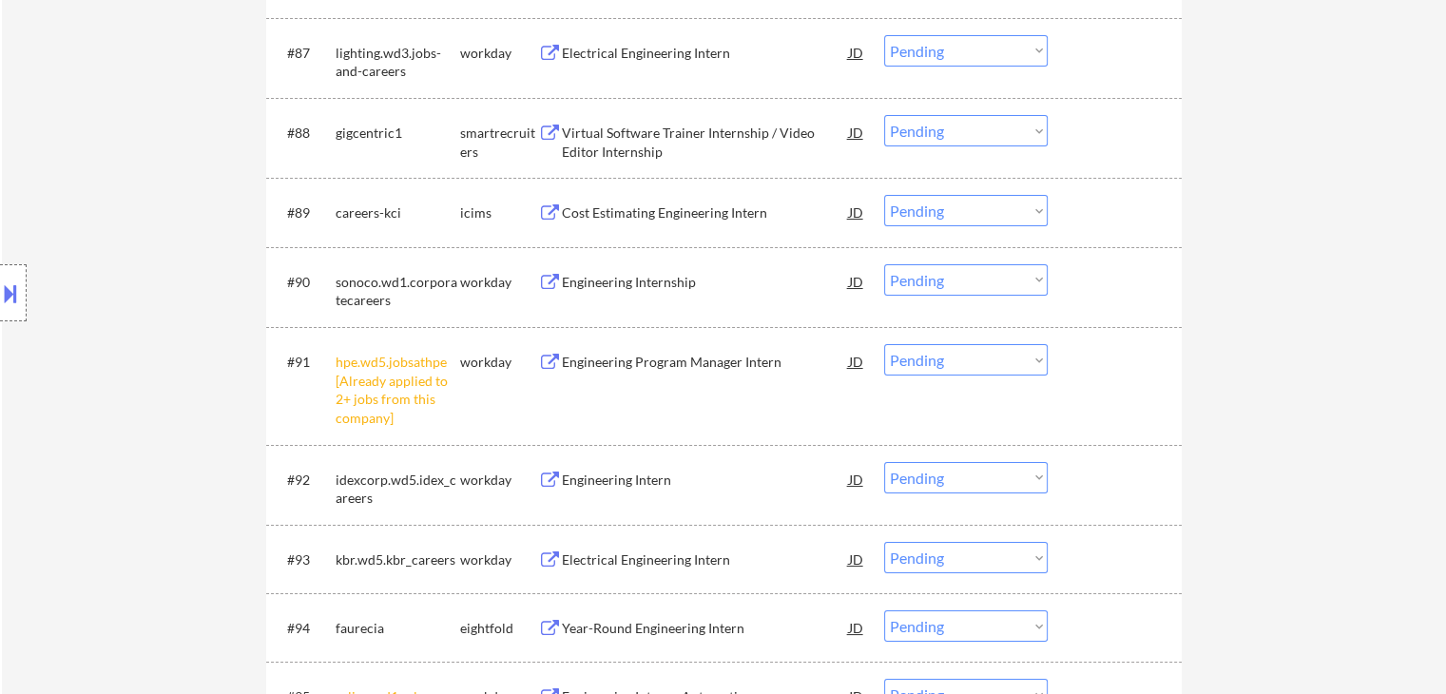
click at [982, 360] on select "Choose an option... Pending Applied Excluded (Questions) Excluded (Expired) Exc…" at bounding box center [966, 359] width 164 height 31
click at [884, 344] on select "Choose an option... Pending Applied Excluded (Questions) Excluded (Expired) Exc…" at bounding box center [966, 359] width 164 height 31
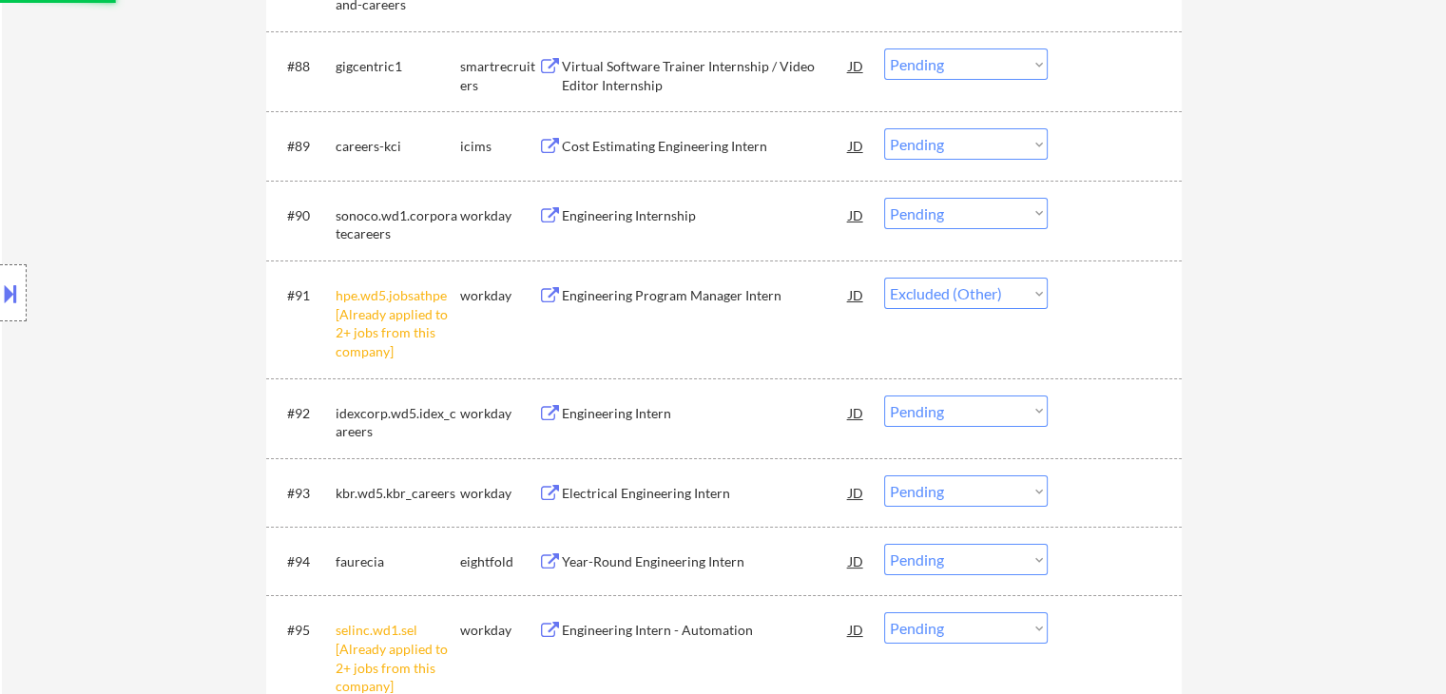
scroll to position [7307, 0]
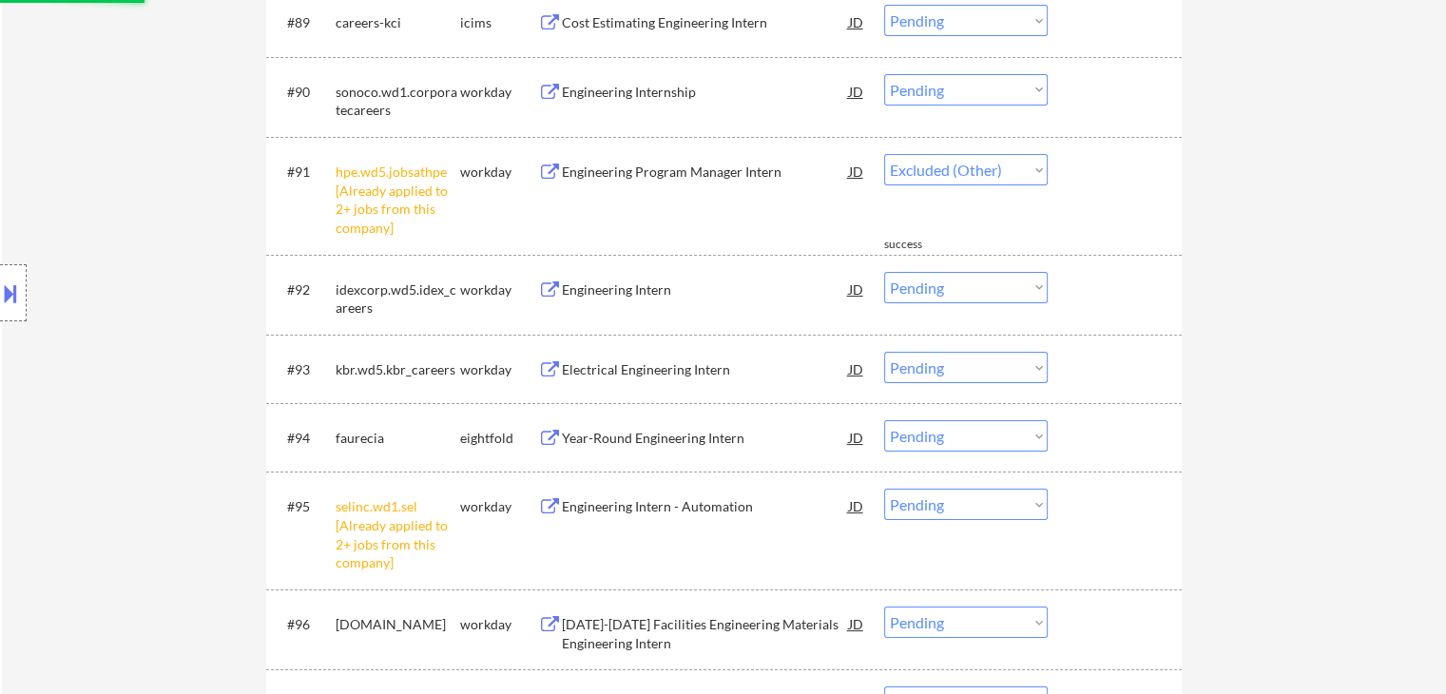
select select ""pending""
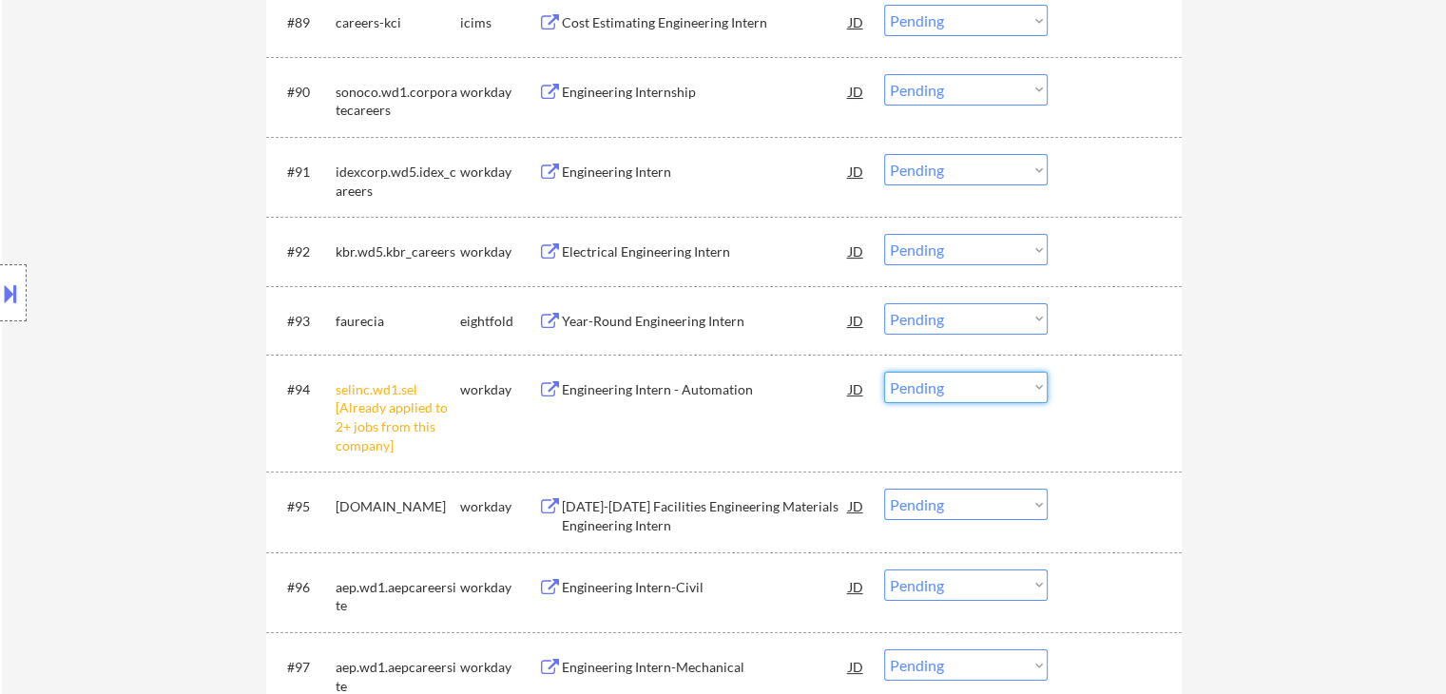
drag, startPoint x: 1017, startPoint y: 382, endPoint x: 1018, endPoint y: 398, distance: 16.2
click at [1018, 384] on select "Choose an option... Pending Applied Excluded (Questions) Excluded (Expired) Exc…" at bounding box center [966, 387] width 164 height 31
click at [884, 372] on select "Choose an option... Pending Applied Excluded (Questions) Excluded (Expired) Exc…" at bounding box center [966, 387] width 164 height 31
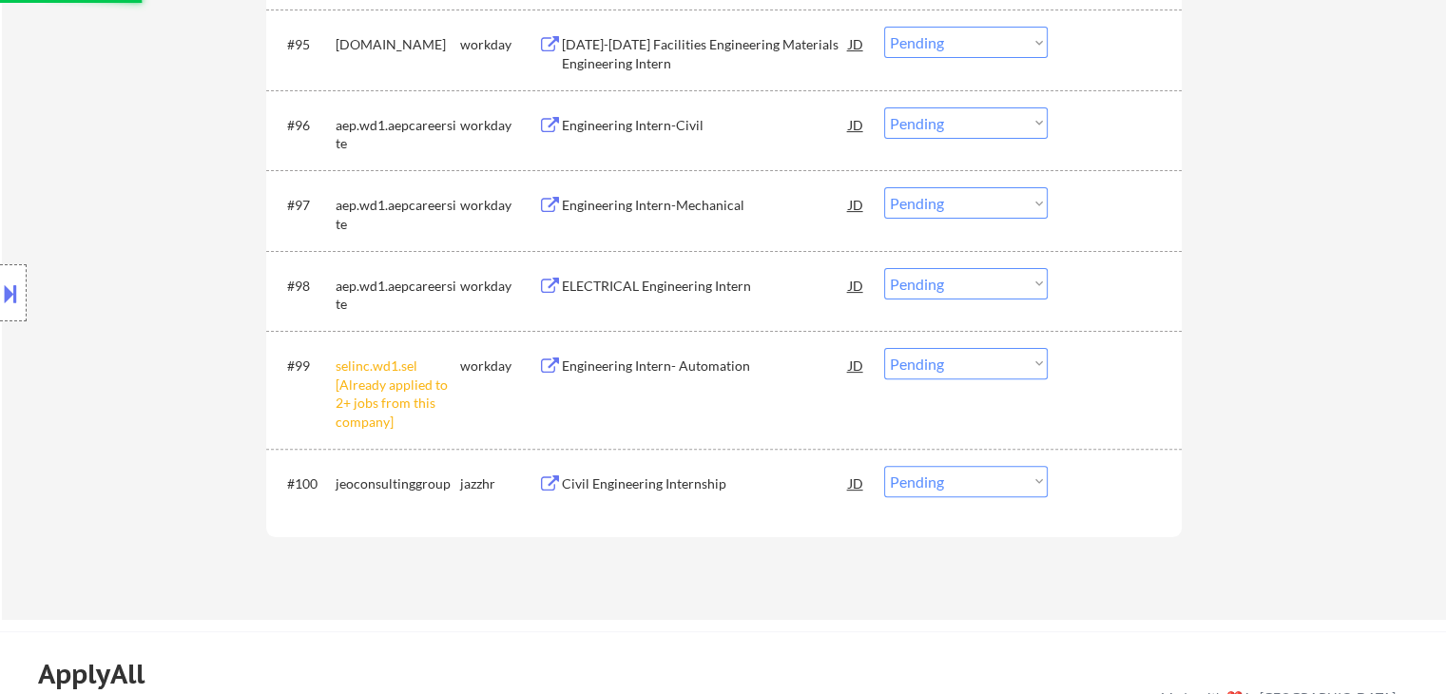
scroll to position [7782, 0]
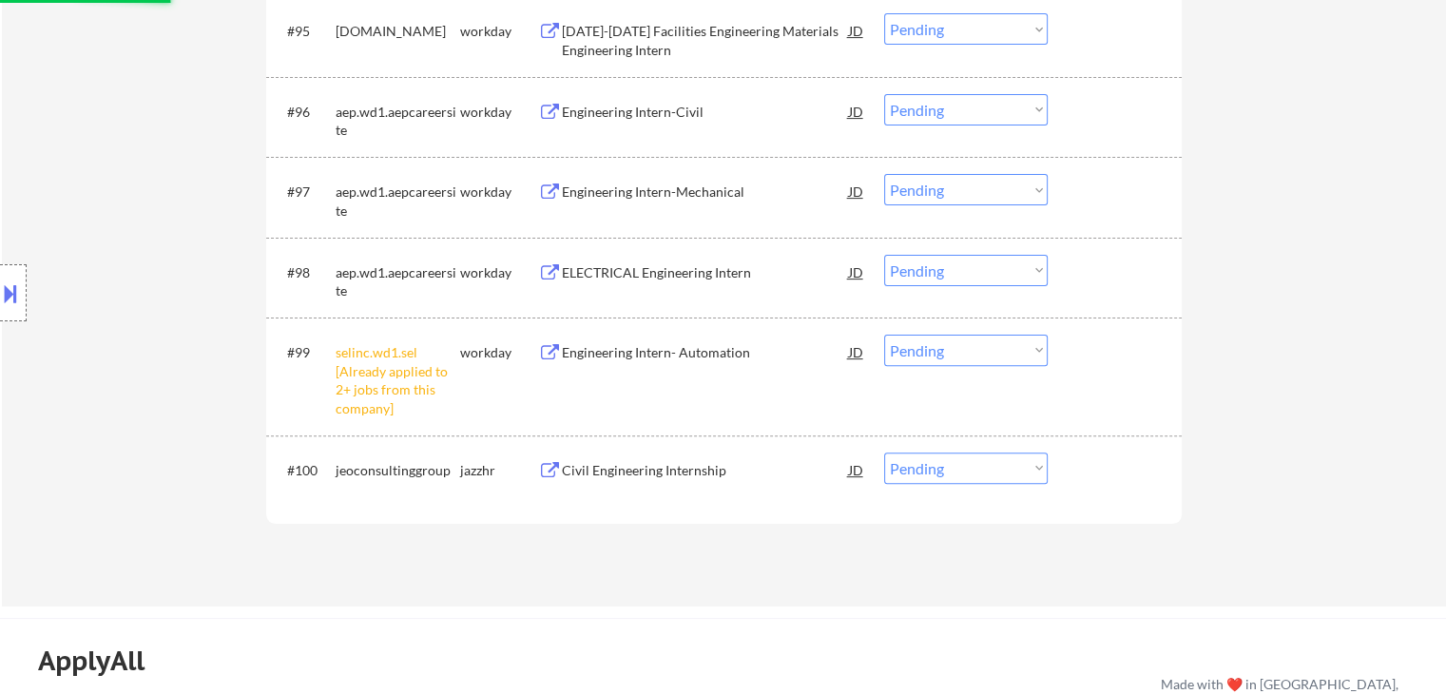
select select ""pending""
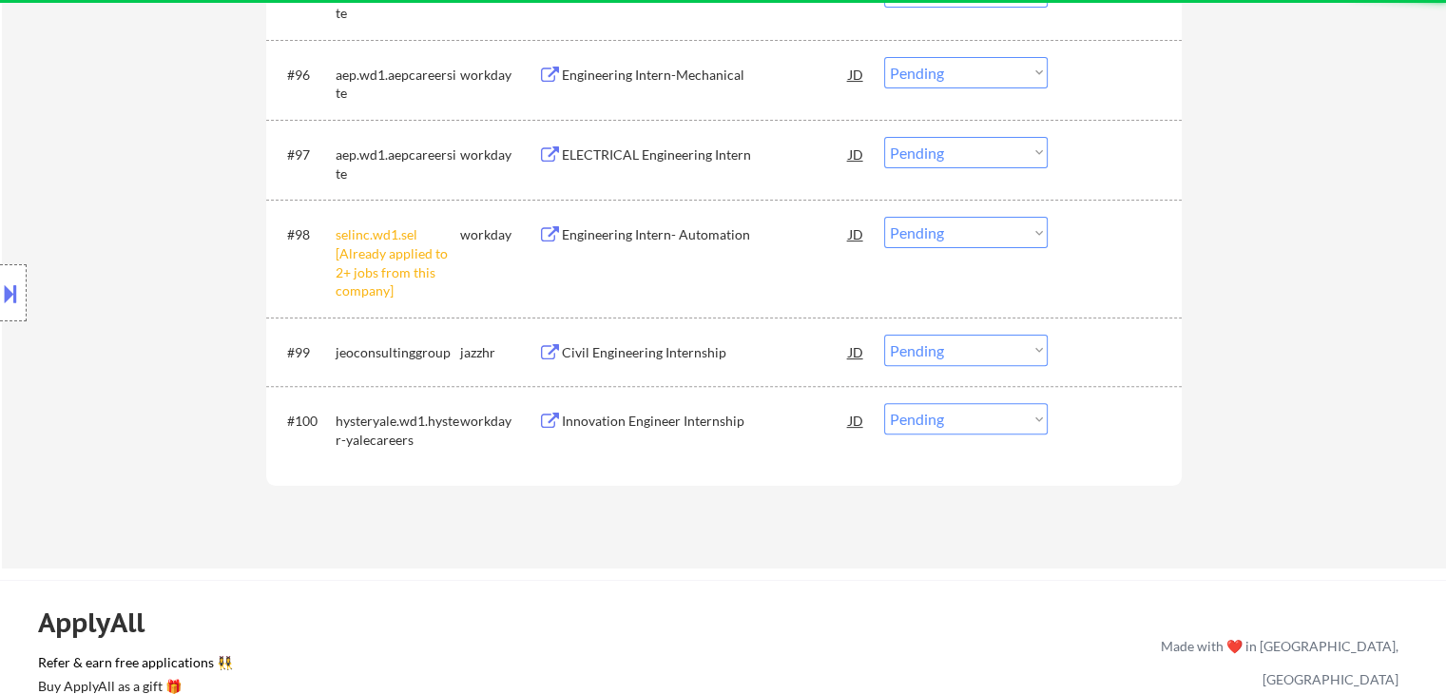
drag, startPoint x: 997, startPoint y: 230, endPoint x: 999, endPoint y: 240, distance: 9.7
click at [997, 233] on select "Choose an option... Pending Applied Excluded (Questions) Excluded (Expired) Exc…" at bounding box center [966, 232] width 164 height 31
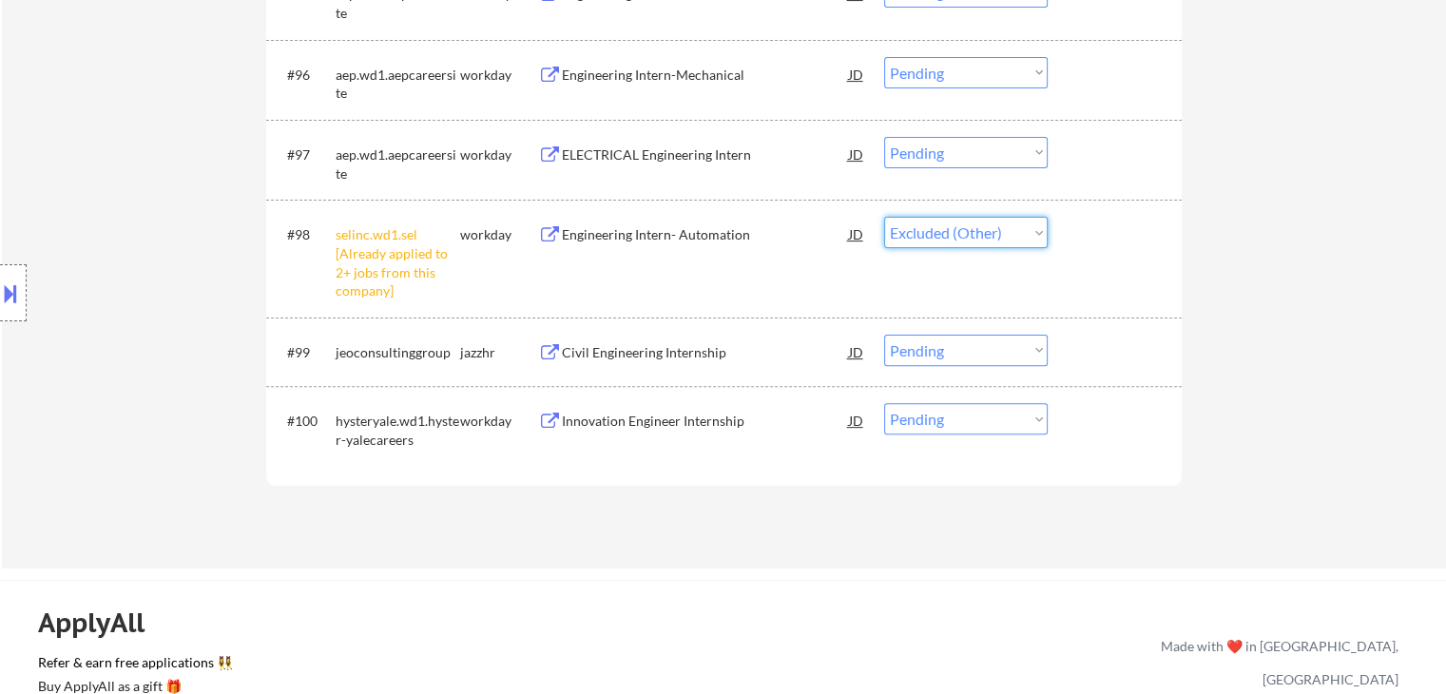
click at [884, 217] on select "Choose an option... Pending Applied Excluded (Questions) Excluded (Expired) Exc…" at bounding box center [966, 232] width 164 height 31
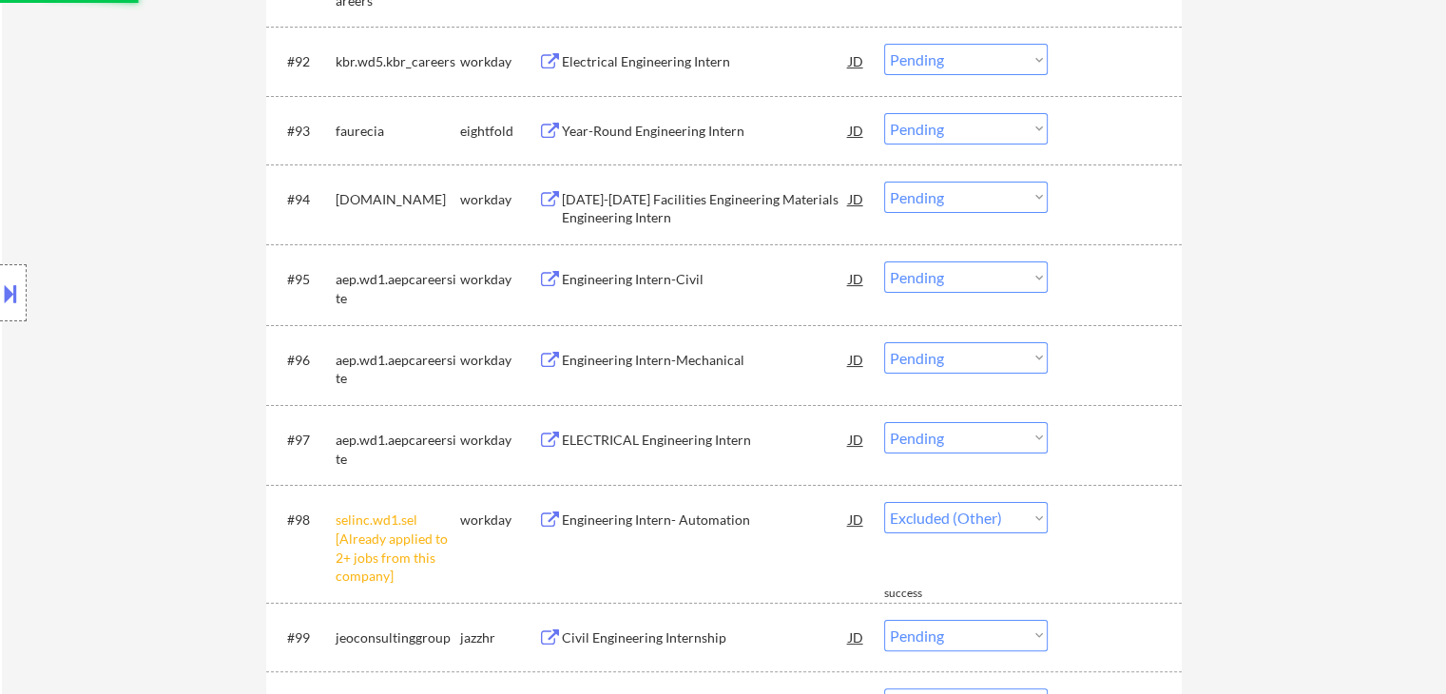
select select ""pending""
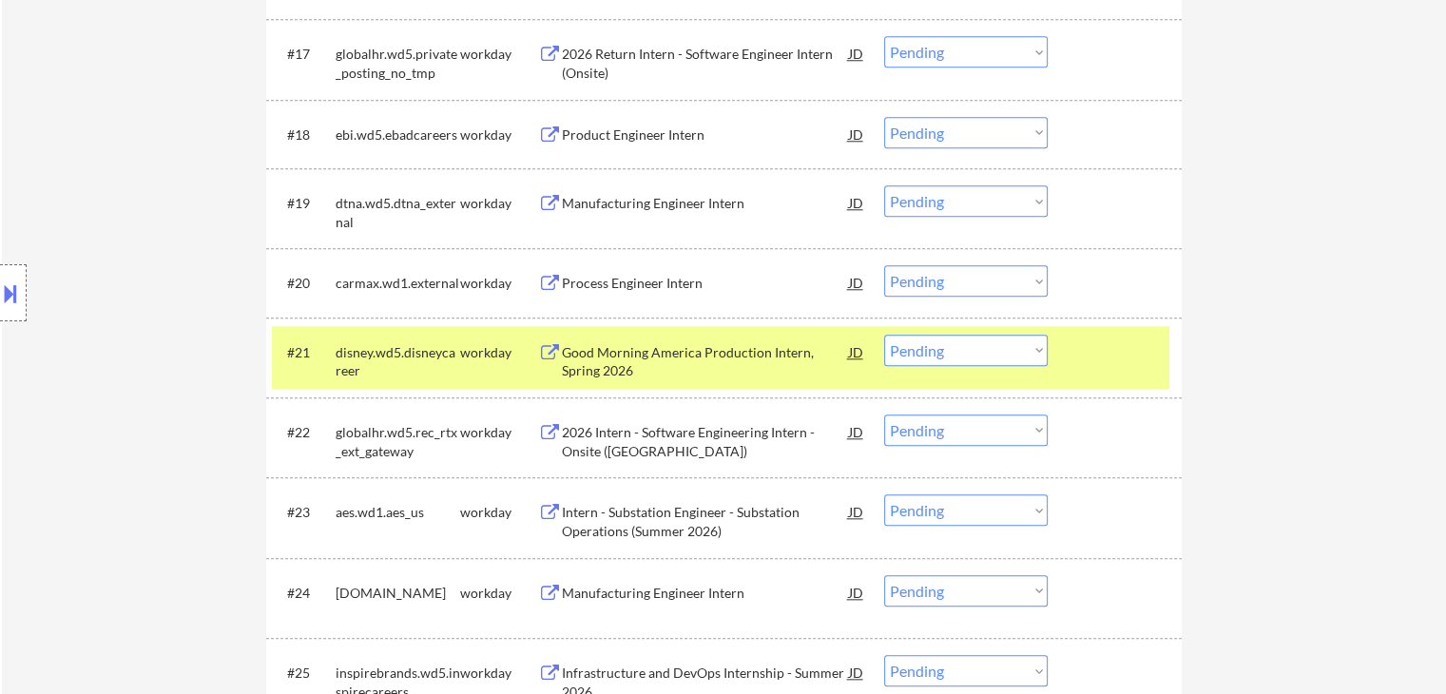
scroll to position [1888, 0]
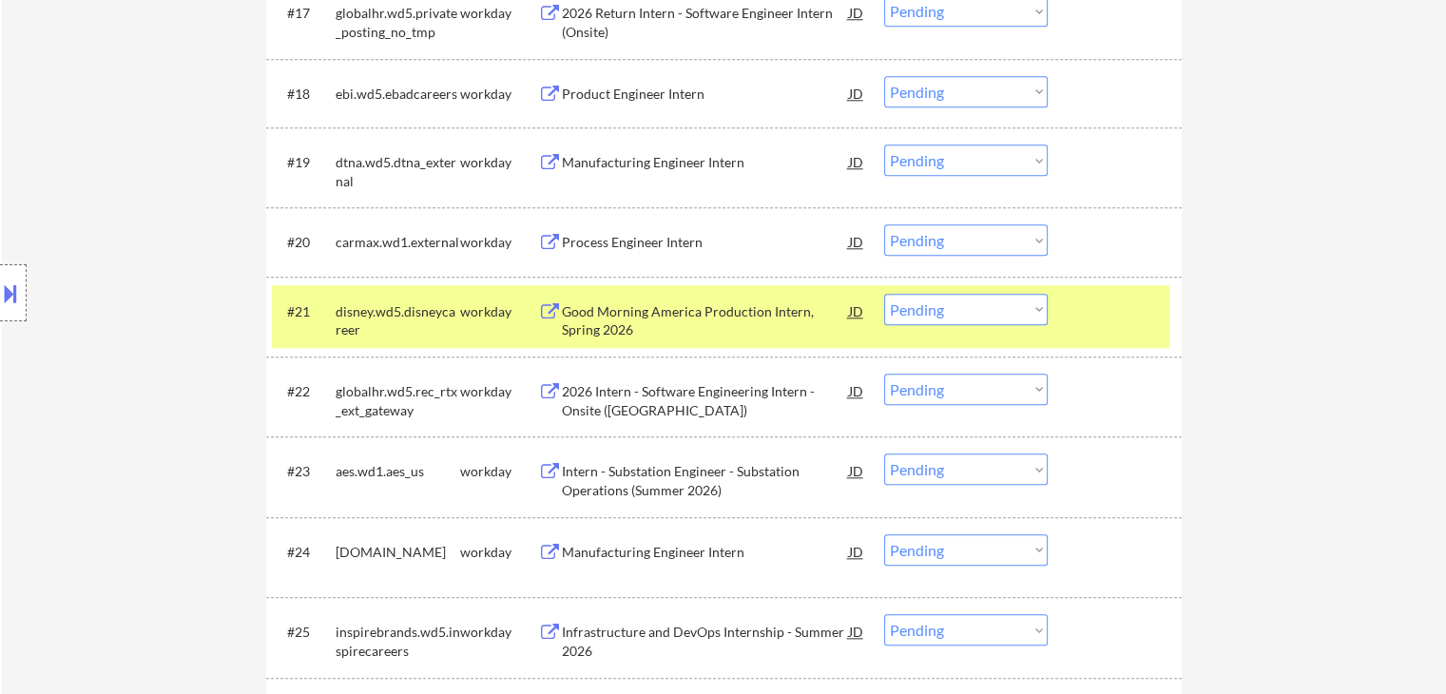
click at [464, 307] on div "workday" at bounding box center [499, 311] width 78 height 19
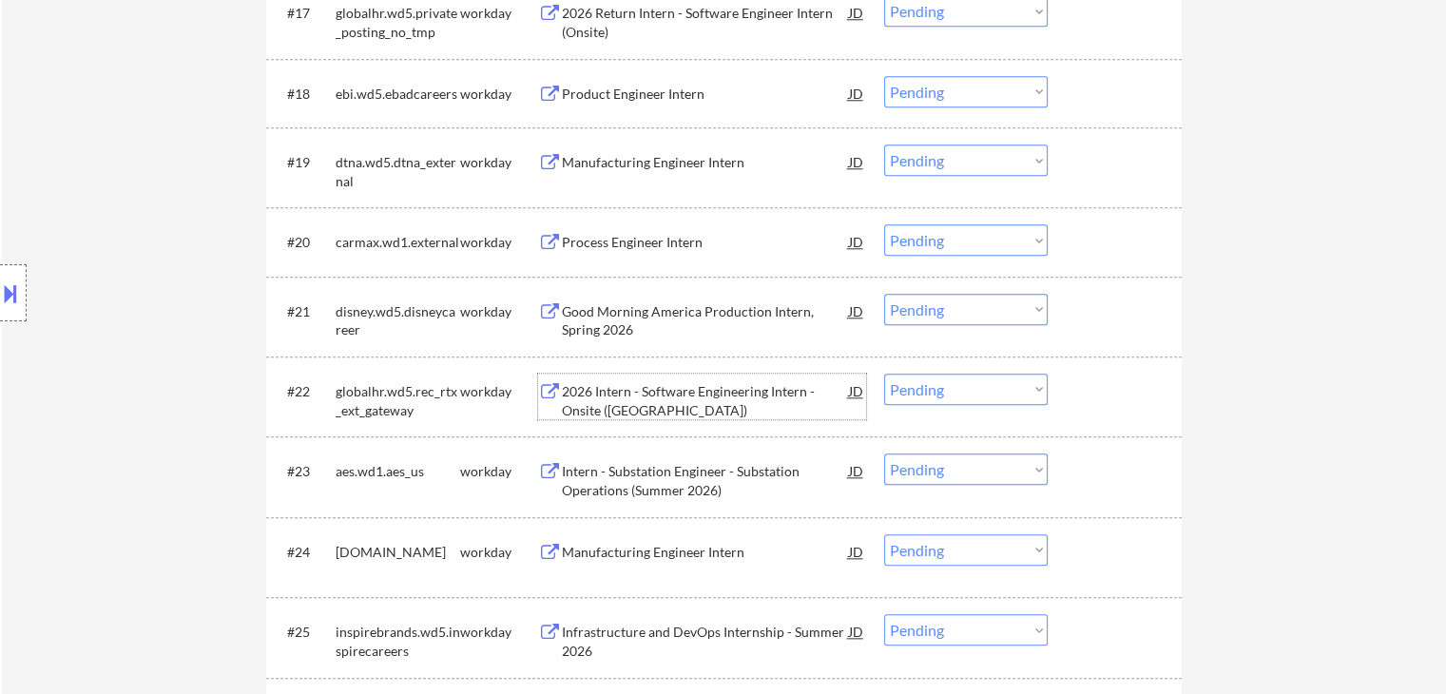
click at [707, 402] on div "2026 Intern - Software Engineering Intern - Onsite ([GEOGRAPHIC_DATA])" at bounding box center [705, 400] width 287 height 37
